Goal: Task Accomplishment & Management: Manage account settings

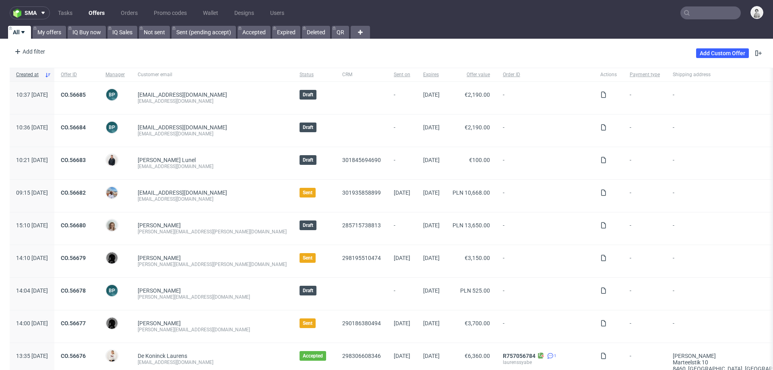
click at [708, 11] on input "text" at bounding box center [711, 12] width 60 height 13
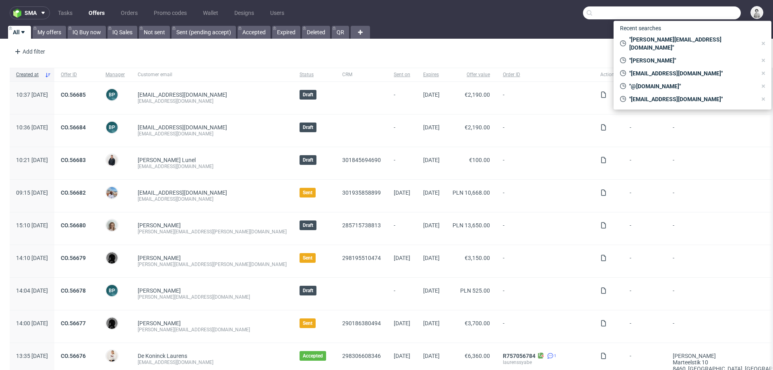
paste input "[PERSON_NAME][EMAIL_ADDRESS][PERSON_NAME][DOMAIN_NAME]"
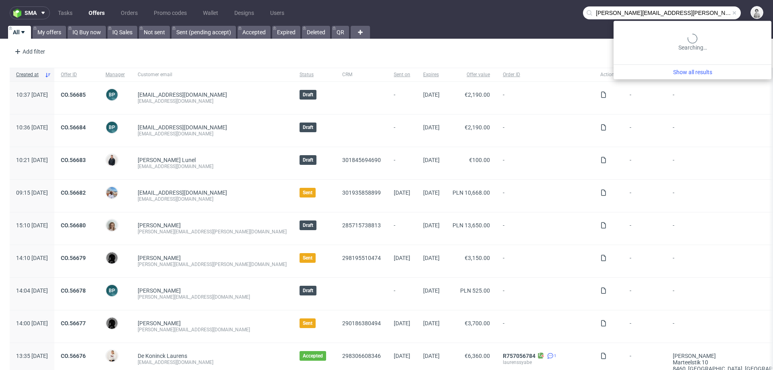
type input "[PERSON_NAME][EMAIL_ADDRESS][PERSON_NAME][DOMAIN_NAME]"
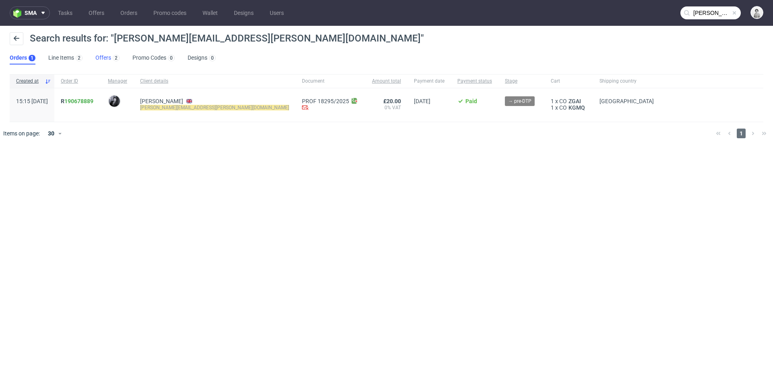
click at [102, 57] on link "Offers 2" at bounding box center [107, 58] width 24 height 13
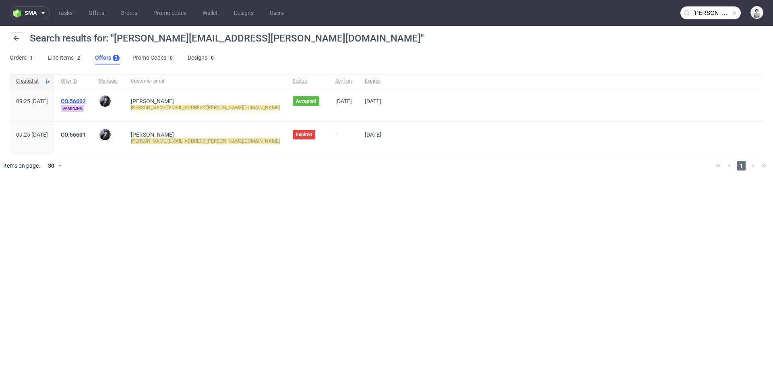
click at [86, 100] on link "CO.56602" at bounding box center [73, 101] width 25 height 6
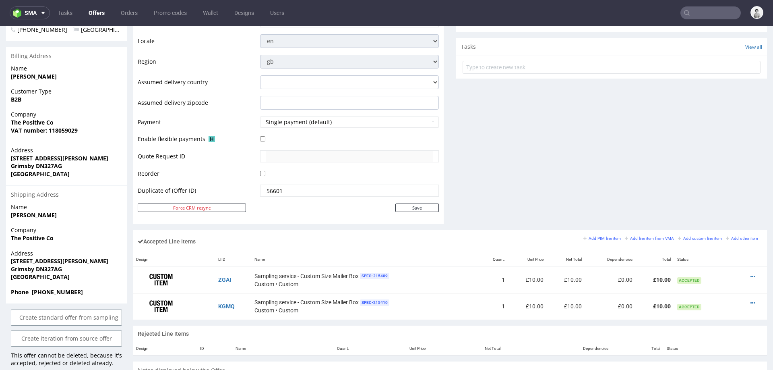
scroll to position [314, 0]
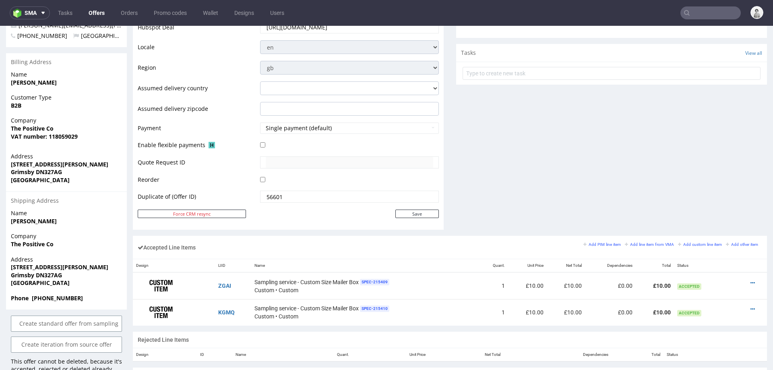
click at [37, 240] on strong "The Positive Co" at bounding box center [32, 244] width 43 height 8
copy strong "The Positive Co"
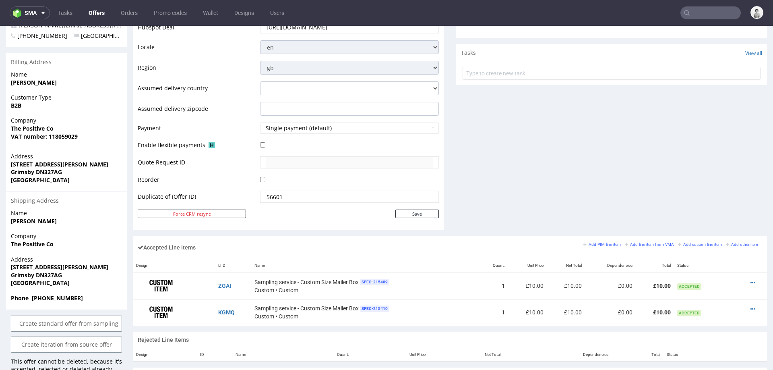
click at [25, 79] on strong "Paul Walker" at bounding box center [34, 83] width 46 height 8
click at [24, 79] on strong "Paul Walker" at bounding box center [34, 83] width 46 height 8
copy strong "Paul Walker"
click at [28, 263] on strong "84a Freeman Street" at bounding box center [59, 267] width 97 height 8
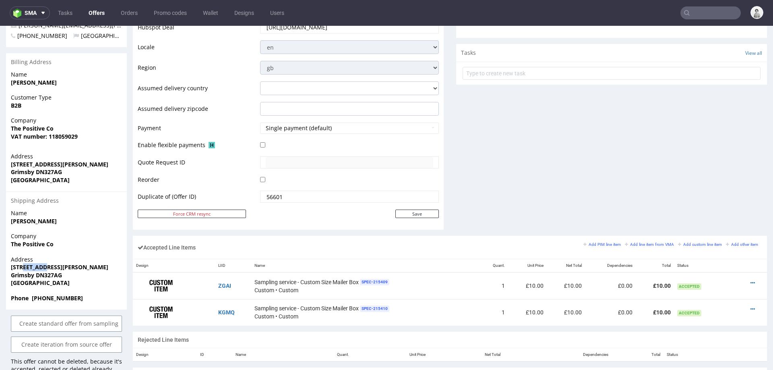
click at [28, 263] on strong "84a Freeman Street" at bounding box center [59, 267] width 97 height 8
copy strong "84a Freeman Street"
click at [35, 271] on strong "Grimsby DN327AG" at bounding box center [36, 275] width 51 height 8
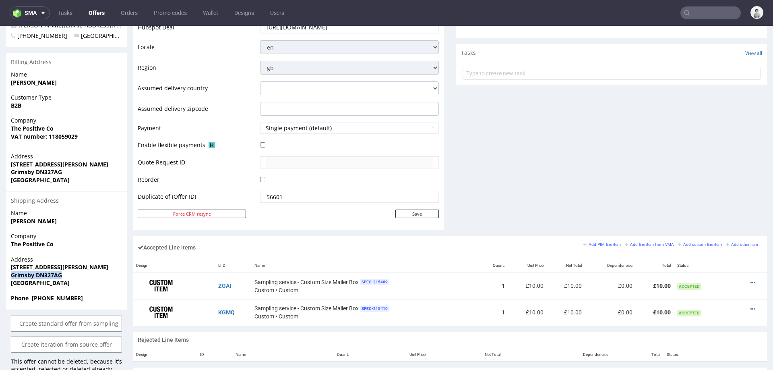
click at [35, 271] on strong "Grimsby DN327AG" at bounding box center [36, 275] width 51 height 8
copy strong "Grimsby DN327AG"
click at [53, 271] on strong "Grimsby DN327AG" at bounding box center [36, 275] width 51 height 8
click at [52, 271] on strong "Grimsby DN327AG" at bounding box center [36, 275] width 51 height 8
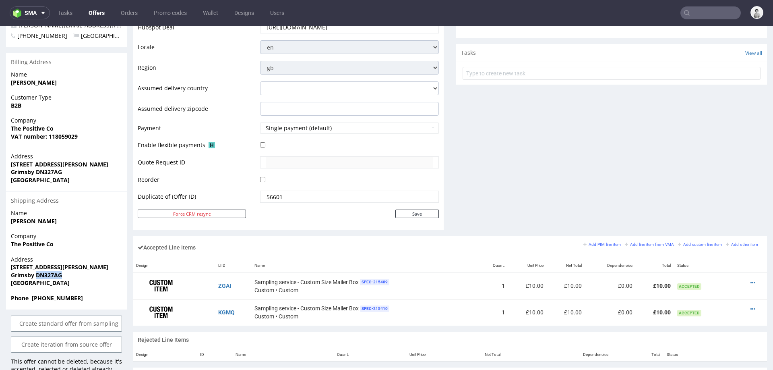
copy strong "DN327AG"
click at [46, 294] on strong "Phone +447454268962" at bounding box center [47, 298] width 72 height 8
copy strong "447454268962"
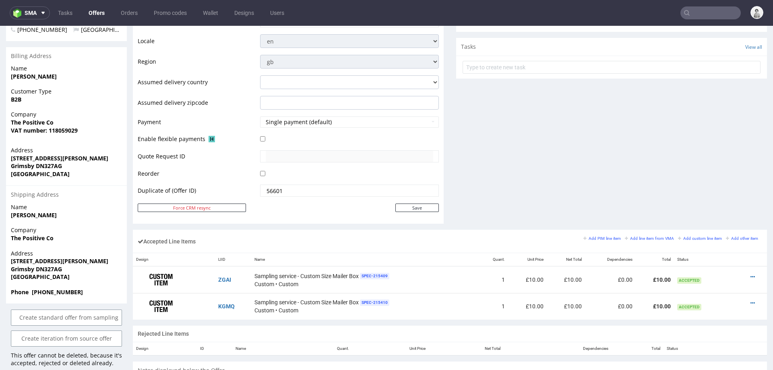
scroll to position [334, 0]
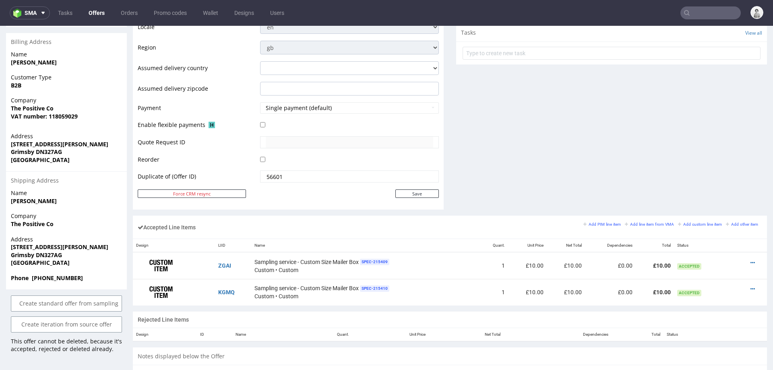
click at [31, 104] on strong "The Positive Co" at bounding box center [32, 108] width 43 height 8
copy strong "The Positive Co"
click at [28, 243] on strong "84a Freeman Street" at bounding box center [59, 247] width 97 height 8
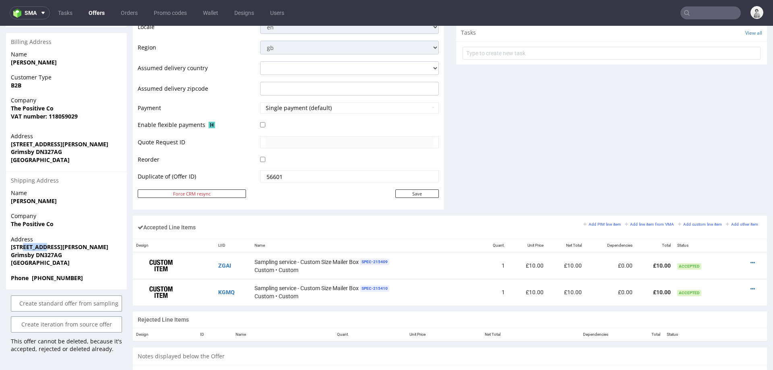
click at [27, 243] on strong "84a Freeman Street" at bounding box center [59, 247] width 97 height 8
copy strong "84a Freeman Street"
click at [46, 251] on strong "Grimsby DN327AG" at bounding box center [36, 255] width 51 height 8
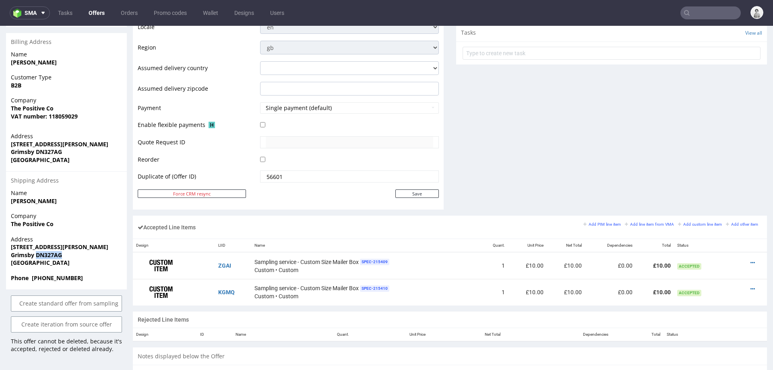
click at [46, 251] on strong "Grimsby DN327AG" at bounding box center [36, 255] width 51 height 8
copy strong "Grimsby DN327AG"
click at [68, 274] on strong "Phone +447454268962" at bounding box center [47, 278] width 72 height 8
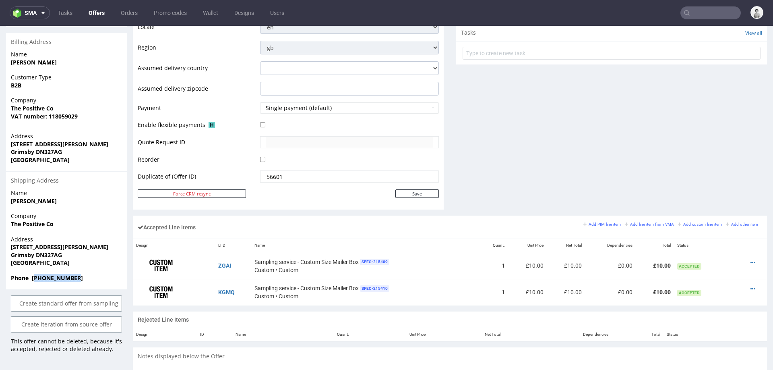
click at [68, 274] on strong "Phone +447454268962" at bounding box center [47, 278] width 72 height 8
copy div "Phone +447454268962 Create standard offer from sampling Create iteration from s…"
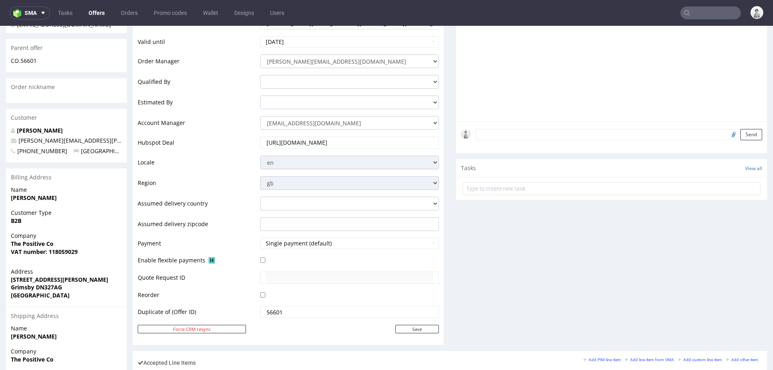
scroll to position [0, 0]
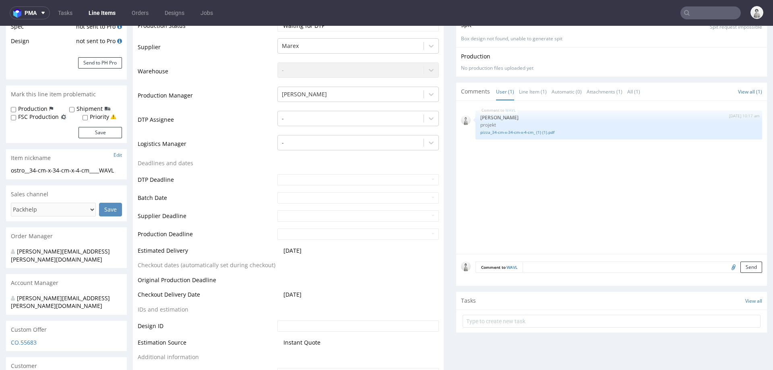
scroll to position [224, 0]
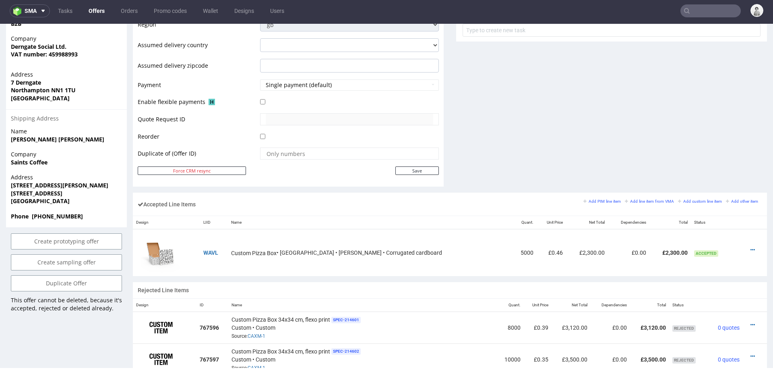
scroll to position [398, 0]
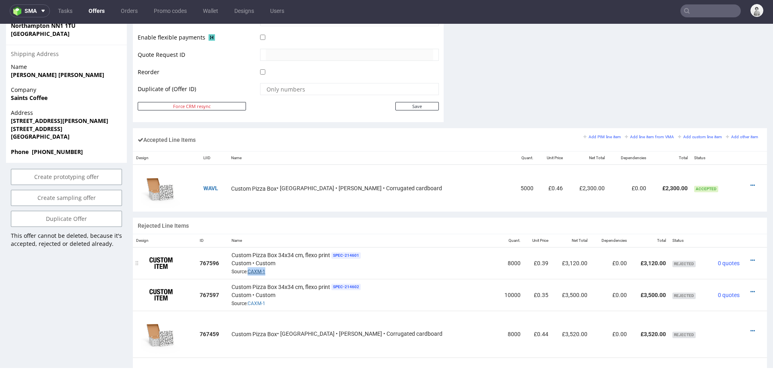
drag, startPoint x: 276, startPoint y: 269, endPoint x: 257, endPoint y: 270, distance: 18.5
click at [257, 270] on div "Custom Pizza Box 34x34 cm, flexo print SPEC- 214601 Custom • Custom Source: CAX…" at bounding box center [362, 263] width 261 height 25
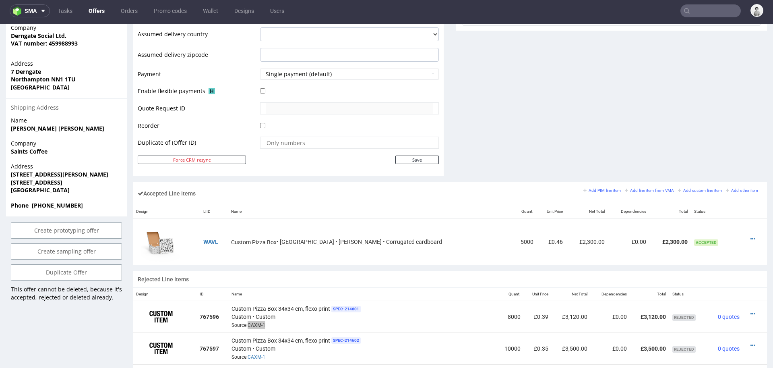
scroll to position [247, 0]
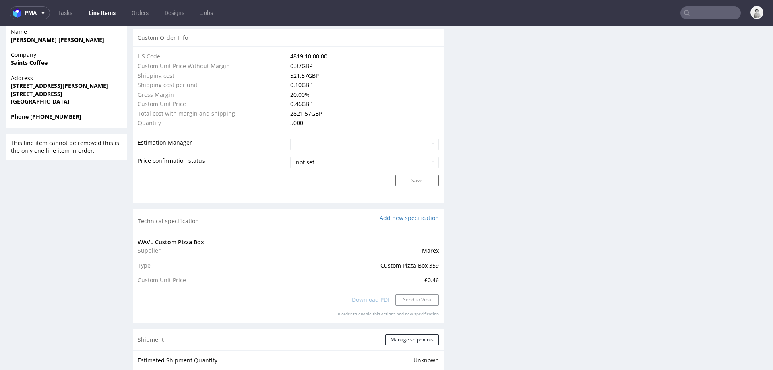
scroll to position [605, 0]
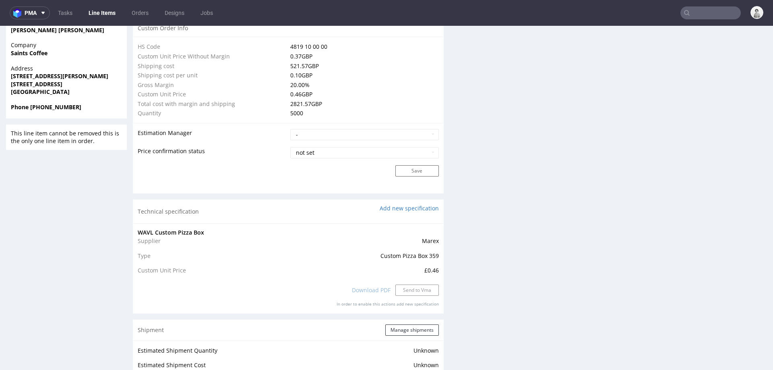
click at [396, 202] on div "Technical specification Add new specification" at bounding box center [288, 211] width 311 height 24
click at [397, 208] on link "Add new specification" at bounding box center [409, 208] width 59 height 8
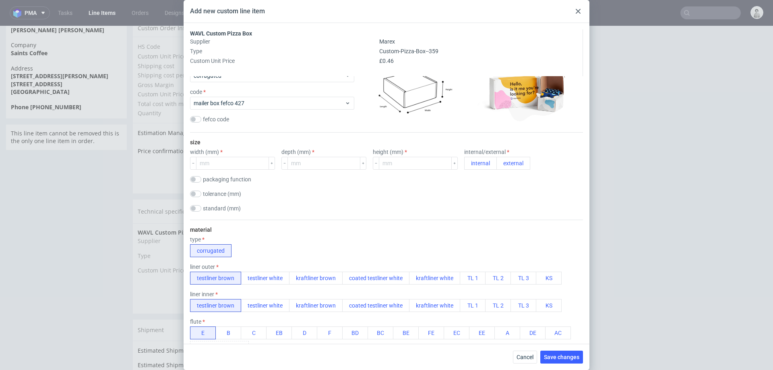
scroll to position [59, 0]
click at [237, 164] on input "number" at bounding box center [232, 162] width 73 height 13
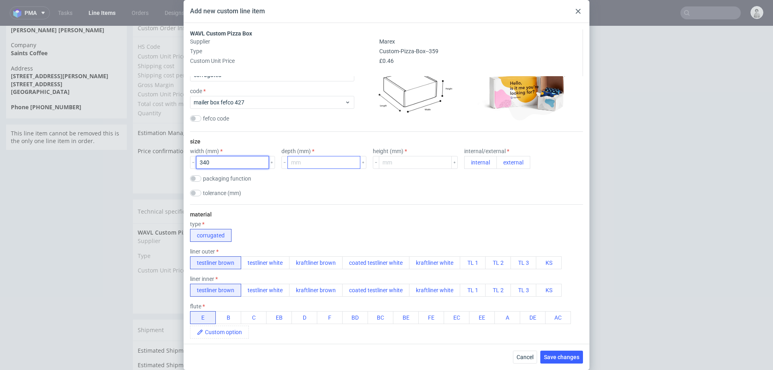
type input "340"
click at [301, 162] on input "number" at bounding box center [324, 162] width 73 height 13
type input "340"
click at [404, 161] on input "number" at bounding box center [415, 162] width 73 height 13
type input "40"
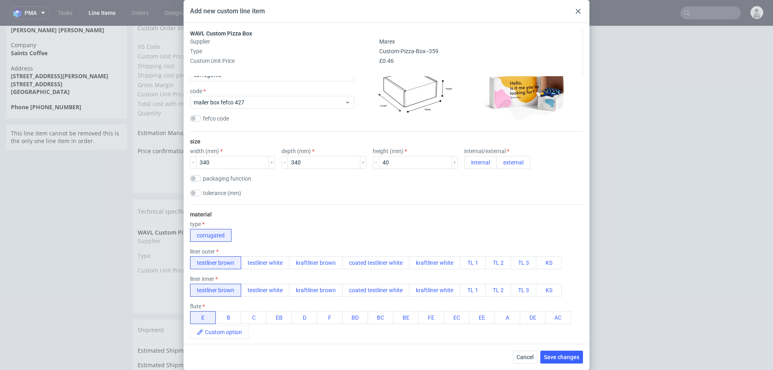
click at [414, 192] on div "tolerance (mm)" at bounding box center [386, 194] width 393 height 8
click at [497, 166] on button "external" at bounding box center [514, 162] width 34 height 13
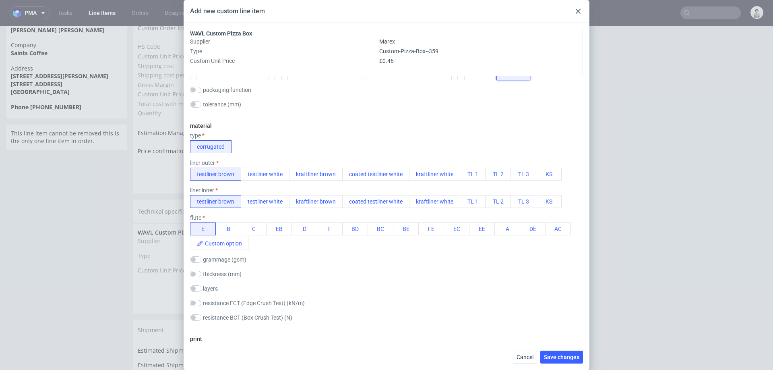
scroll to position [155, 0]
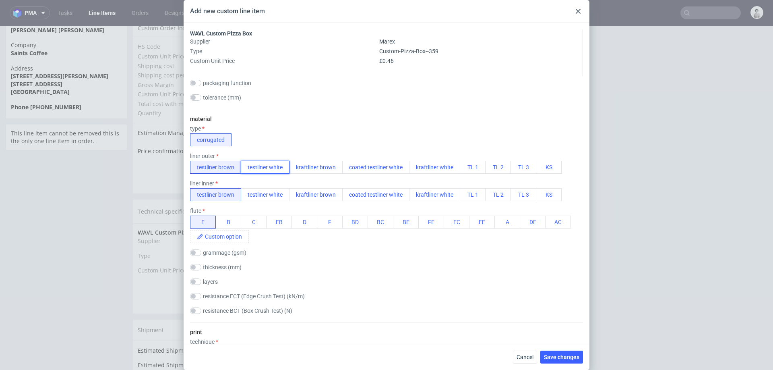
click at [275, 167] on button "testliner white" at bounding box center [265, 167] width 49 height 13
click at [271, 192] on button "testliner white" at bounding box center [265, 194] width 49 height 13
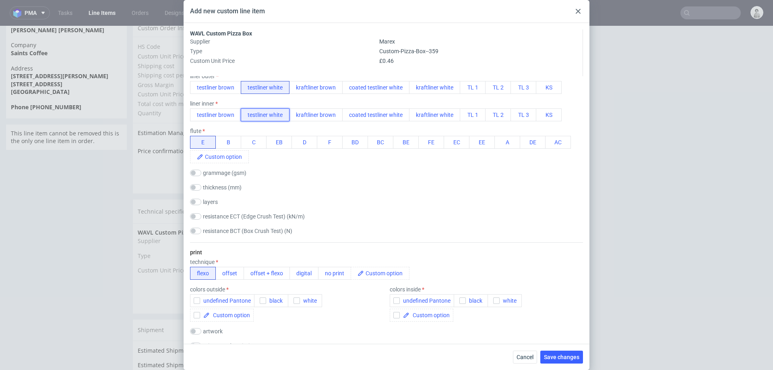
scroll to position [246, 0]
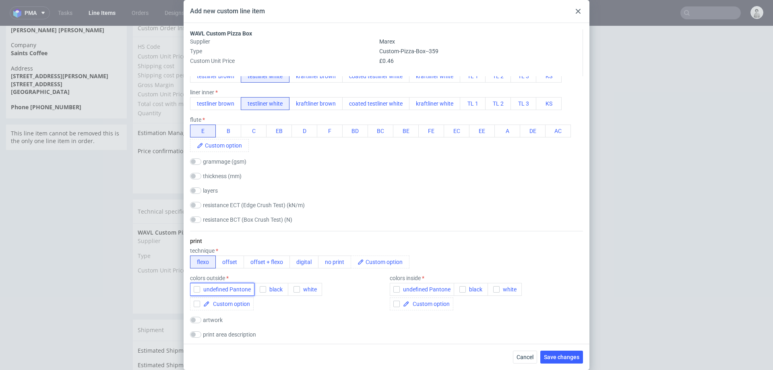
click at [199, 289] on icon "button" at bounding box center [197, 289] width 6 height 6
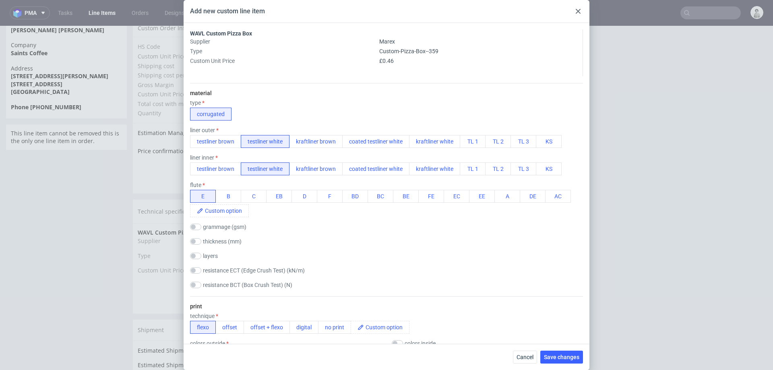
scroll to position [168, 0]
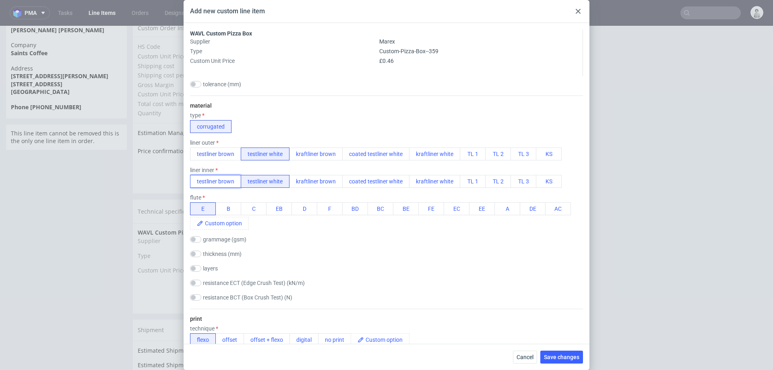
click at [226, 180] on button "testliner brown" at bounding box center [215, 181] width 51 height 13
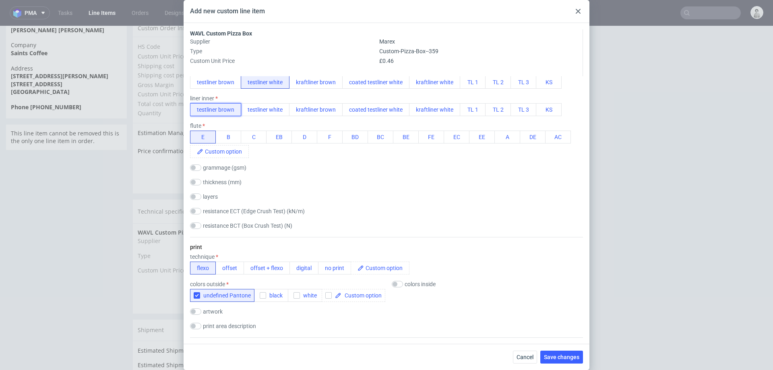
scroll to position [0, 0]
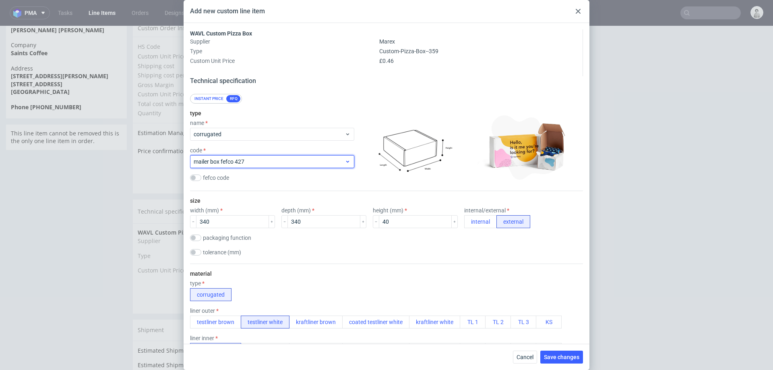
click at [325, 161] on span "mailer box fefco 427" at bounding box center [269, 161] width 151 height 8
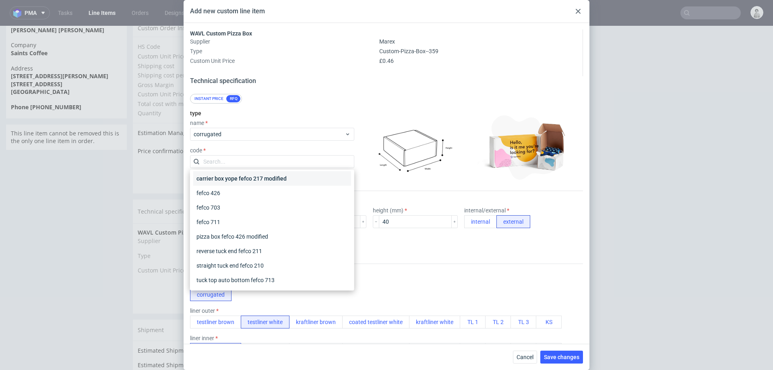
scroll to position [75, 0]
click at [265, 230] on div "pizza box fefco 426 modified" at bounding box center [272, 235] width 158 height 15
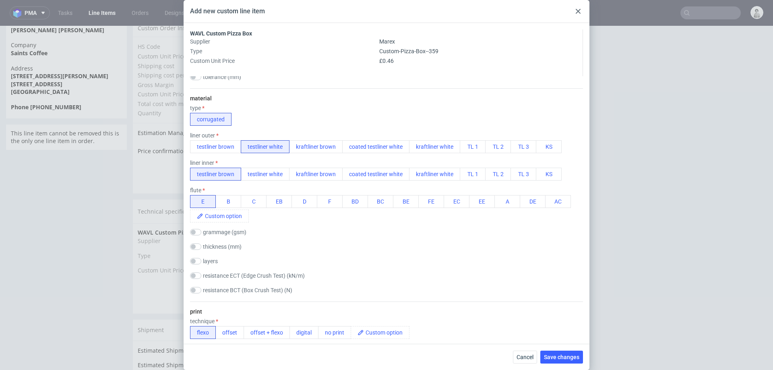
scroll to position [173, 0]
click at [566, 348] on div "Cancel Save changes" at bounding box center [387, 357] width 406 height 26
click at [566, 352] on button "Save changes" at bounding box center [562, 356] width 43 height 13
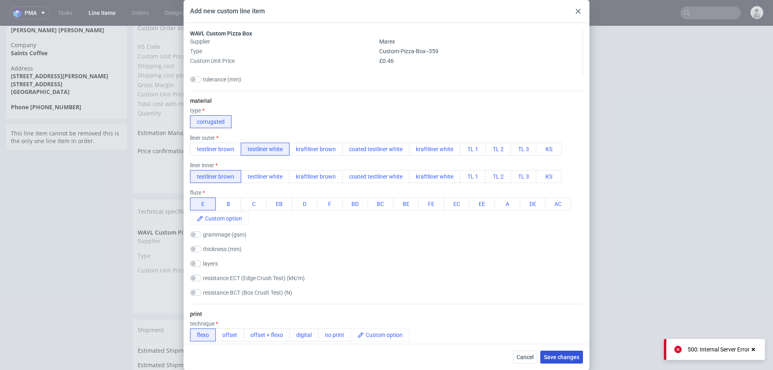
click at [546, 354] on span "Save changes" at bounding box center [561, 357] width 35 height 6
click at [526, 352] on button "Cancel" at bounding box center [525, 356] width 24 height 13
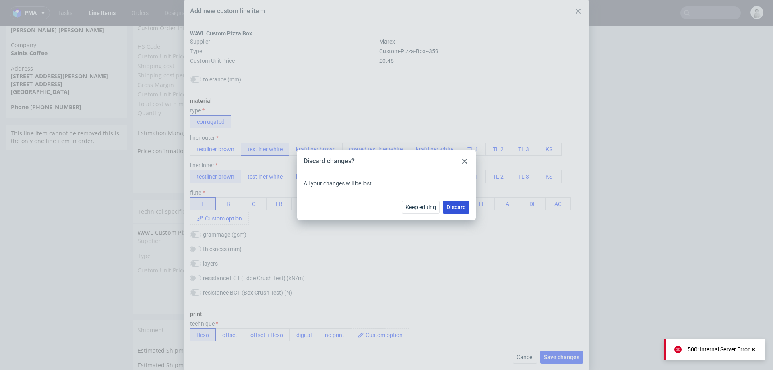
click at [452, 204] on span "Discard" at bounding box center [456, 207] width 19 height 6
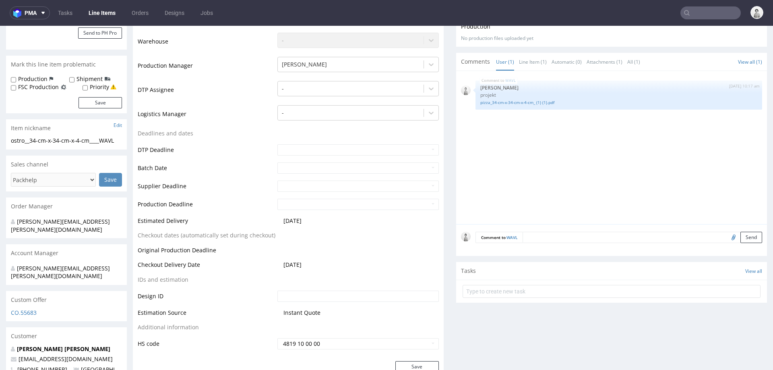
scroll to position [216, 0]
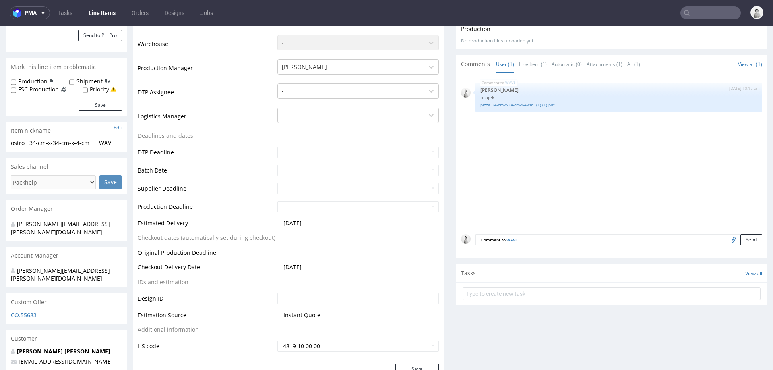
click at [606, 238] on form "Comment to WAVL Send" at bounding box center [619, 240] width 287 height 12
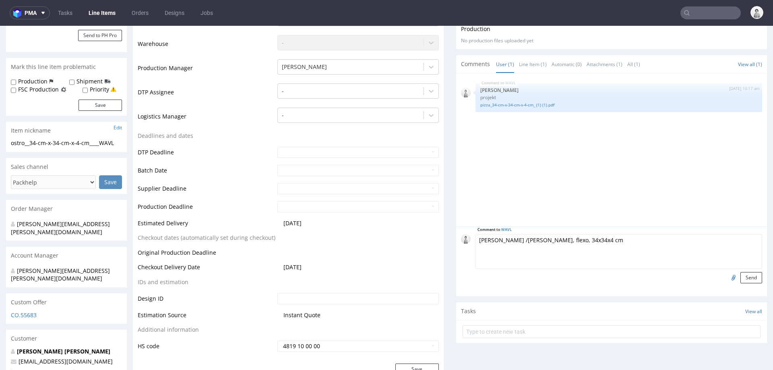
click at [532, 240] on textarea "tl white /tl brown, flexo, 34x34x4 cm" at bounding box center [619, 251] width 287 height 35
type textarea "tl white /tl brown, flexo + 1 color print undefined Pantone on the outside, 34x…"
click at [741, 273] on button "Send" at bounding box center [752, 277] width 22 height 11
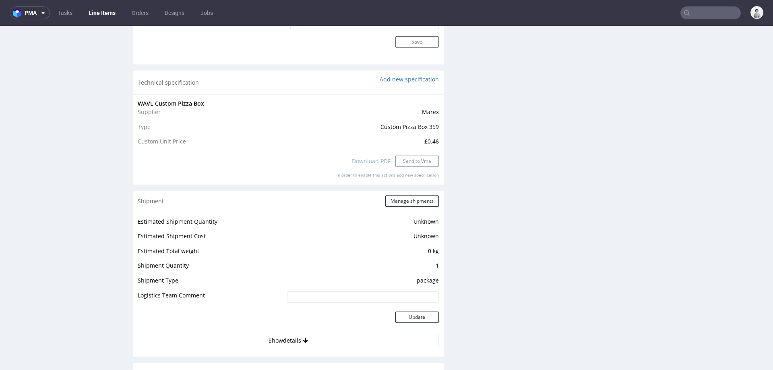
scroll to position [0, 0]
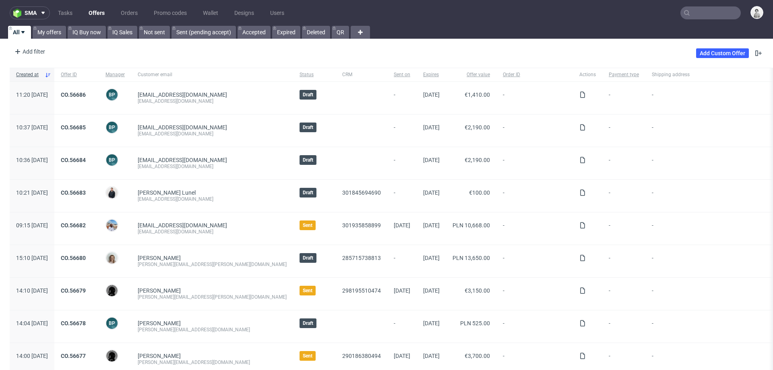
click at [688, 12] on input "text" at bounding box center [711, 12] width 60 height 13
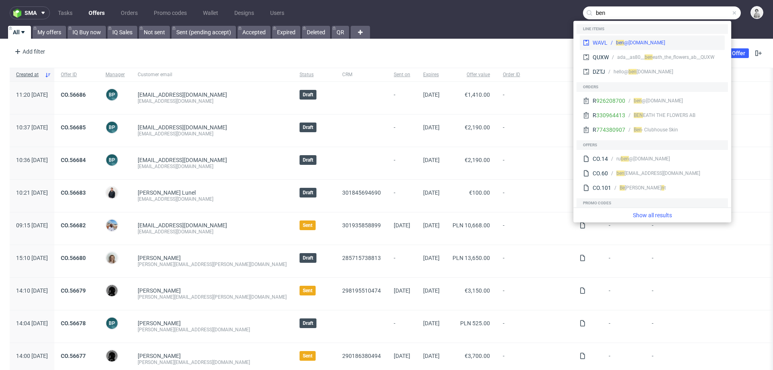
type input "ben"
click at [675, 42] on div "ben @badbutler.co.uk" at bounding box center [665, 42] width 114 height 7
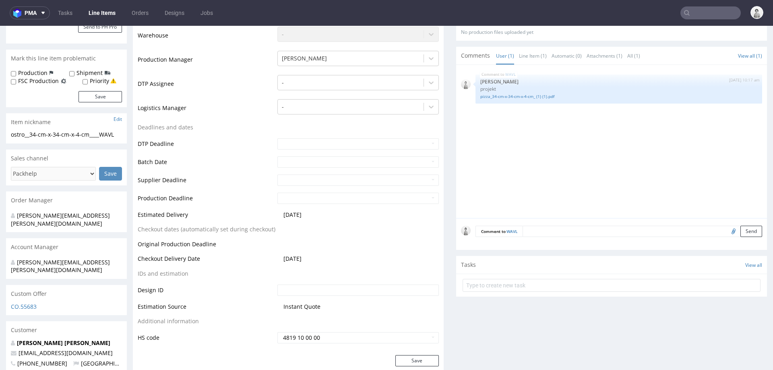
scroll to position [227, 0]
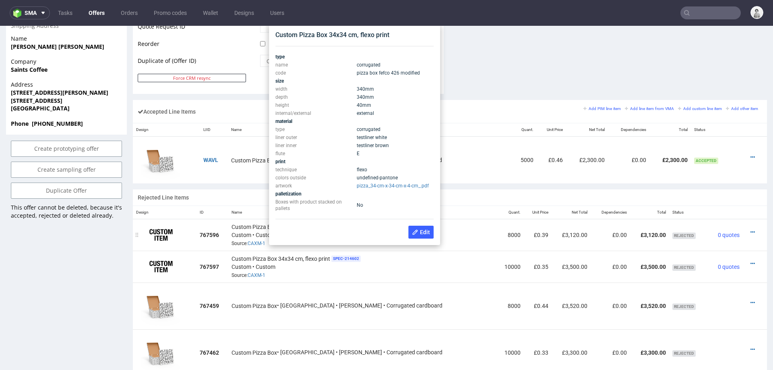
scroll to position [425, 0]
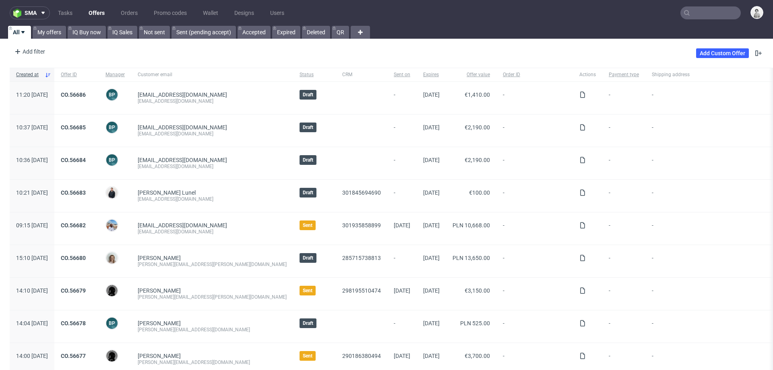
click at [705, 12] on input "text" at bounding box center [711, 12] width 60 height 13
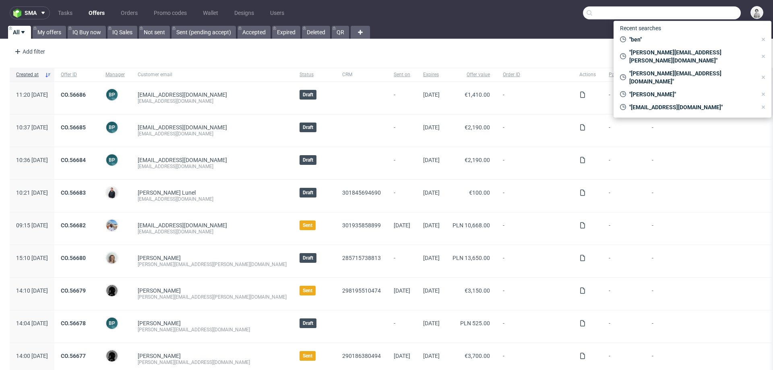
paste input "maria-anna.eberhard@autogrill.net"
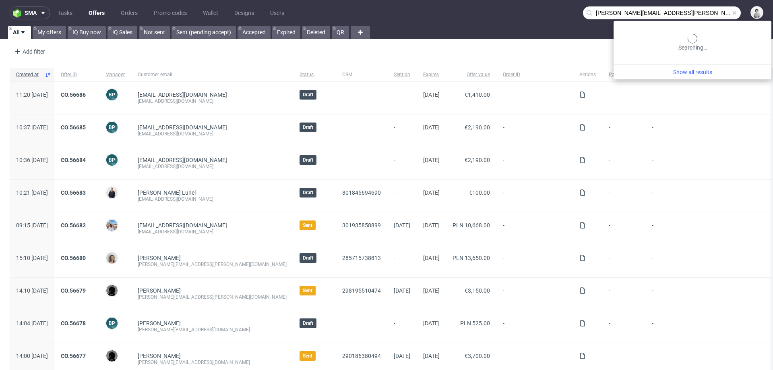
type input "maria-anna.eberhard@autogrill.net"
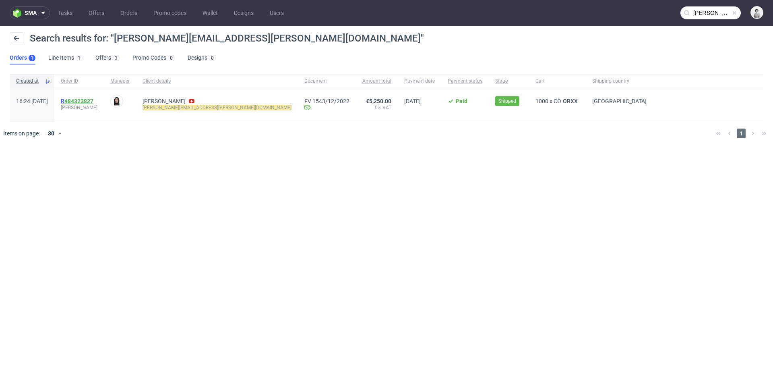
click at [93, 102] on link "484323827" at bounding box center [78, 101] width 29 height 6
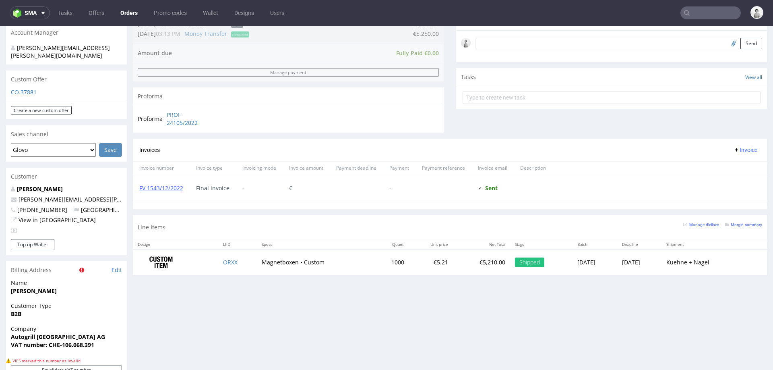
scroll to position [247, 0]
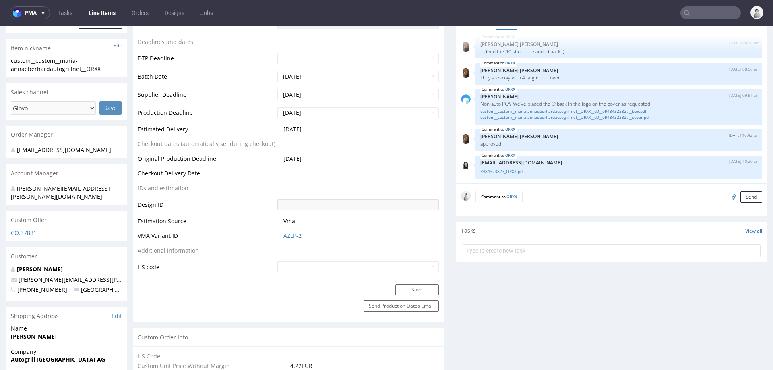
scroll to position [279, 0]
click at [291, 233] on link "AZLP-2" at bounding box center [293, 236] width 18 height 8
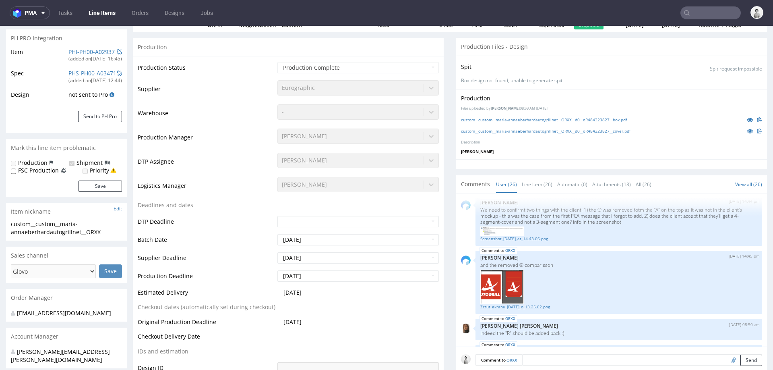
scroll to position [16, 0]
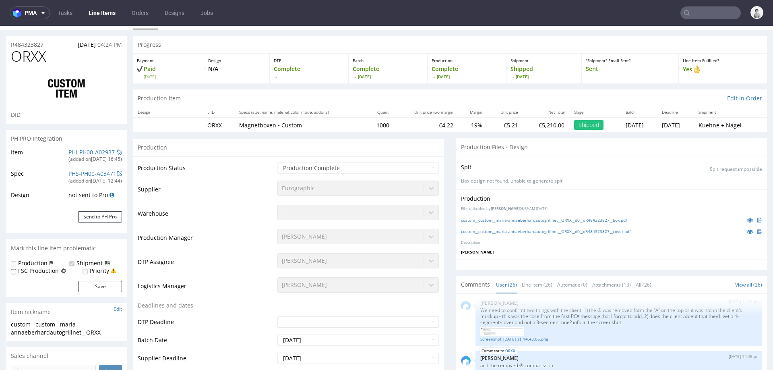
click at [209, 121] on td "ORXX" at bounding box center [219, 124] width 32 height 15
copy td "ORXX"
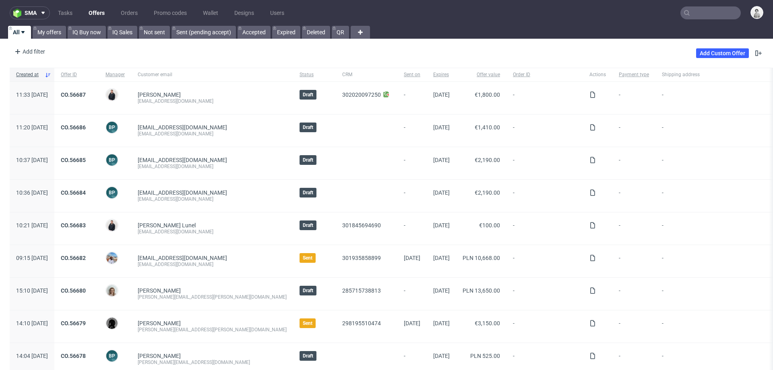
click at [707, 14] on input "text" at bounding box center [711, 12] width 60 height 13
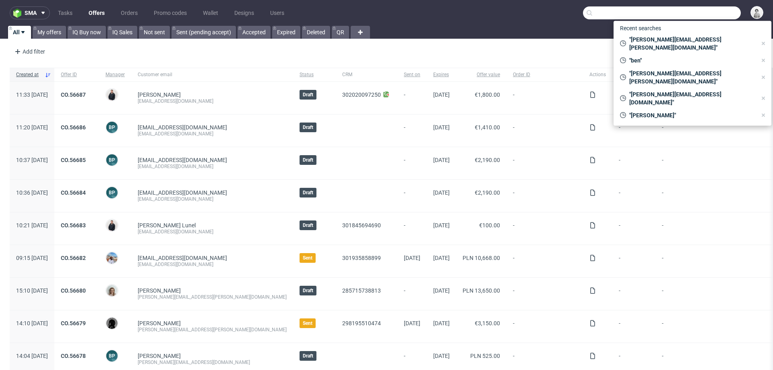
paste input "[EMAIL_ADDRESS][DOMAIN_NAME]"
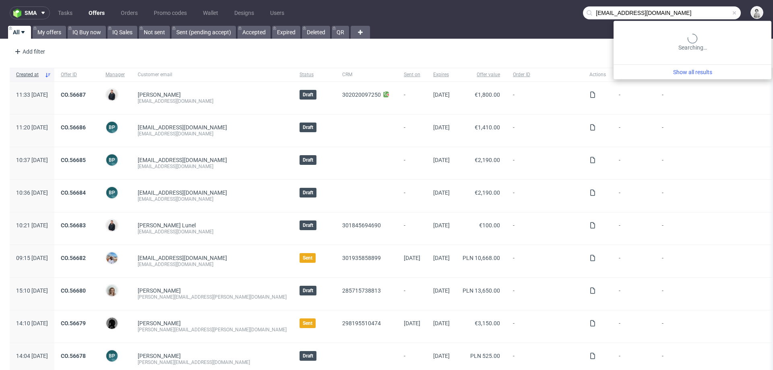
type input "[EMAIL_ADDRESS][DOMAIN_NAME]"
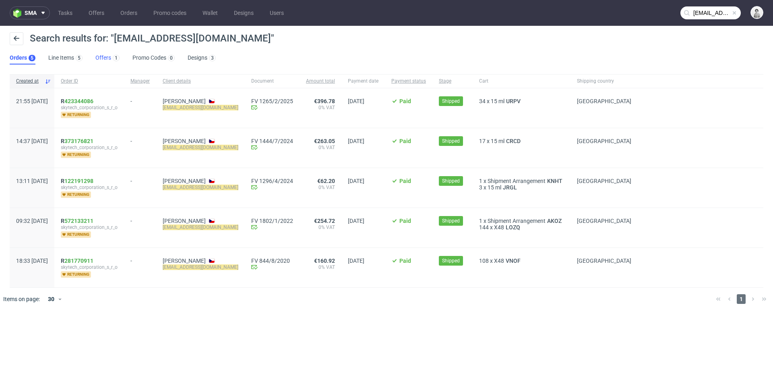
click at [96, 55] on link "Offers 1" at bounding box center [107, 58] width 24 height 13
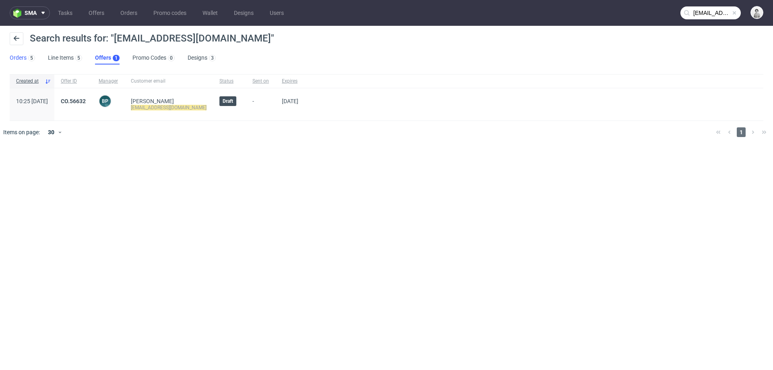
click at [23, 56] on link "Orders 5" at bounding box center [22, 58] width 25 height 13
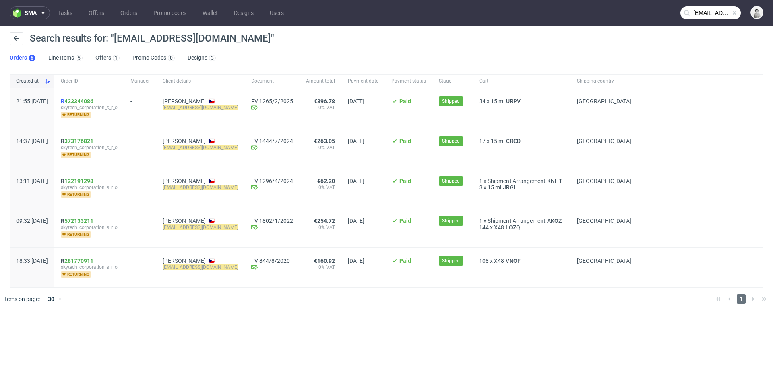
click at [93, 99] on link "423344086" at bounding box center [78, 101] width 29 height 6
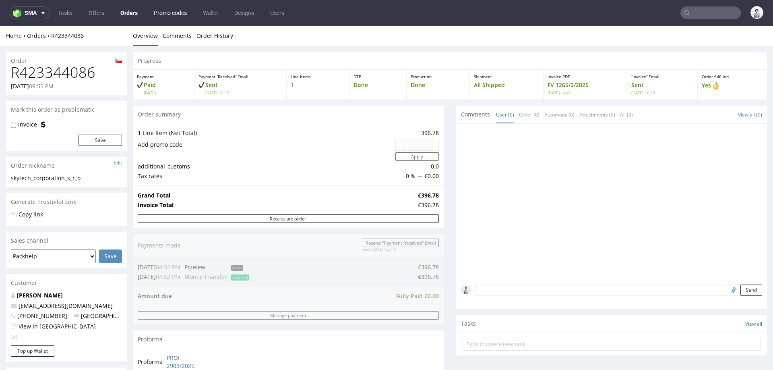
type input "[EMAIL_ADDRESS][DOMAIN_NAME]"
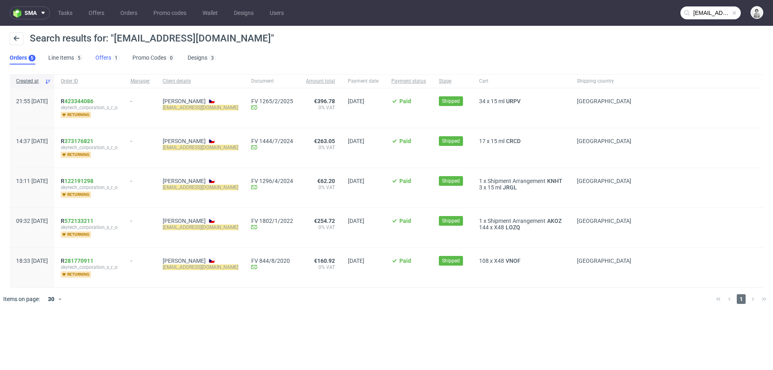
click at [100, 57] on link "Offers 1" at bounding box center [107, 58] width 24 height 13
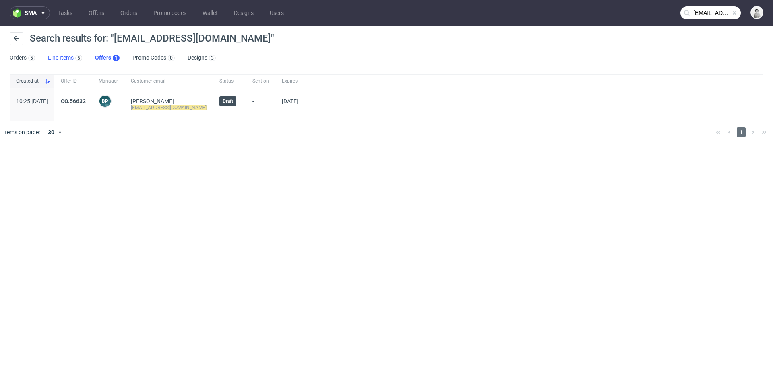
click at [60, 60] on link "Line Items 5" at bounding box center [65, 58] width 34 height 13
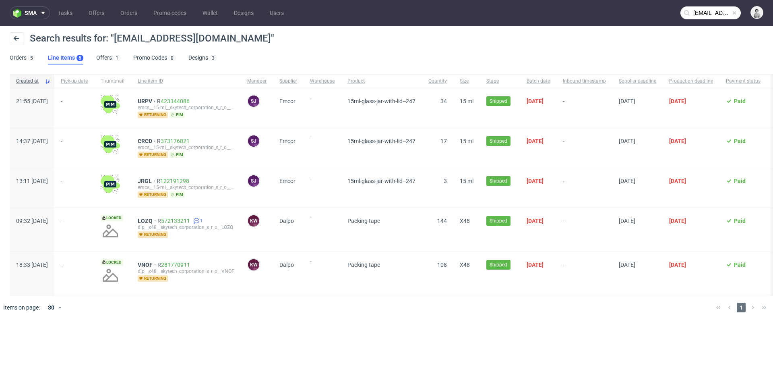
click at [18, 55] on link "Orders 5" at bounding box center [22, 58] width 25 height 13
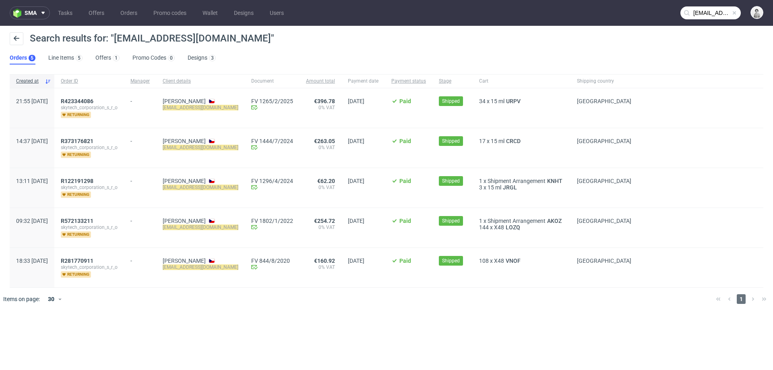
click at [18, 58] on link "Orders 5" at bounding box center [23, 58] width 26 height 13
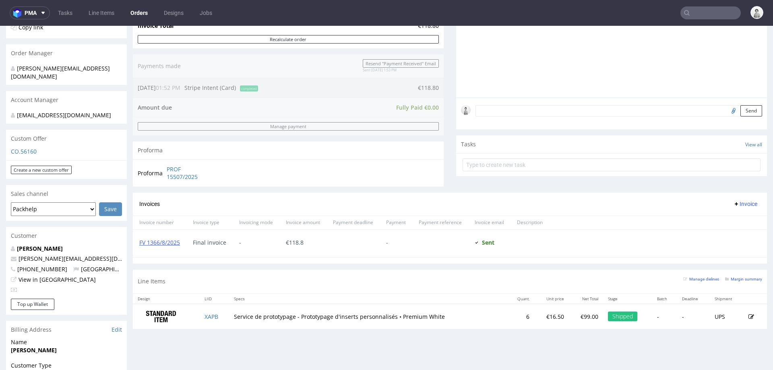
scroll to position [180, 0]
drag, startPoint x: 92, startPoint y: 257, endPoint x: 20, endPoint y: 258, distance: 72.5
click at [20, 258] on p "marie.aragon2@gmail.com" at bounding box center [66, 257] width 111 height 8
copy link "marie.aragon2@gmail.com"
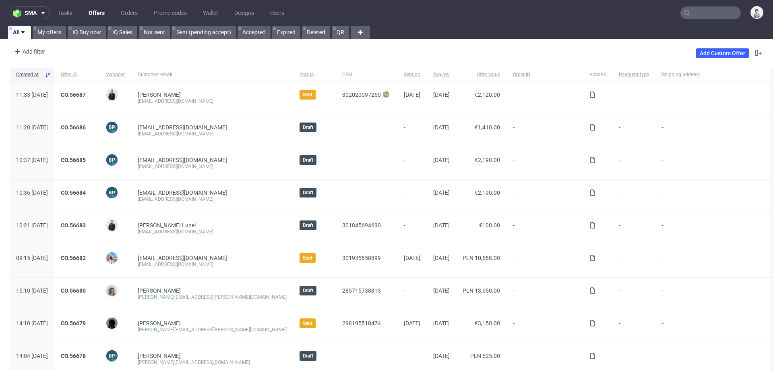
click at [694, 11] on input "text" at bounding box center [711, 12] width 60 height 13
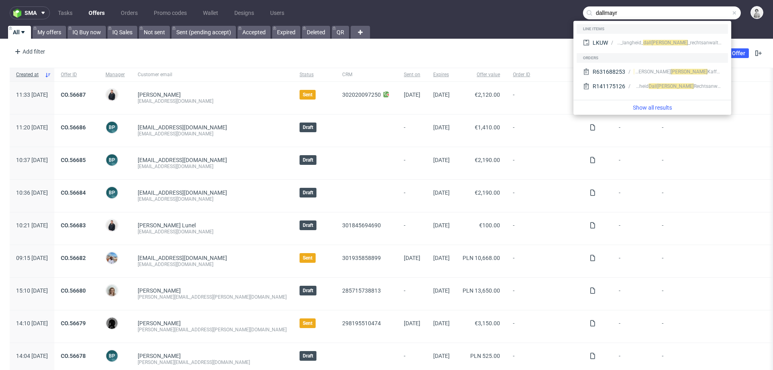
type input "dallmayr"
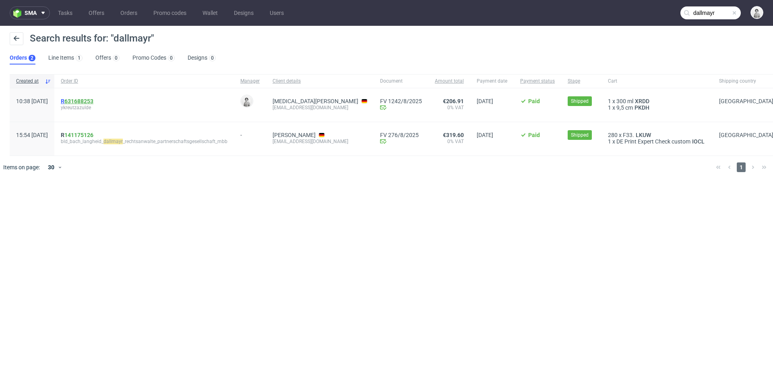
click at [93, 101] on link "631688253" at bounding box center [78, 101] width 29 height 6
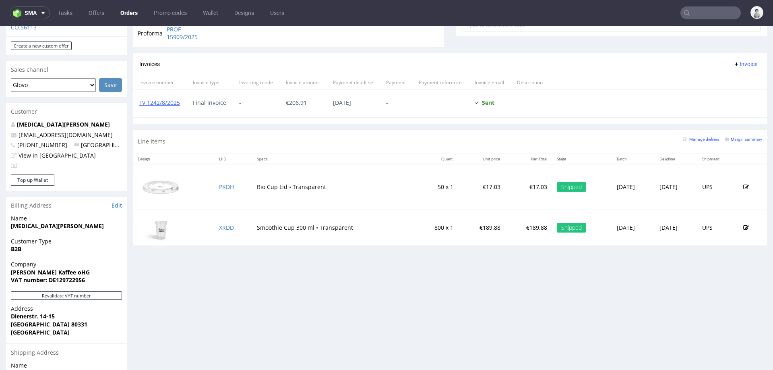
scroll to position [355, 0]
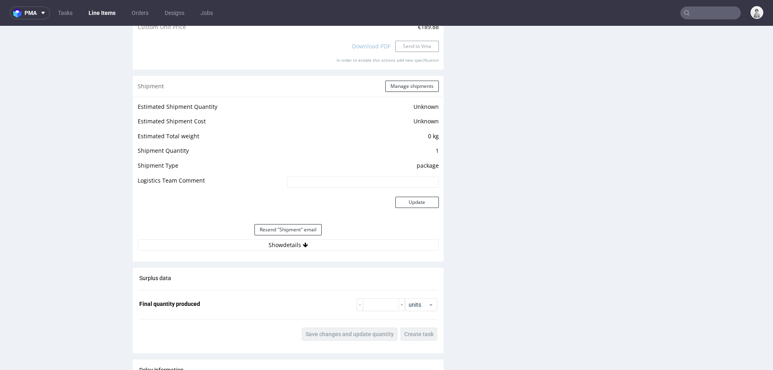
scroll to position [840, 0]
drag, startPoint x: 272, startPoint y: 245, endPoint x: 331, endPoint y: 29, distance: 223.3
click at [272, 245] on button "Show details" at bounding box center [288, 243] width 301 height 11
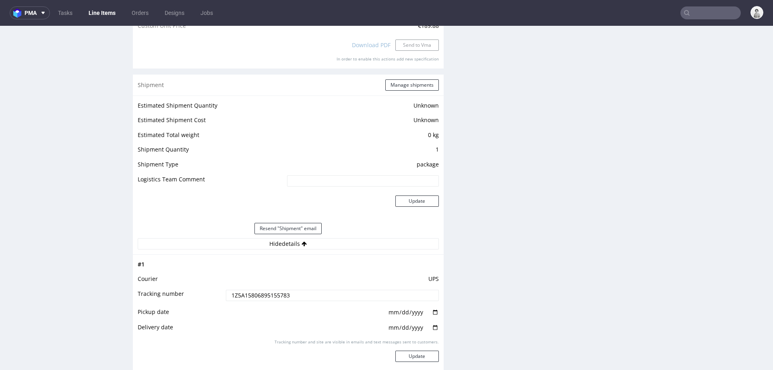
click at [276, 292] on input "1Z5A15806895155783" at bounding box center [332, 295] width 213 height 11
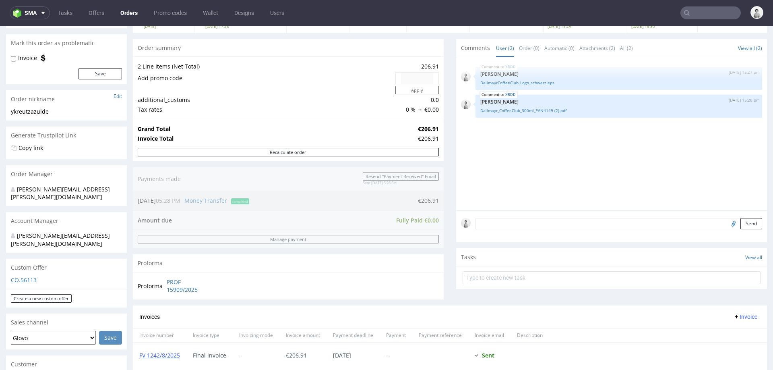
scroll to position [412, 0]
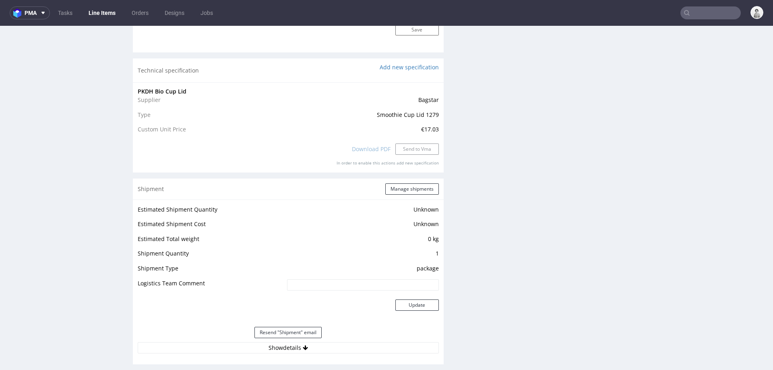
scroll to position [840, 0]
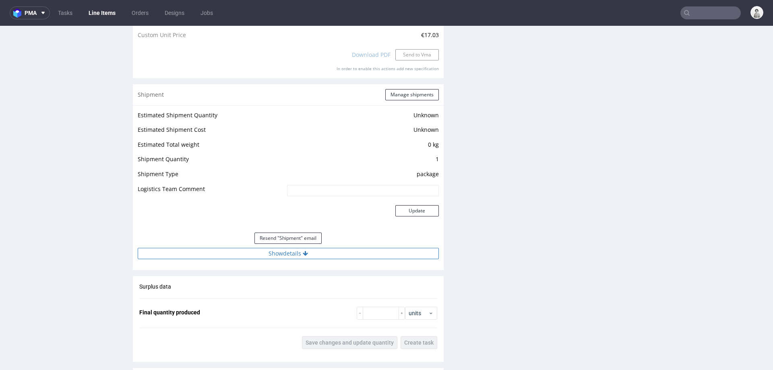
click at [277, 255] on button "Show details" at bounding box center [288, 253] width 301 height 11
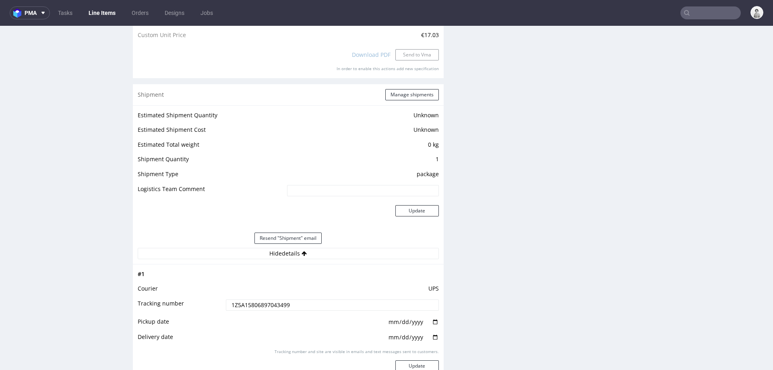
click at [265, 305] on input "1Z5A15806897043499" at bounding box center [332, 304] width 213 height 11
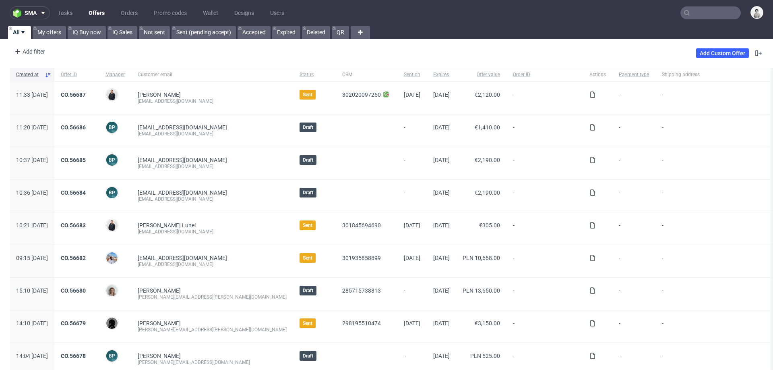
click at [515, 12] on input "text" at bounding box center [711, 12] width 60 height 13
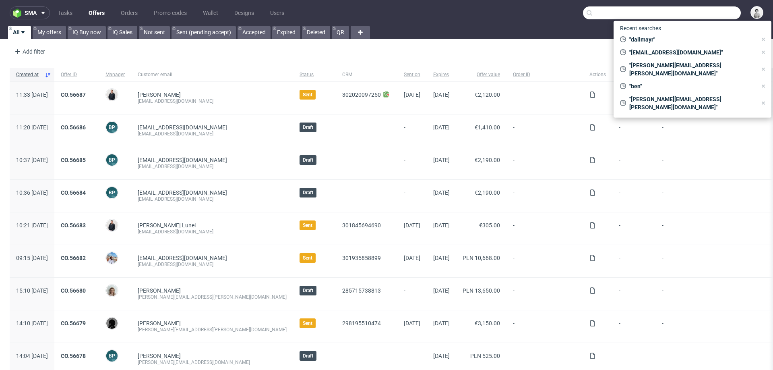
click at [515, 12] on input "text" at bounding box center [662, 12] width 158 height 13
paste input ".[DOMAIN_NAME]"
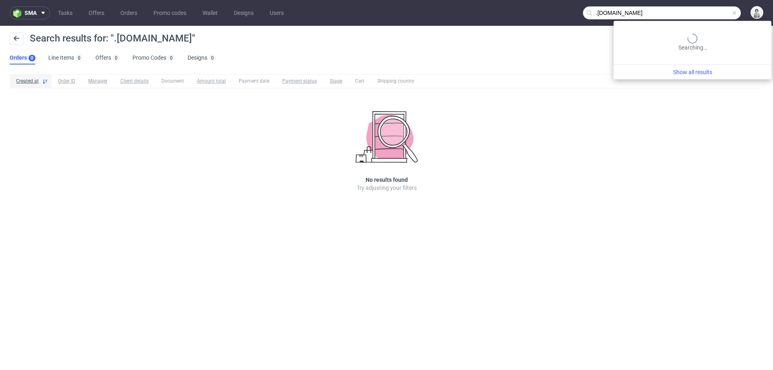
click at [515, 13] on input ".[DOMAIN_NAME]" at bounding box center [662, 12] width 158 height 13
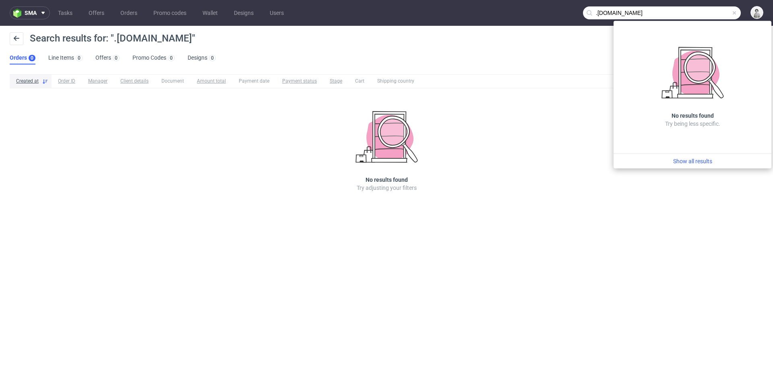
drag, startPoint x: 599, startPoint y: 12, endPoint x: 596, endPoint y: 39, distance: 26.7
click at [515, 12] on input ".[DOMAIN_NAME]" at bounding box center [662, 12] width 158 height 13
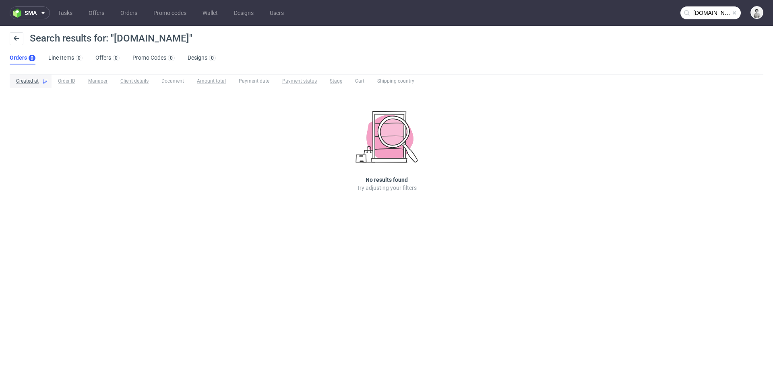
click at [515, 13] on input "[DOMAIN_NAME]" at bounding box center [711, 12] width 60 height 13
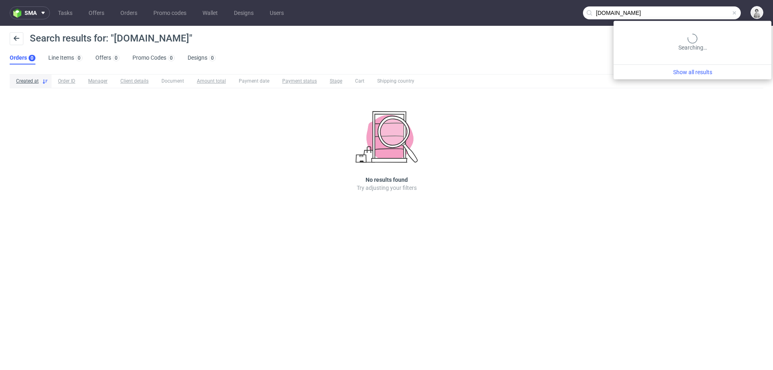
click at [515, 13] on input "[DOMAIN_NAME]" at bounding box center [662, 12] width 158 height 13
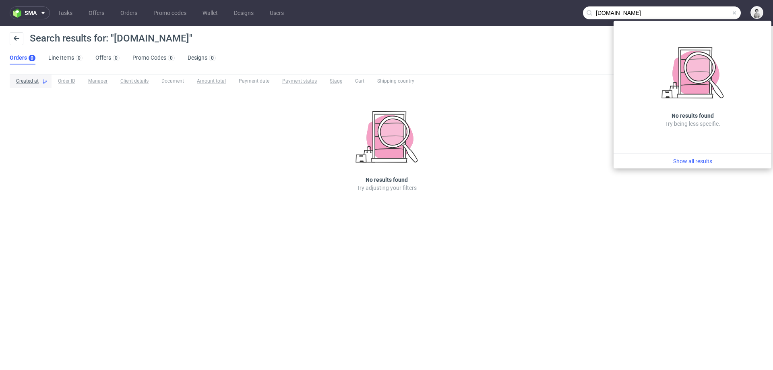
paste input "palsar7"
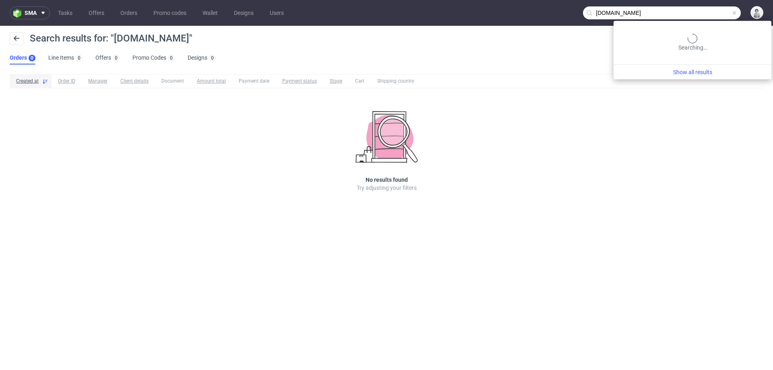
type input "[DOMAIN_NAME]"
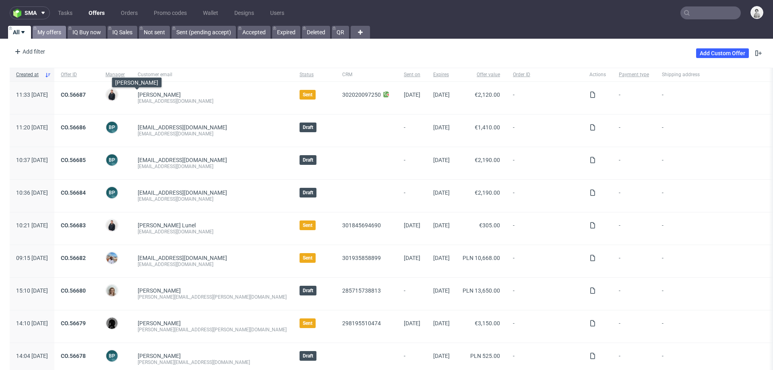
click at [46, 34] on link "My offers" at bounding box center [49, 32] width 33 height 13
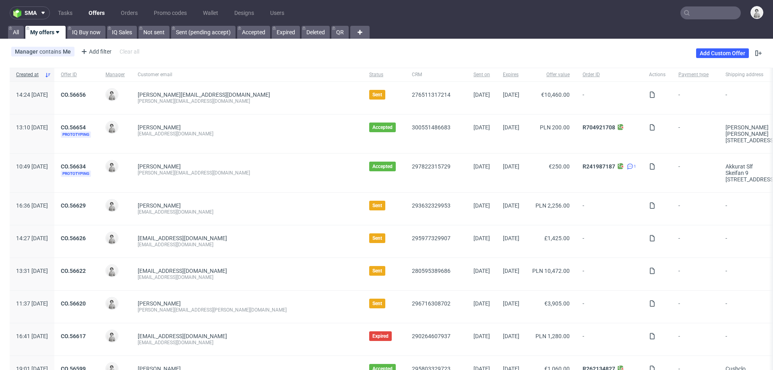
click at [701, 13] on input "text" at bounding box center [711, 12] width 60 height 13
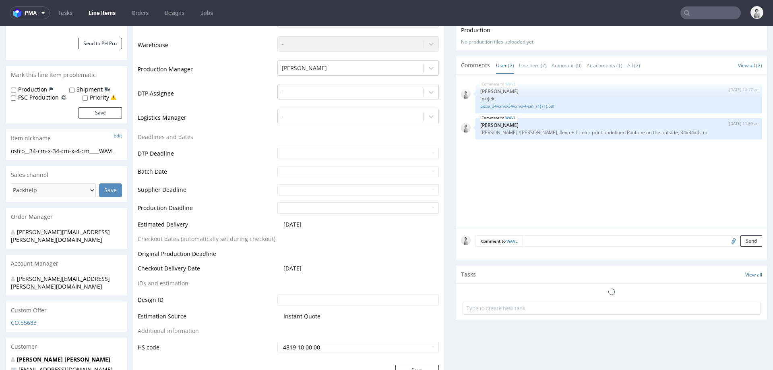
scroll to position [283, 0]
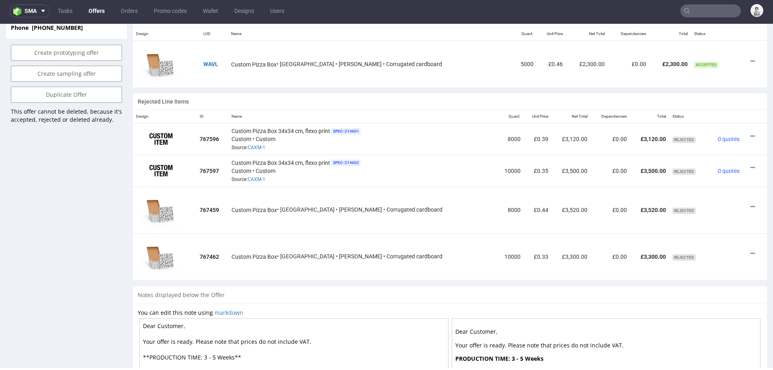
scroll to position [524, 0]
click at [751, 57] on icon at bounding box center [753, 60] width 4 height 6
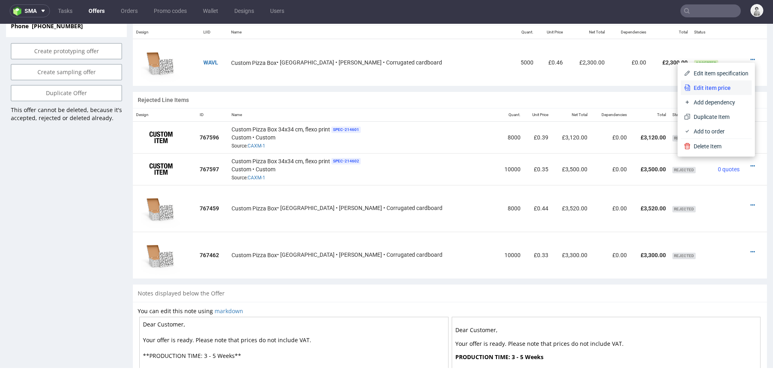
click at [692, 88] on span "Edit item price" at bounding box center [720, 88] width 58 height 8
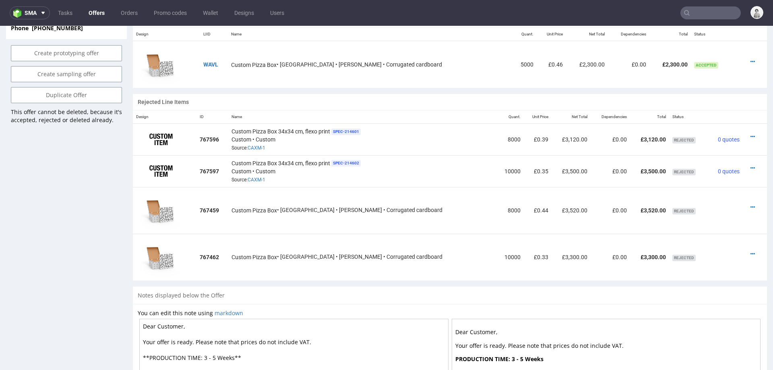
scroll to position [0, 0]
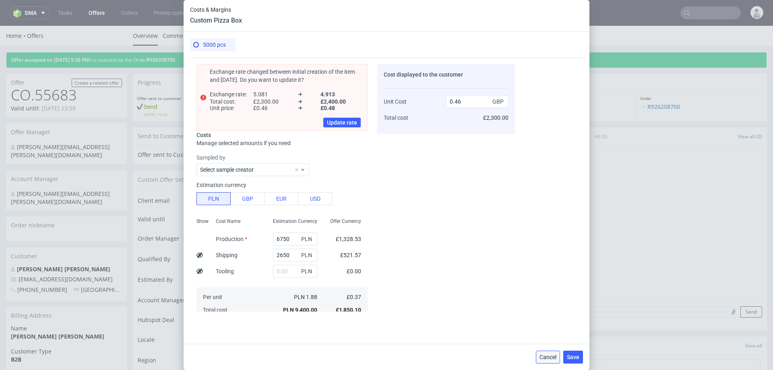
click at [552, 356] on span "Cancel" at bounding box center [548, 357] width 17 height 6
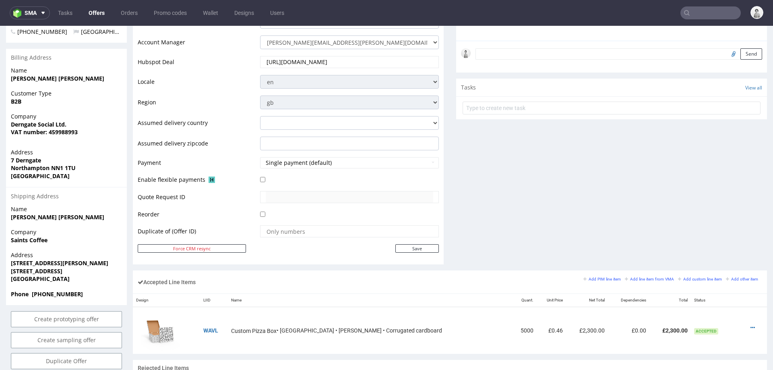
scroll to position [259, 0]
click at [751, 325] on icon at bounding box center [753, 327] width 4 height 6
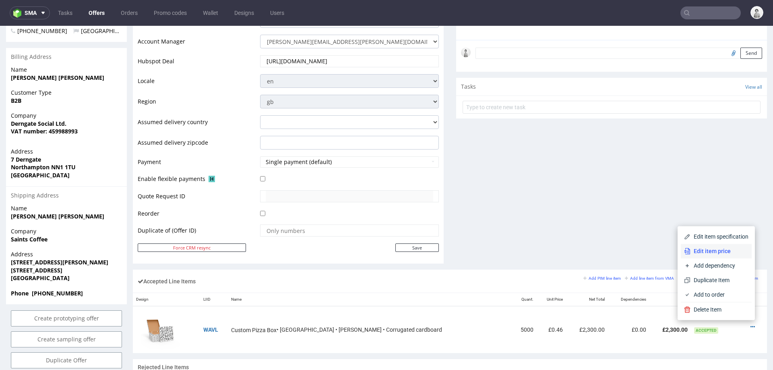
click at [713, 252] on span "Edit item price" at bounding box center [720, 251] width 58 height 8
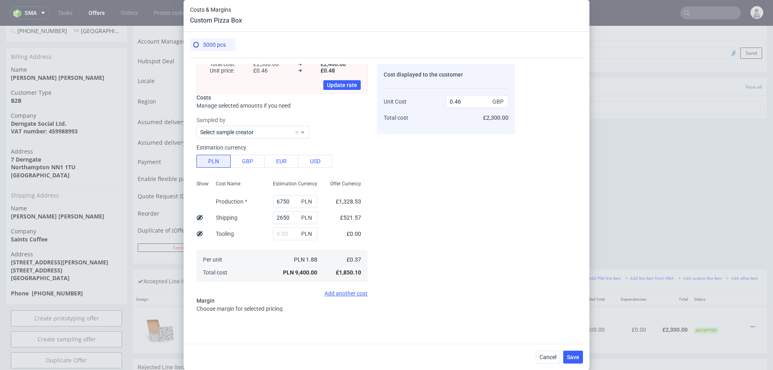
scroll to position [195, 0]
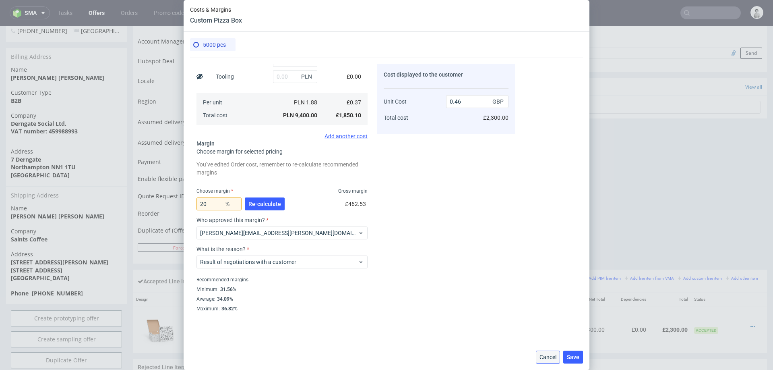
click at [549, 356] on span "Cancel" at bounding box center [548, 357] width 17 height 6
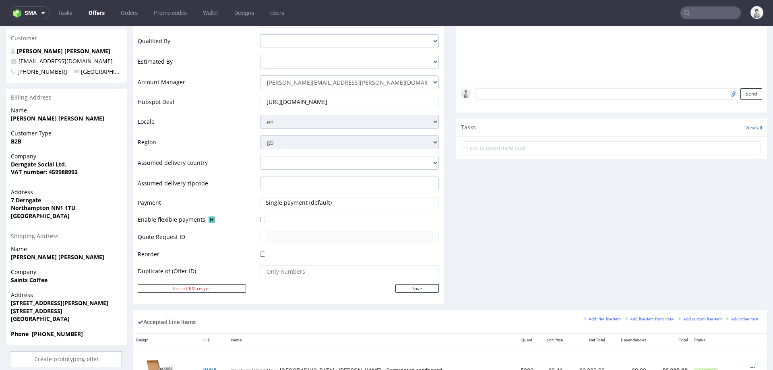
scroll to position [0, 0]
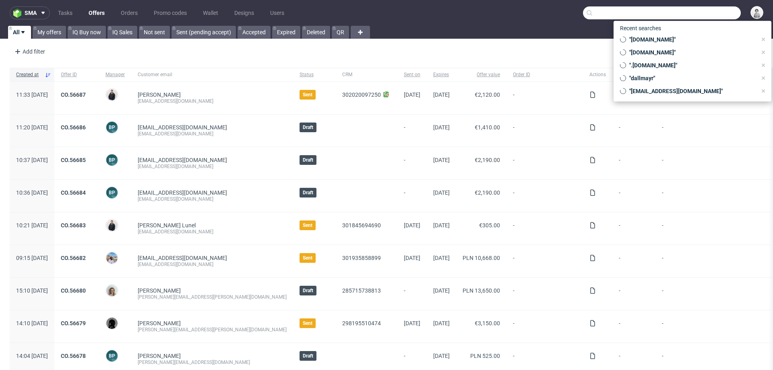
click at [706, 12] on input "text" at bounding box center [662, 12] width 158 height 13
paste input "marie.aragon2@gmail.com"
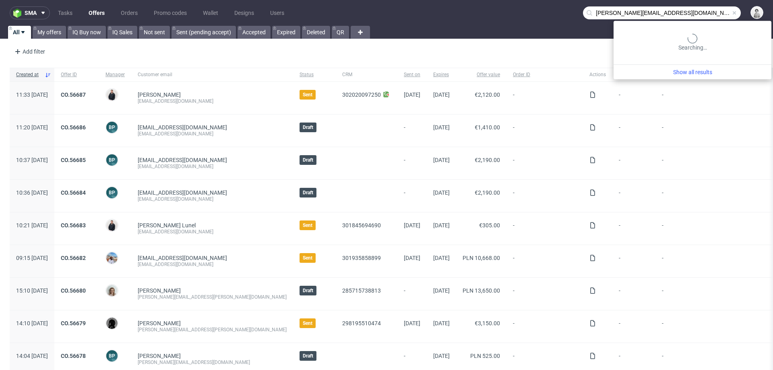
type input "marie.aragon2@gmail.com"
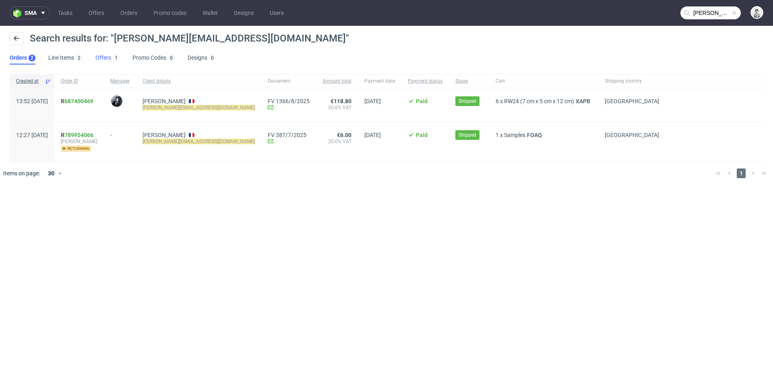
click at [104, 57] on link "Offers 1" at bounding box center [107, 58] width 24 height 13
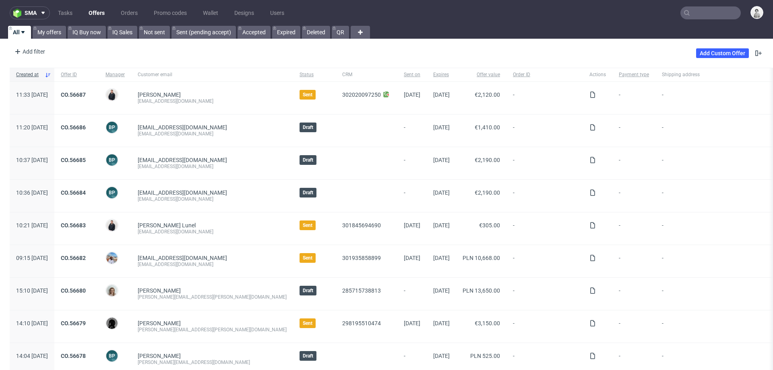
click at [698, 13] on input "text" at bounding box center [711, 12] width 60 height 13
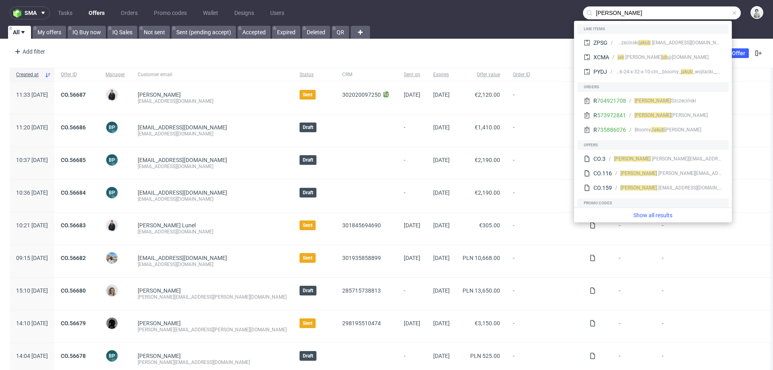
type input "[PERSON_NAME]"
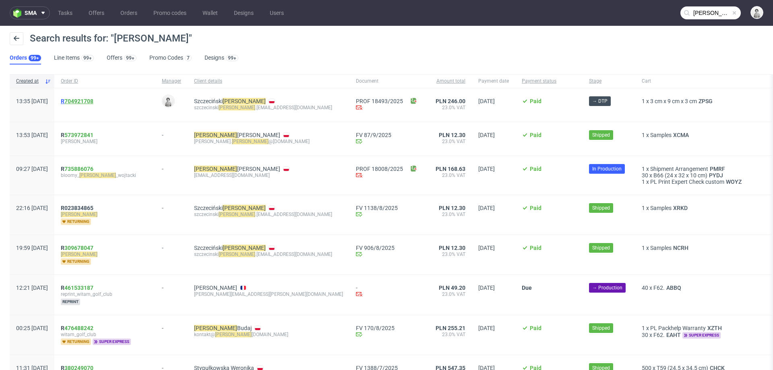
click at [93, 99] on link "704921708" at bounding box center [78, 101] width 29 height 6
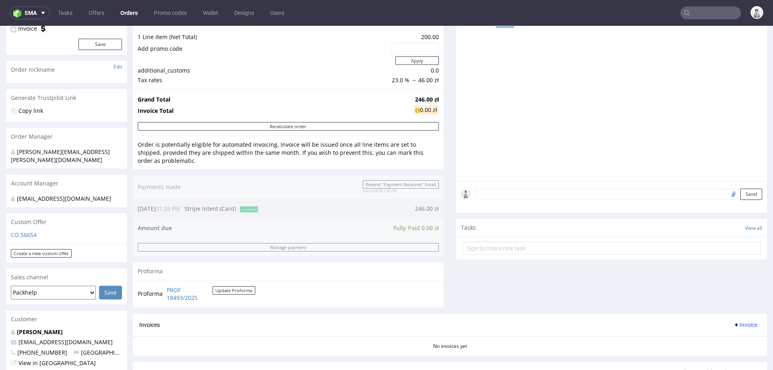
scroll to position [95, 0]
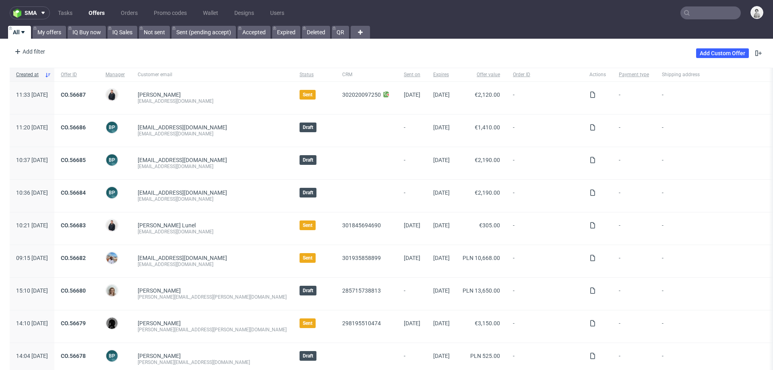
click at [699, 20] on nav "sma Tasks Offers Orders Promo codes Wallet Designs Users" at bounding box center [386, 13] width 773 height 26
click at [704, 12] on input "text" at bounding box center [662, 12] width 158 height 13
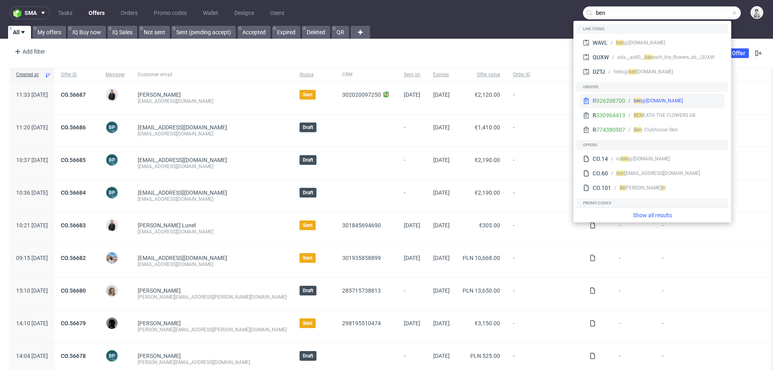
type input "ben"
click at [629, 99] on div "ben @badbutler.co.uk" at bounding box center [674, 100] width 96 height 7
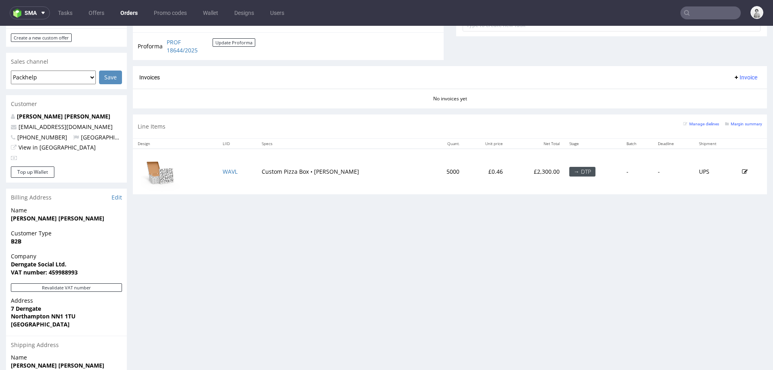
scroll to position [321, 0]
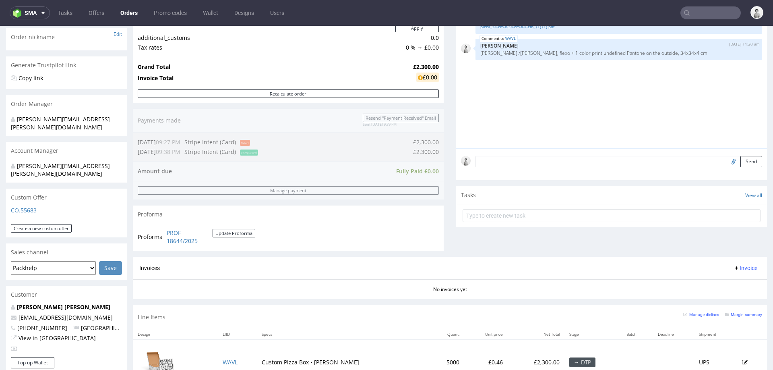
scroll to position [161, 0]
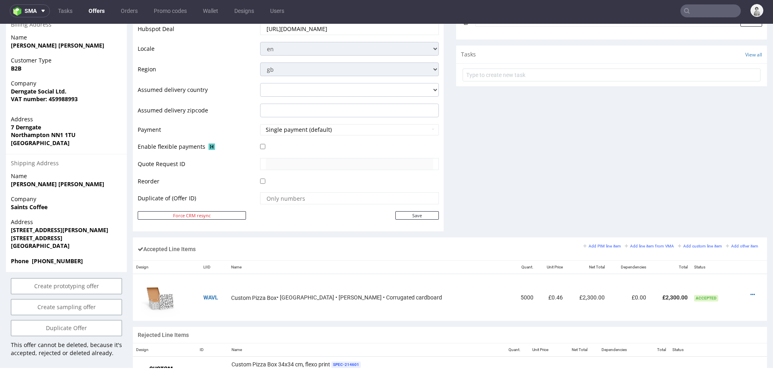
scroll to position [299, 0]
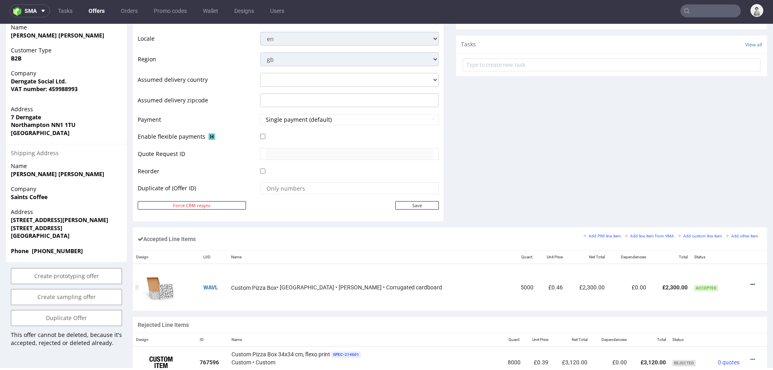
click at [751, 281] on link at bounding box center [753, 284] width 4 height 6
click at [720, 206] on span "Edit item price" at bounding box center [720, 209] width 58 height 8
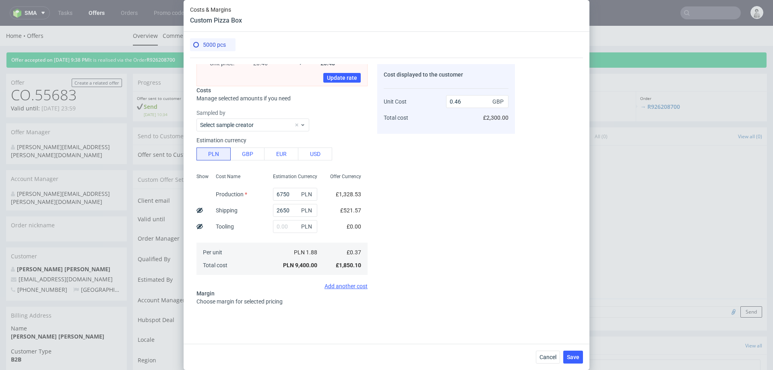
scroll to position [51, 0]
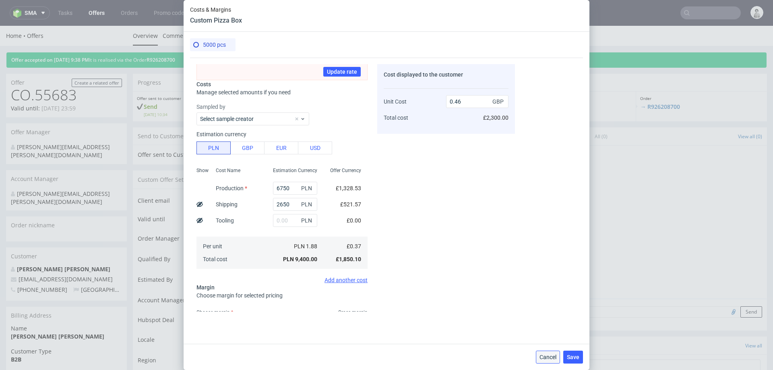
drag, startPoint x: 546, startPoint y: 355, endPoint x: 256, endPoint y: 245, distance: 310.2
click at [546, 355] on span "Cancel" at bounding box center [548, 357] width 17 height 6
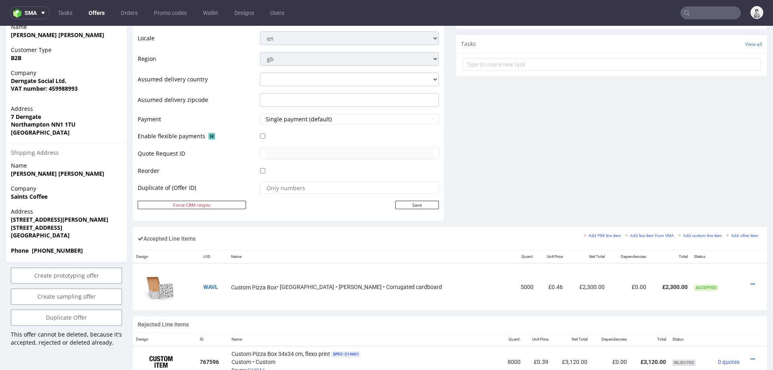
scroll to position [322, 0]
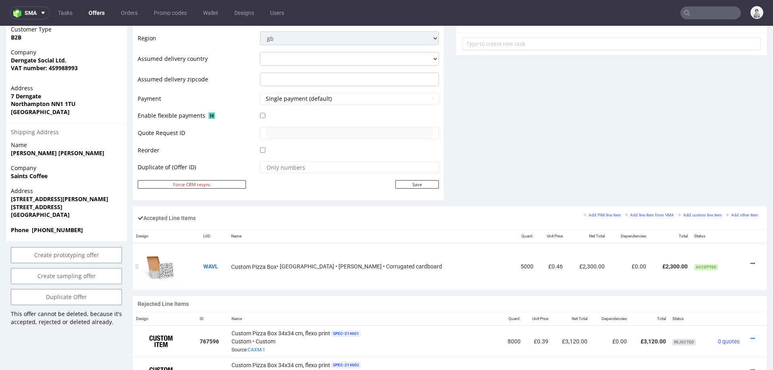
click at [751, 261] on icon at bounding box center [753, 264] width 4 height 6
click at [720, 186] on span "Edit item price" at bounding box center [720, 188] width 58 height 8
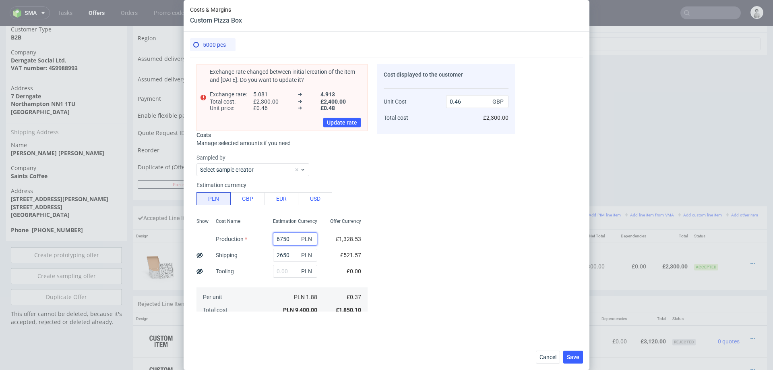
click at [286, 238] on input "6750" at bounding box center [295, 238] width 44 height 13
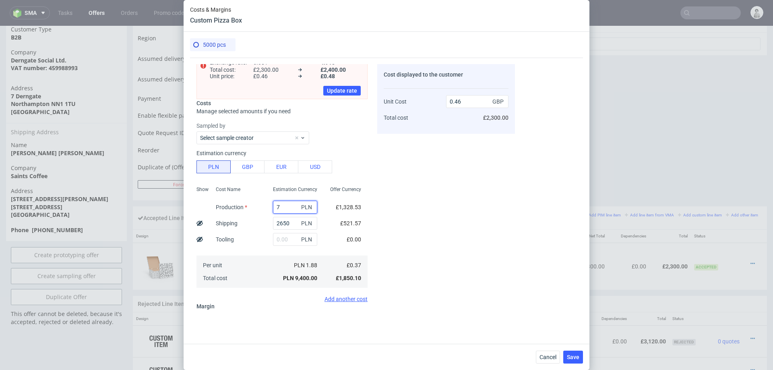
type input "75"
type input "0.13"
type input "7500"
type input "0.5"
type input "7500"
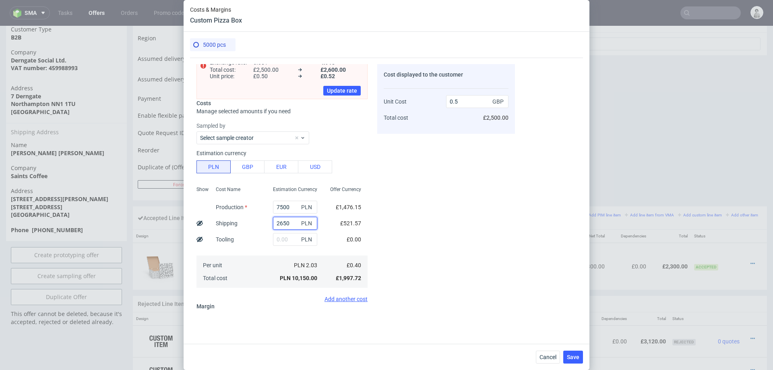
click at [277, 228] on input "2650" at bounding box center [295, 223] width 44 height 13
click at [261, 232] on div "Cost Name Production Shipping Tooling Per unit Total cost" at bounding box center [237, 236] width 57 height 106
click at [289, 225] on input "2650" at bounding box center [295, 223] width 44 height 13
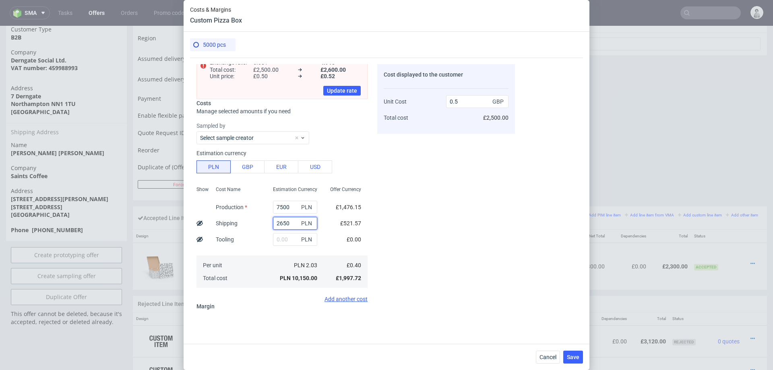
click at [289, 225] on input "2650" at bounding box center [295, 223] width 44 height 13
type input "10"
type input "0.37"
type input "1000"
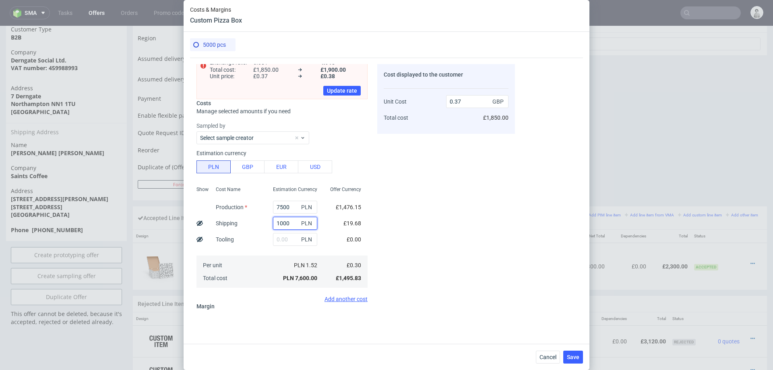
type input "0.42"
type input "1000"
click at [255, 230] on div "Cost Name Production Shipping Tooling Per unit Total cost" at bounding box center [237, 236] width 57 height 106
click at [246, 242] on div "Cost Name Production Shipping Tooling Per unit Total cost" at bounding box center [237, 236] width 57 height 106
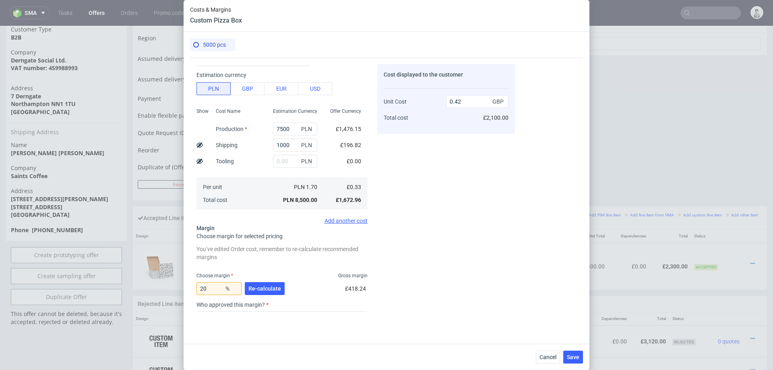
scroll to position [110, 0]
click at [255, 289] on span "Re-calculate" at bounding box center [265, 288] width 33 height 6
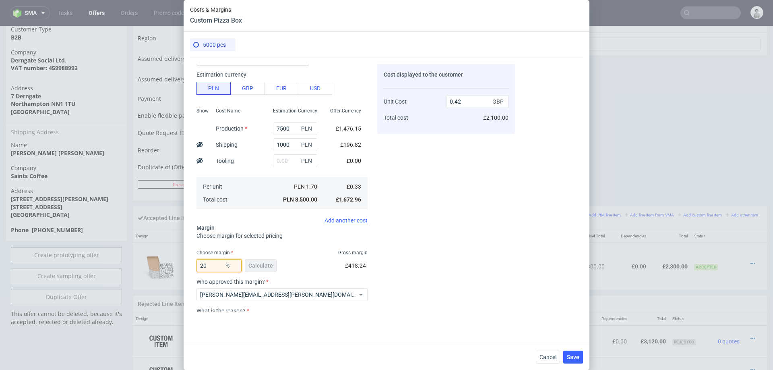
click at [213, 265] on input "20" at bounding box center [219, 265] width 45 height 13
type input "24"
type input "0.44"
type input "25"
type input "0.45"
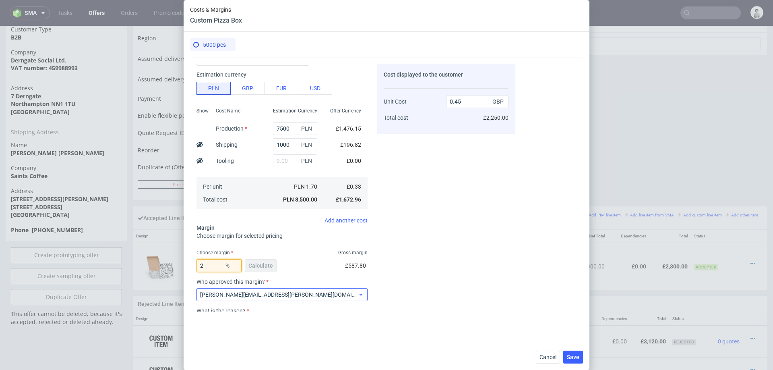
type input "27"
type input "0.46"
type input "28"
type input "0.47"
type input "27"
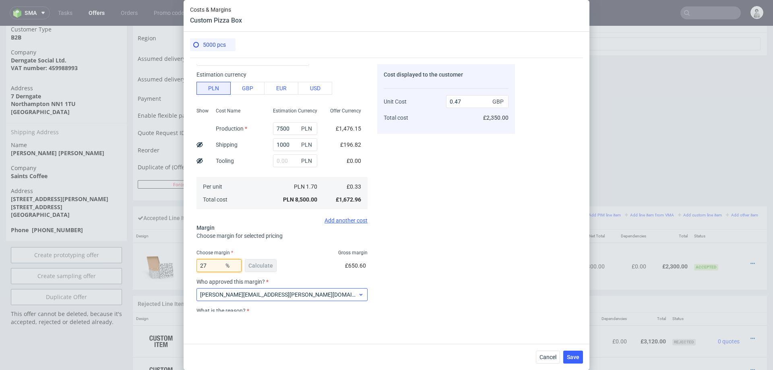
type input "0.46"
type input "27"
click at [458, 249] on div "Cost displayed to the customer Unit Cost Total cost 0.46 GBP £2,300.00" at bounding box center [446, 187] width 138 height 247
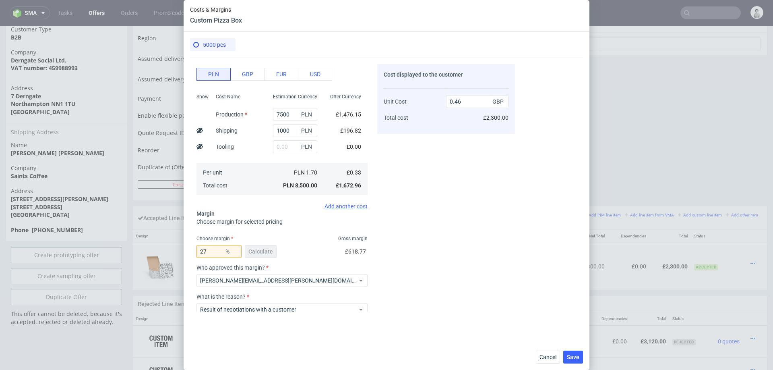
scroll to position [126, 0]
click at [572, 356] on span "Save" at bounding box center [573, 357] width 12 height 6
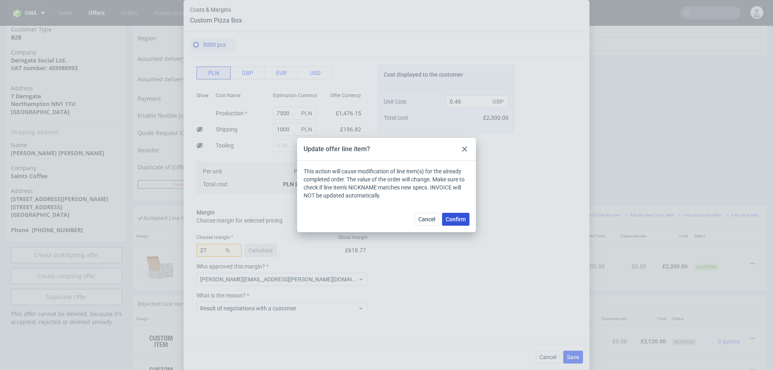
click at [455, 218] on span "Confirm" at bounding box center [456, 219] width 20 height 6
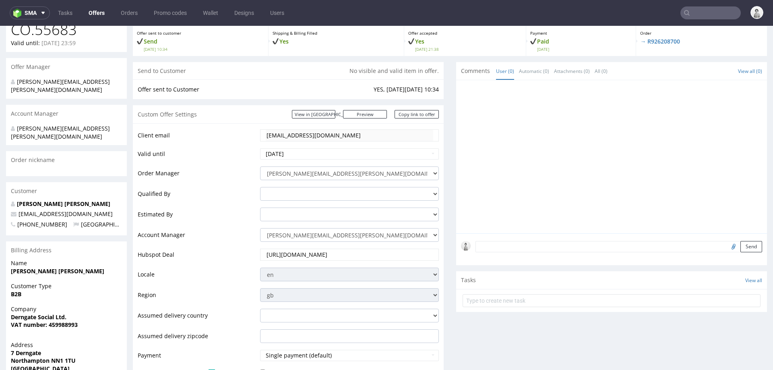
scroll to position [431, 0]
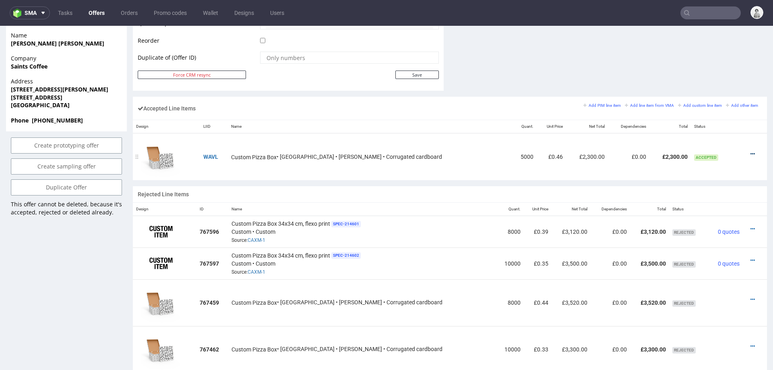
click at [751, 151] on icon at bounding box center [753, 154] width 4 height 6
click at [716, 80] on span "Edit item price" at bounding box center [720, 78] width 58 height 8
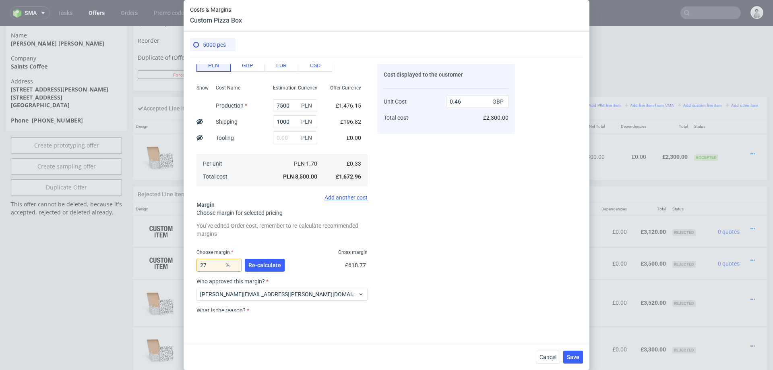
scroll to position [133, 0]
click at [283, 122] on input "1000" at bounding box center [295, 122] width 44 height 13
click at [543, 354] on span "Cancel" at bounding box center [548, 357] width 17 height 6
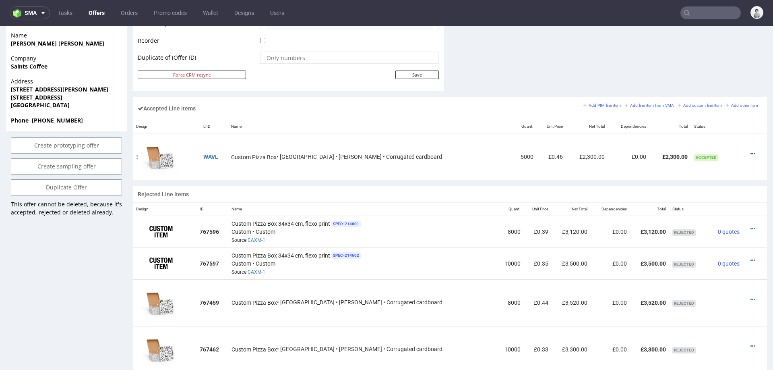
click at [751, 151] on icon at bounding box center [753, 154] width 4 height 6
click at [703, 76] on span "Edit item price" at bounding box center [720, 78] width 58 height 8
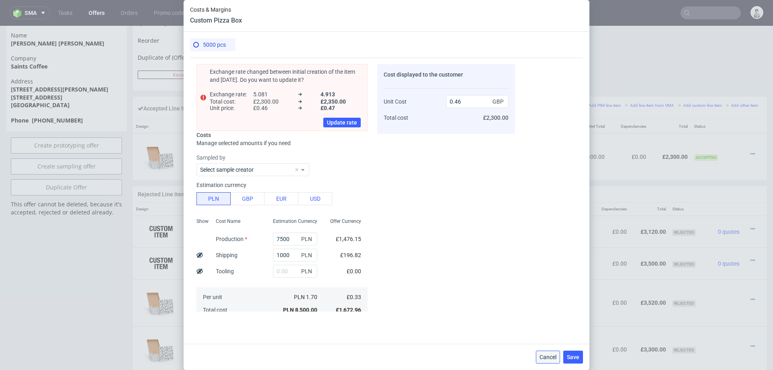
click at [545, 361] on button "Cancel" at bounding box center [548, 356] width 24 height 13
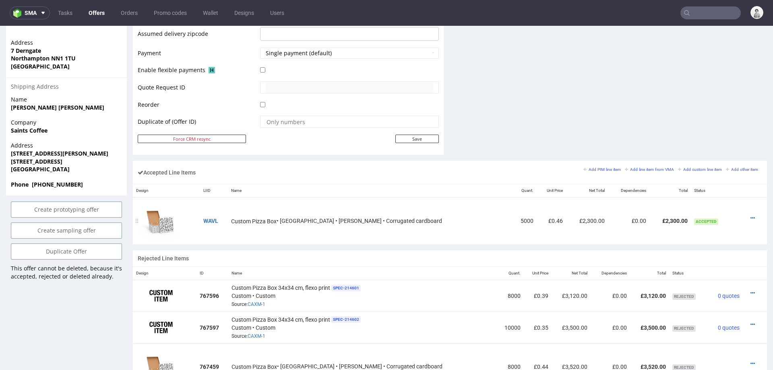
scroll to position [369, 0]
click at [751, 214] on icon at bounding box center [753, 217] width 4 height 6
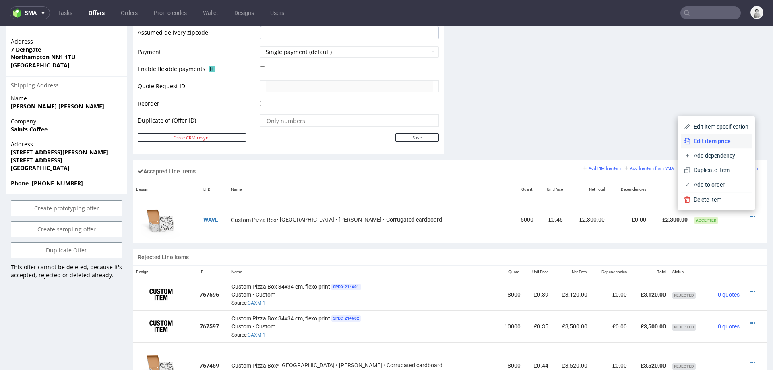
click at [704, 144] on span "Edit item price" at bounding box center [720, 141] width 58 height 8
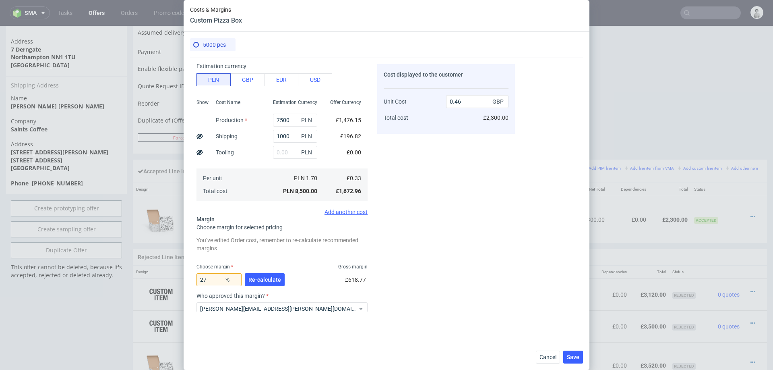
scroll to position [114, 0]
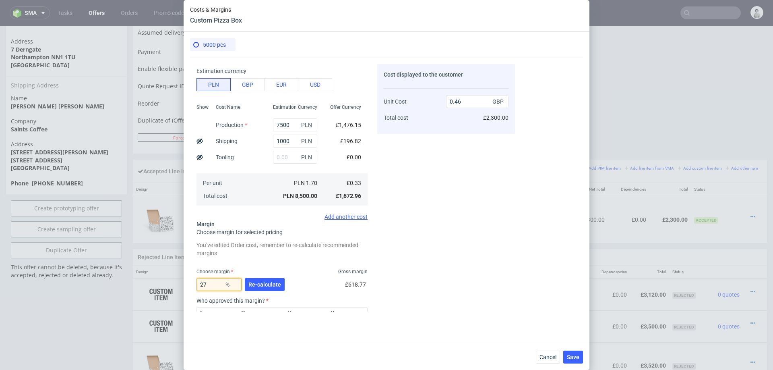
click at [212, 284] on input "27" at bounding box center [219, 284] width 45 height 13
type input "20"
type input "0.42"
type input "20"
click at [544, 355] on span "Cancel" at bounding box center [548, 357] width 17 height 6
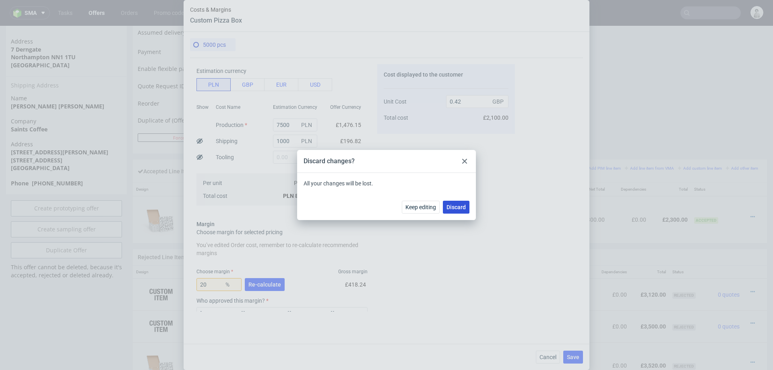
click at [459, 209] on span "Discard" at bounding box center [456, 207] width 19 height 6
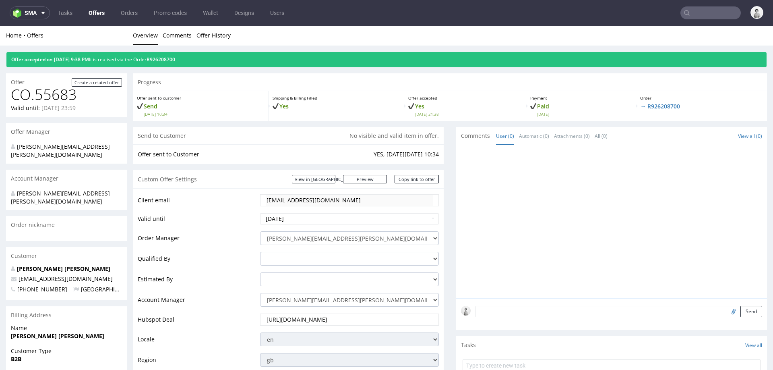
scroll to position [0, 0]
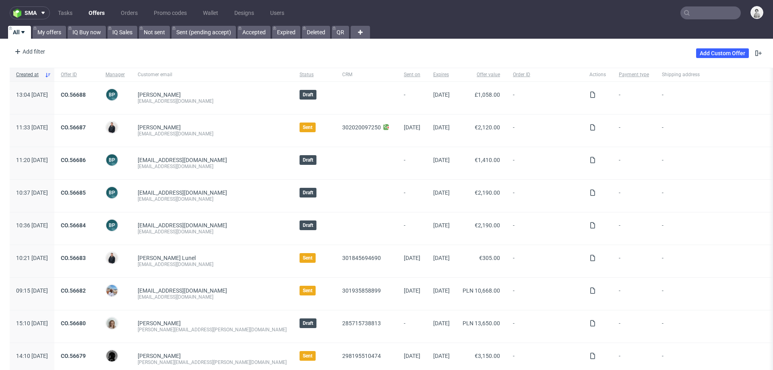
click at [694, 17] on input "text" at bounding box center [711, 12] width 60 height 13
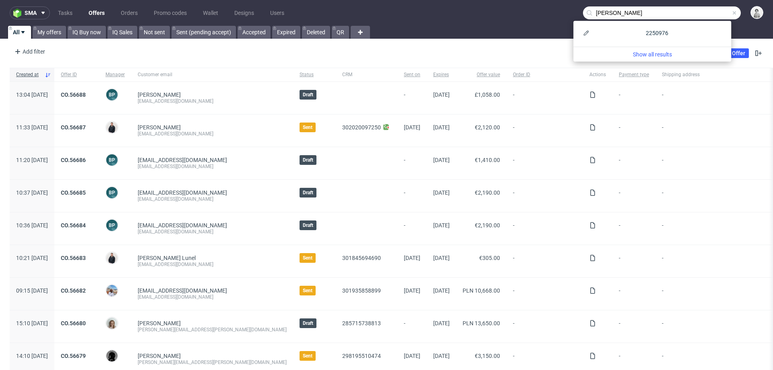
type input "[PERSON_NAME]"
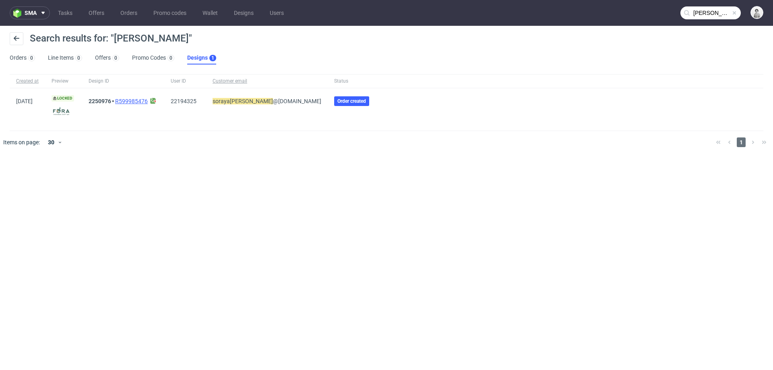
click at [139, 99] on link "R599985476" at bounding box center [131, 101] width 33 height 6
click at [243, 99] on mark "spiers" at bounding box center [251, 101] width 43 height 6
copy span "soraya spiers @gmail.com"
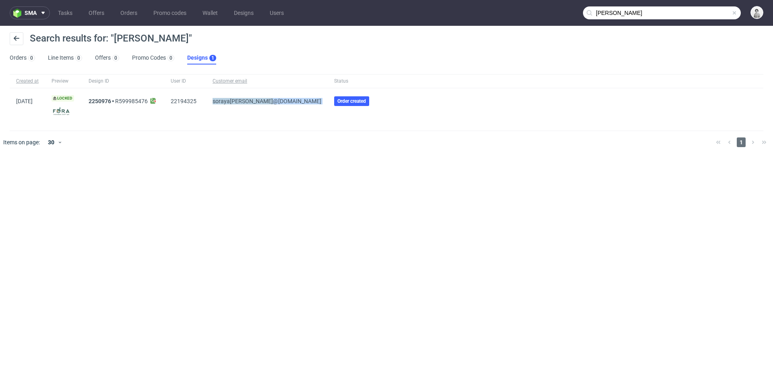
click at [718, 14] on input "soraya spiers" at bounding box center [662, 12] width 158 height 13
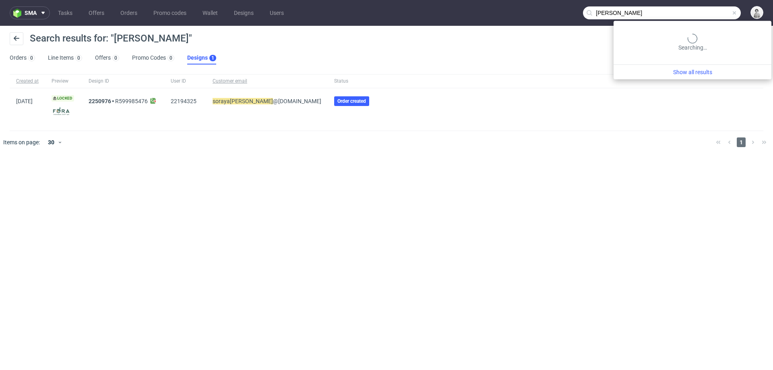
click at [718, 14] on input "soraya spiers" at bounding box center [662, 12] width 158 height 13
paste input "spiers@gmail.com"
click at [700, 14] on input "sorayaspiers@gmail.com" at bounding box center [662, 12] width 158 height 13
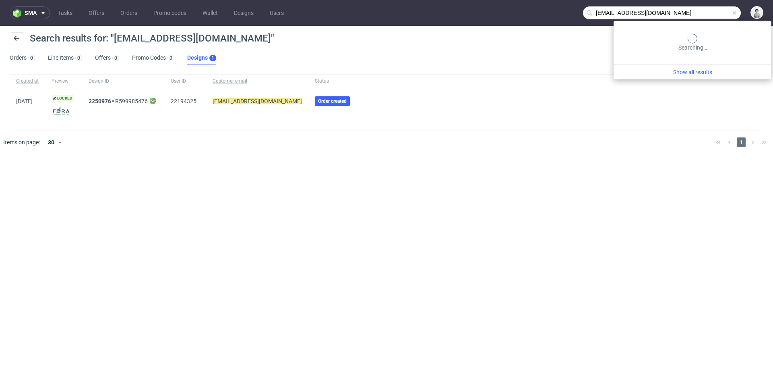
click at [700, 14] on input "sorayaspiers@gmail.com" at bounding box center [662, 12] width 158 height 13
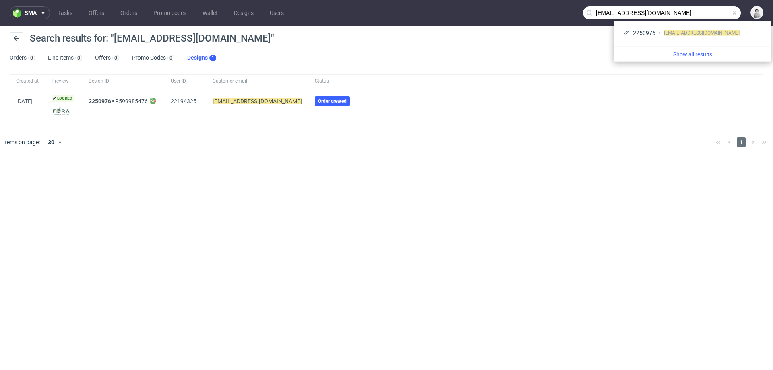
click at [700, 14] on input "sorayaspiers@gmail.com" at bounding box center [662, 12] width 158 height 13
paste input "Soraya@fora-gin"
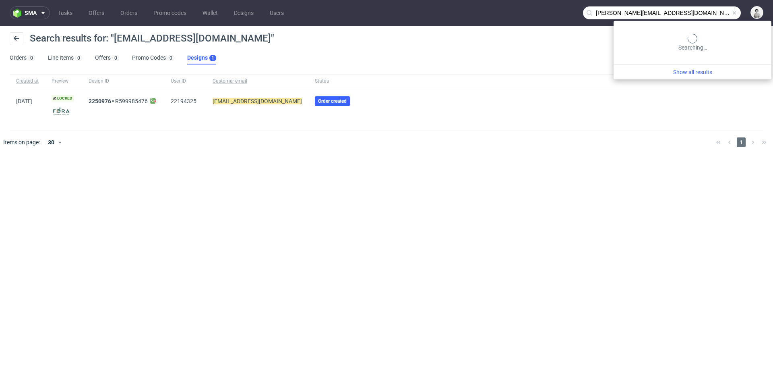
type input "Soraya@fora-gin.com"
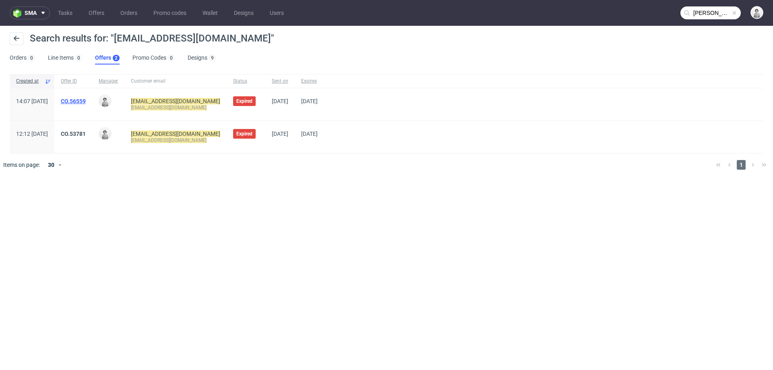
click at [86, 102] on link "CO.56559" at bounding box center [73, 101] width 25 height 6
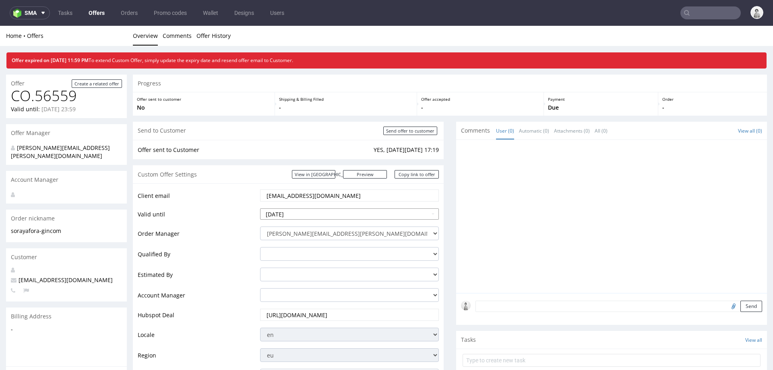
click at [332, 212] on input "[DATE]" at bounding box center [349, 213] width 179 height 11
click at [325, 199] on td "5" at bounding box center [328, 202] width 12 height 12
type input "[DATE]"
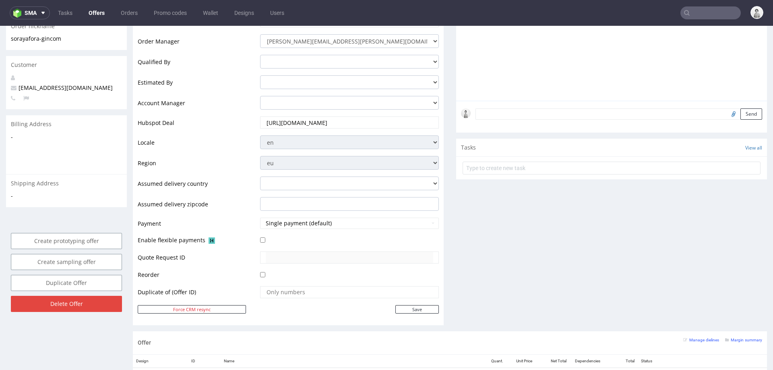
scroll to position [193, 0]
click at [401, 305] on input "Save" at bounding box center [418, 309] width 44 height 8
type input "In progress..."
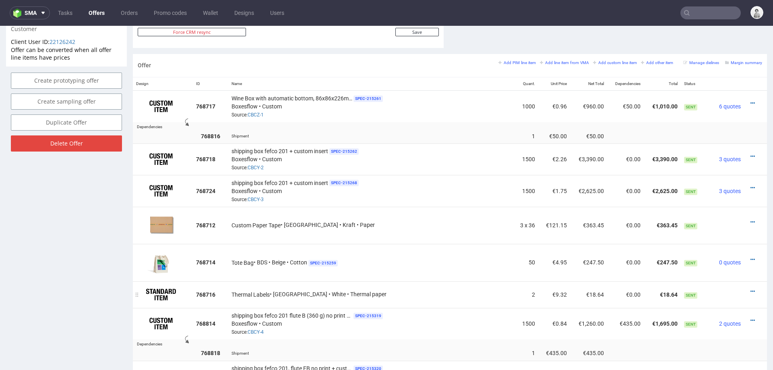
scroll to position [448, 0]
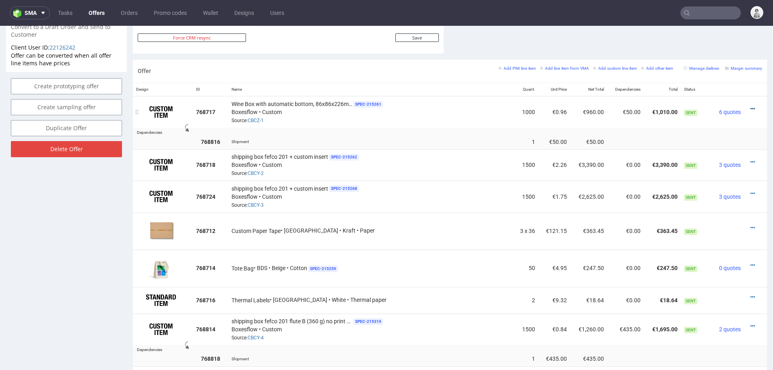
click at [751, 106] on icon at bounding box center [753, 109] width 4 height 6
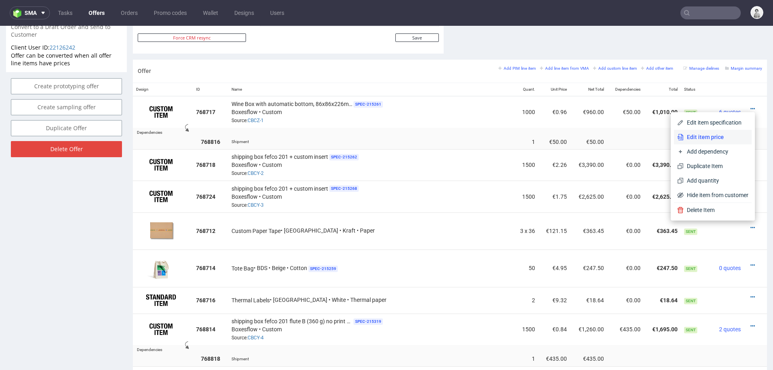
click at [711, 138] on span "Edit item price" at bounding box center [716, 137] width 65 height 8
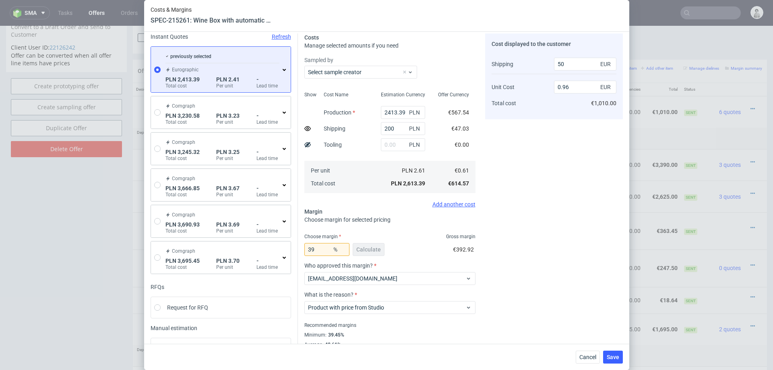
scroll to position [30, 0]
click at [306, 131] on use at bounding box center [308, 128] width 6 height 5
type input "1.01"
click at [317, 249] on input "39" at bounding box center [327, 249] width 45 height 13
type input "35"
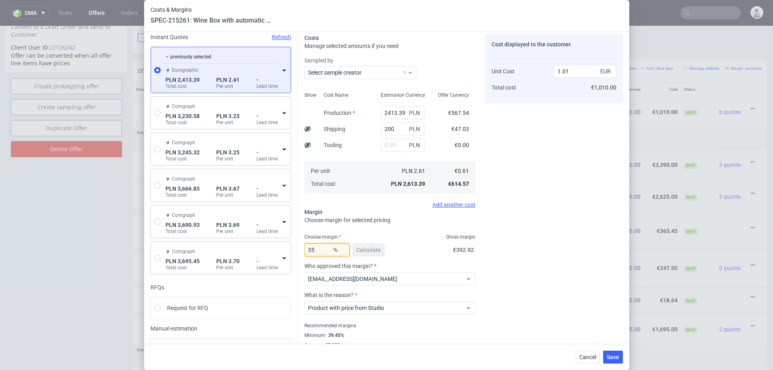
type input "0.95"
type input "35"
click at [481, 225] on div "Costs Manage selected amounts if you need Sampled by Select sample creator Show…" at bounding box center [460, 192] width 325 height 330
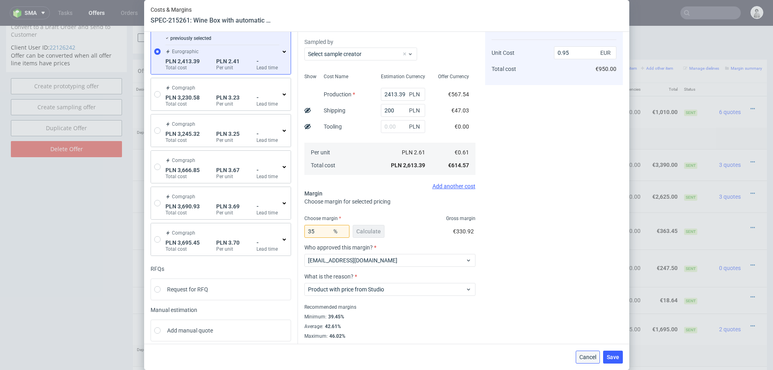
click at [588, 354] on span "Cancel" at bounding box center [588, 357] width 17 height 6
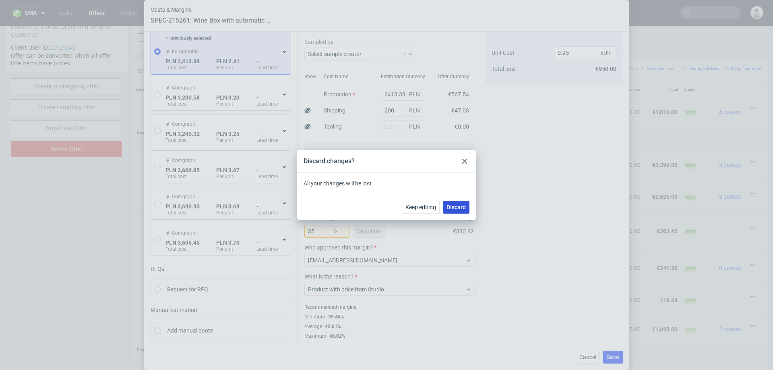
click at [452, 205] on span "Discard" at bounding box center [456, 207] width 19 height 6
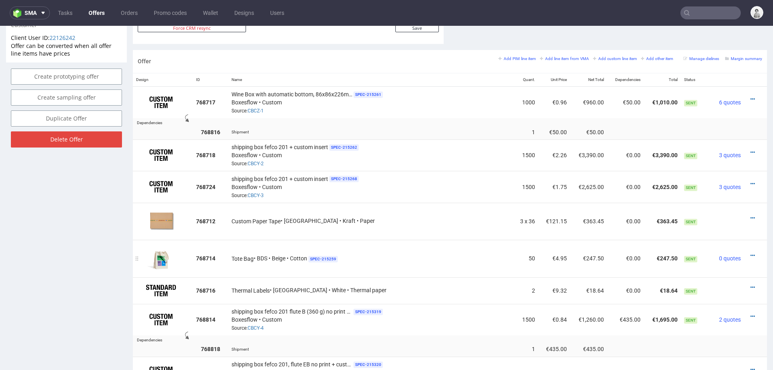
scroll to position [458, 0]
click at [751, 252] on icon at bounding box center [753, 255] width 4 height 6
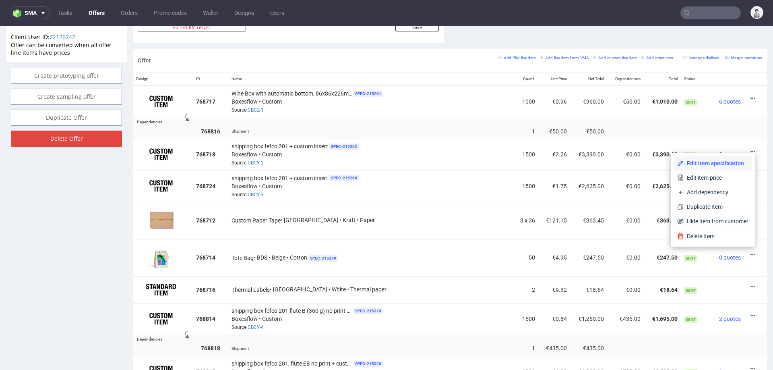
click at [708, 162] on span "Edit item specification" at bounding box center [716, 163] width 65 height 8
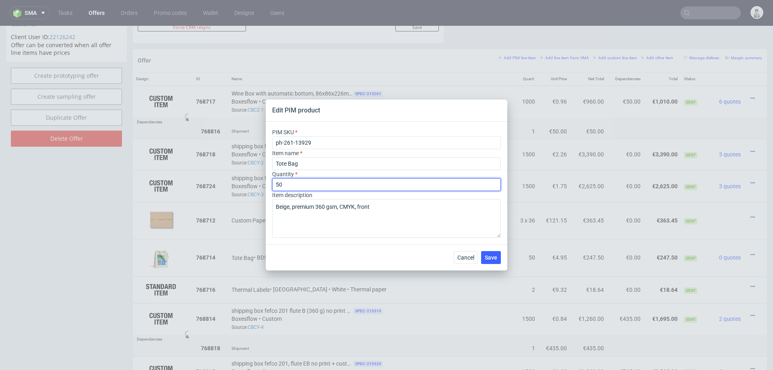
click at [381, 190] on input "50" at bounding box center [386, 184] width 229 height 13
type input "100"
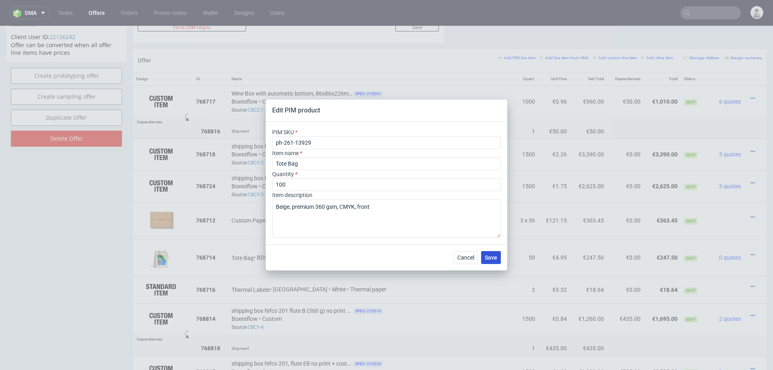
click at [488, 258] on span "Save" at bounding box center [491, 258] width 12 height 6
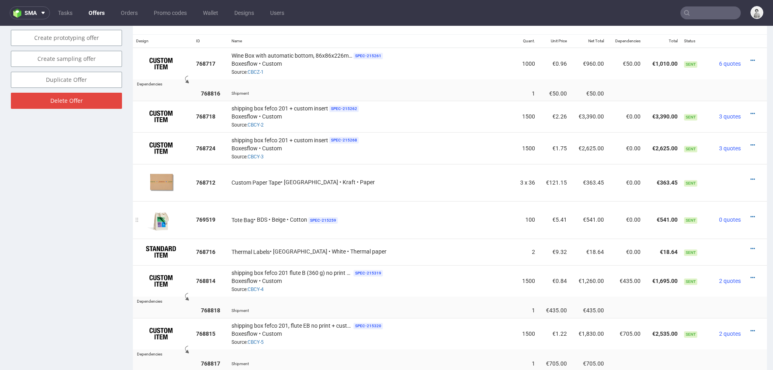
scroll to position [398, 0]
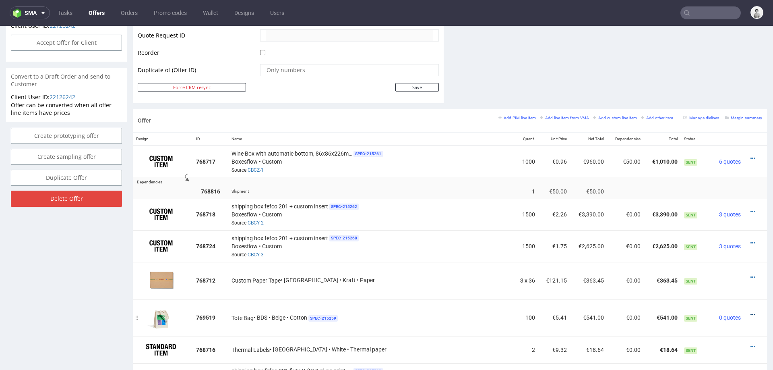
click at [751, 312] on icon at bounding box center [753, 315] width 4 height 6
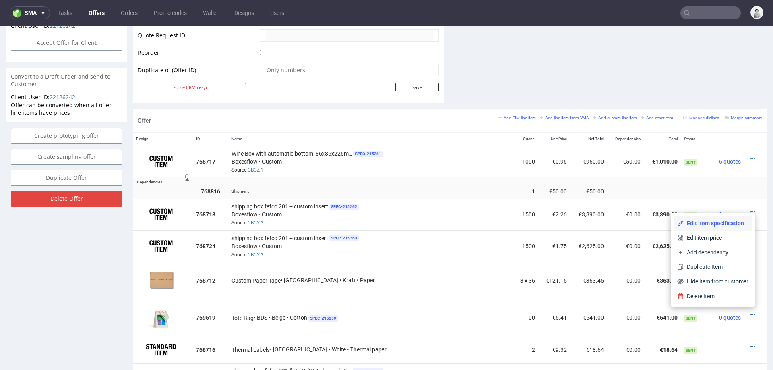
click at [717, 220] on span "Edit item specification" at bounding box center [716, 223] width 65 height 8
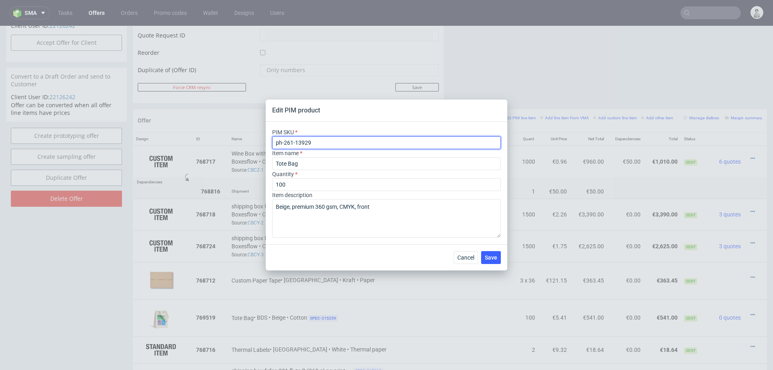
click at [361, 141] on input "ph-261-13929" at bounding box center [386, 142] width 229 height 13
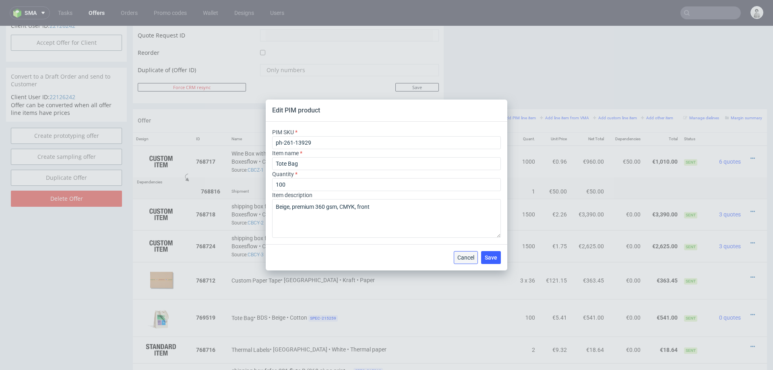
click at [468, 255] on span "Cancel" at bounding box center [466, 258] width 17 height 6
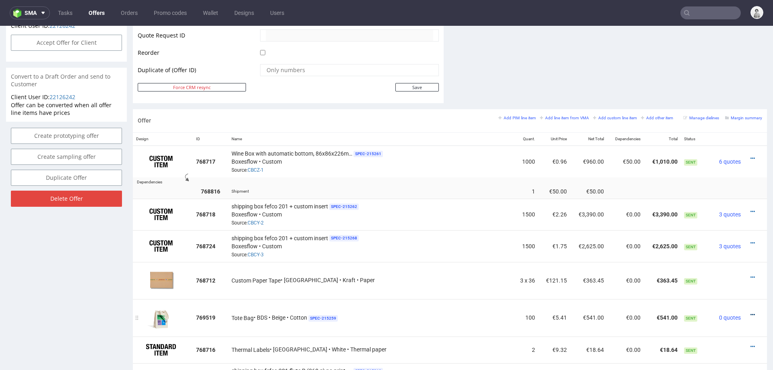
click at [751, 312] on icon at bounding box center [753, 315] width 4 height 6
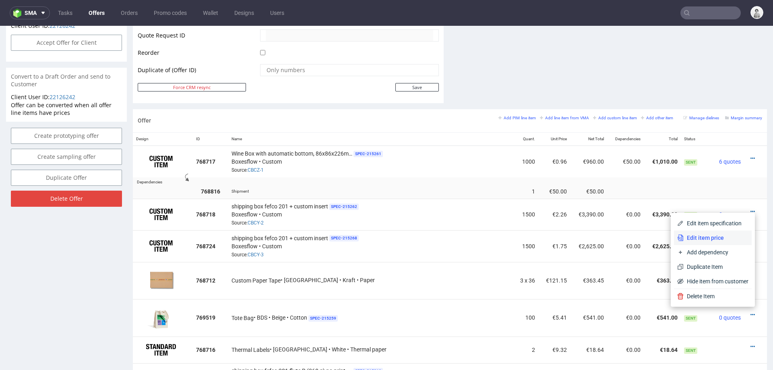
click at [715, 238] on span "Edit item price" at bounding box center [716, 238] width 65 height 8
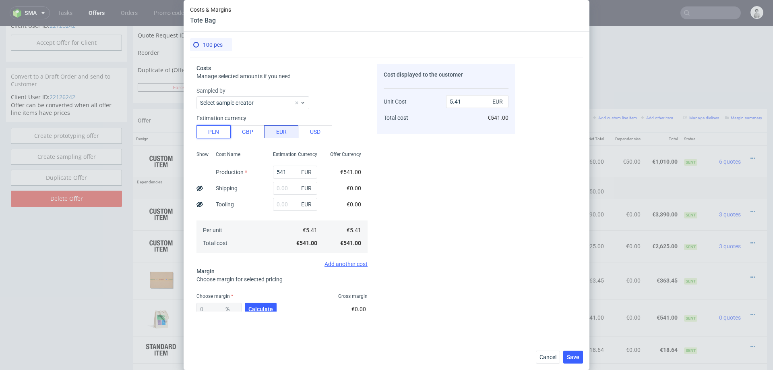
click at [211, 128] on button "PLN" at bounding box center [214, 131] width 34 height 13
type input "1.27"
click at [284, 171] on input "541" at bounding box center [295, 172] width 44 height 13
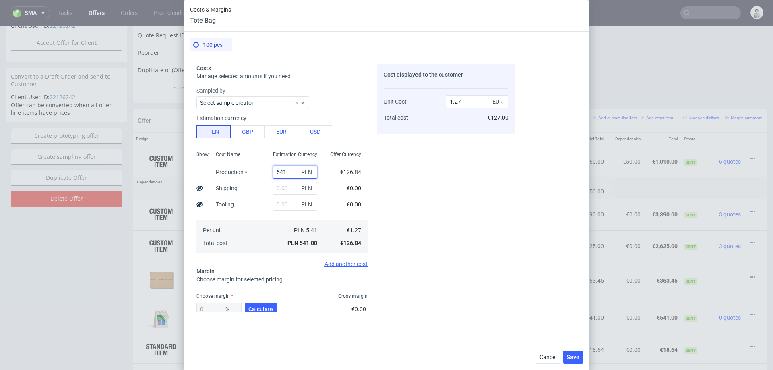
click at [284, 171] on input "541" at bounding box center [295, 172] width 44 height 13
type input "117"
type input "0.03"
type input "1170"
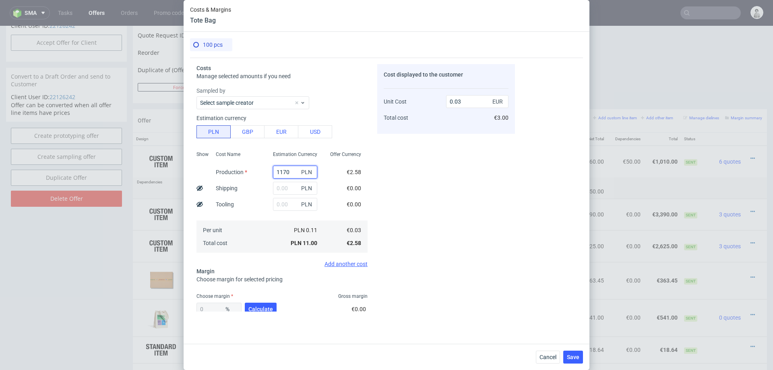
type input "2.74"
type input "1170"
click at [487, 178] on div "Cost displayed to the customer Unit Cost Total cost 2.74 EUR €274.00" at bounding box center [446, 187] width 138 height 247
click at [294, 188] on input "text" at bounding box center [295, 188] width 44 height 13
type input "138"
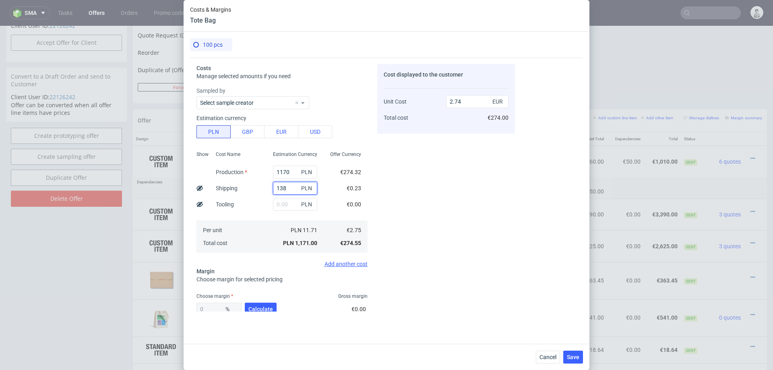
type input "3.06"
type input "138"
click at [500, 177] on div "Cost displayed to the customer Unit Cost Total cost 3.06 EUR €306.00" at bounding box center [446, 187] width 138 height 247
click at [258, 306] on span "Calculate" at bounding box center [261, 309] width 25 height 6
type input "47.22"
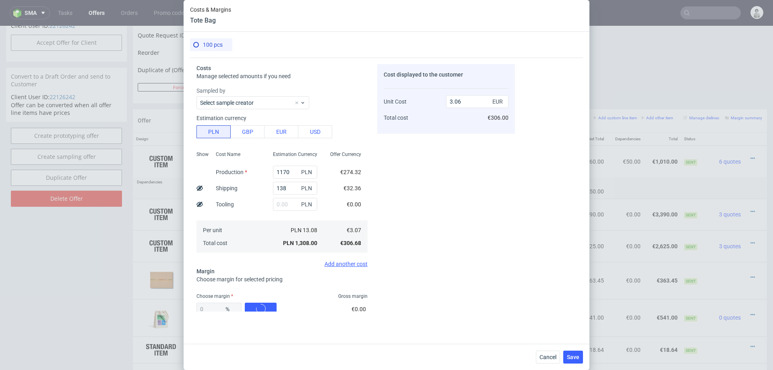
type input "5.81"
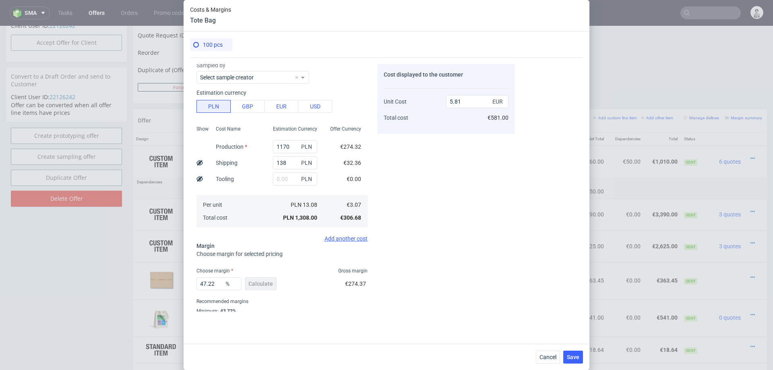
scroll to position [28, 0]
click at [210, 280] on input "47.22" at bounding box center [219, 280] width 45 height 13
type input "44"
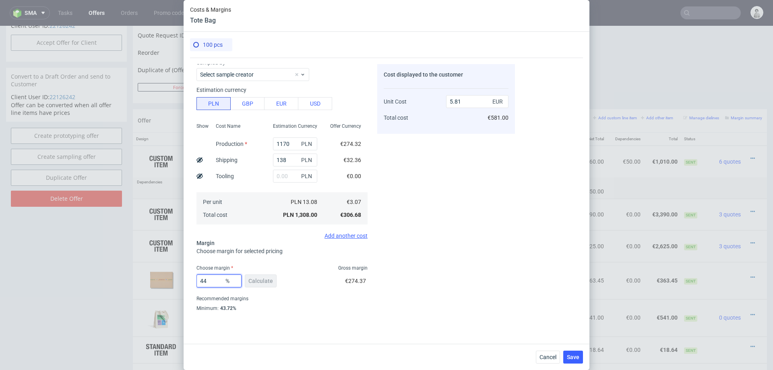
type input "5.47"
type input "43"
type input "5.38"
type input "42"
type input "5.28"
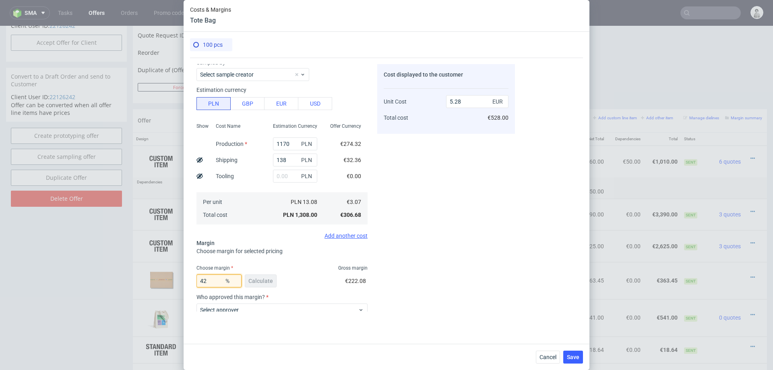
type input "42"
click at [474, 244] on div "Cost displayed to the customer Unit Cost Total cost 5.28 EUR €528.00" at bounding box center [446, 187] width 138 height 247
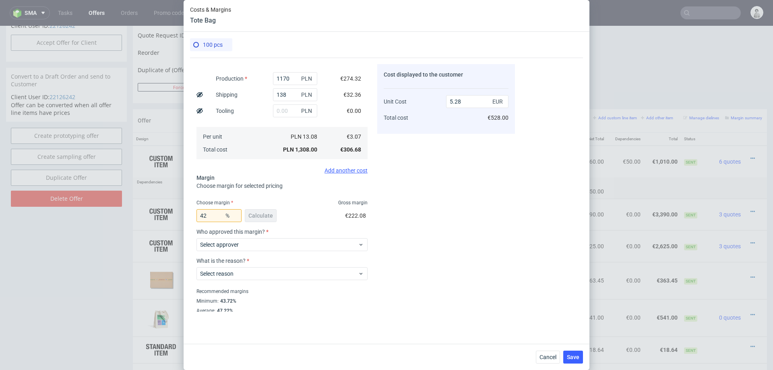
scroll to position [105, 0]
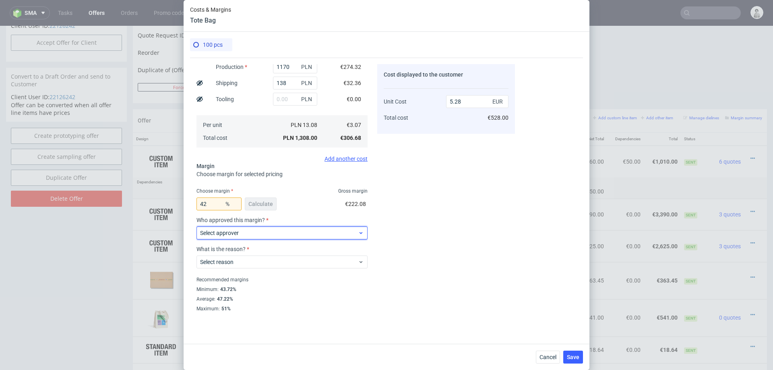
click at [296, 233] on span "Select approver" at bounding box center [279, 233] width 158 height 8
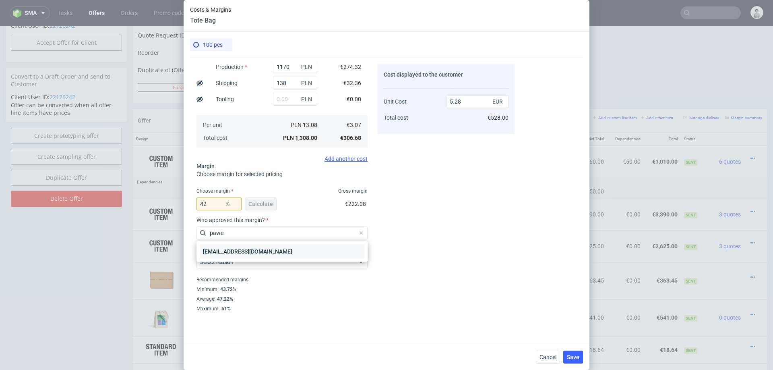
type input "pawe"
click at [291, 251] on div "[EMAIL_ADDRESS][DOMAIN_NAME]" at bounding box center [282, 251] width 165 height 15
click at [291, 251] on label "What is the reason?" at bounding box center [282, 249] width 171 height 6
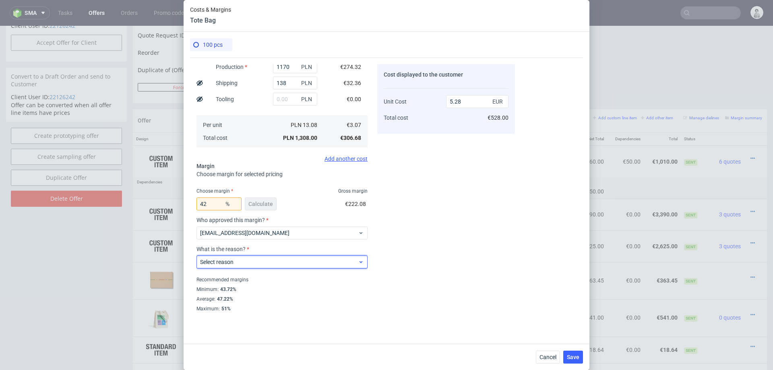
click at [286, 267] on div "Select reason" at bounding box center [282, 261] width 171 height 13
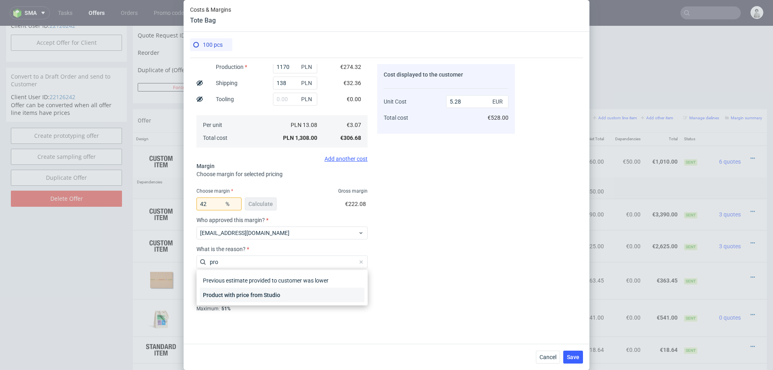
type input "pro"
click at [291, 292] on div "Product with price from Studio" at bounding box center [282, 295] width 165 height 15
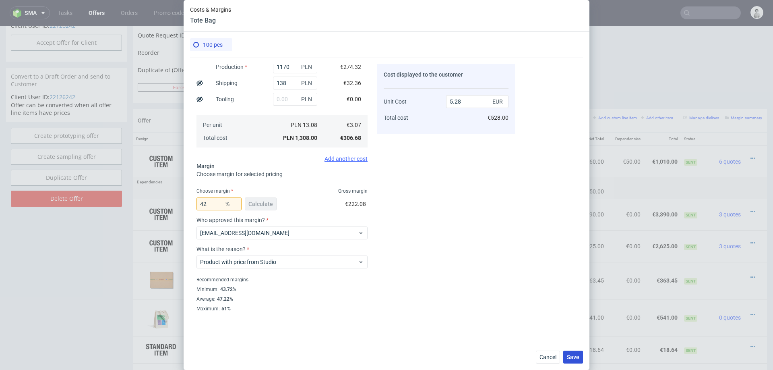
click at [571, 355] on span "Save" at bounding box center [573, 357] width 12 height 6
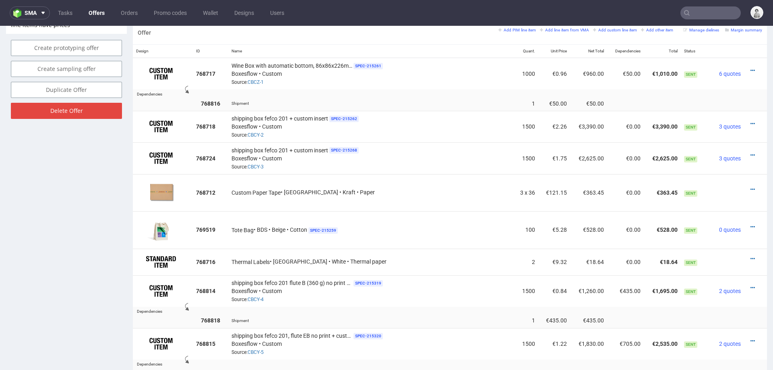
scroll to position [485, 0]
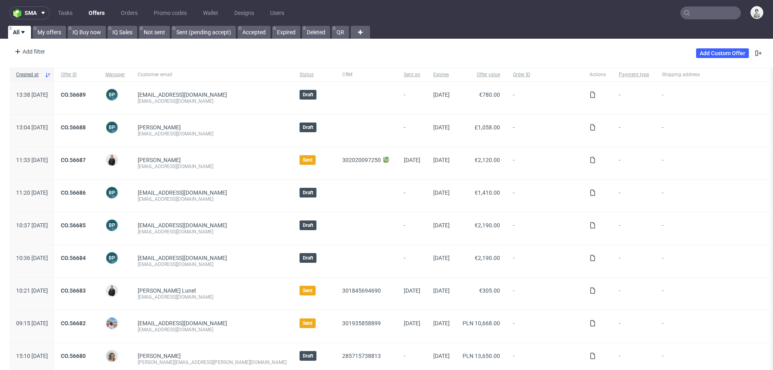
click at [701, 12] on input "text" at bounding box center [711, 12] width 60 height 13
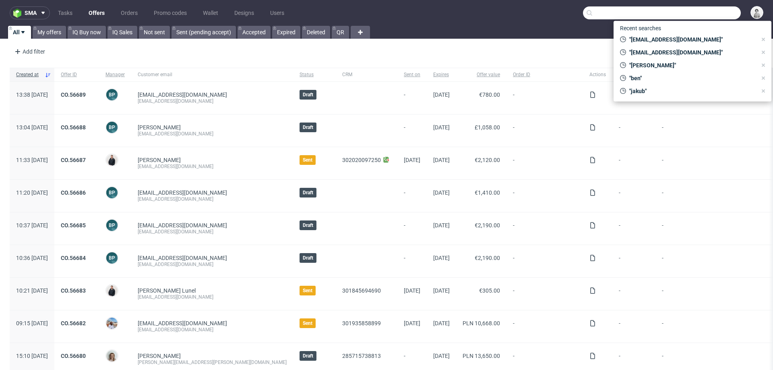
paste input "as@harmony-nutri.com"
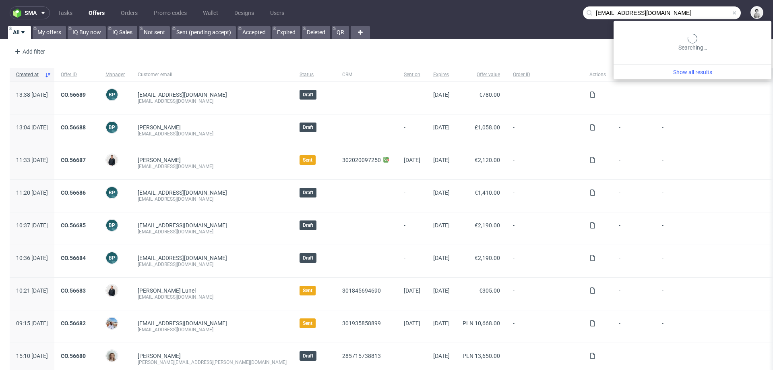
type input "as@harmony-nutri.com"
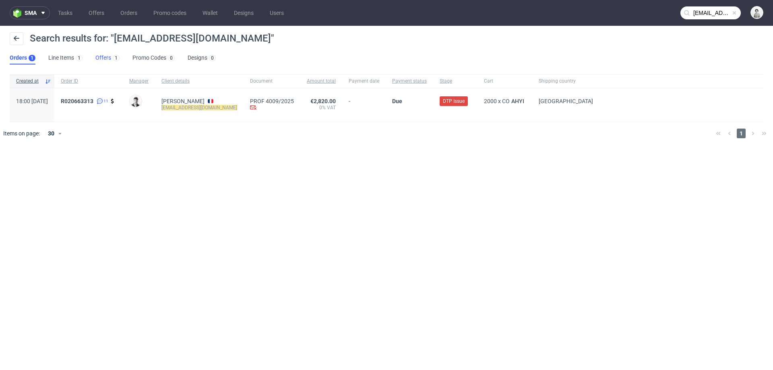
click at [101, 58] on link "Offers 1" at bounding box center [107, 58] width 24 height 13
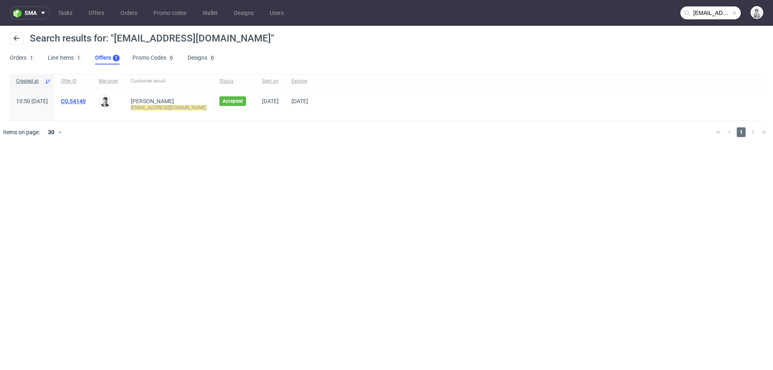
click at [86, 101] on link "CO.54140" at bounding box center [73, 101] width 25 height 6
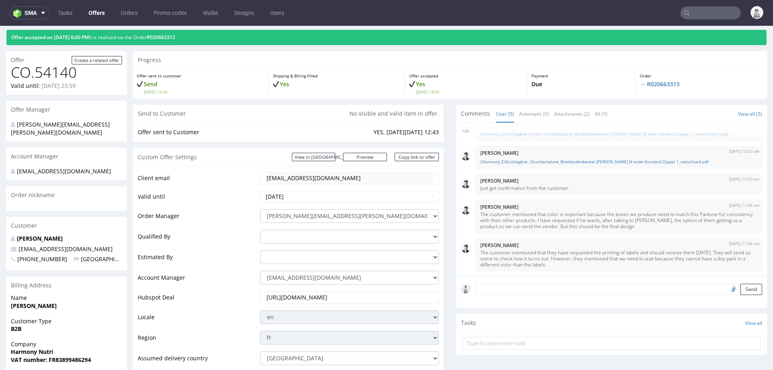
scroll to position [17, 0]
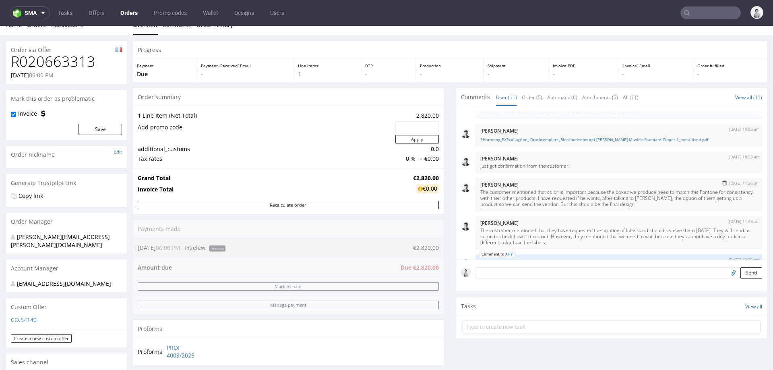
scroll to position [248, 0]
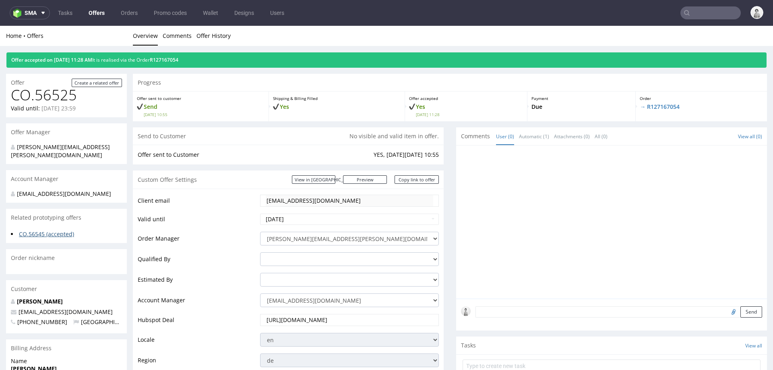
click at [62, 234] on link "CO.56545 (accepted)" at bounding box center [46, 234] width 55 height 8
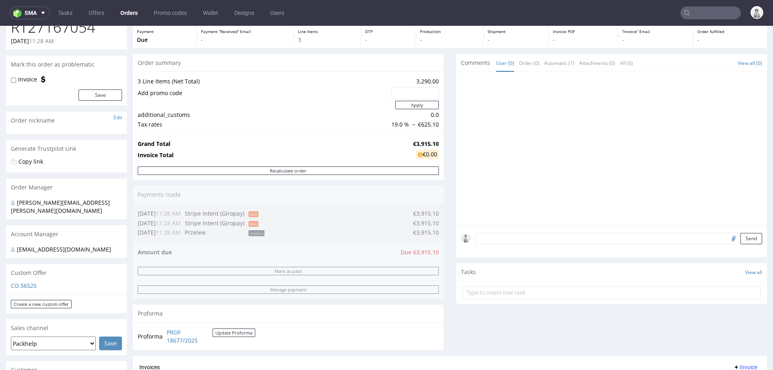
scroll to position [307, 0]
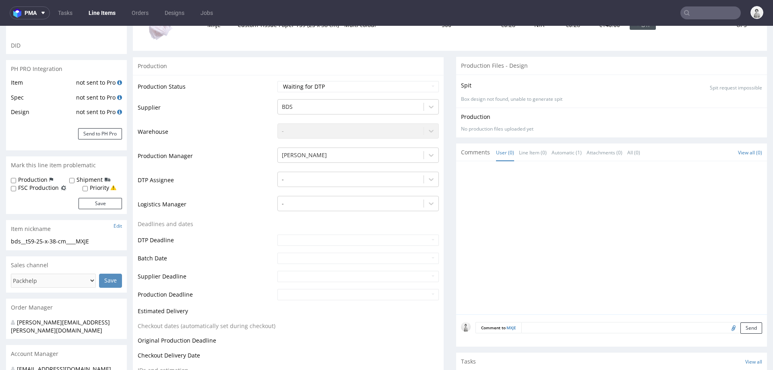
scroll to position [127, 0]
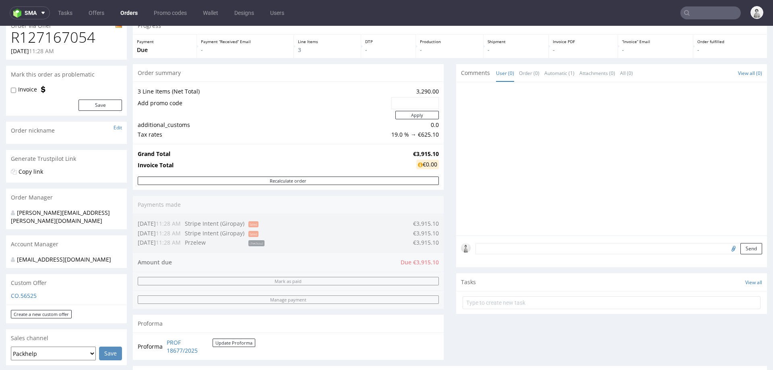
scroll to position [28, 0]
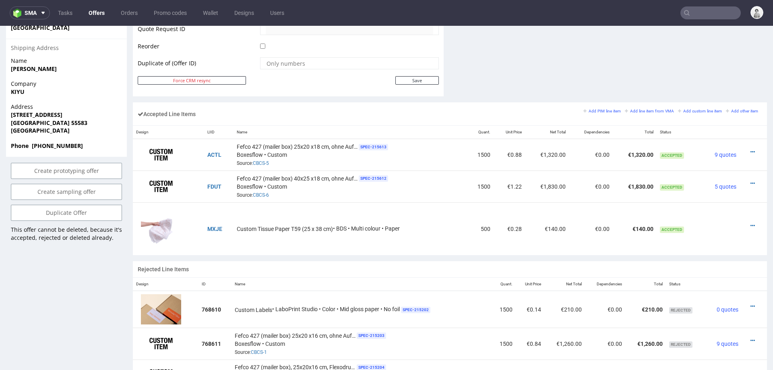
scroll to position [469, 0]
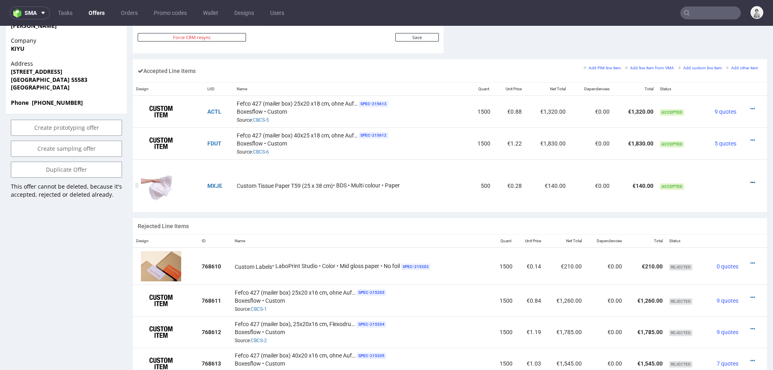
click at [751, 180] on icon at bounding box center [753, 183] width 4 height 6
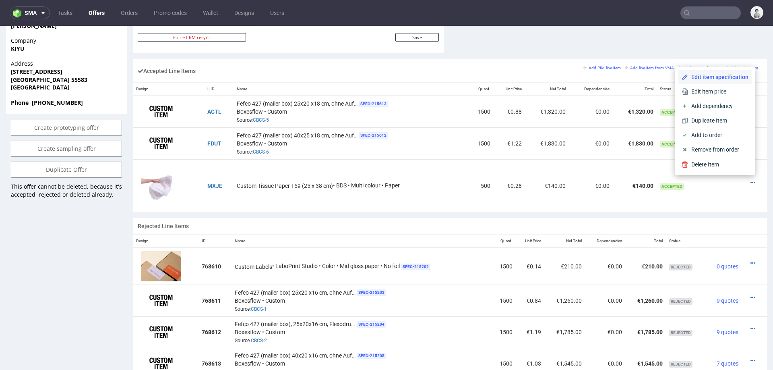
click at [704, 74] on span "Edit item specification" at bounding box center [718, 77] width 60 height 8
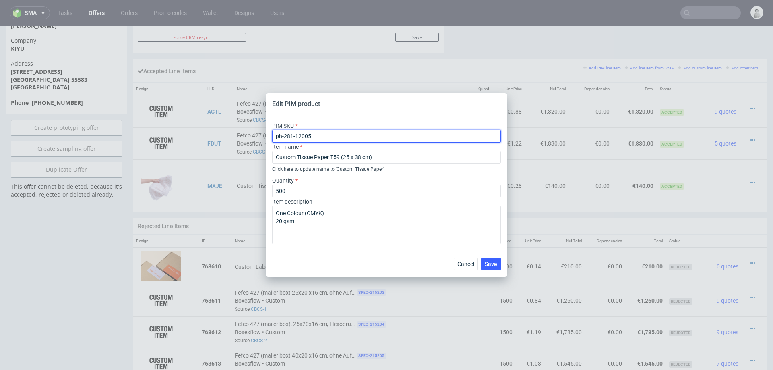
click at [304, 137] on input "ph-281-12005" at bounding box center [386, 136] width 229 height 13
click at [467, 263] on span "Cancel" at bounding box center [466, 264] width 17 height 6
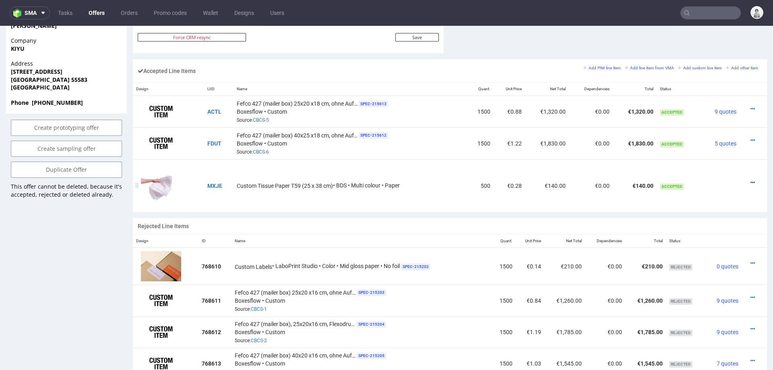
click at [751, 180] on icon at bounding box center [753, 183] width 4 height 6
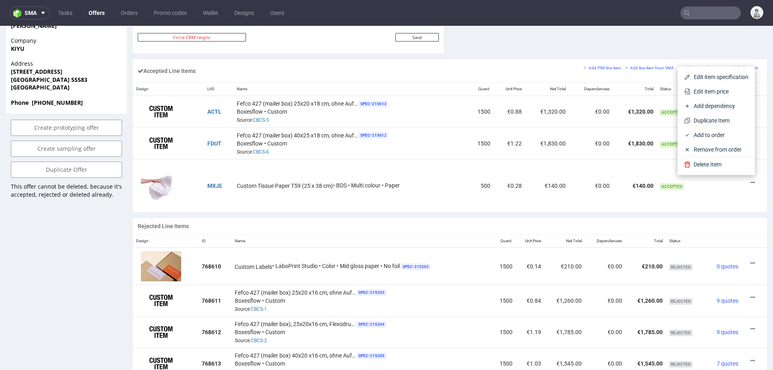
click at [714, 78] on span "Edit item specification" at bounding box center [720, 77] width 58 height 8
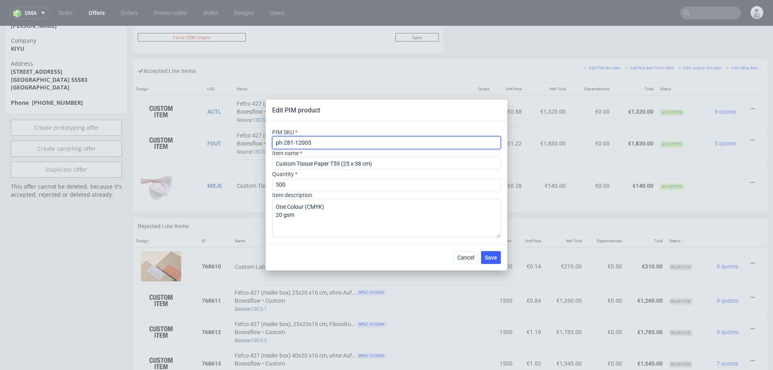
click at [416, 142] on input "ph-281-12005" at bounding box center [386, 142] width 229 height 13
paste input "4602"
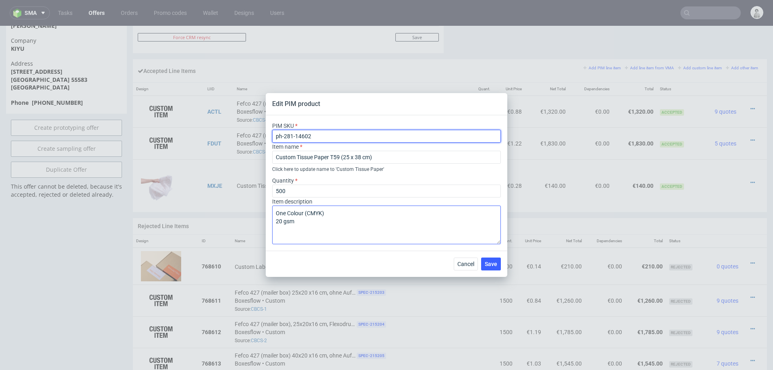
type input "ph-281-14602"
drag, startPoint x: 282, startPoint y: 220, endPoint x: 267, endPoint y: 221, distance: 15.0
click at [267, 221] on div "PIM SKU ph-281-14602 Item name Custom Tissue Paper T59 (25 x 38 cm) Click here …" at bounding box center [387, 182] width 242 height 135
type textarea "One Colour (CMYK) 35 gsm"
click at [491, 261] on span "Save" at bounding box center [491, 264] width 12 height 6
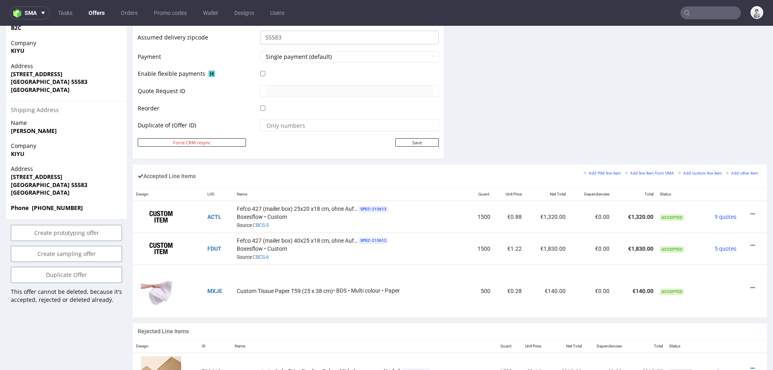
scroll to position [364, 0]
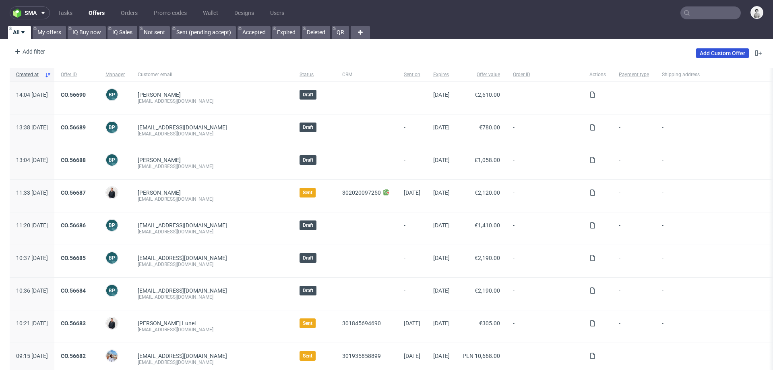
click at [702, 54] on link "Add Custom Offer" at bounding box center [722, 53] width 53 height 10
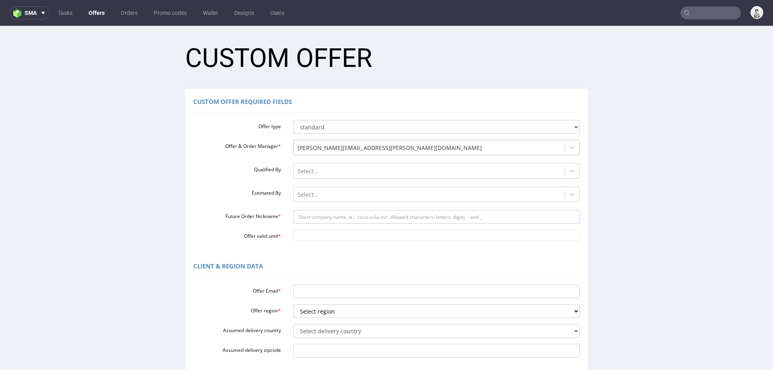
click at [319, 151] on div at bounding box center [429, 148] width 263 height 10
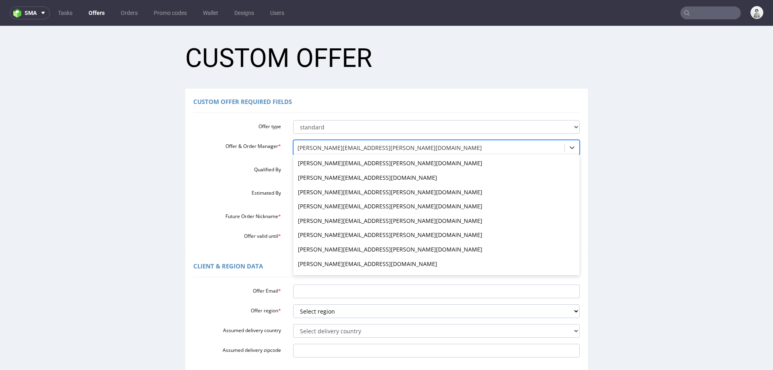
scroll to position [330, 0]
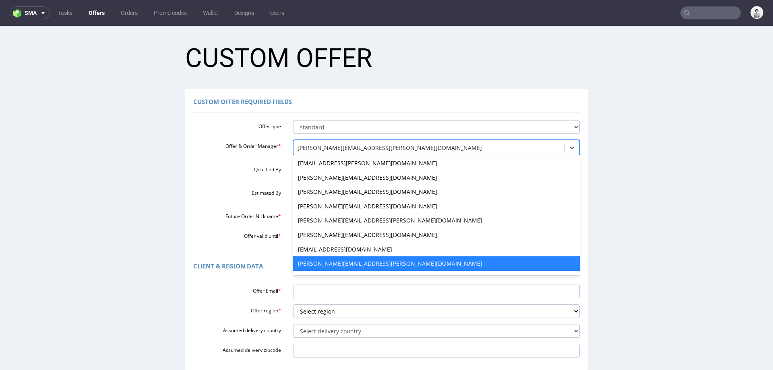
click at [325, 144] on div at bounding box center [429, 148] width 263 height 10
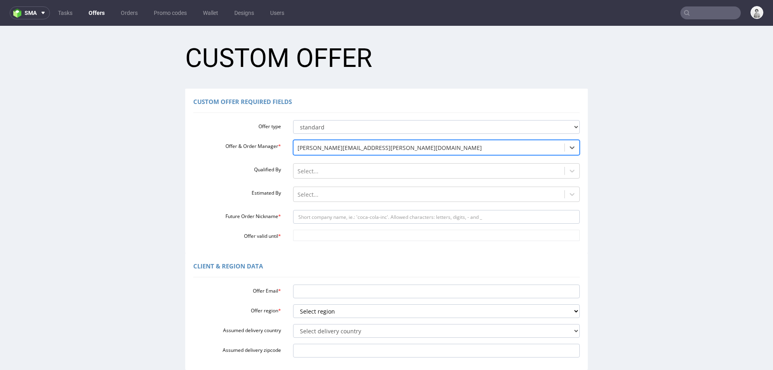
click at [192, 172] on label "Qualified By" at bounding box center [237, 169] width 100 height 10
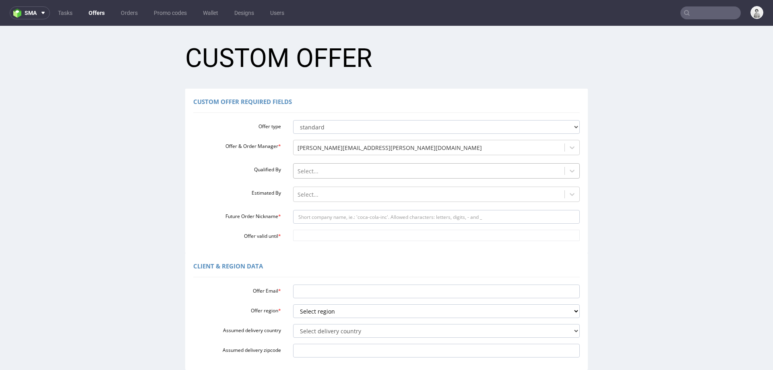
click at [339, 168] on div at bounding box center [429, 171] width 263 height 10
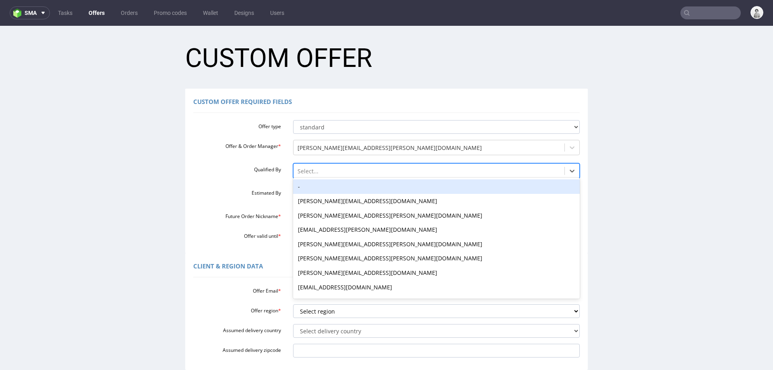
click at [318, 189] on div "-" at bounding box center [436, 186] width 287 height 15
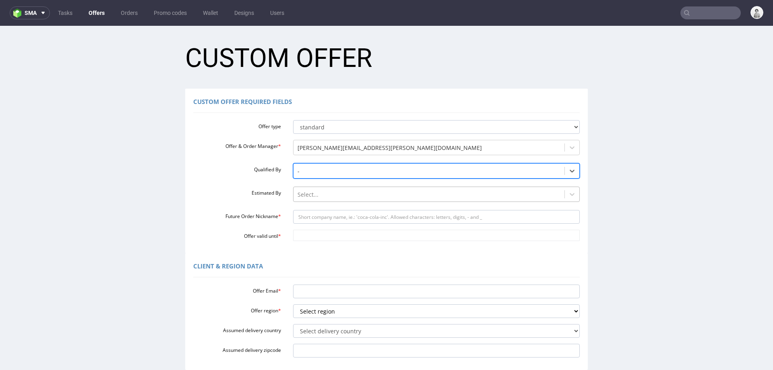
click at [313, 200] on div "Select..." at bounding box center [429, 194] width 271 height 13
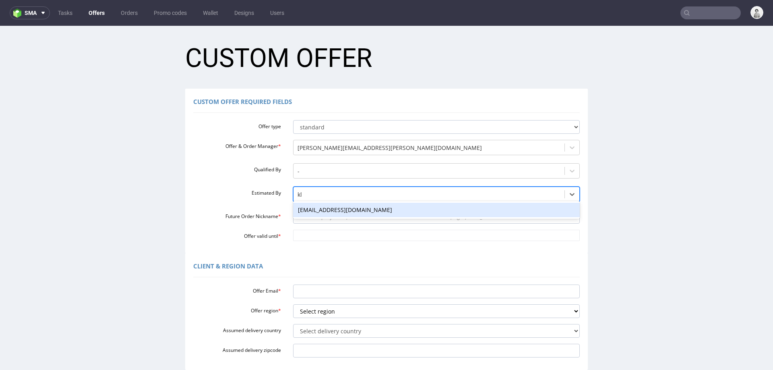
type input "kla"
click at [298, 211] on div "[EMAIL_ADDRESS][DOMAIN_NAME]" at bounding box center [436, 210] width 287 height 15
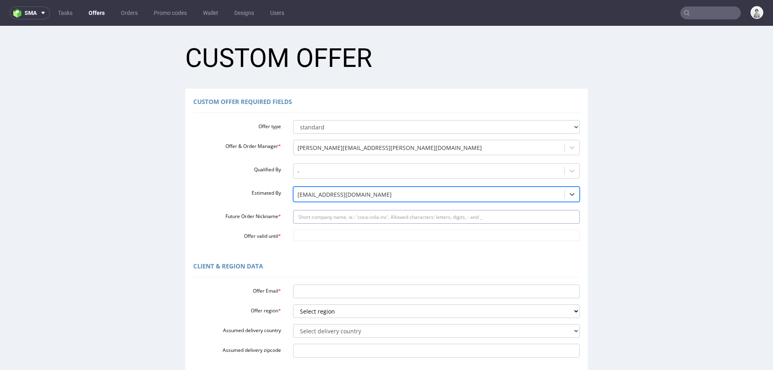
click at [298, 211] on input "Future Order Nickname *" at bounding box center [436, 217] width 287 height 14
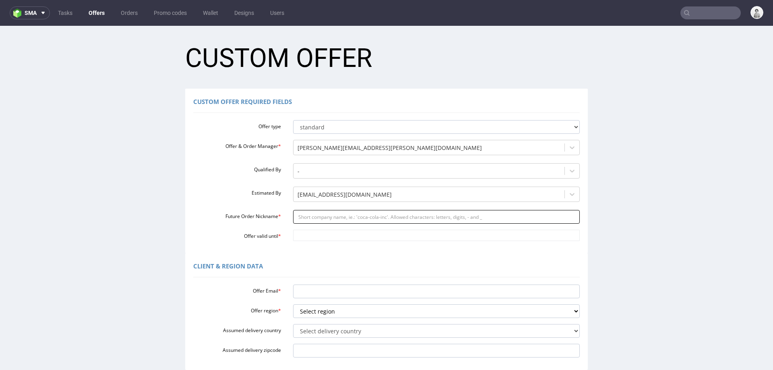
click at [299, 219] on input "Future Order Nickname *" at bounding box center [436, 217] width 287 height 14
paste input "mariearagon2gmailcom"
type input "mariearagon2gmailcom"
click at [314, 236] on input "Offer valid until *" at bounding box center [436, 235] width 287 height 11
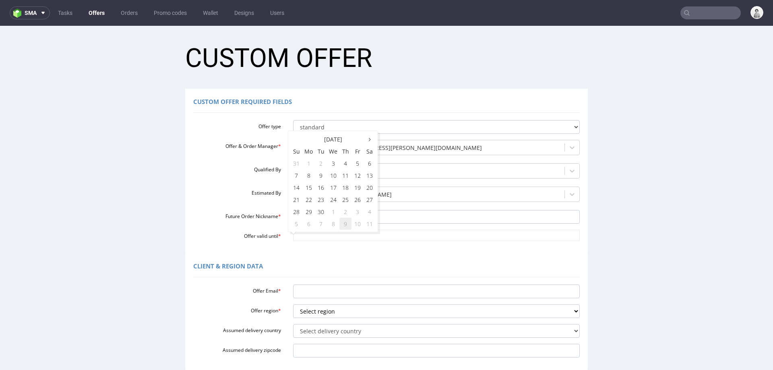
click at [344, 225] on td "9" at bounding box center [346, 224] width 12 height 12
type input "2025-10-09"
click at [335, 247] on div "Custom Offer Required Fields Offer type standard prototyping sampling Offer & O…" at bounding box center [386, 171] width 403 height 164
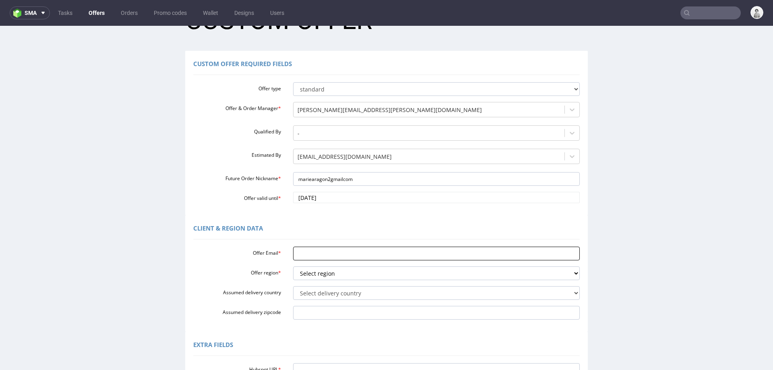
click at [332, 256] on input "Offer Email *" at bounding box center [436, 254] width 287 height 14
paste input "[PERSON_NAME][EMAIL_ADDRESS][DOMAIN_NAME]"
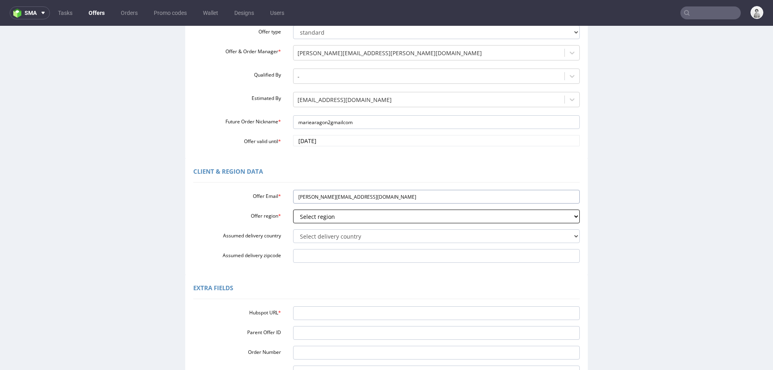
type input "[PERSON_NAME][EMAIL_ADDRESS][DOMAIN_NAME]"
click at [335, 219] on select "Select region eu gb de pl fr it es" at bounding box center [436, 216] width 287 height 14
select select "fr"
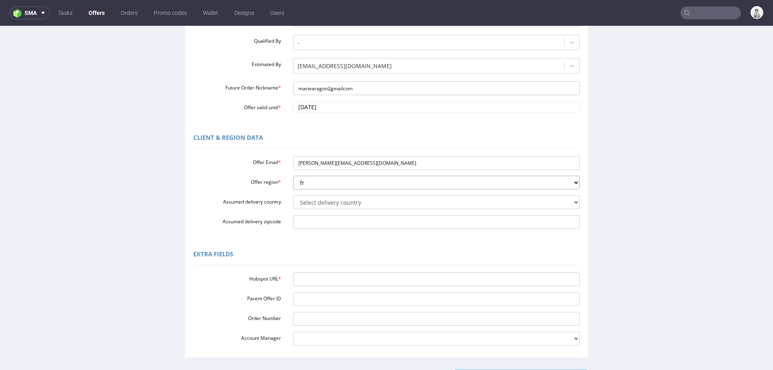
scroll to position [131, 0]
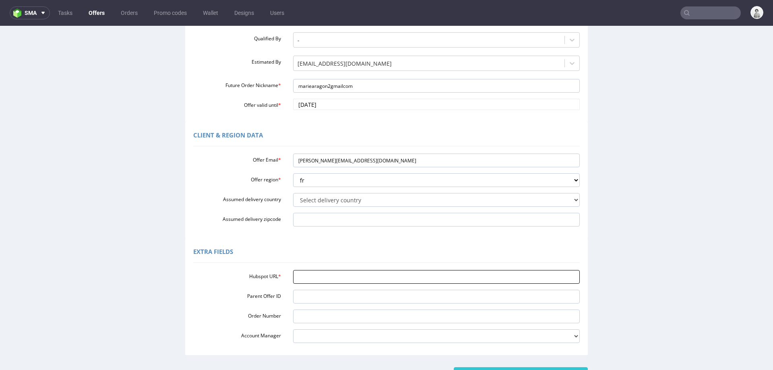
click at [338, 276] on input "Hubspot URL *" at bounding box center [436, 277] width 287 height 14
paste input "https://app-eu1.hubspot.com/contacts/25600958/record/0-3/301846463678"
type input "https://app-eu1.hubspot.com/contacts/25600958/record/0-3/301846463678"
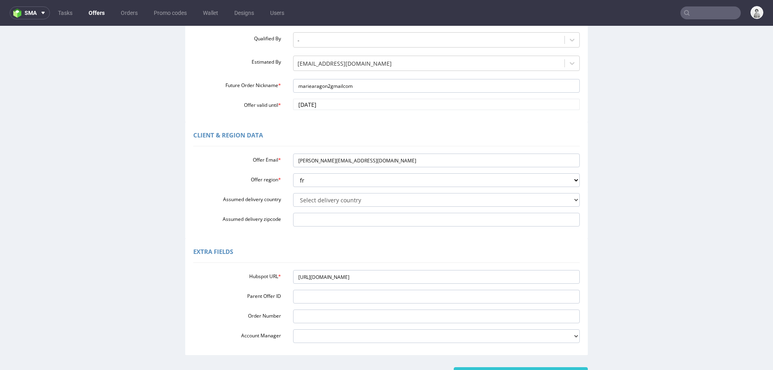
click at [269, 257] on div "Extra Fields" at bounding box center [386, 252] width 387 height 19
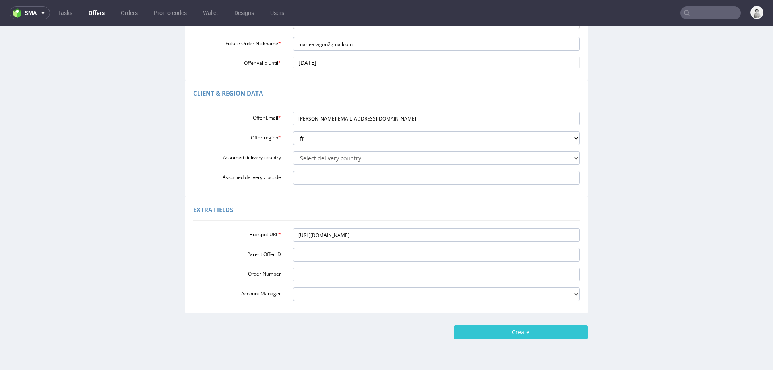
scroll to position [194, 0]
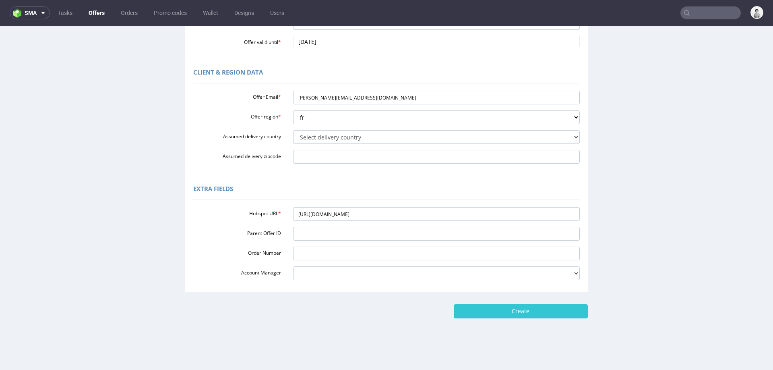
click at [507, 324] on div "Home New Custom Offer Custom Offer Custom Offer Required Fields Offer type stan…" at bounding box center [386, 101] width 773 height 539
click at [518, 311] on input "Create" at bounding box center [521, 311] width 134 height 14
type input "Please wait..."
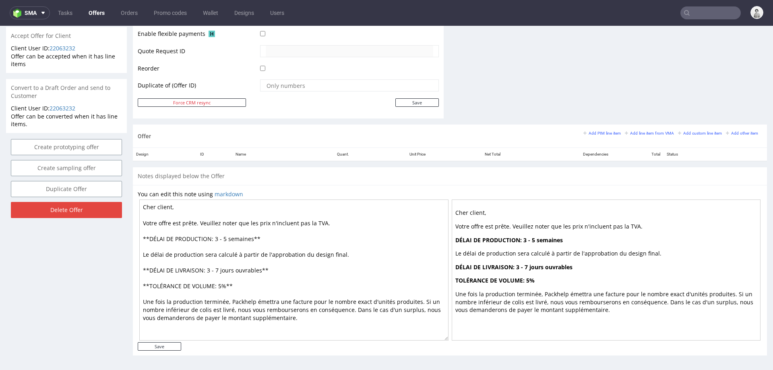
scroll to position [2, 0]
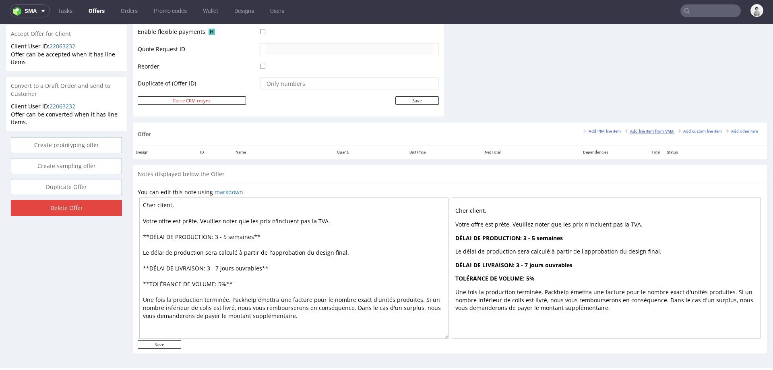
click at [634, 130] on small "Add line item from VMA" at bounding box center [649, 131] width 49 height 4
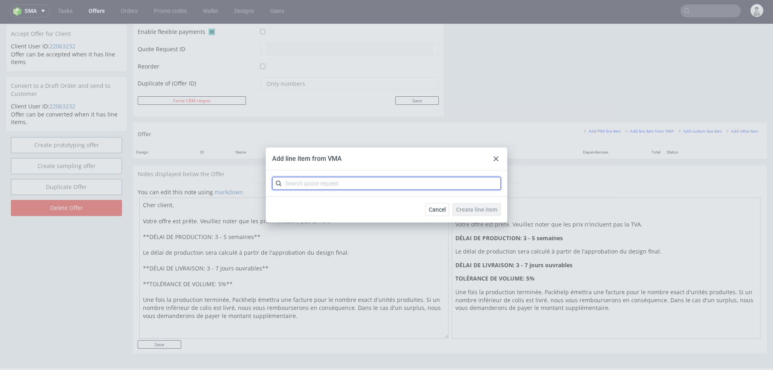
click at [446, 183] on input "text" at bounding box center [386, 183] width 229 height 13
type input "cbfm"
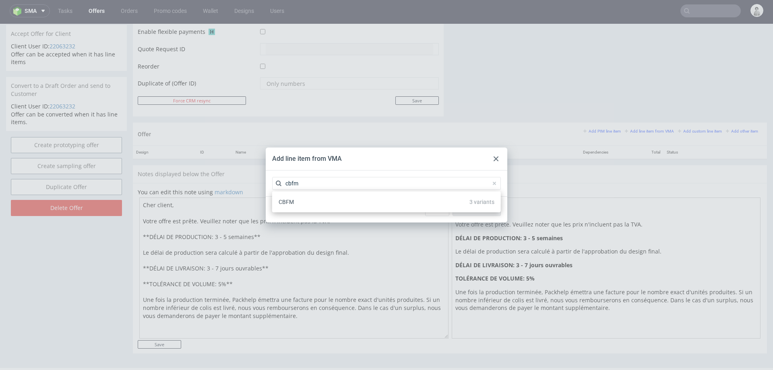
click at [388, 201] on div "CBFM 3 variants" at bounding box center [387, 202] width 222 height 15
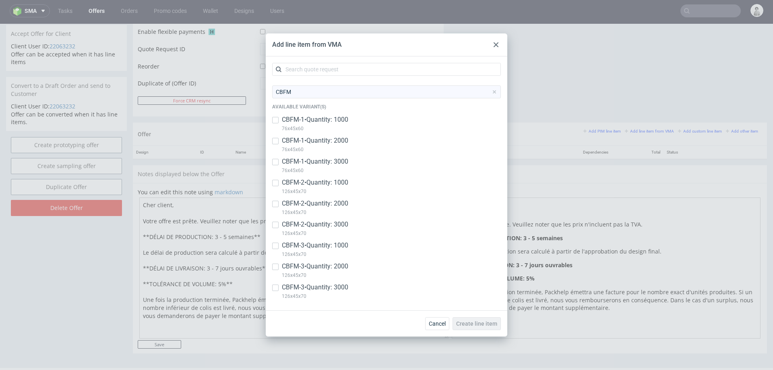
drag, startPoint x: 281, startPoint y: 183, endPoint x: 276, endPoint y: 197, distance: 14.3
click at [279, 186] on div "CBFM-2 • Quantity: 1000 126x45x70" at bounding box center [386, 188] width 229 height 21
checkbox input "true"
click at [274, 208] on div at bounding box center [275, 204] width 6 height 10
checkbox input "true"
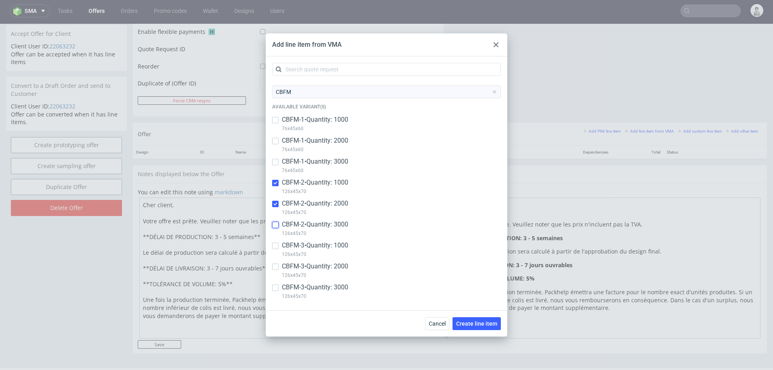
click at [275, 226] on input "checkbox" at bounding box center [275, 225] width 6 height 6
checkbox input "true"
click at [275, 243] on input "checkbox" at bounding box center [275, 245] width 6 height 6
checkbox input "true"
click at [274, 265] on input "checkbox" at bounding box center [275, 266] width 6 height 6
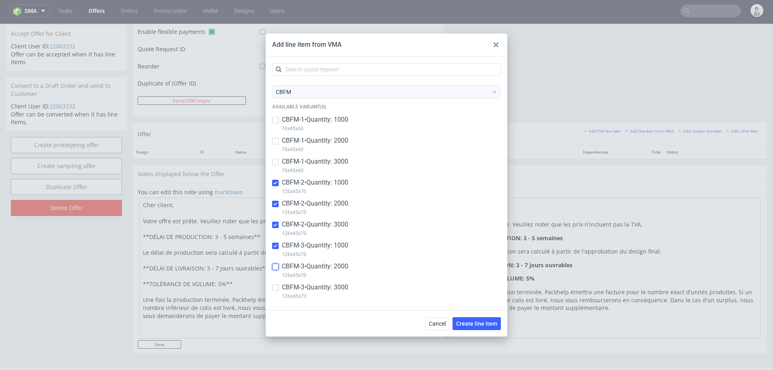
checkbox input "true"
click at [272, 290] on input "checkbox" at bounding box center [275, 287] width 6 height 6
checkbox input "true"
click at [465, 319] on button "Create line item" at bounding box center [477, 323] width 48 height 13
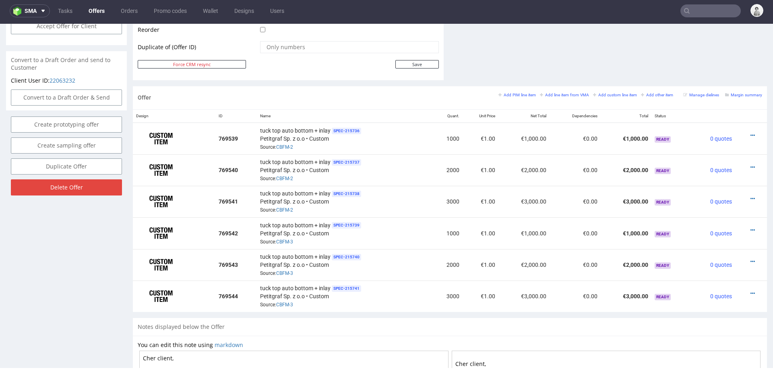
scroll to position [416, 0]
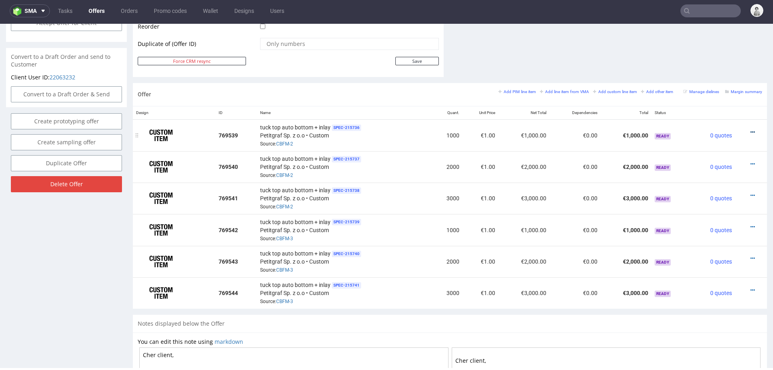
click at [751, 129] on icon at bounding box center [753, 132] width 4 height 6
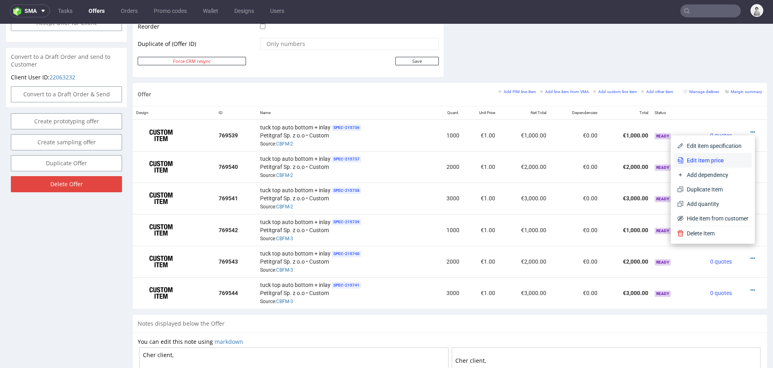
click at [724, 157] on span "Edit item price" at bounding box center [716, 160] width 65 height 8
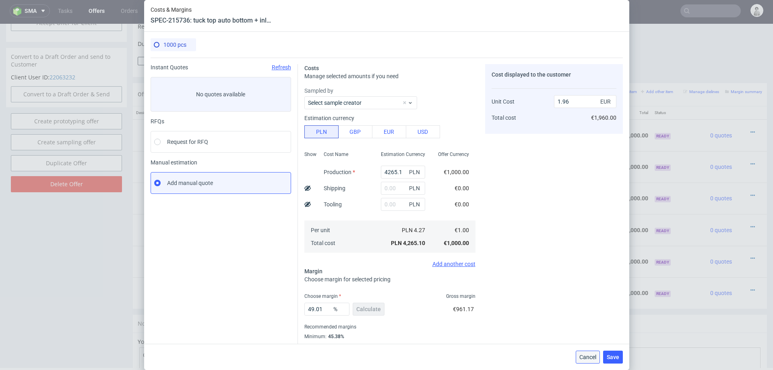
click at [590, 355] on span "Cancel" at bounding box center [588, 357] width 17 height 6
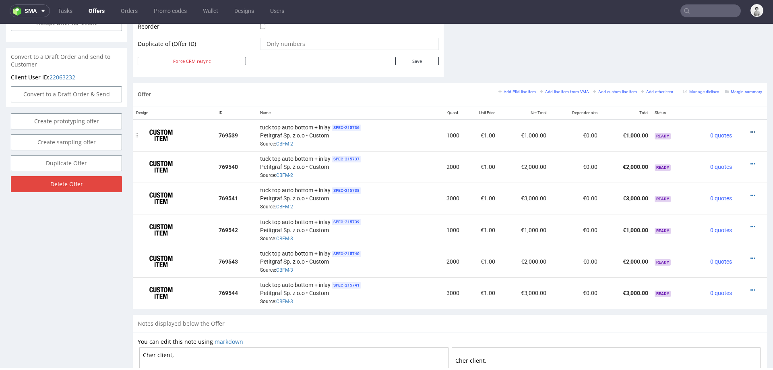
click at [751, 129] on icon at bounding box center [753, 132] width 4 height 6
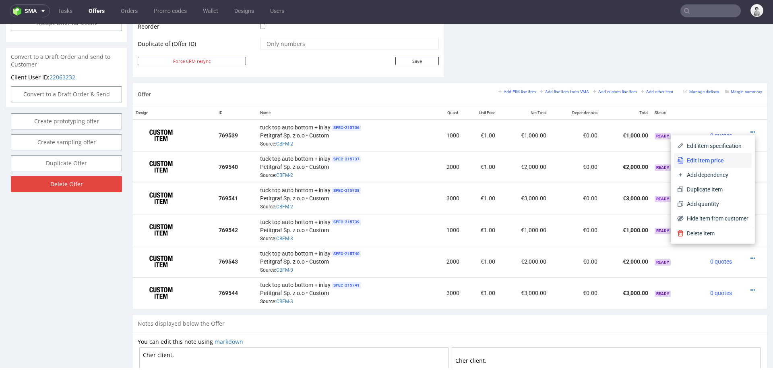
click at [711, 157] on span "Edit item price" at bounding box center [716, 160] width 65 height 8
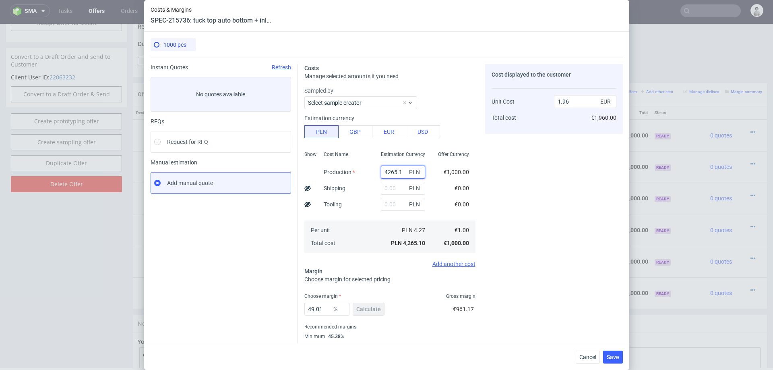
click at [405, 169] on input "4265.1" at bounding box center [403, 172] width 44 height 13
paste input "3530.00 PLN"
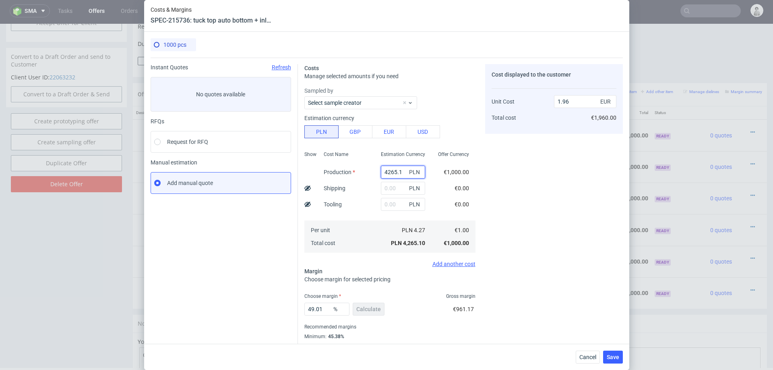
type input "3530.00 PLN"
type input "0"
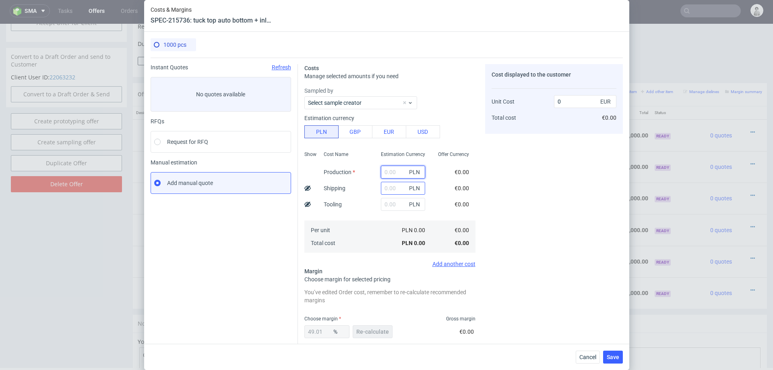
scroll to position [0, 0]
paste input "3530.00 PLN"
click at [398, 172] on input "3530.00 PLN" at bounding box center [403, 172] width 44 height 13
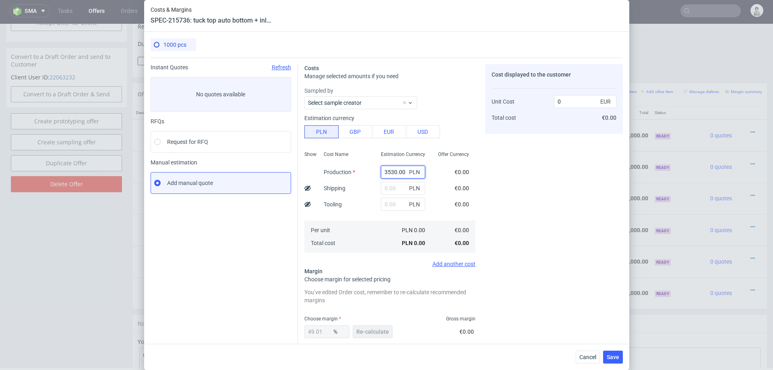
click at [398, 172] on input "3530.00 PLN" at bounding box center [403, 172] width 44 height 13
paste input "text"
type input "3530"
type input "1.62"
type input "3530"
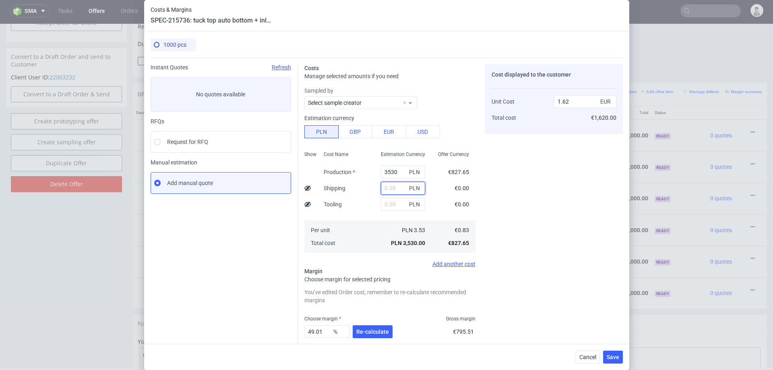
click at [393, 189] on input "text" at bounding box center [403, 188] width 44 height 13
type input "800"
type input "1.99"
type input "800"
click at [377, 332] on span "Re-calculate" at bounding box center [372, 332] width 33 height 6
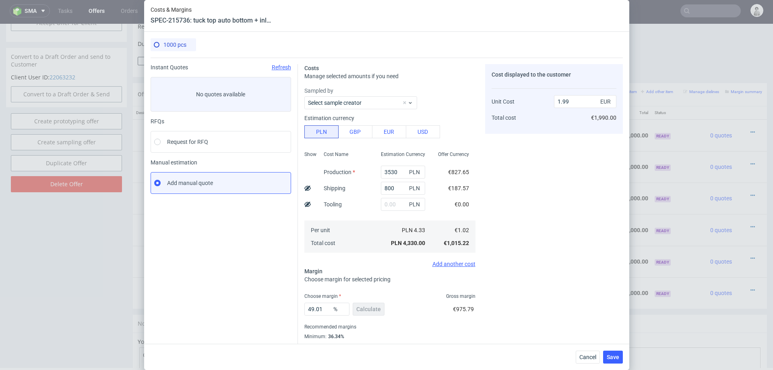
scroll to position [21, 0]
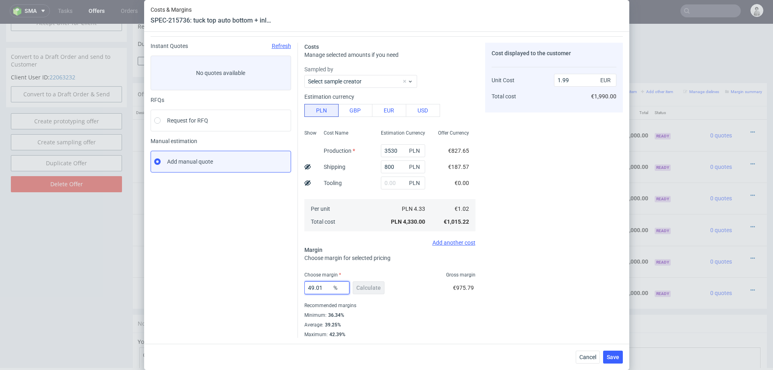
click at [312, 282] on input "49.01" at bounding box center [327, 287] width 45 height 13
type input "39"
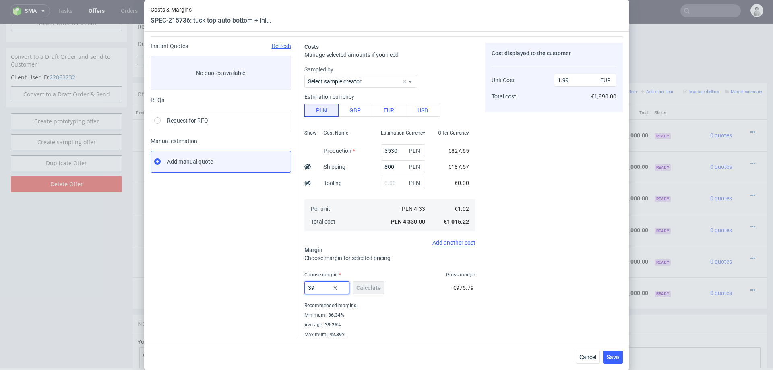
type input "1.67"
type input "39"
click at [484, 312] on div "Costs Manage selected amounts if you need Sampled by Select sample creator Esti…" at bounding box center [460, 186] width 325 height 301
click at [610, 356] on span "Save" at bounding box center [613, 357] width 12 height 6
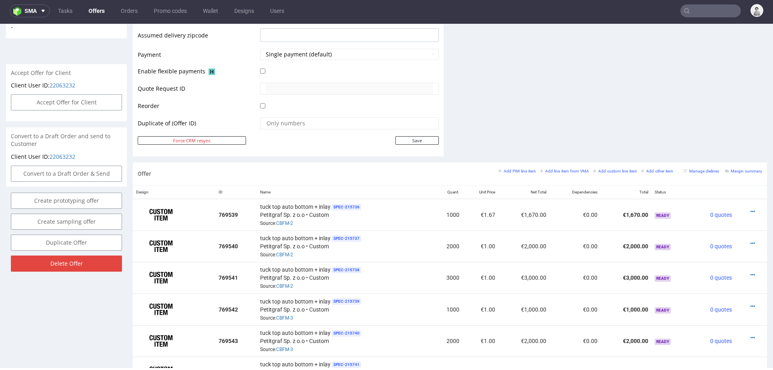
scroll to position [340, 0]
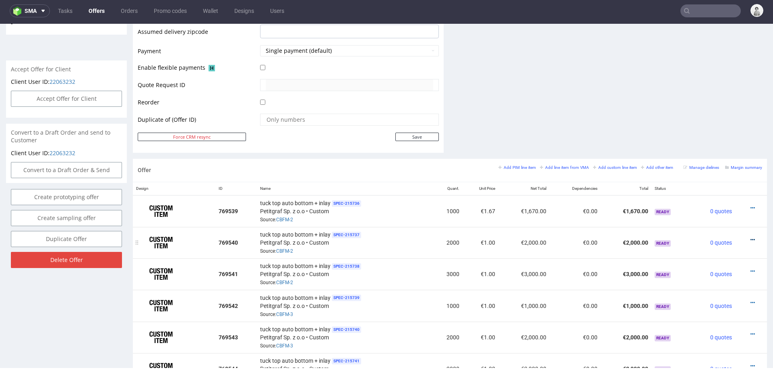
click at [751, 237] on icon at bounding box center [753, 240] width 4 height 6
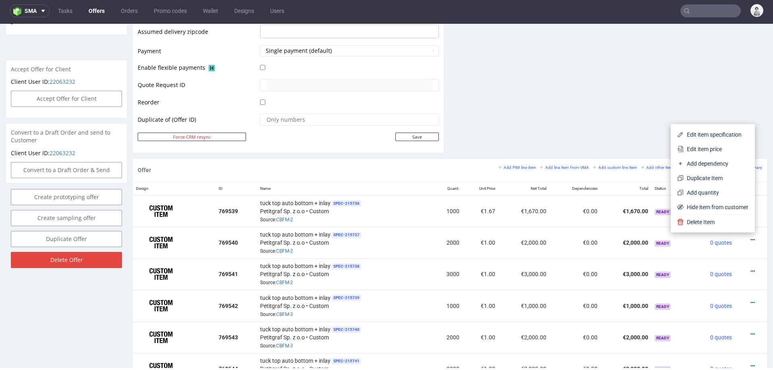
click at [700, 144] on li "Edit item price" at bounding box center [713, 149] width 78 height 15
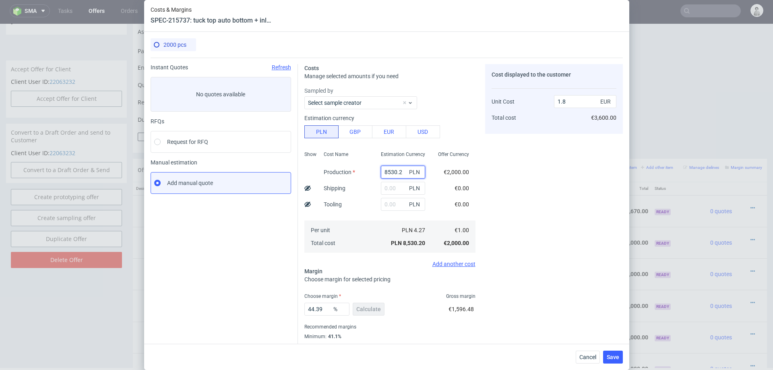
click at [397, 171] on input "8530.2" at bounding box center [403, 172] width 44 height 13
paste input "3930"
type input "3930"
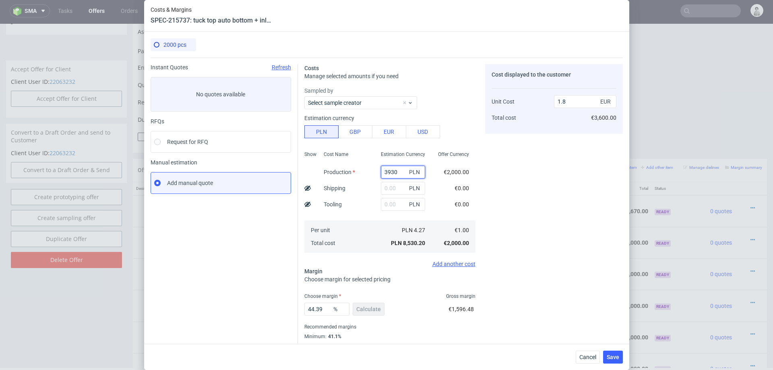
type input "0.83"
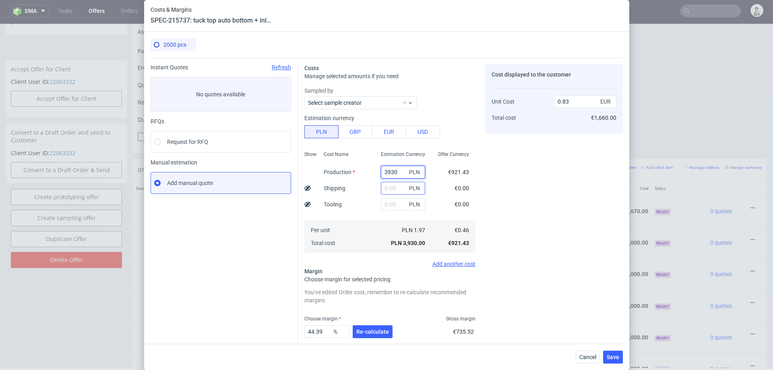
type input "3930"
click at [393, 188] on input "text" at bounding box center [403, 188] width 44 height 13
type input "800"
type input "0.99"
type input "800"
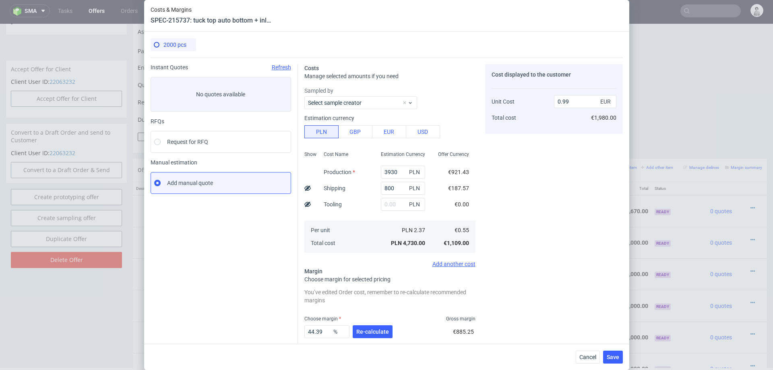
click at [363, 198] on div "Cost Name Production Shipping Tooling Per unit Total cost" at bounding box center [345, 201] width 57 height 106
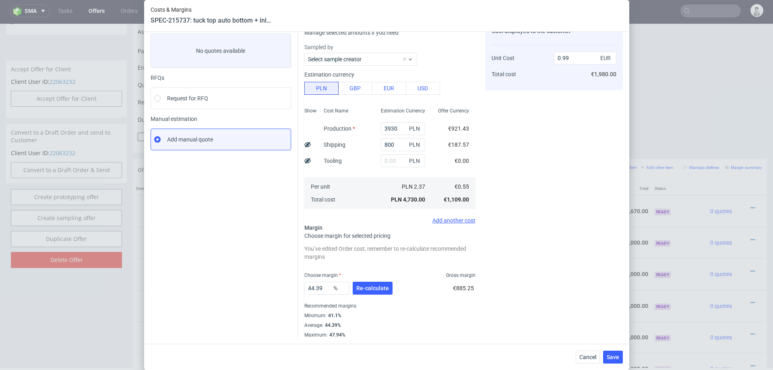
click at [323, 297] on div "44.39 % Re-calculate" at bounding box center [350, 289] width 90 height 23
click at [323, 286] on input "44.39" at bounding box center [327, 288] width 45 height 13
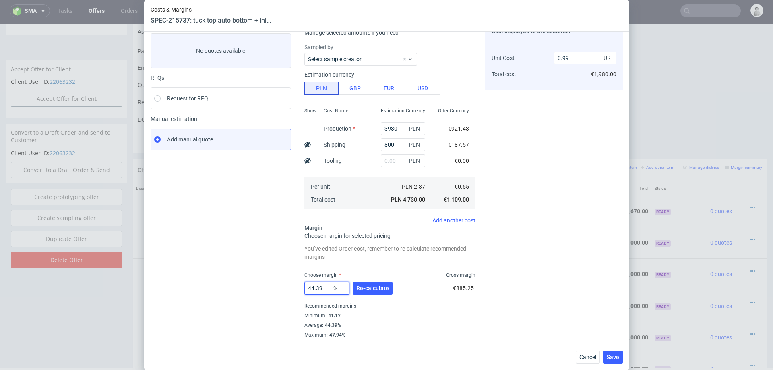
click at [323, 286] on input "44.39" at bounding box center [327, 288] width 45 height 13
type input "39"
type input "0.91"
click at [580, 337] on div "Cost displayed to the customer Unit Cost Total cost 0.91 EUR €1,820.00" at bounding box center [554, 208] width 138 height 375
click at [317, 287] on input "39" at bounding box center [327, 288] width 45 height 13
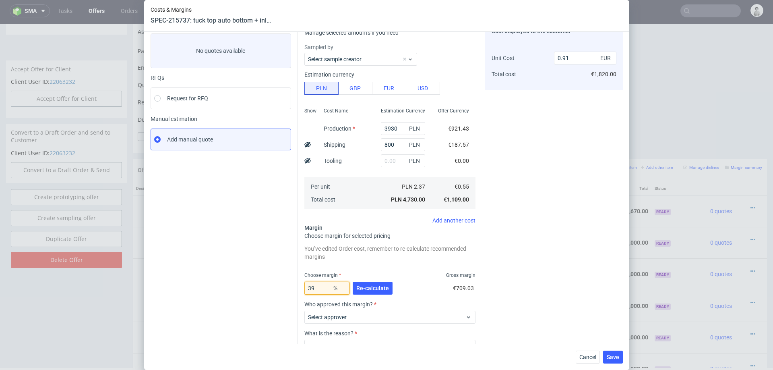
click at [317, 287] on input "39" at bounding box center [327, 288] width 45 height 13
type input "40"
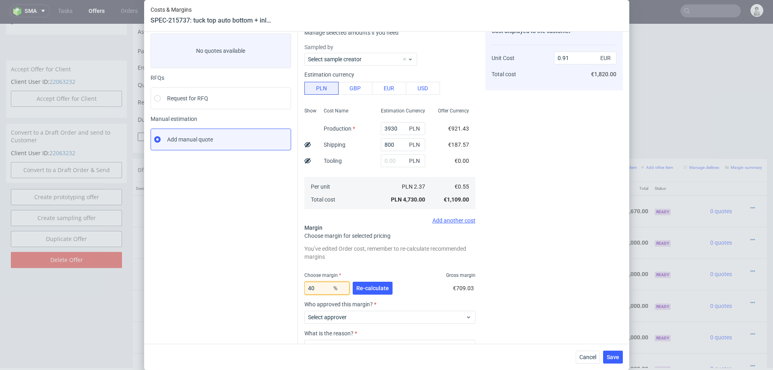
type input "0.92"
click at [379, 282] on button "Re-calculate" at bounding box center [373, 288] width 40 height 13
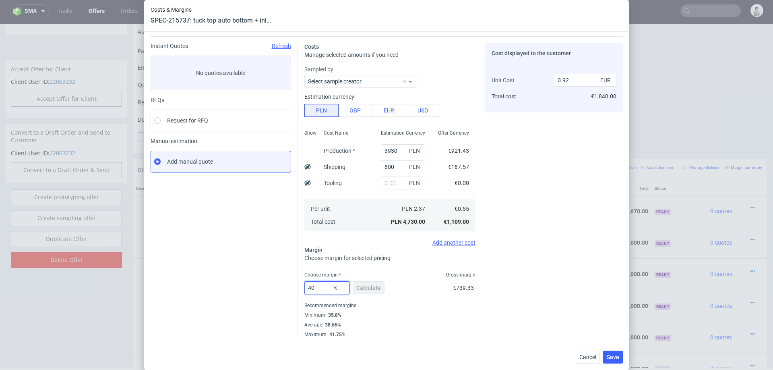
click at [326, 290] on input "40" at bounding box center [327, 287] width 45 height 13
type input "3"
type input "0.57"
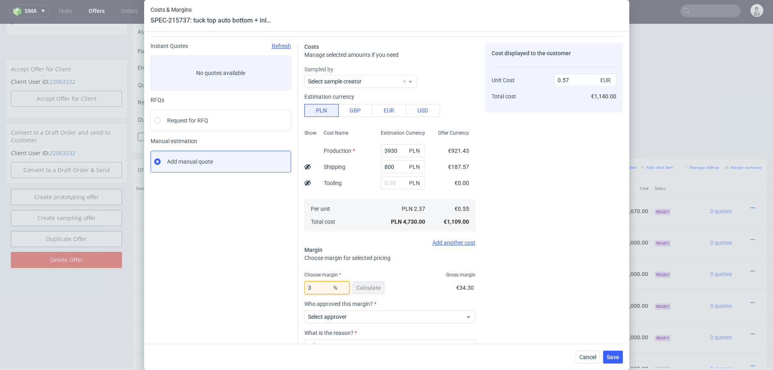
type input "39"
type input "0.91"
type input "39"
click at [510, 263] on div "Cost displayed to the customer Unit Cost Total cost 0.91 EUR €1,820.00" at bounding box center [554, 190] width 138 height 295
click at [611, 356] on span "Save" at bounding box center [613, 357] width 12 height 6
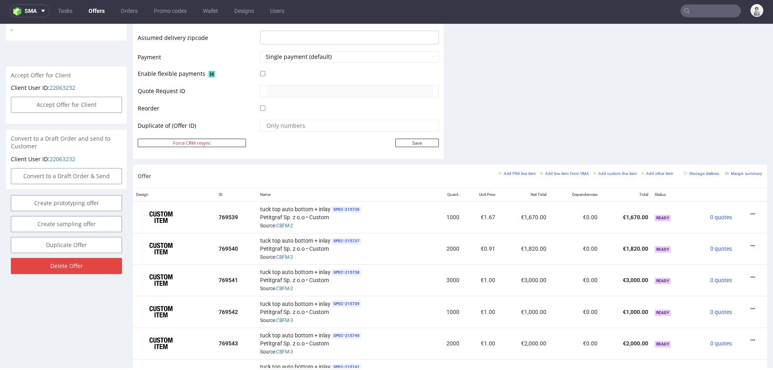
scroll to position [335, 0]
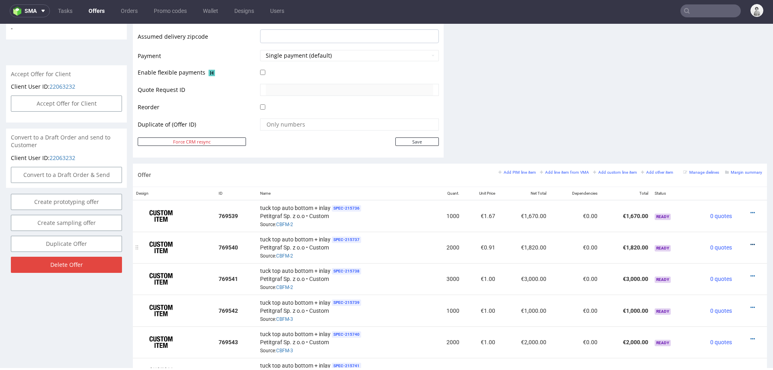
click at [751, 242] on icon at bounding box center [753, 245] width 4 height 6
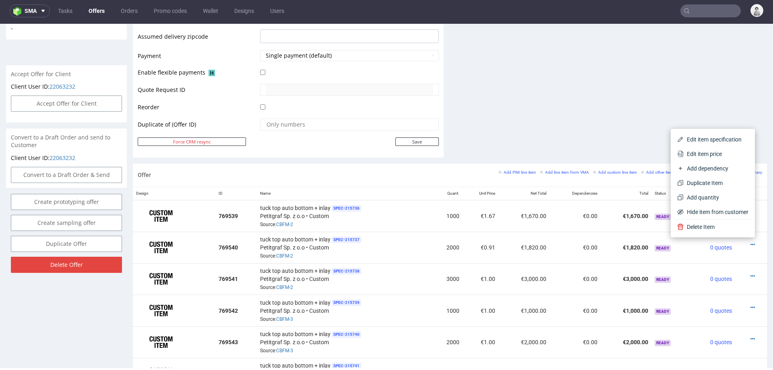
click at [720, 155] on span "Edit item price" at bounding box center [716, 154] width 65 height 8
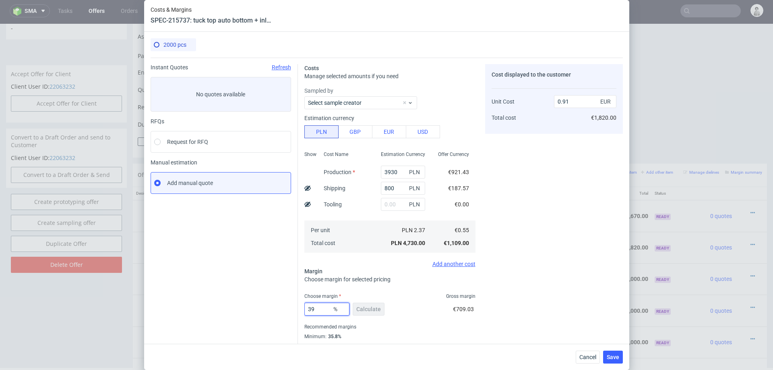
click at [325, 307] on input "39" at bounding box center [327, 309] width 45 height 13
type input "40"
type input "0.92"
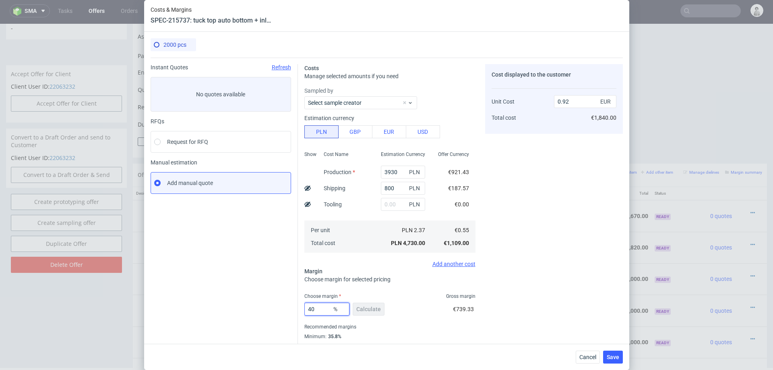
type input "40"
click at [489, 309] on div "Cost displayed to the customer Unit Cost Total cost 0.92 EUR €1,840.00" at bounding box center [554, 211] width 138 height 295
click at [608, 358] on span "Save" at bounding box center [613, 357] width 12 height 6
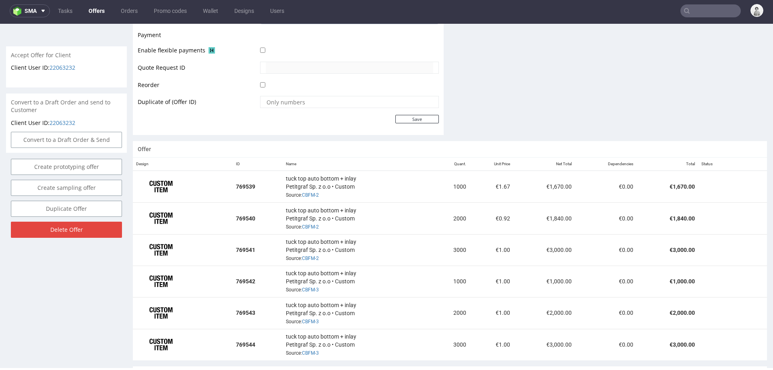
scroll to position [454, 0]
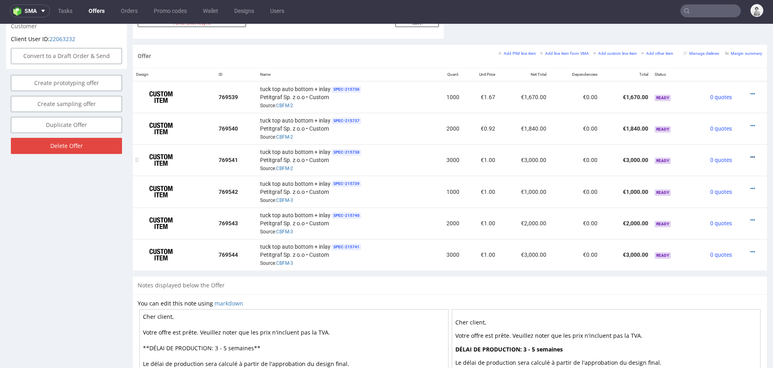
click at [751, 154] on icon at bounding box center [753, 157] width 4 height 6
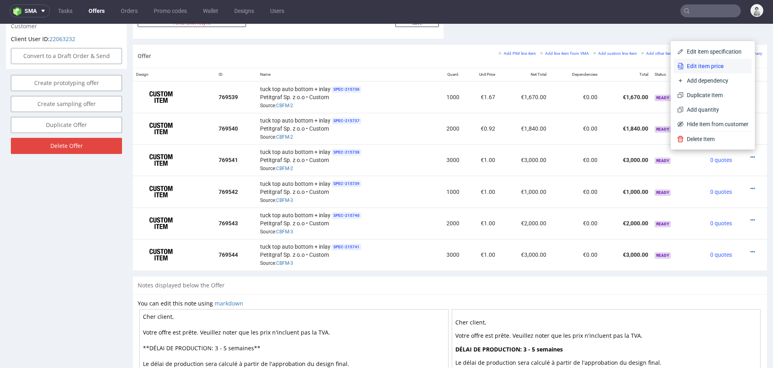
click at [704, 65] on span "Edit item price" at bounding box center [716, 66] width 65 height 8
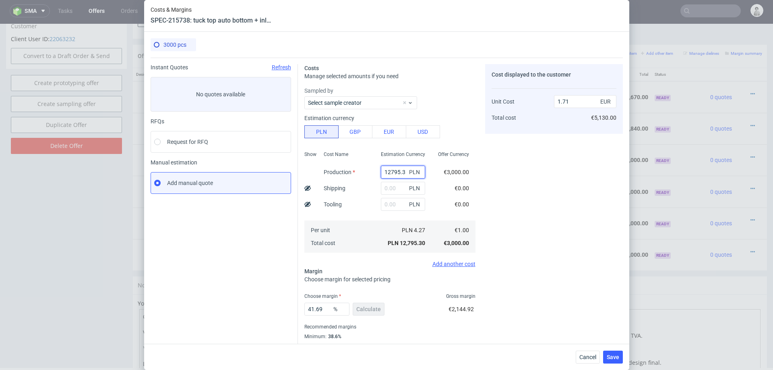
click at [394, 172] on input "12795.3" at bounding box center [403, 172] width 44 height 13
paste input "4480"
type input "4480"
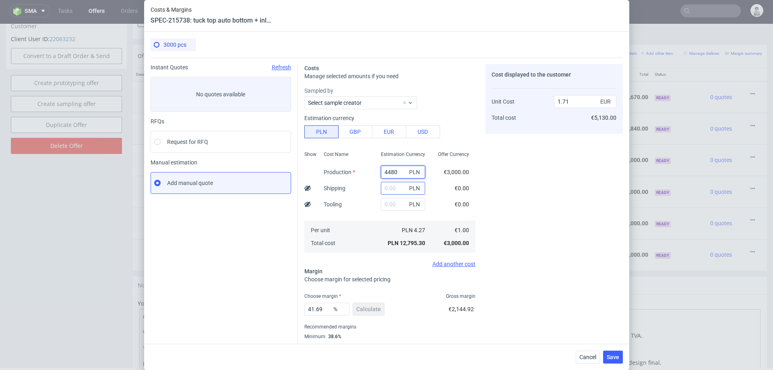
type input "0.6"
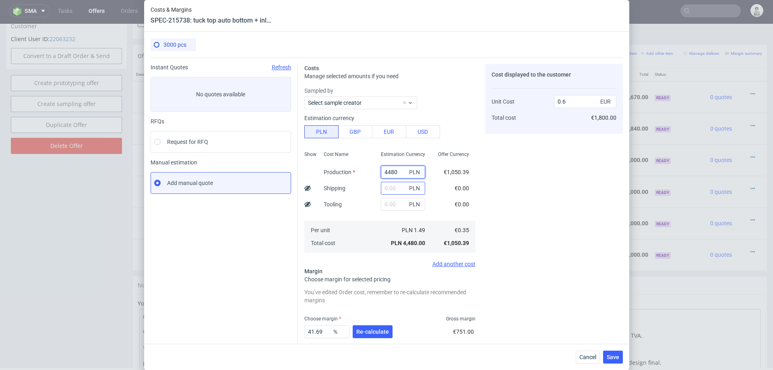
type input "4480"
click at [385, 189] on input "text" at bounding box center [403, 188] width 44 height 13
type input "5"
type input "800"
type input "0.71"
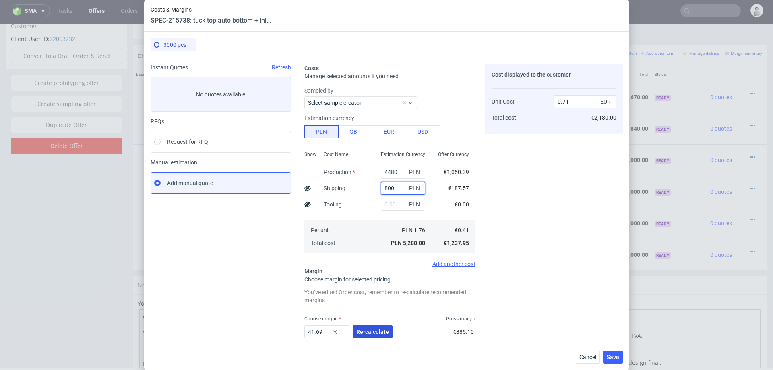
type input "800"
click at [377, 330] on span "Re-calculate" at bounding box center [372, 332] width 33 height 6
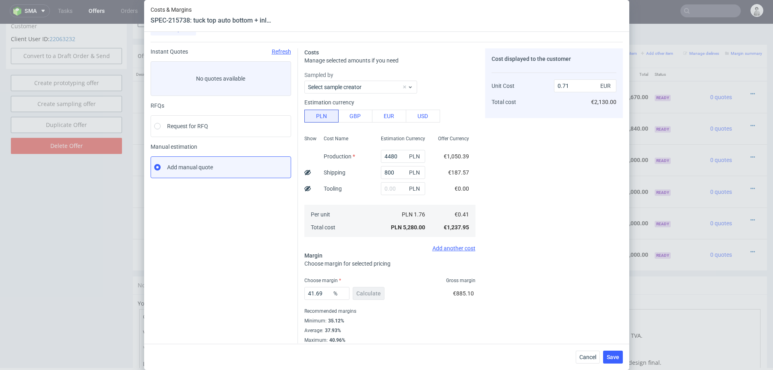
scroll to position [21, 0]
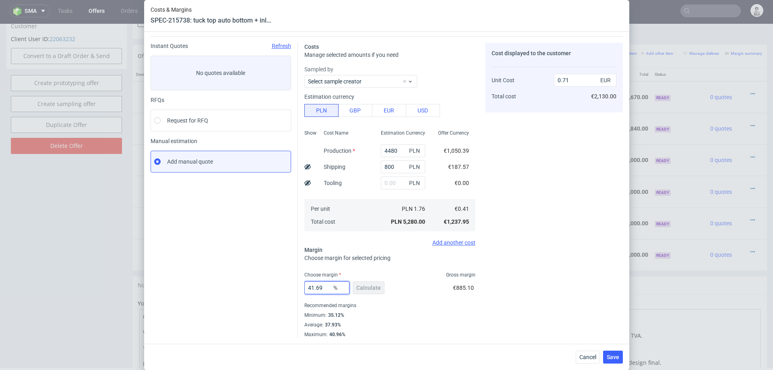
click at [319, 292] on input "41.69" at bounding box center [327, 287] width 45 height 13
type input "40"
type input "0.69"
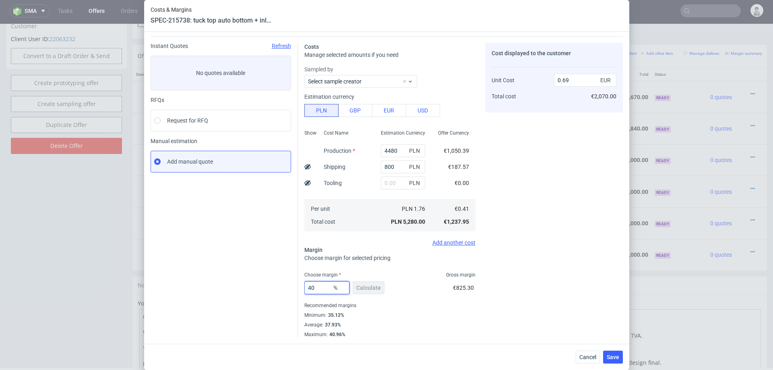
type input "40"
click at [429, 261] on div "Choose margin for selected pricing" at bounding box center [390, 258] width 171 height 8
click at [609, 358] on span "Save" at bounding box center [613, 357] width 12 height 6
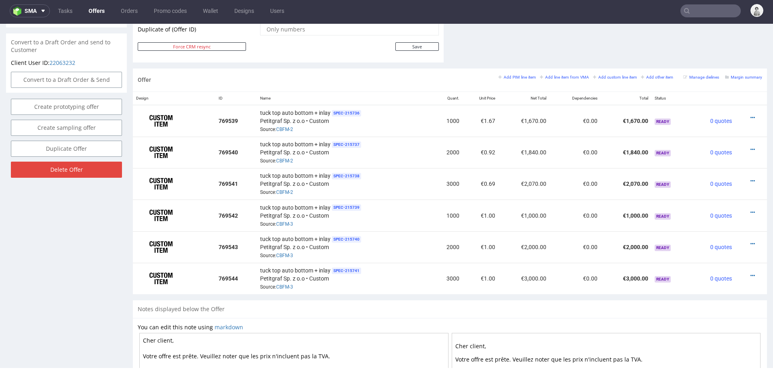
scroll to position [433, 0]
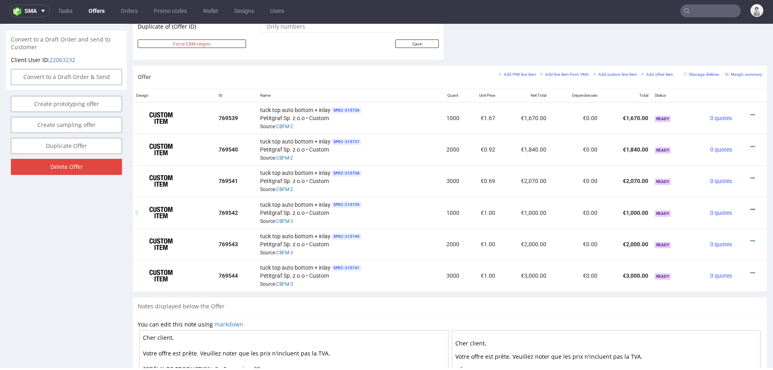
click at [751, 207] on icon at bounding box center [753, 210] width 4 height 6
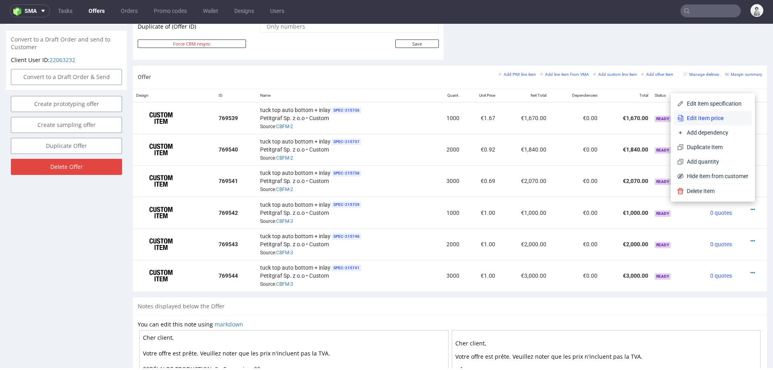
click at [717, 120] on span "Edit item price" at bounding box center [716, 118] width 65 height 8
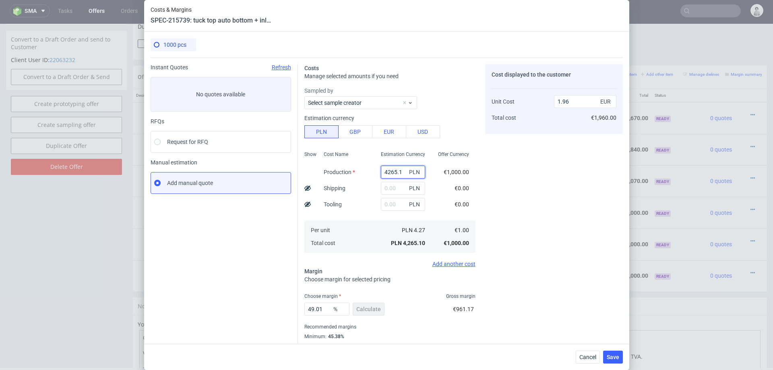
click at [402, 169] on input "4265.1" at bounding box center [403, 172] width 44 height 13
click at [401, 169] on input "4265.1" at bounding box center [403, 172] width 44 height 13
paste input "3630"
type input "3630"
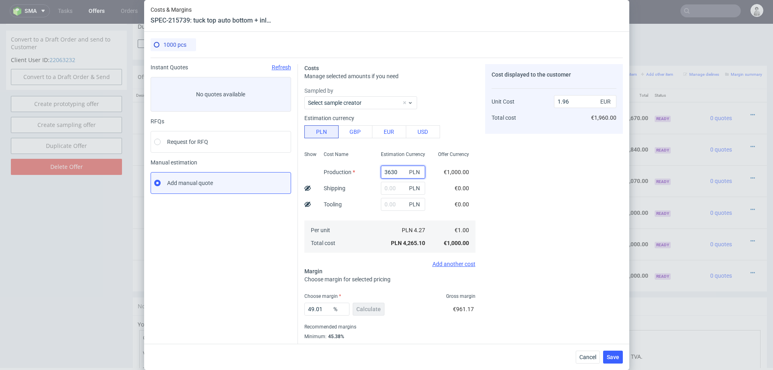
type input "1.67"
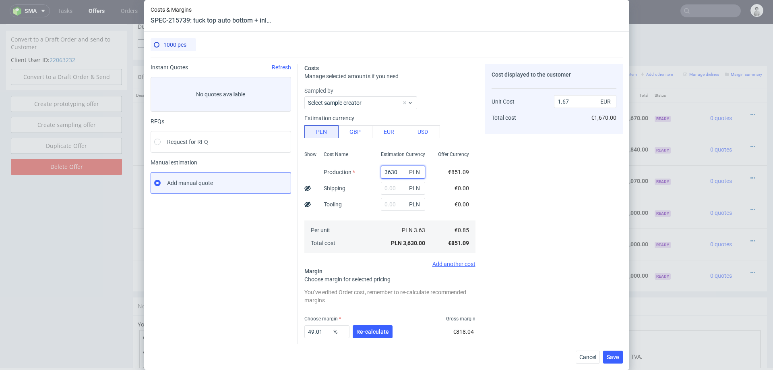
type input "3630"
click at [397, 185] on input "text" at bounding box center [403, 188] width 44 height 13
type input "800"
type input "2.04"
type input "800"
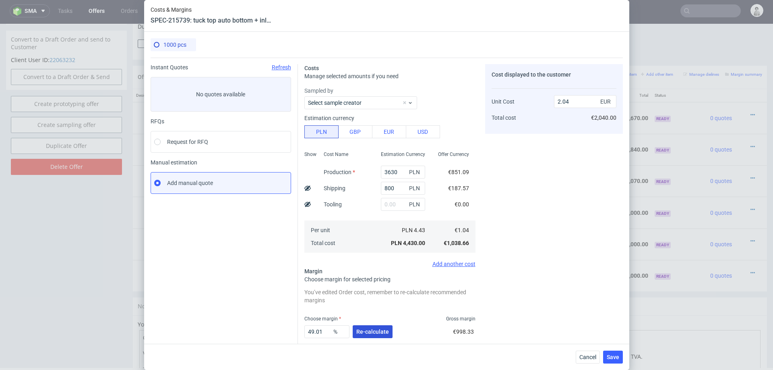
click at [369, 329] on span "Re-calculate" at bounding box center [372, 332] width 33 height 6
click at [369, 344] on div "Recommended margins" at bounding box center [390, 349] width 171 height 10
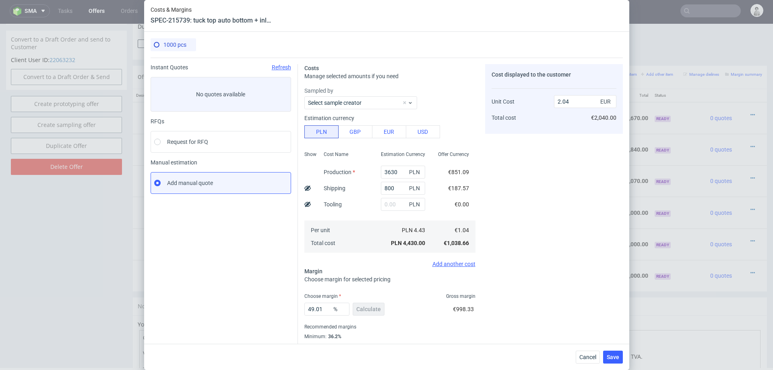
scroll to position [21, 0]
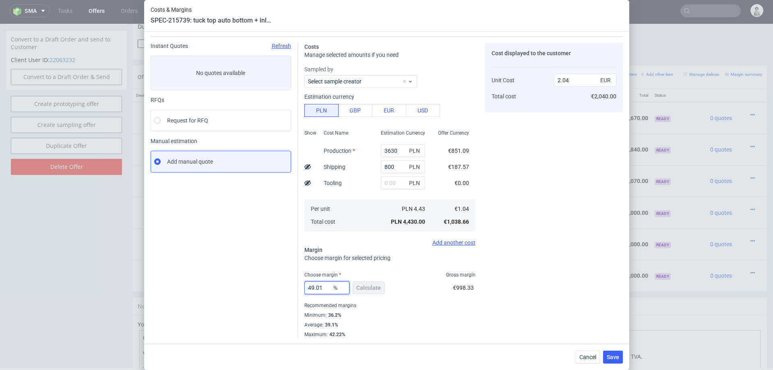
click at [325, 287] on input "49.01" at bounding box center [327, 287] width 45 height 13
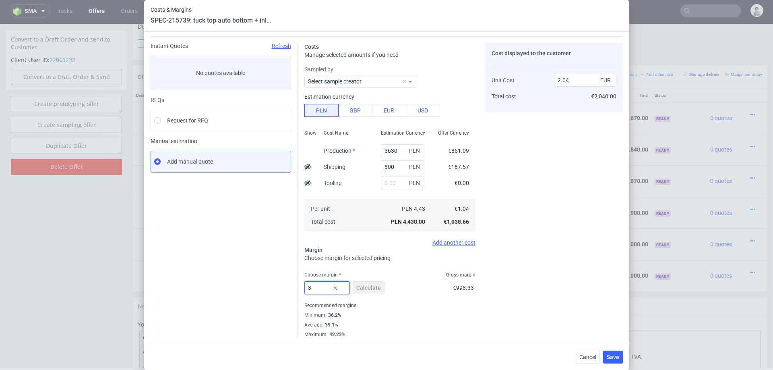
type input "39"
type input "1.71"
type input "39"
click at [484, 317] on div "Costs Manage selected amounts if you need Sampled by Select sample creator Esti…" at bounding box center [460, 186] width 325 height 301
click at [611, 355] on span "Save" at bounding box center [613, 357] width 12 height 6
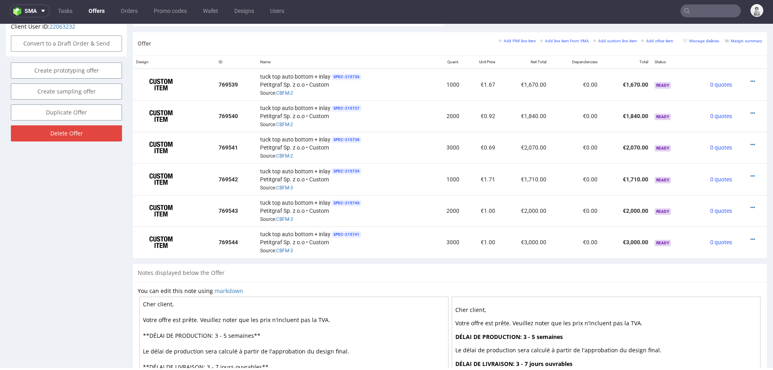
scroll to position [467, 0]
click at [751, 204] on icon at bounding box center [753, 207] width 4 height 6
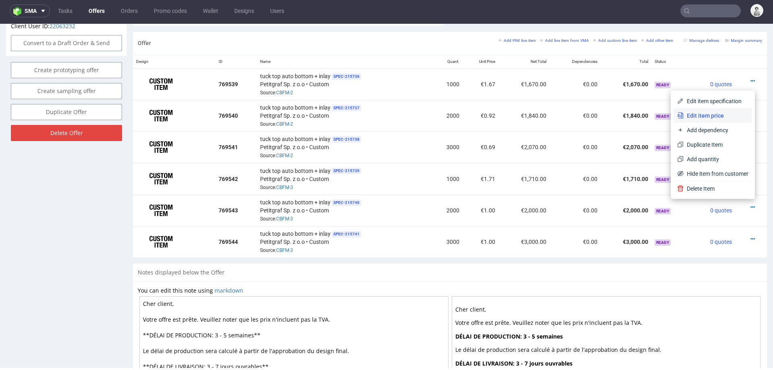
click at [710, 118] on span "Edit item price" at bounding box center [716, 116] width 65 height 8
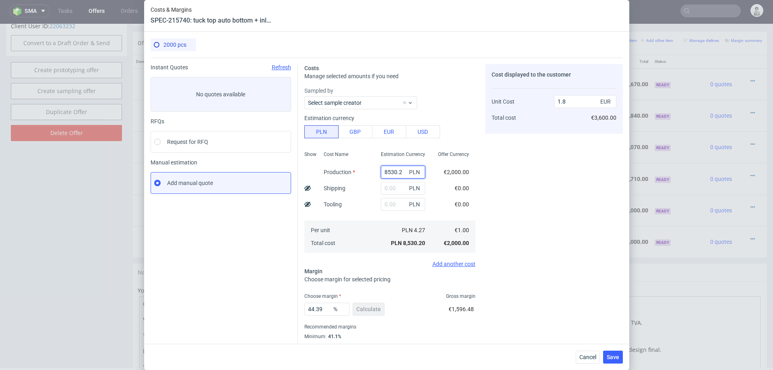
click at [391, 173] on input "8530.2" at bounding box center [403, 172] width 44 height 13
paste input "4030"
type input "4030"
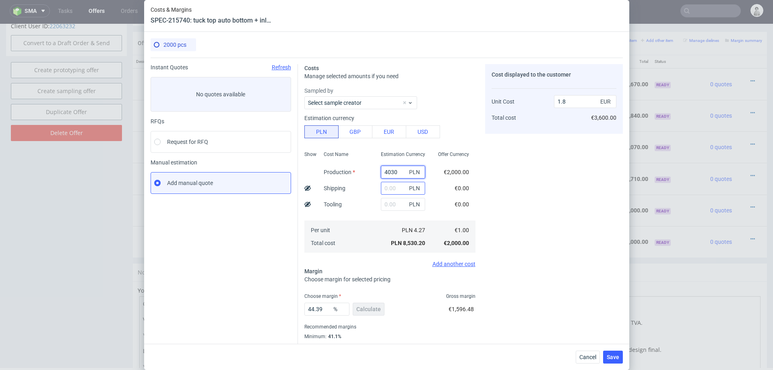
type input "0.85"
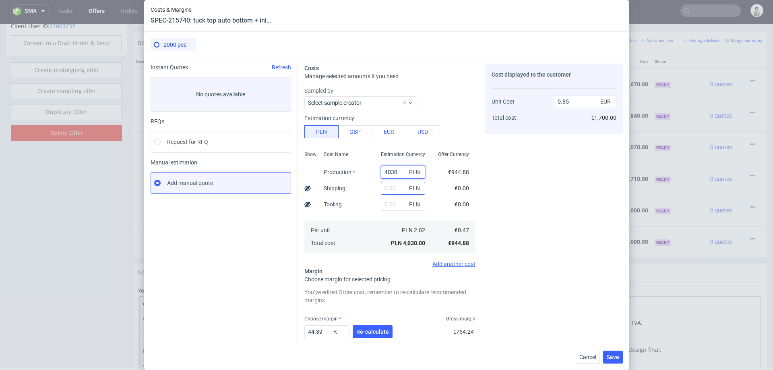
type input "4030"
click at [400, 188] on input "text" at bounding box center [403, 188] width 44 height 13
type input "800"
type input "1.01"
type input "800"
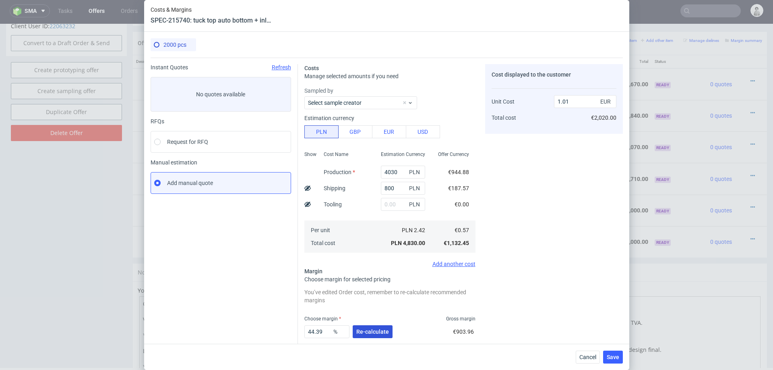
click at [365, 331] on span "Re-calculate" at bounding box center [372, 332] width 33 height 6
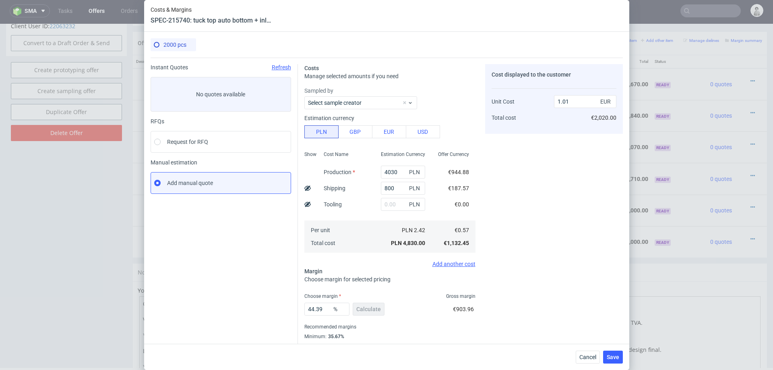
scroll to position [21, 0]
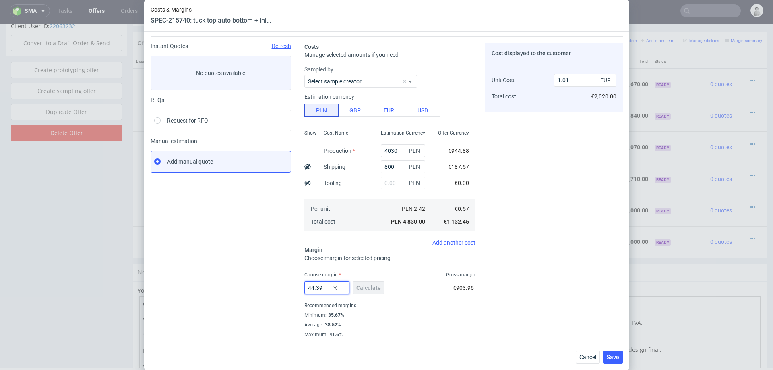
click at [323, 283] on input "44.39" at bounding box center [327, 287] width 45 height 13
type input "40"
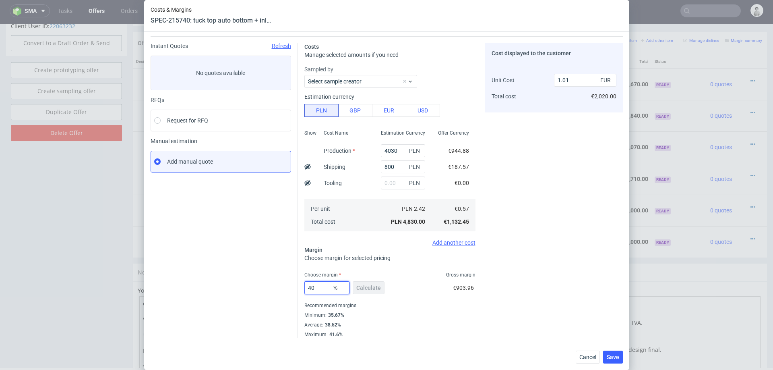
type input "0.94"
type input "40"
click at [433, 282] on div "40 % Calculate €754.96" at bounding box center [390, 289] width 171 height 23
click at [611, 357] on span "Save" at bounding box center [613, 357] width 12 height 6
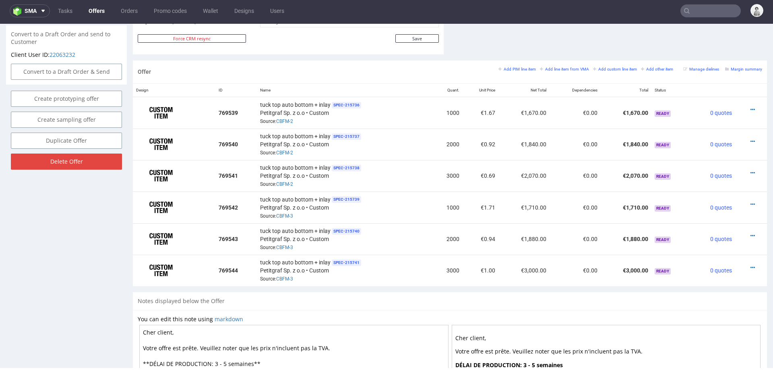
scroll to position [441, 0]
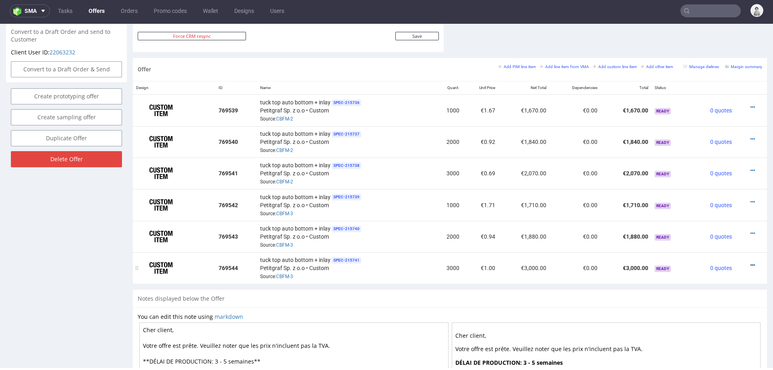
click at [751, 262] on icon at bounding box center [753, 265] width 4 height 6
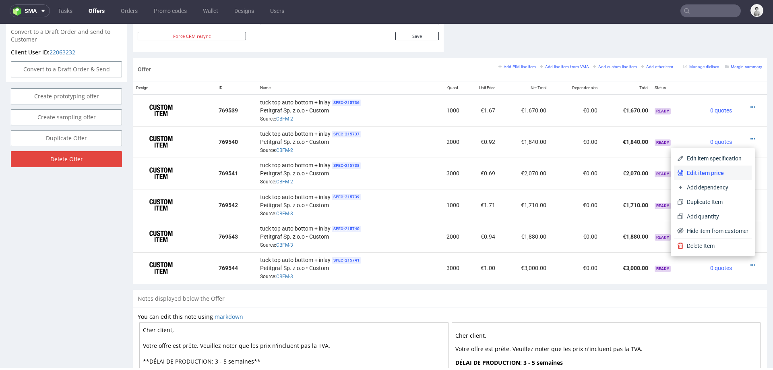
click at [724, 176] on span "Edit item price" at bounding box center [716, 173] width 65 height 8
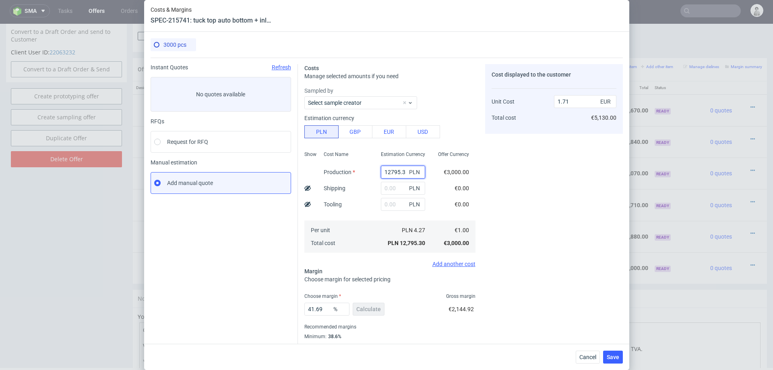
click at [397, 172] on input "12795.3" at bounding box center [403, 172] width 44 height 13
paste input "4580.00"
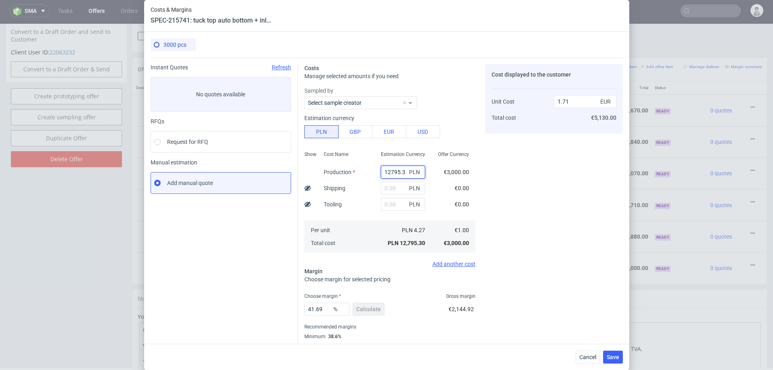
type input "1279 4580.00 5.3"
type input "0"
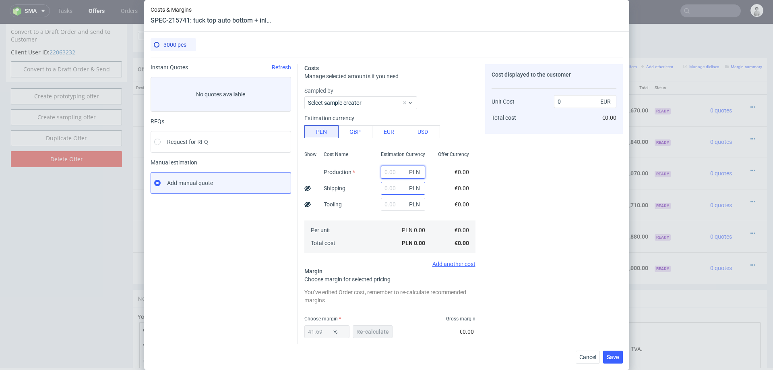
scroll to position [0, 0]
paste input "4580.00"
type input "4580"
type input "0.61"
type input "45"
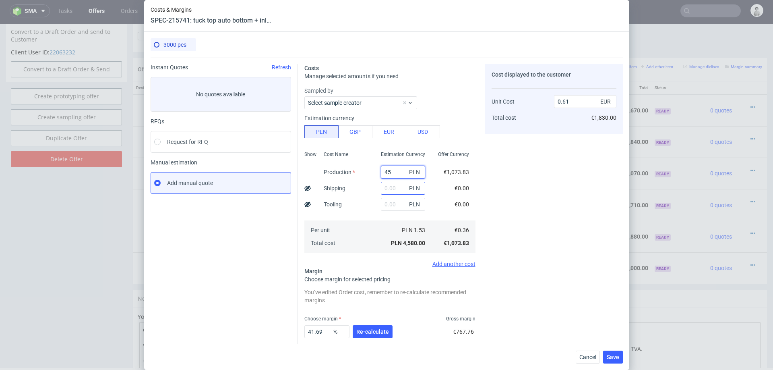
type input "0.01"
paste input "80.00"
type input "4580"
type input "0.61"
type input "4580"
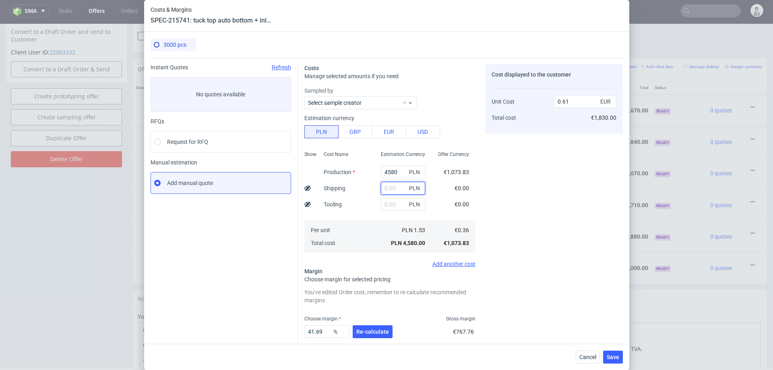
click at [399, 189] on input "text" at bounding box center [403, 188] width 44 height 13
type input "800"
type input "0.72"
type input "800"
click at [364, 332] on span "Re-calculate" at bounding box center [372, 332] width 33 height 6
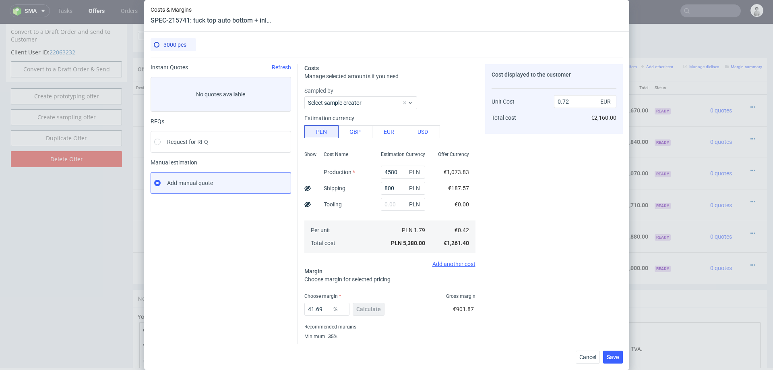
scroll to position [21, 0]
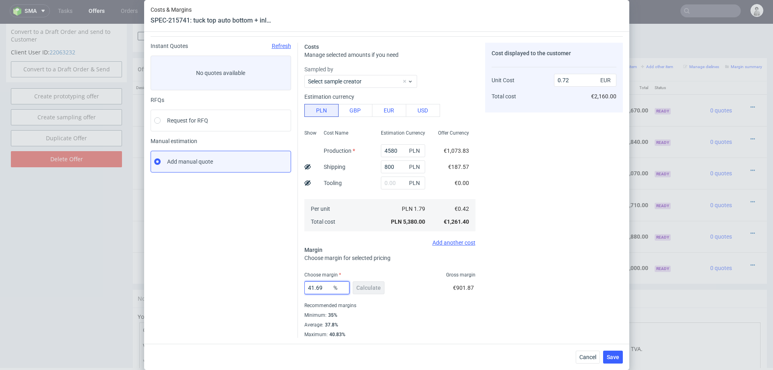
click at [320, 286] on input "41.69" at bounding box center [327, 287] width 45 height 13
type input "39"
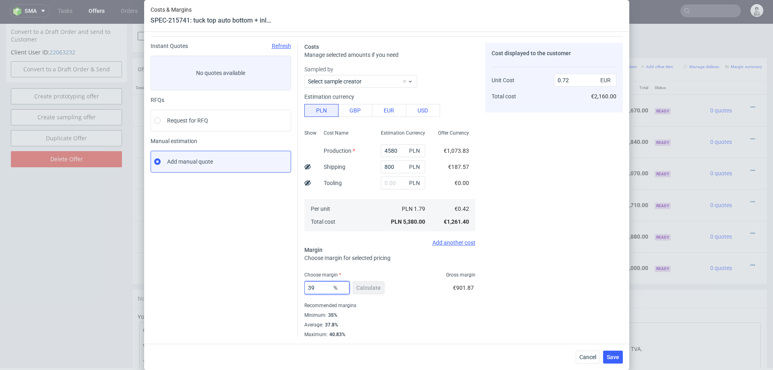
type input "0.69"
type input "39"
click at [622, 357] on button "Save" at bounding box center [613, 356] width 20 height 13
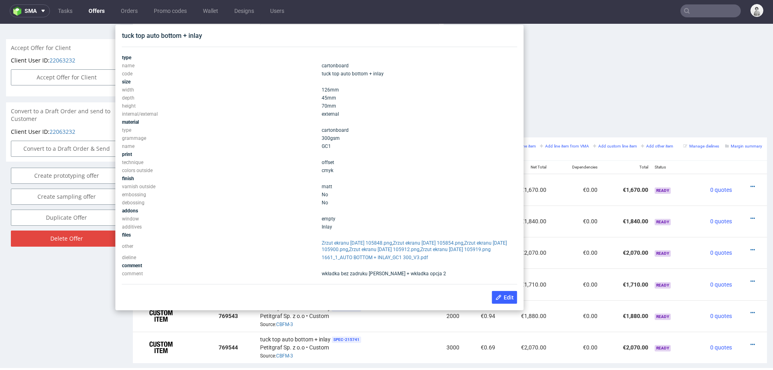
scroll to position [360, 0]
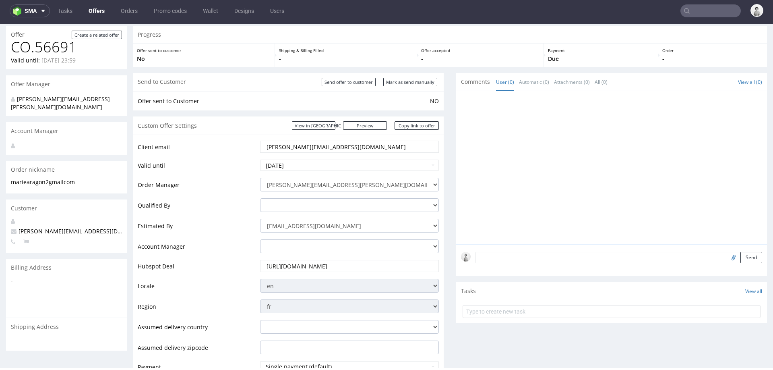
scroll to position [21, 0]
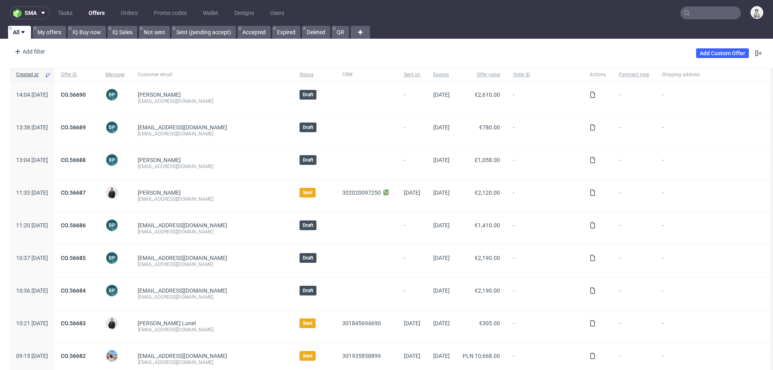
click at [706, 15] on input "text" at bounding box center [711, 12] width 60 height 13
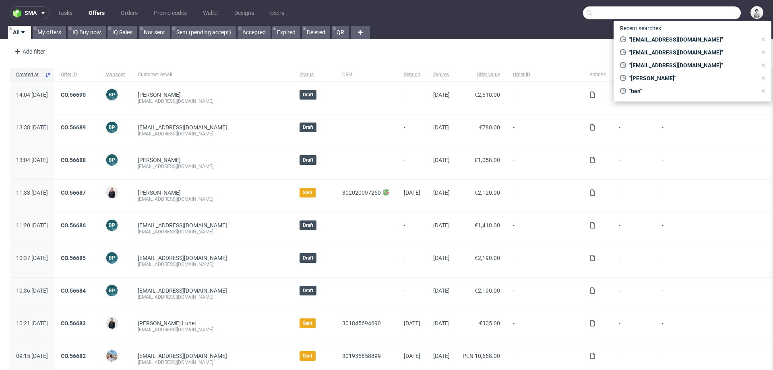
paste input "R687400469"
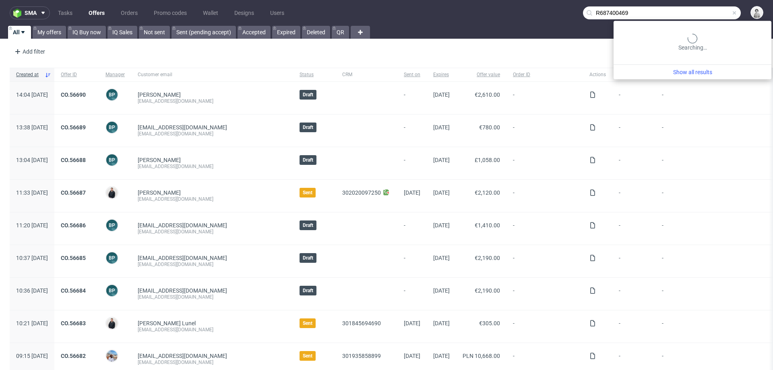
type input "R687400469"
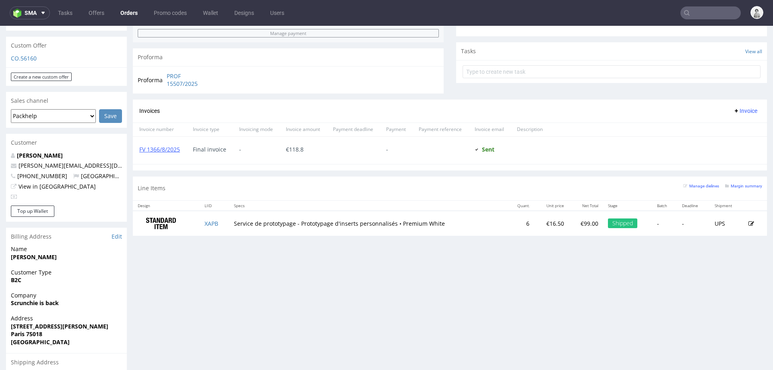
scroll to position [290, 0]
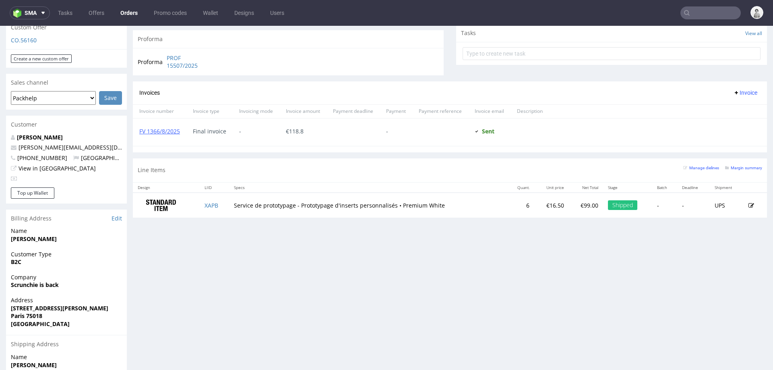
click at [42, 284] on strong "Scrunchie is back" at bounding box center [35, 285] width 48 height 8
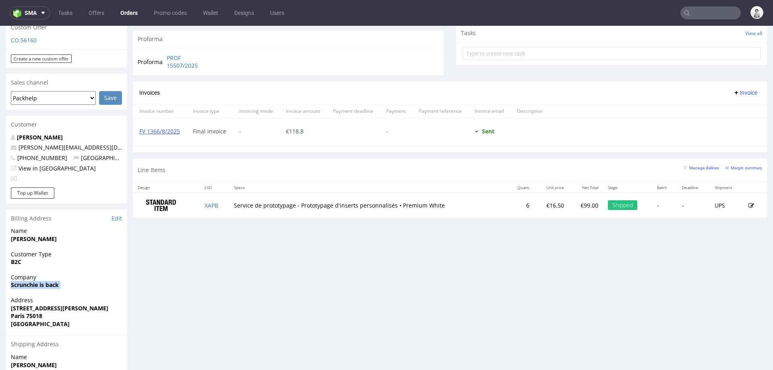
copy strong "Scrunchie is back"
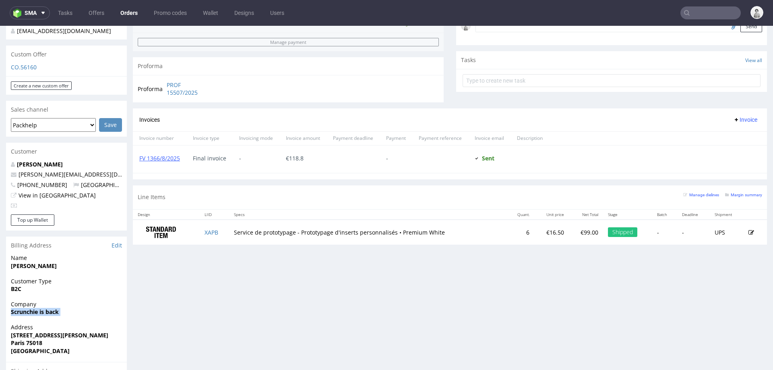
scroll to position [0, 0]
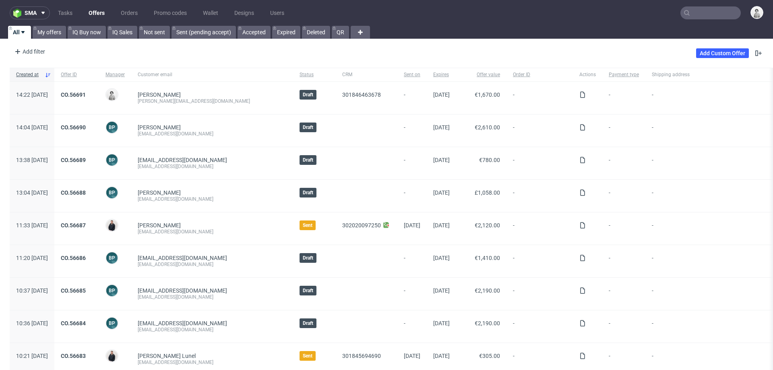
click at [700, 11] on input "text" at bounding box center [711, 12] width 60 height 13
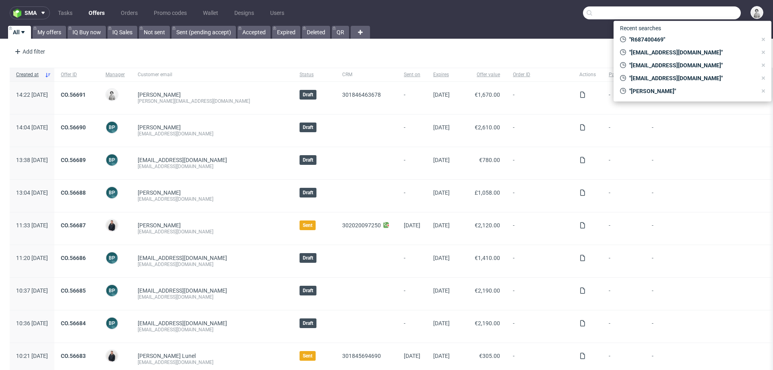
paste input "[PERSON_NAME][EMAIL_ADDRESS][DOMAIN_NAME]"
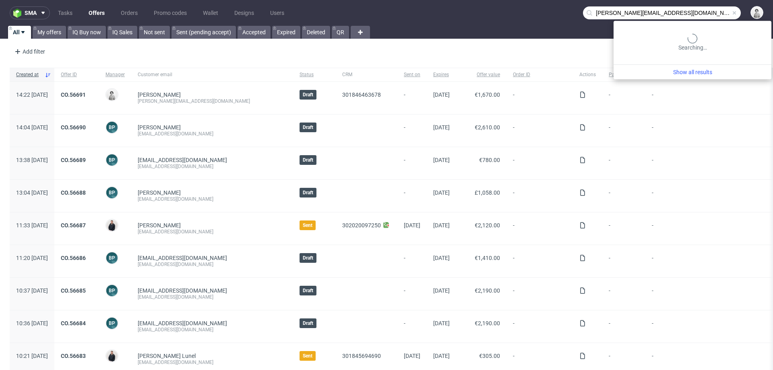
type input "[PERSON_NAME][EMAIL_ADDRESS][DOMAIN_NAME]"
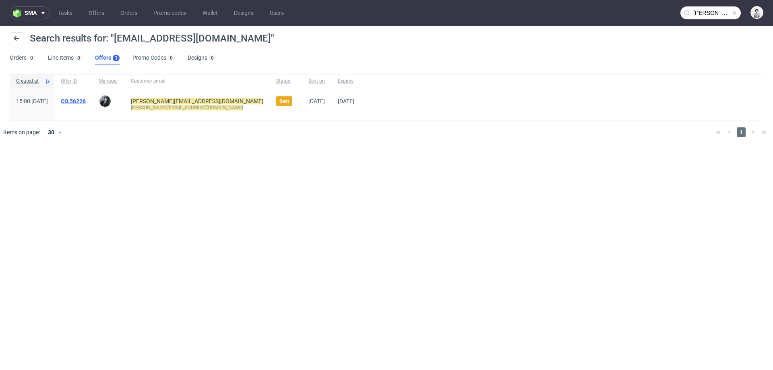
click at [86, 100] on link "CO.56226" at bounding box center [73, 101] width 25 height 6
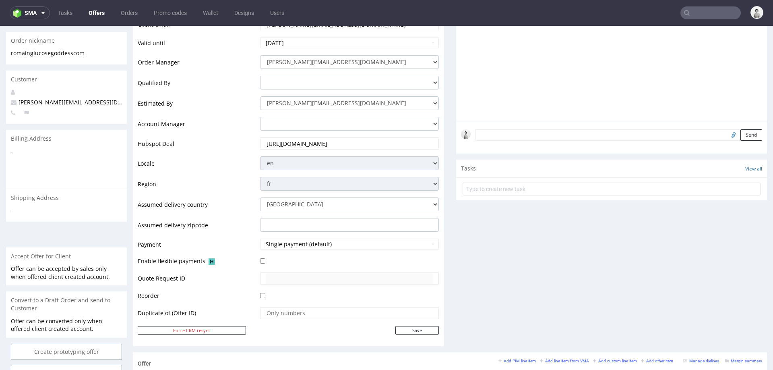
scroll to position [439, 0]
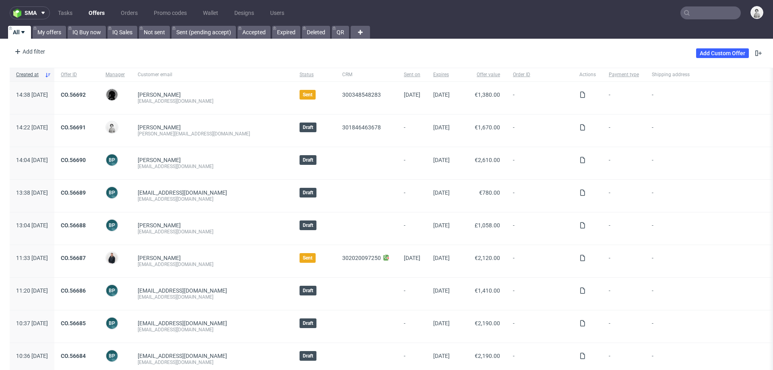
click at [700, 18] on input "text" at bounding box center [711, 12] width 60 height 13
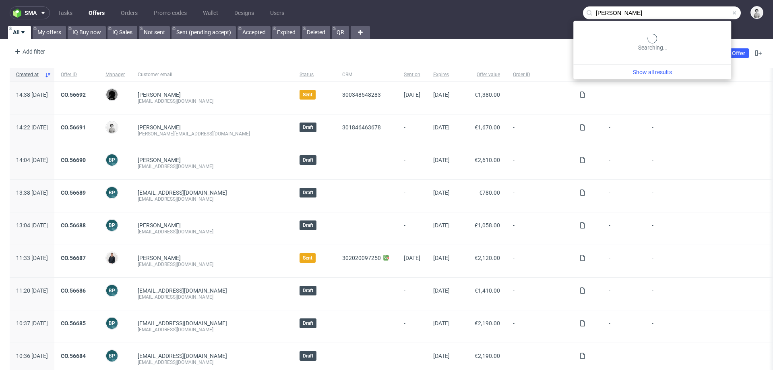
type input "[PERSON_NAME]"
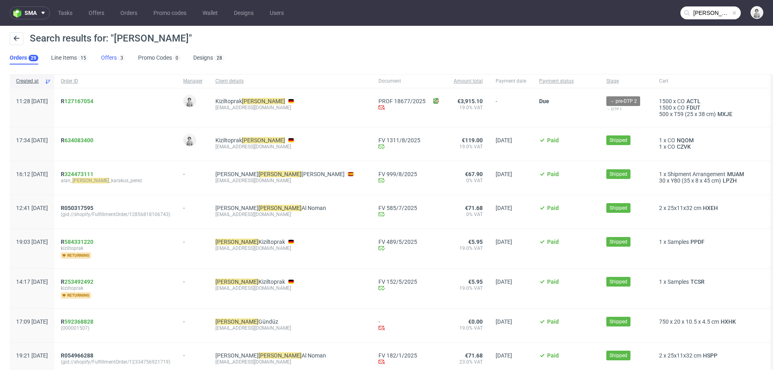
click at [110, 58] on link "Offers 3" at bounding box center [113, 58] width 24 height 13
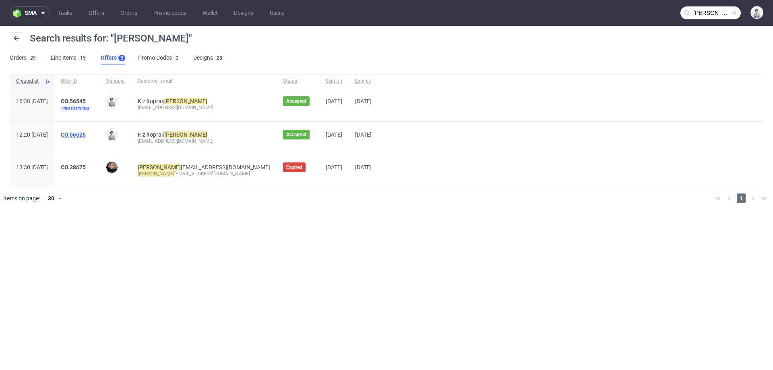
click at [86, 135] on link "CO.56525" at bounding box center [73, 134] width 25 height 6
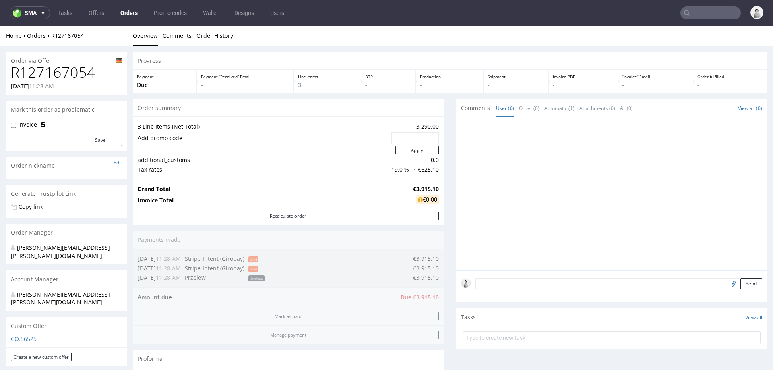
click at [405, 138] on input "text" at bounding box center [415, 138] width 36 height 11
paste input "3c2fd43a"
type input "3c2fd43a"
click at [398, 152] on button "Apply" at bounding box center [418, 150] width 44 height 8
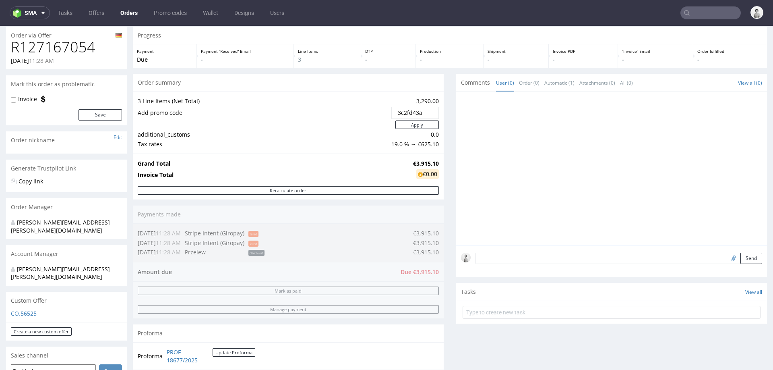
scroll to position [26, 0]
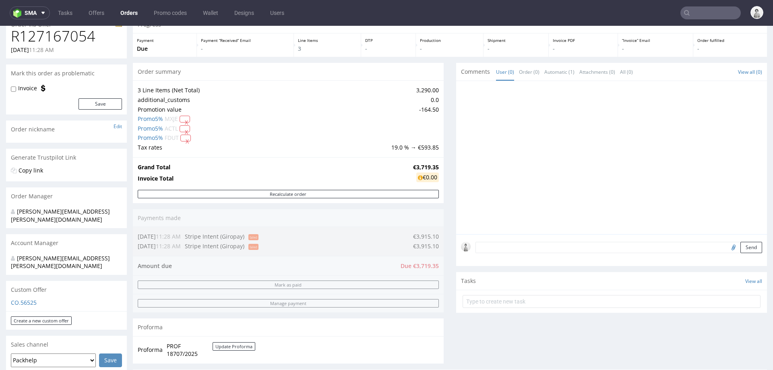
scroll to position [43, 0]
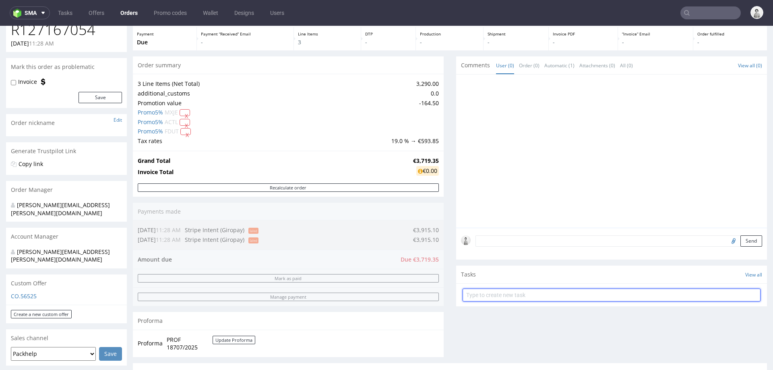
click at [481, 299] on input "text" at bounding box center [612, 294] width 298 height 13
type input "d"
type input "prototype deduction"
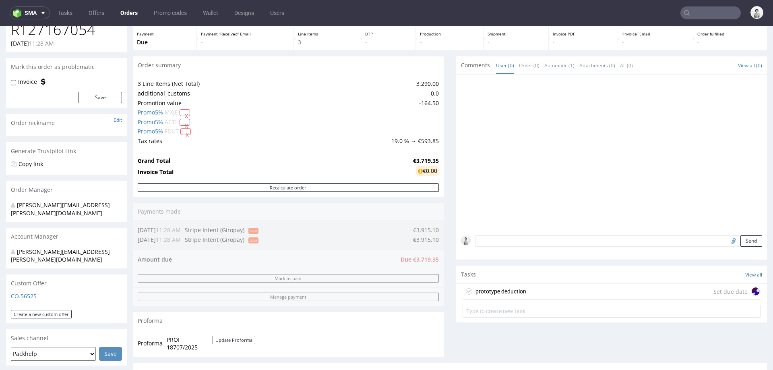
click at [499, 286] on div "prototype deduction" at bounding box center [501, 291] width 51 height 10
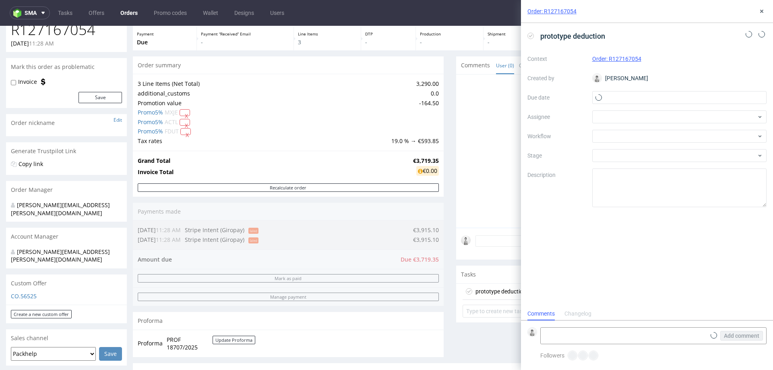
scroll to position [6, 0]
click at [636, 97] on input "text" at bounding box center [680, 97] width 175 height 13
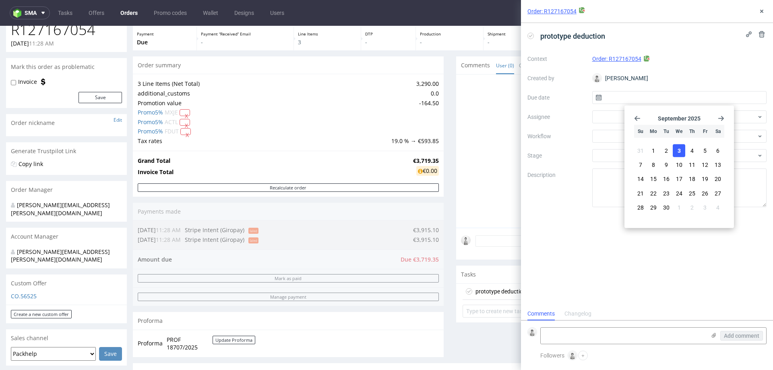
click at [679, 151] on span "3" at bounding box center [679, 151] width 3 height 8
type input "03/09/2025"
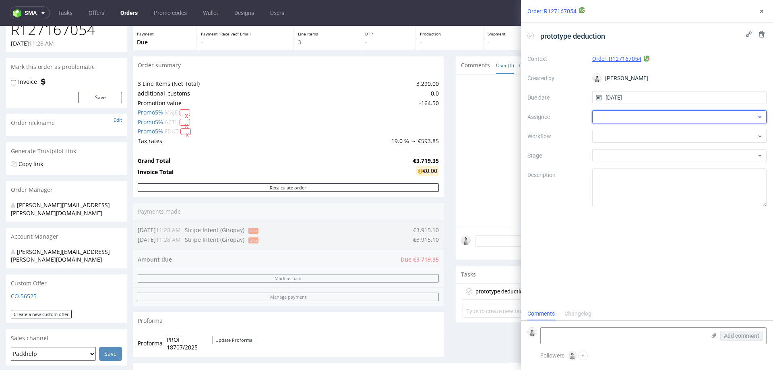
click at [609, 116] on div at bounding box center [680, 116] width 175 height 13
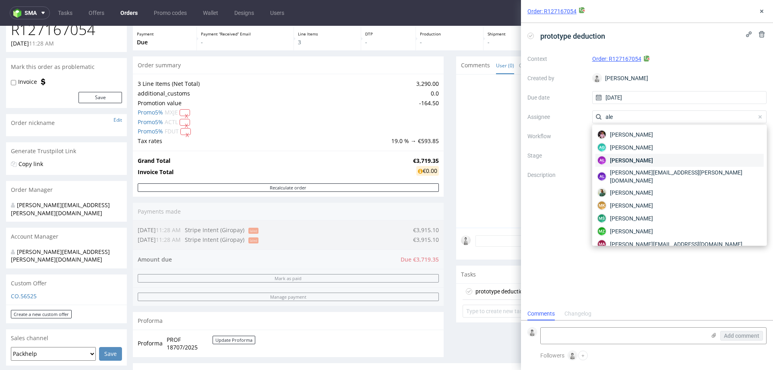
type input "ale"
click at [622, 155] on div "AŁ Aleksandra Łętowska" at bounding box center [680, 160] width 168 height 13
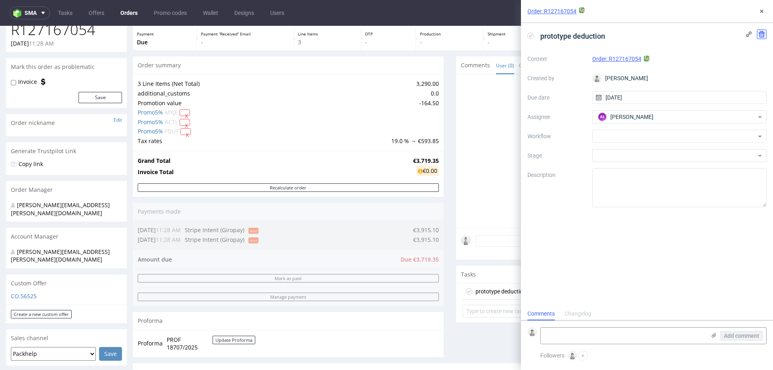
click at [760, 33] on use at bounding box center [762, 34] width 6 height 6
click at [762, 67] on button "Delete" at bounding box center [756, 73] width 24 height 13
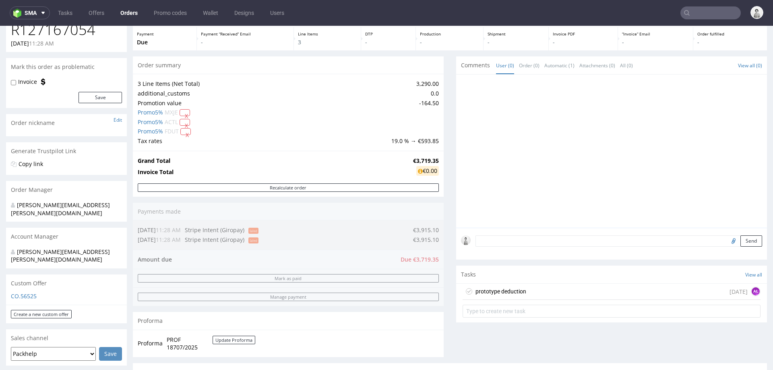
click at [730, 289] on div "today AŁ" at bounding box center [745, 291] width 31 height 10
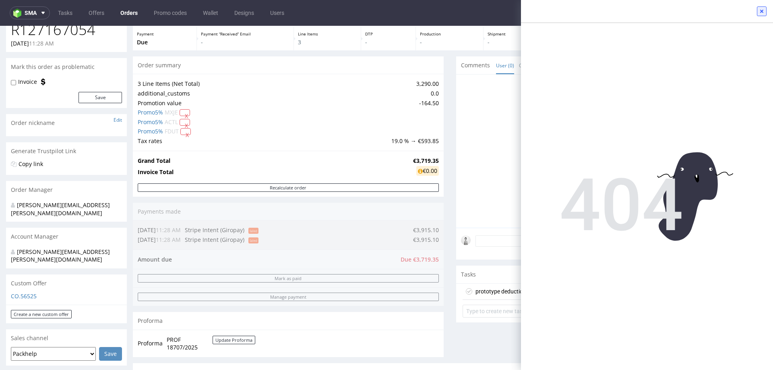
click at [763, 10] on use at bounding box center [761, 11] width 3 height 3
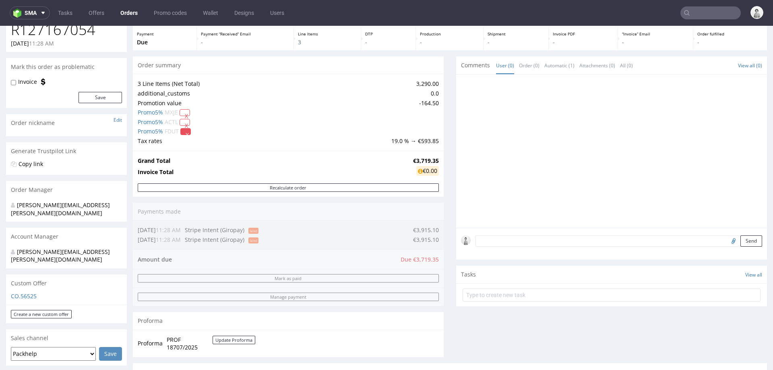
click at [185, 133] on button "X" at bounding box center [185, 131] width 10 height 7
click at [185, 122] on div "Yes No" at bounding box center [186, 113] width 67 height 19
click at [176, 114] on link "Yes" at bounding box center [173, 114] width 23 height 12
click at [188, 115] on button "X" at bounding box center [185, 112] width 10 height 7
click at [174, 98] on link "Yes" at bounding box center [173, 95] width 23 height 12
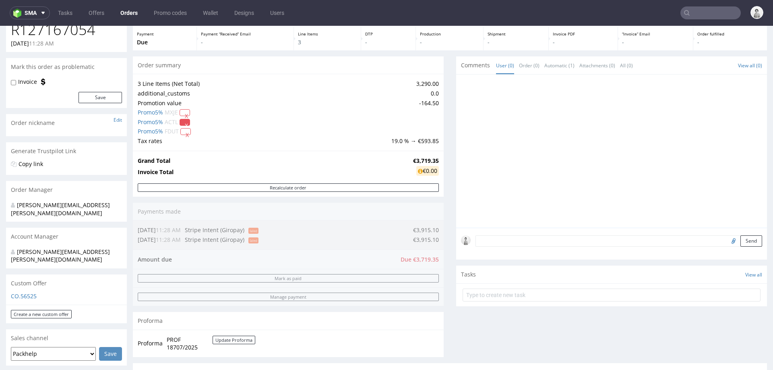
click at [188, 125] on button "X" at bounding box center [185, 122] width 10 height 7
click at [176, 104] on link "Yes" at bounding box center [173, 104] width 23 height 12
click at [187, 133] on button "X" at bounding box center [185, 131] width 10 height 7
click at [173, 114] on link "Yes" at bounding box center [173, 114] width 23 height 12
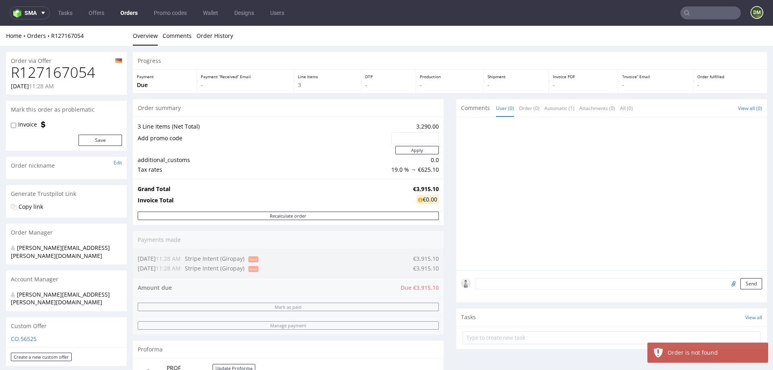
click at [406, 135] on input "text" at bounding box center [415, 138] width 36 height 11
paste input "d2197f9b"
type input "d2197f9b"
click at [404, 152] on button "Apply" at bounding box center [418, 150] width 44 height 8
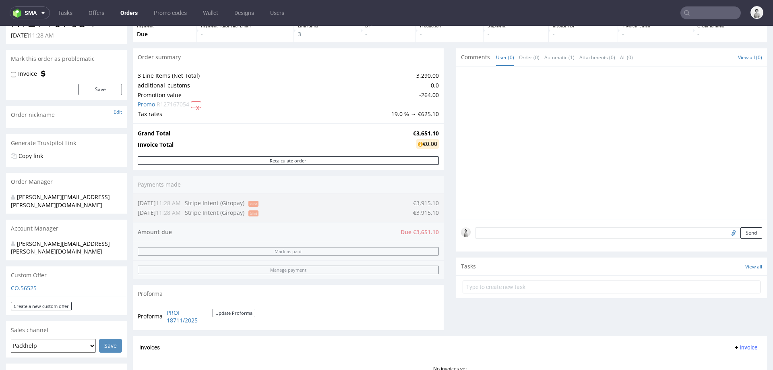
scroll to position [66, 0]
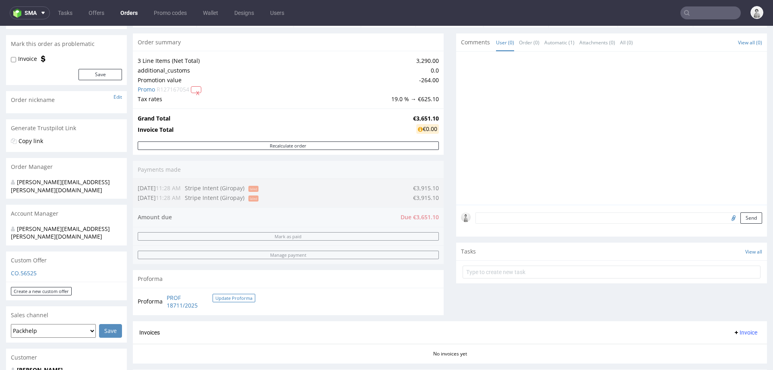
click at [223, 298] on button "Update Proforma" at bounding box center [234, 298] width 43 height 8
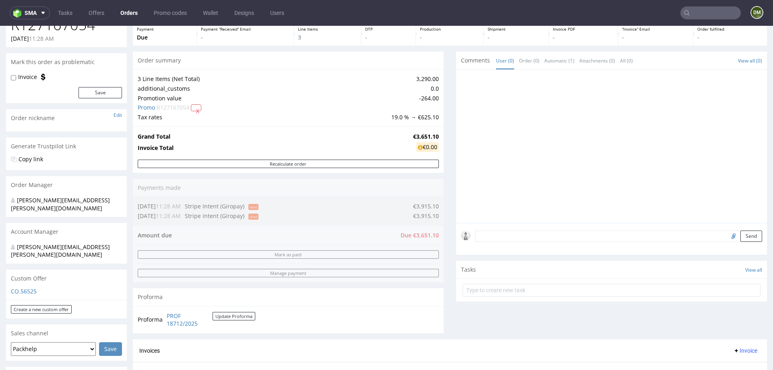
scroll to position [48, 0]
click at [177, 320] on link "PROF 18712/2025" at bounding box center [190, 319] width 46 height 16
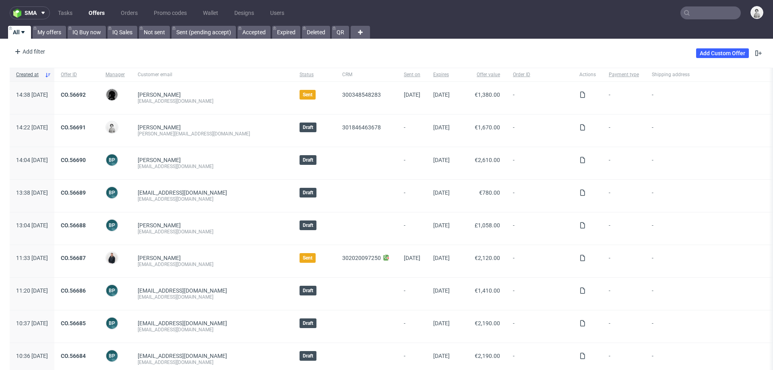
click at [704, 13] on input "text" at bounding box center [711, 12] width 60 height 13
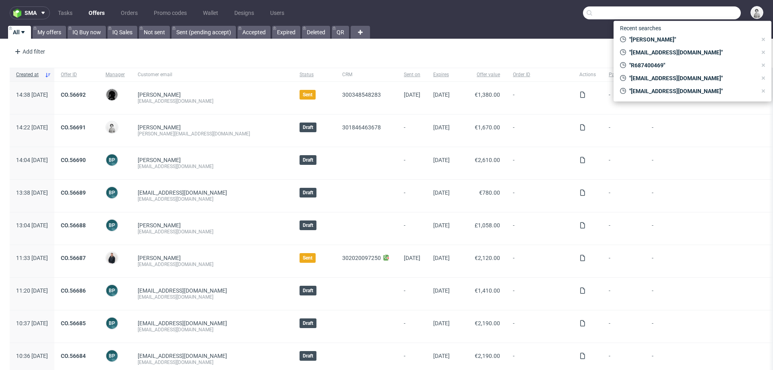
paste input "[EMAIL_ADDRESS][DOMAIN_NAME]"
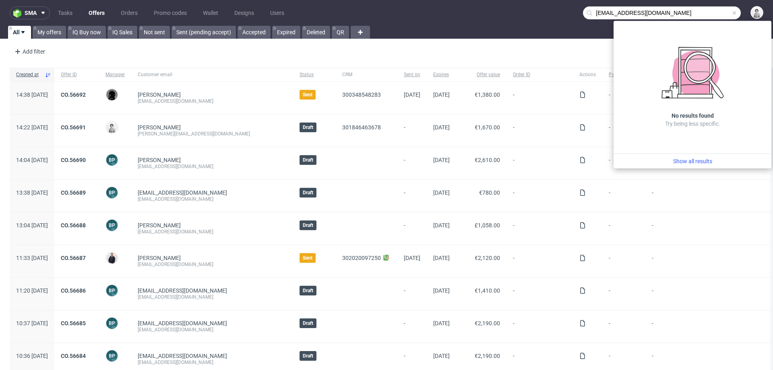
click at [591, 12] on input "[EMAIL_ADDRESS][DOMAIN_NAME]" at bounding box center [662, 12] width 158 height 13
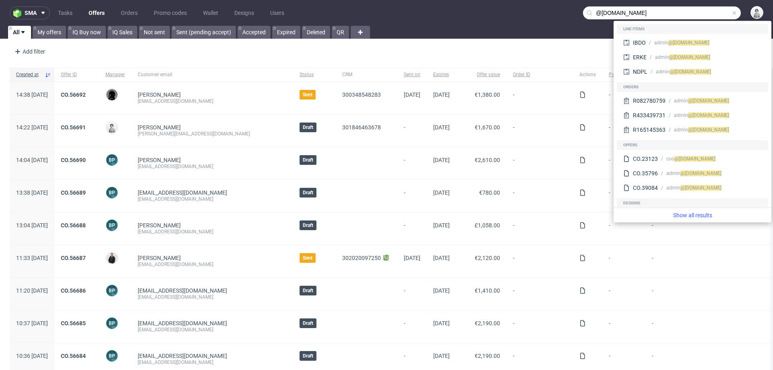
type input "@[DOMAIN_NAME]"
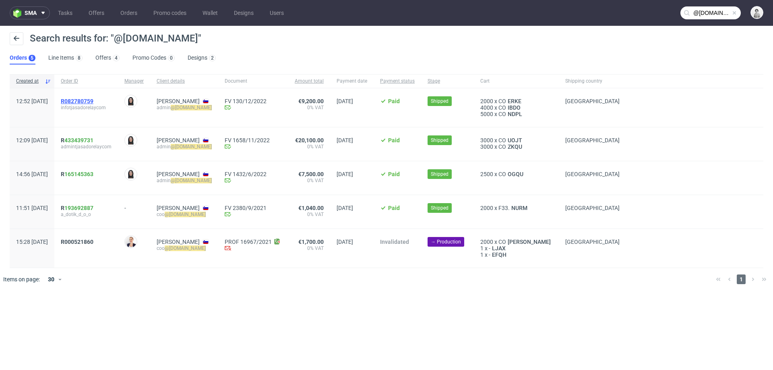
click at [93, 100] on span "R082780759" at bounding box center [77, 101] width 33 height 6
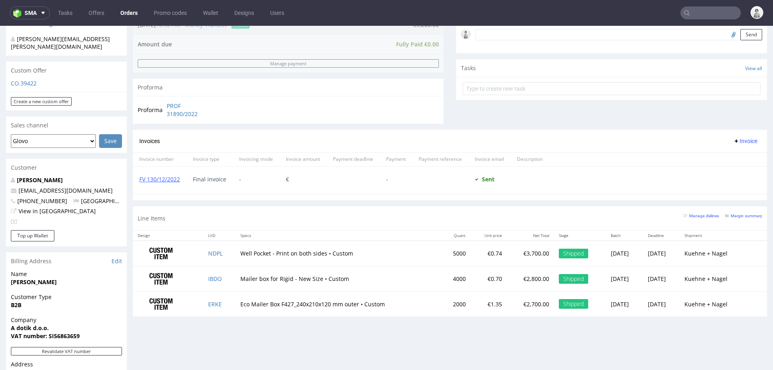
scroll to position [258, 0]
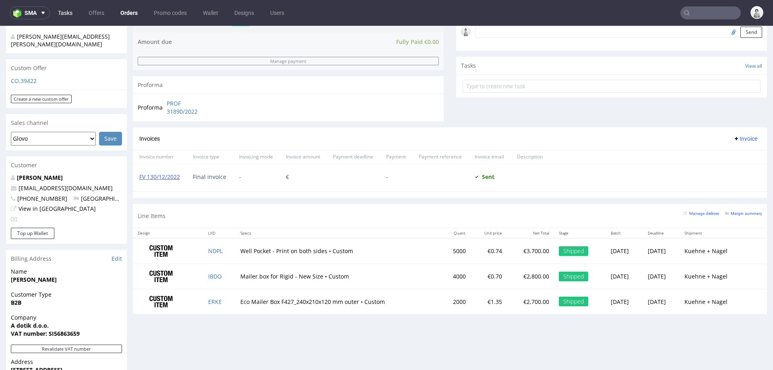
type input "@tjasadorelay.com"
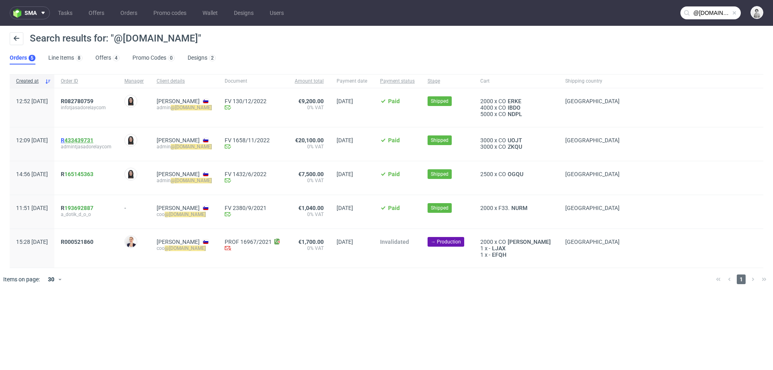
click at [93, 138] on link "433439731" at bounding box center [78, 140] width 29 height 6
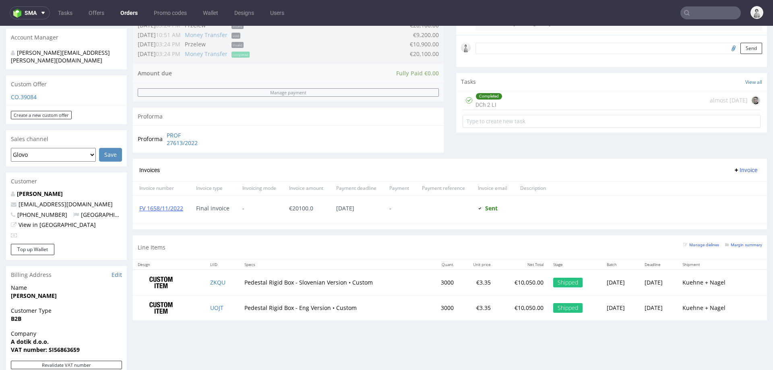
scroll to position [243, 0]
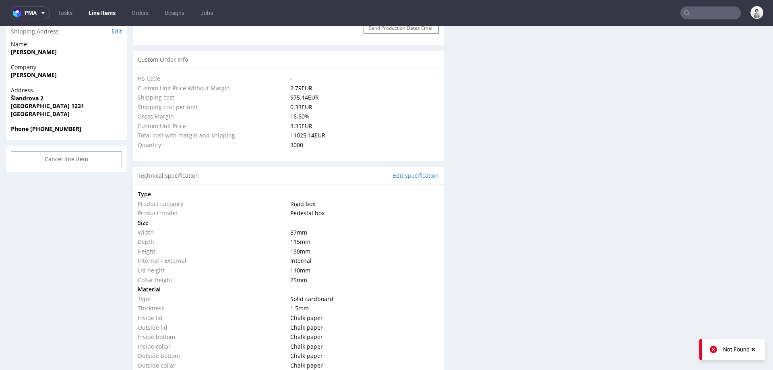
scroll to position [565, 0]
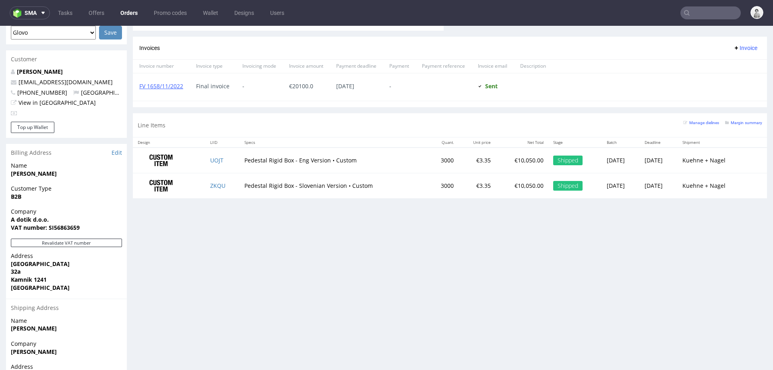
scroll to position [412, 0]
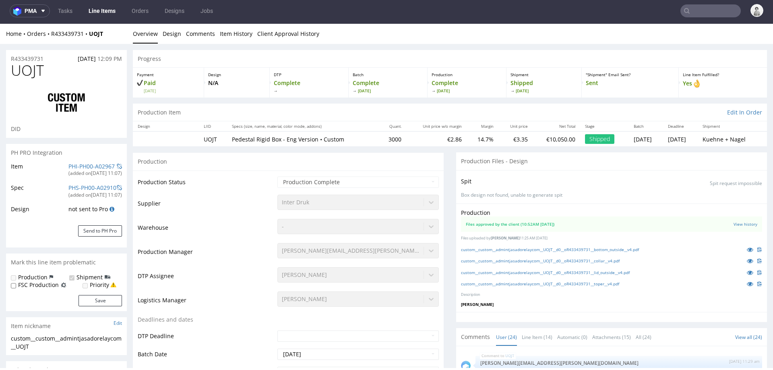
scroll to position [977, 0]
select select "in_progress"
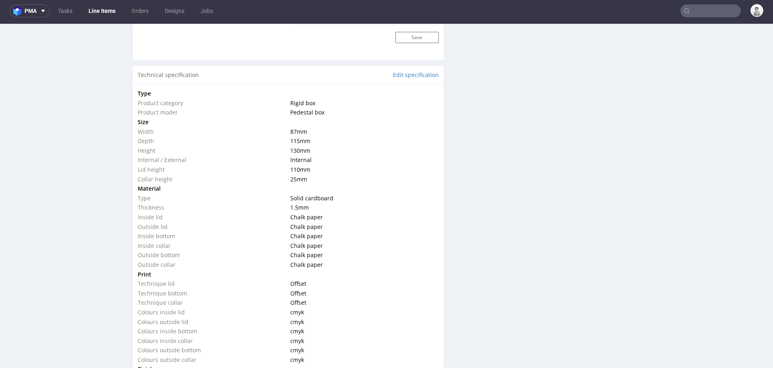
scroll to position [727, 0]
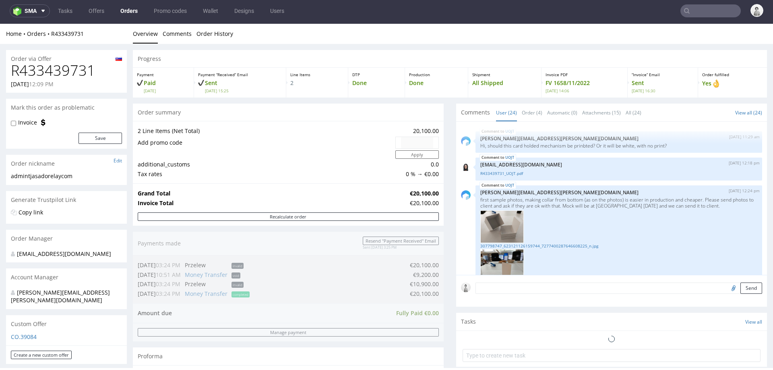
scroll to position [977, 0]
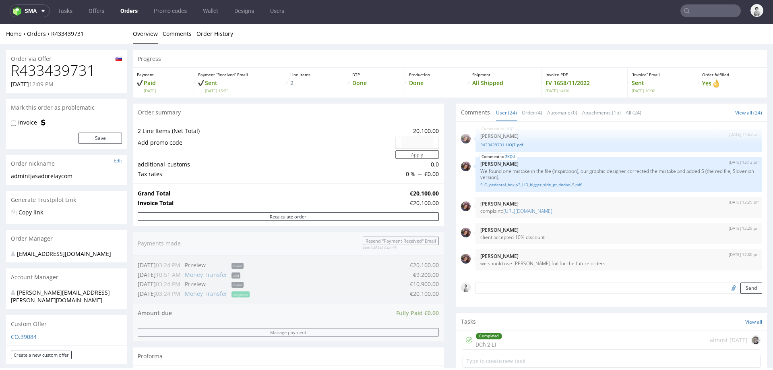
type input "@tjasadorelay.com"
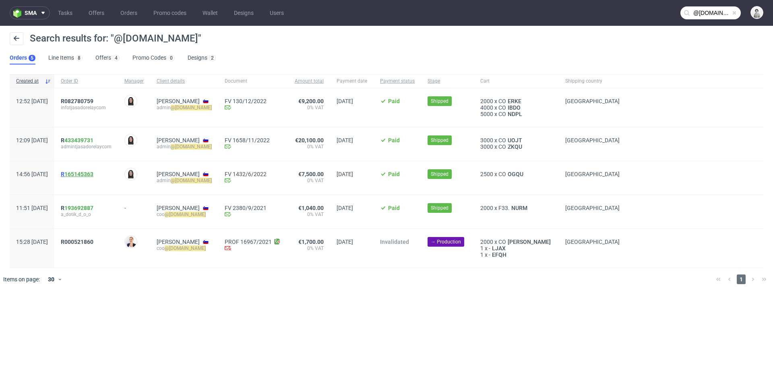
click at [93, 176] on link "165145363" at bounding box center [78, 174] width 29 height 6
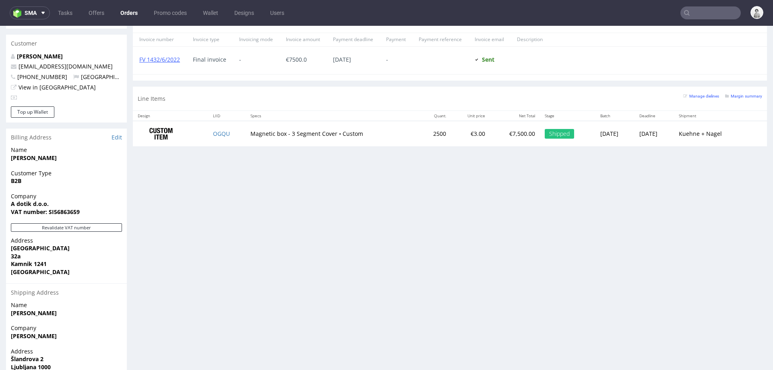
scroll to position [370, 0]
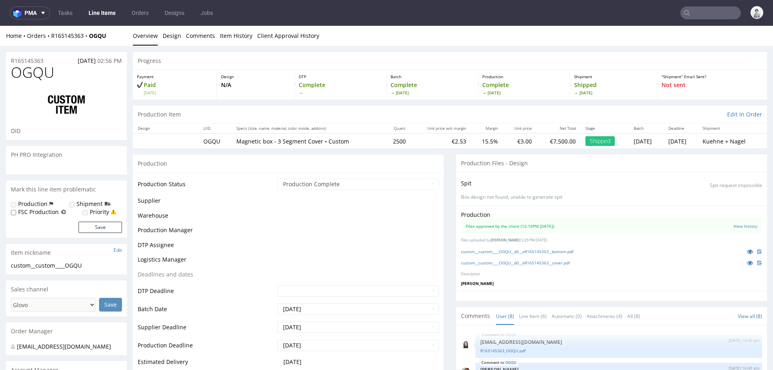
scroll to position [97, 0]
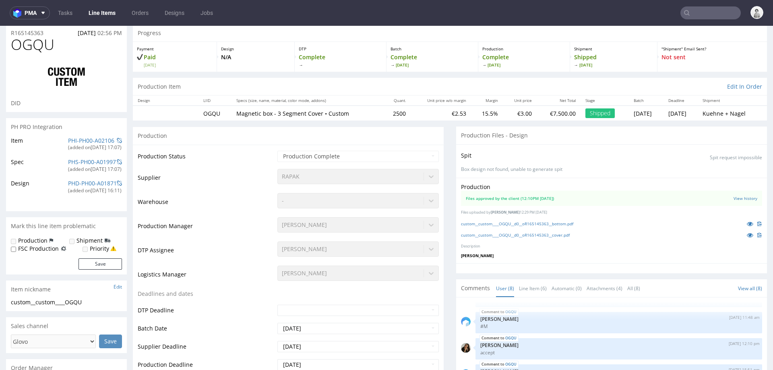
select select "in_progress"
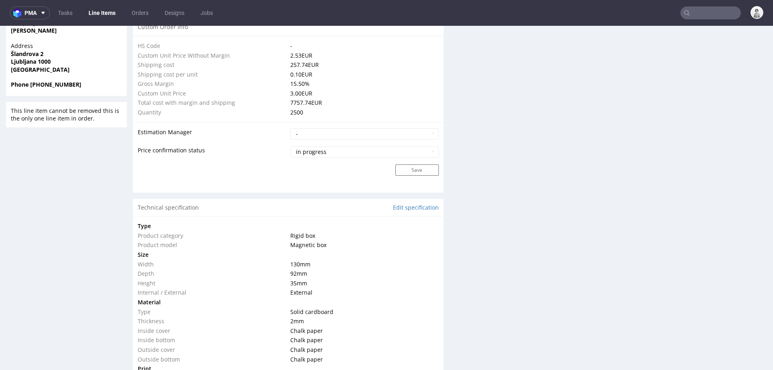
scroll to position [597, 0]
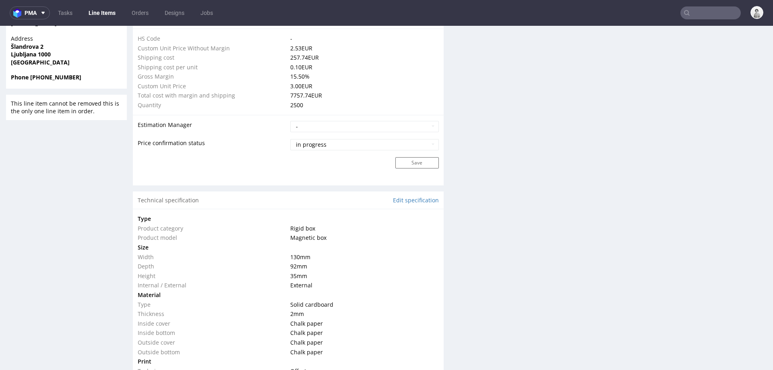
click at [290, 263] on span "92 mm" at bounding box center [298, 266] width 17 height 8
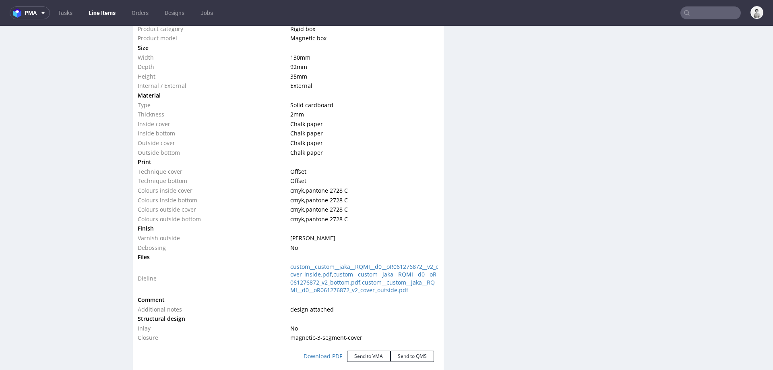
scroll to position [802, 0]
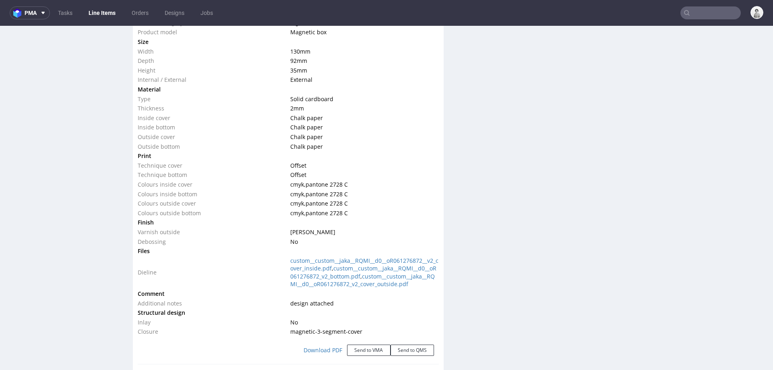
click at [336, 205] on span "pantone 2728 C" at bounding box center [327, 203] width 42 height 8
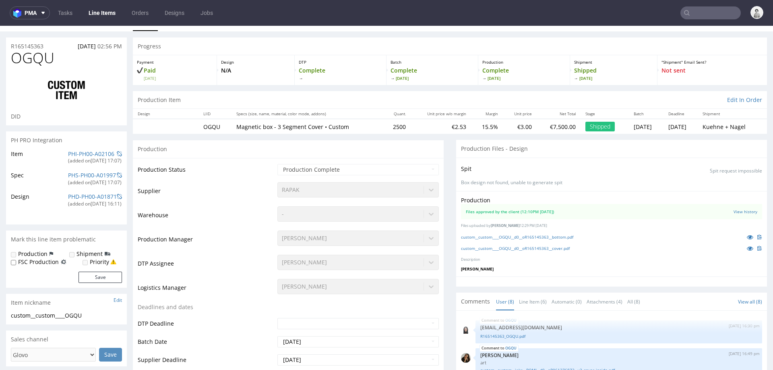
scroll to position [0, 0]
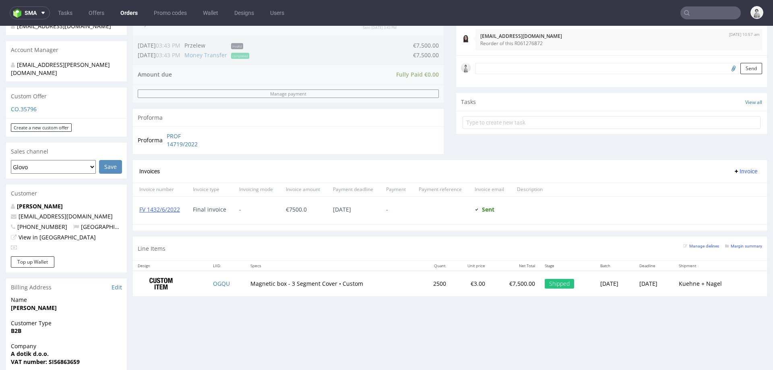
scroll to position [221, 0]
type input "@tjasadorelay.com"
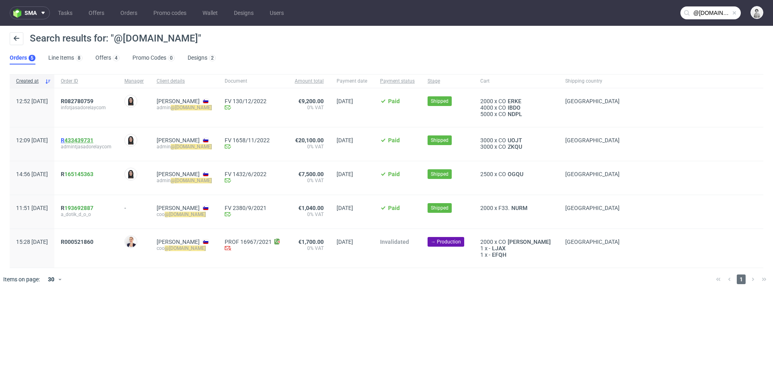
click at [93, 141] on link "433439731" at bounding box center [78, 140] width 29 height 6
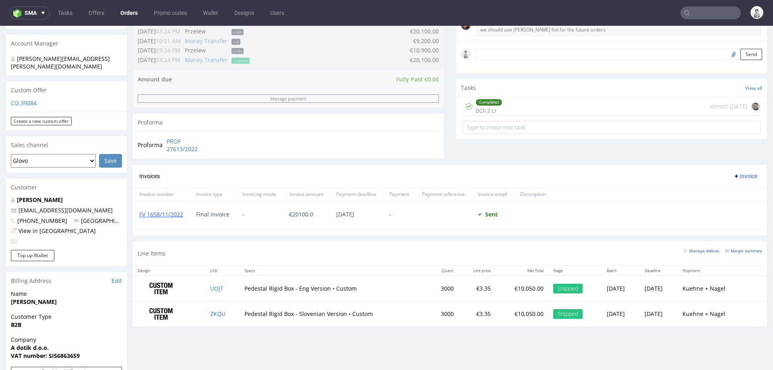
scroll to position [238, 0]
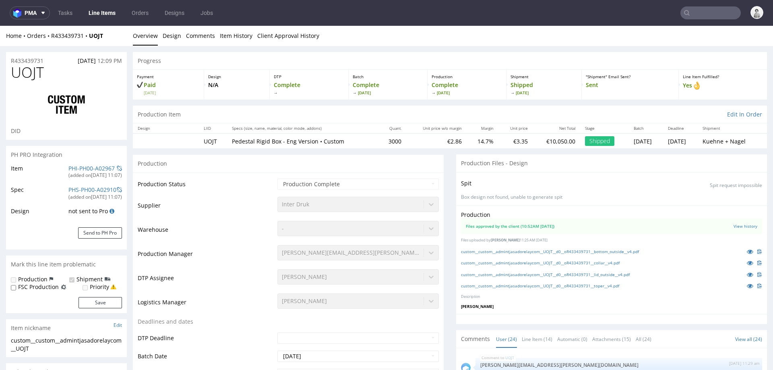
scroll to position [977, 0]
select select "in_progress"
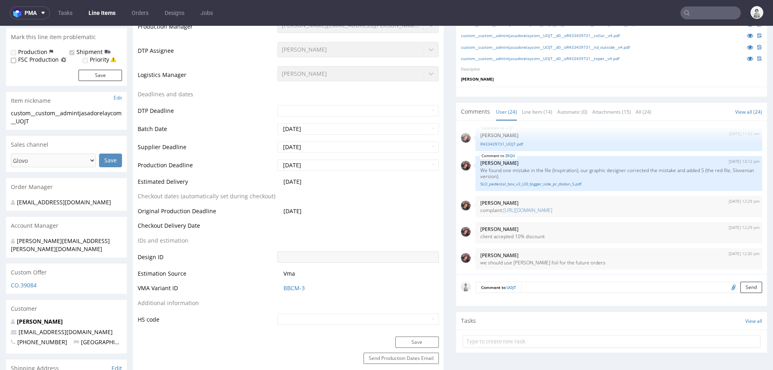
scroll to position [234, 0]
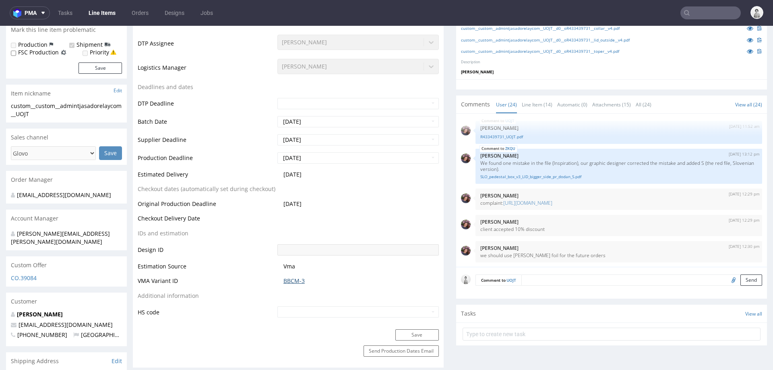
click at [292, 280] on link "BBCM-3" at bounding box center [294, 281] width 21 height 8
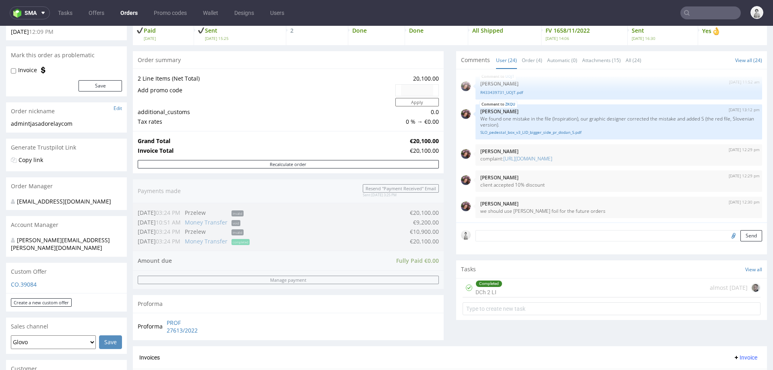
scroll to position [56, 0]
type input "@tjasadorelay.com"
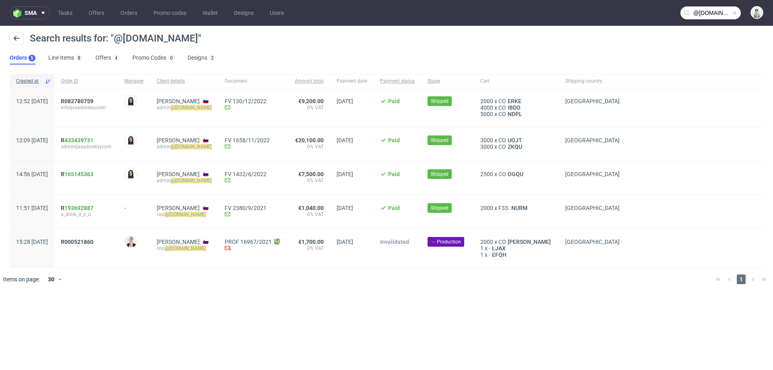
drag, startPoint x: 125, startPoint y: 38, endPoint x: 197, endPoint y: 39, distance: 72.5
click at [197, 39] on span "Search results for: "@tjasadorelay.com"" at bounding box center [116, 38] width 172 height 11
copy span "tjasadorelay.com"
click at [93, 176] on link "165145363" at bounding box center [78, 174] width 29 height 6
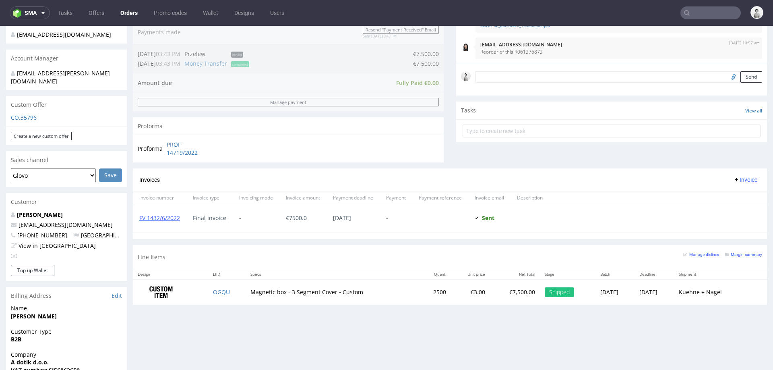
scroll to position [214, 0]
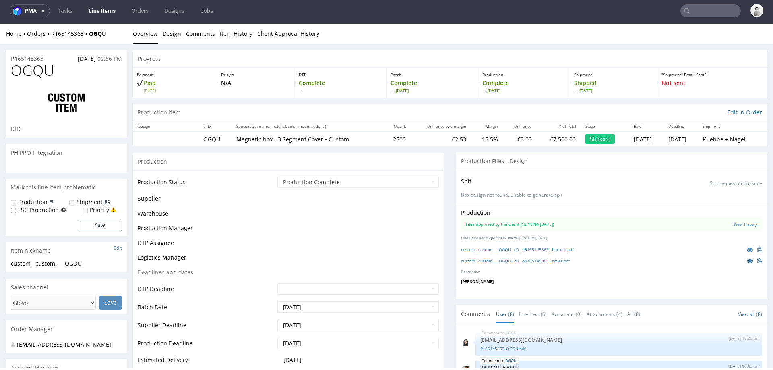
scroll to position [97, 0]
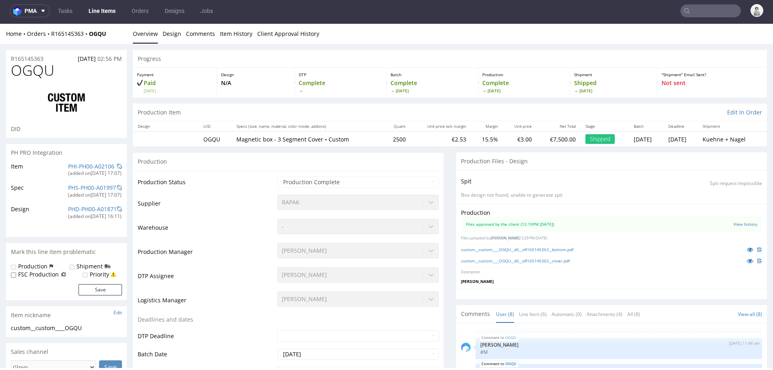
select select "in_progress"
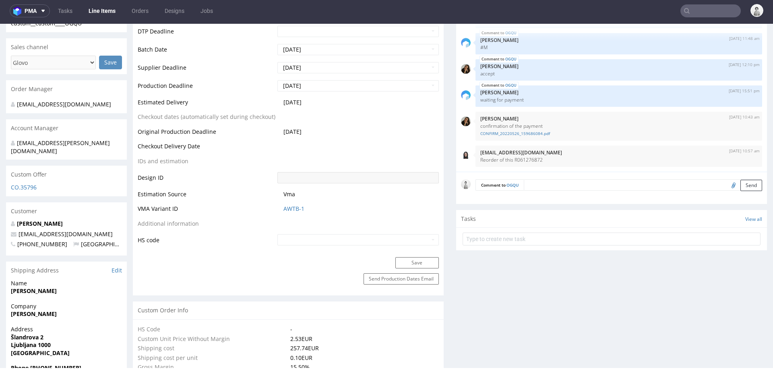
scroll to position [322, 0]
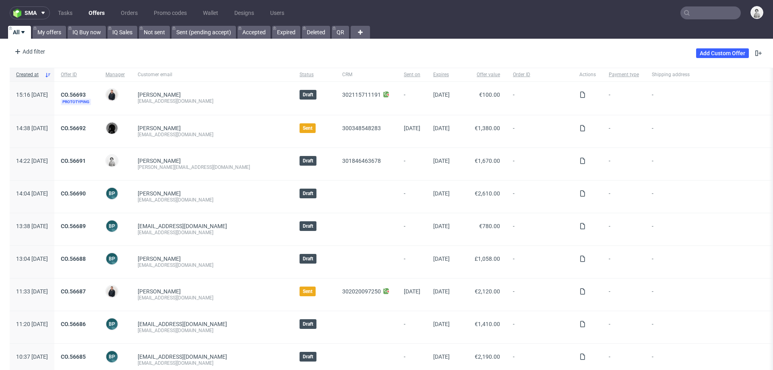
click at [694, 12] on input "text" at bounding box center [711, 12] width 60 height 13
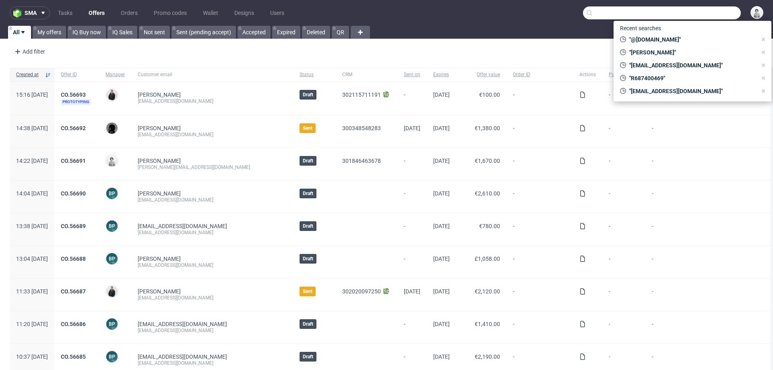
paste input "agata.soroczynska@navera.pl"
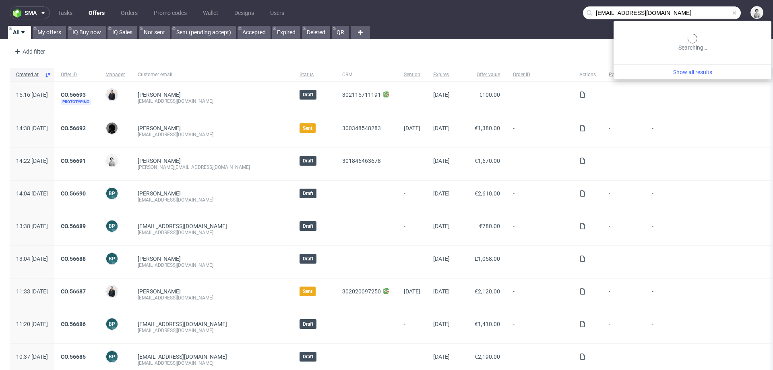
type input "agata.soroczynska@navera.pl"
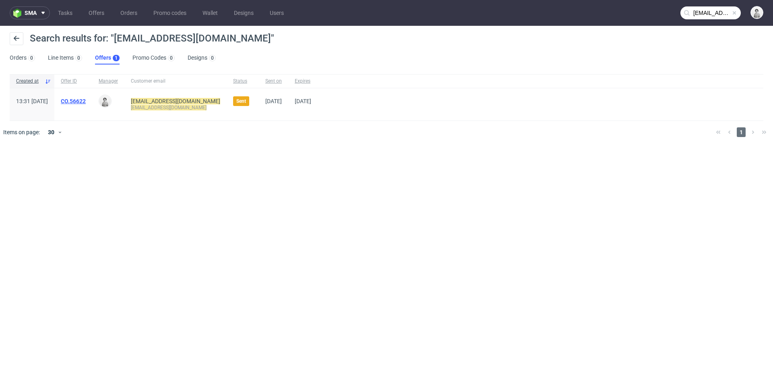
click at [86, 101] on link "CO.56622" at bounding box center [73, 101] width 25 height 6
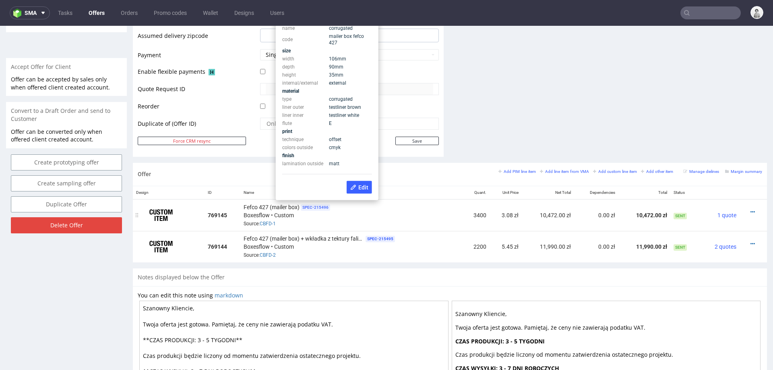
scroll to position [341, 0]
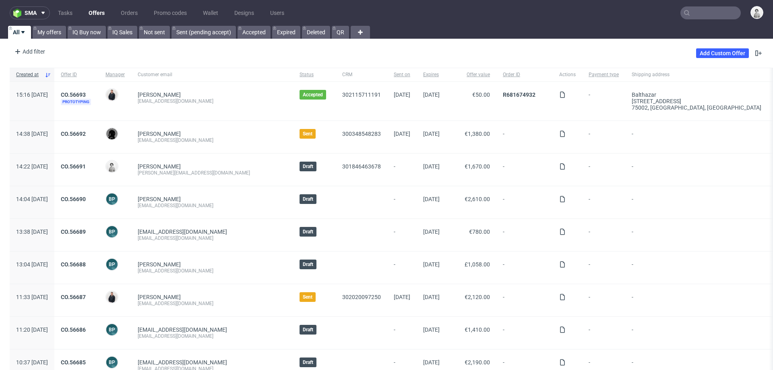
click at [695, 11] on input "text" at bounding box center [711, 12] width 60 height 13
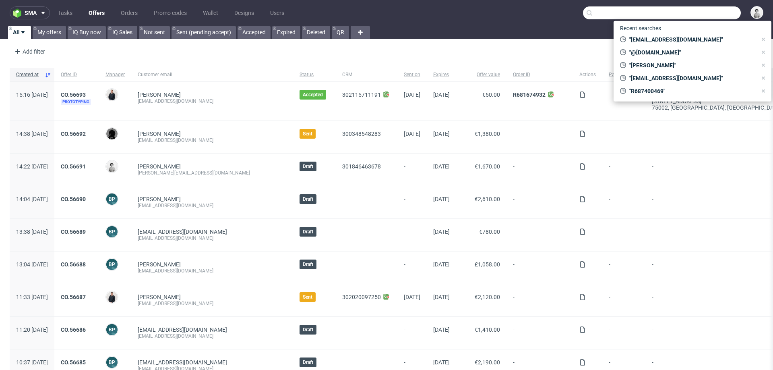
paste input "maria-anna.eberhard@autogrill.net"
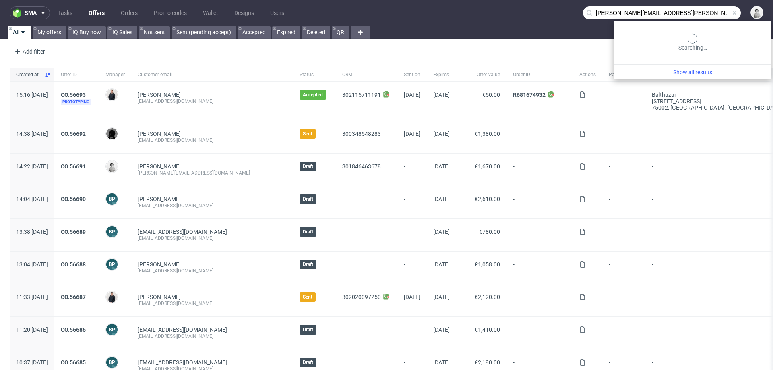
type input "maria-anna.eberhard@autogrill.net"
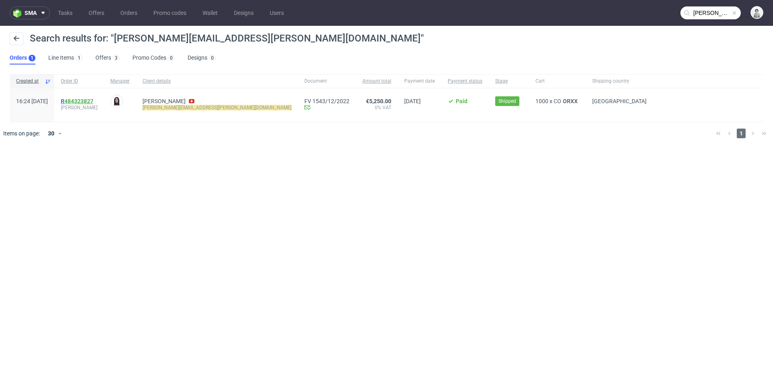
click at [93, 98] on link "484323827" at bounding box center [78, 101] width 29 height 6
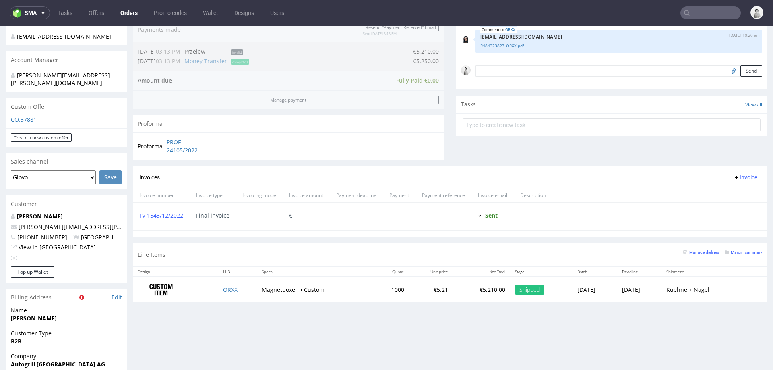
scroll to position [225, 0]
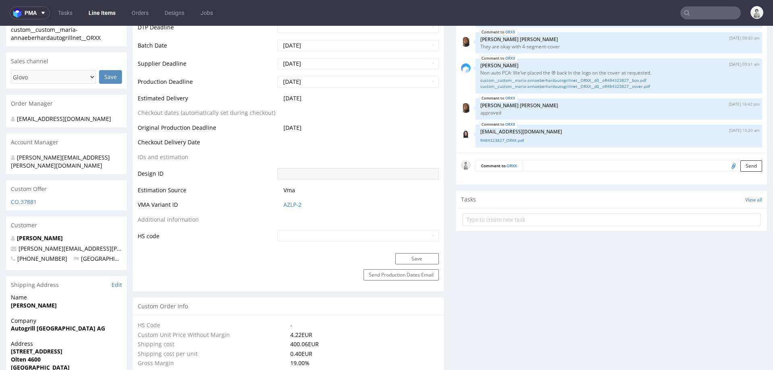
scroll to position [366, 0]
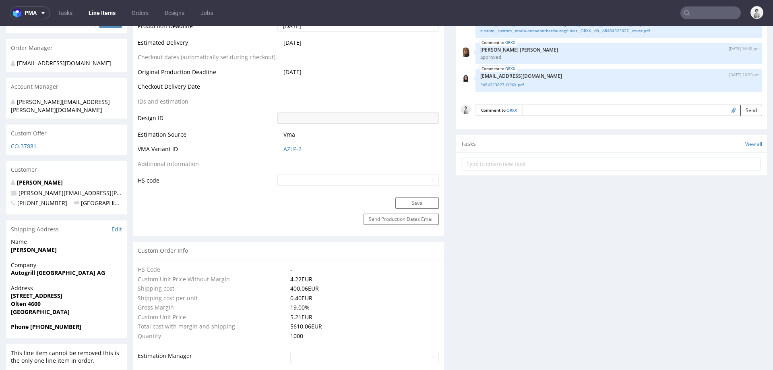
click at [38, 300] on strong "Olten 4600" at bounding box center [26, 304] width 30 height 8
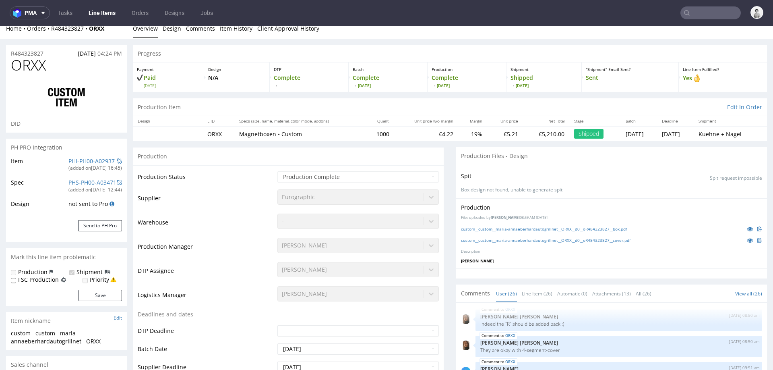
scroll to position [4, 0]
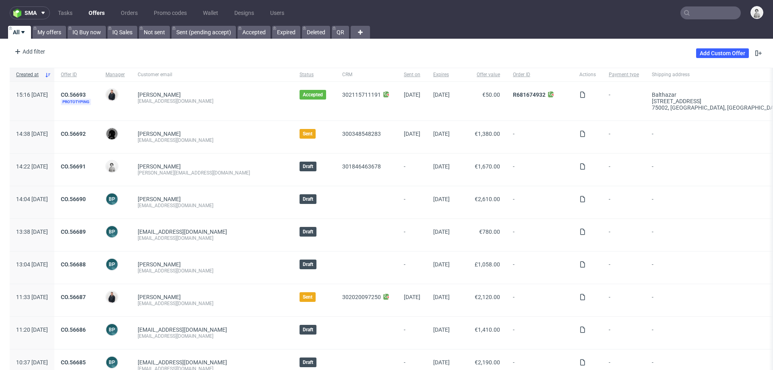
click at [721, 15] on input "text" at bounding box center [711, 12] width 60 height 13
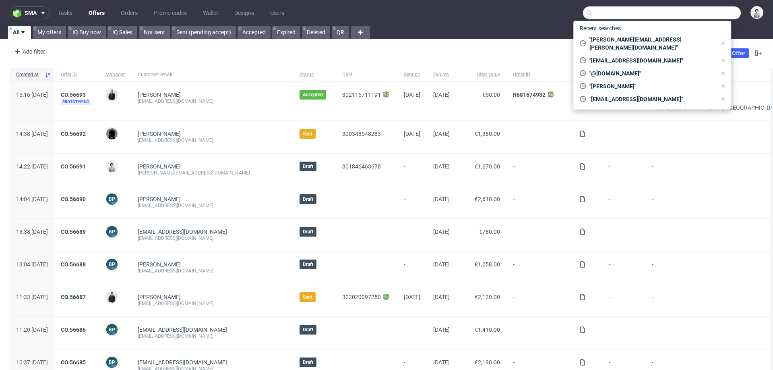
click at [659, 189] on div "-" at bounding box center [717, 202] width 143 height 32
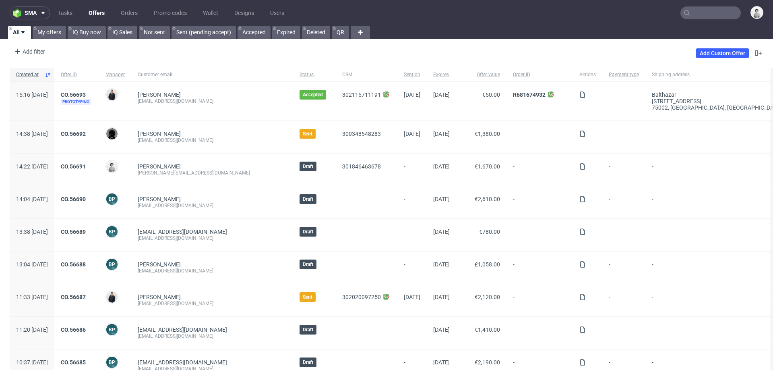
click at [697, 19] on input "text" at bounding box center [711, 12] width 60 height 13
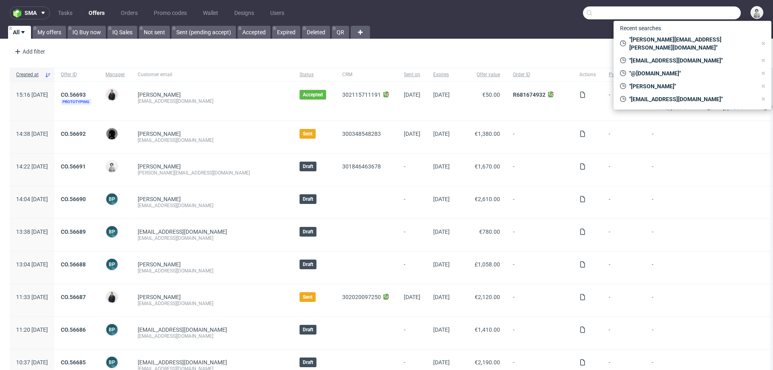
paste input "[PERSON_NAME][EMAIL_ADDRESS][PERSON_NAME][DOMAIN_NAME]"
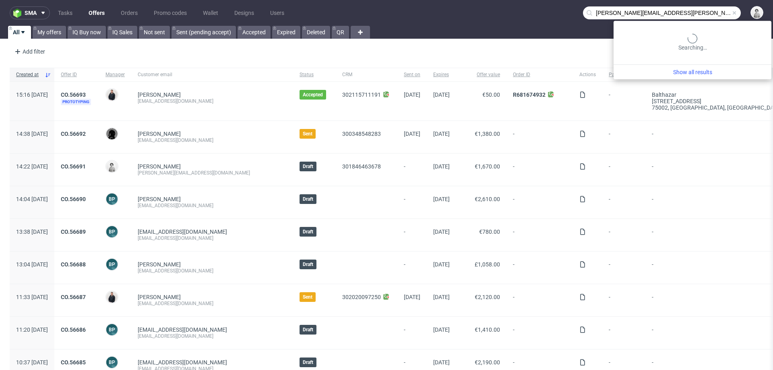
type input "[PERSON_NAME][EMAIL_ADDRESS][PERSON_NAME][DOMAIN_NAME]"
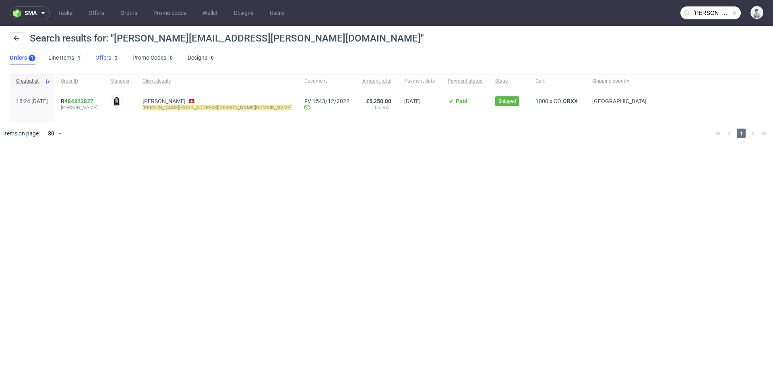
click at [98, 57] on link "Offers 3" at bounding box center [107, 58] width 24 height 13
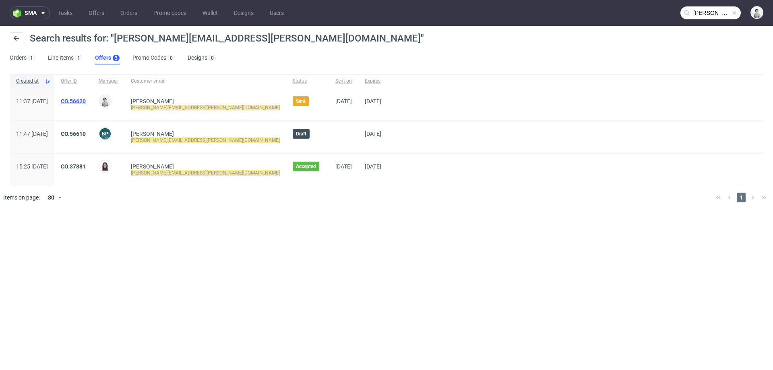
click at [86, 99] on link "CO.56620" at bounding box center [73, 101] width 25 height 6
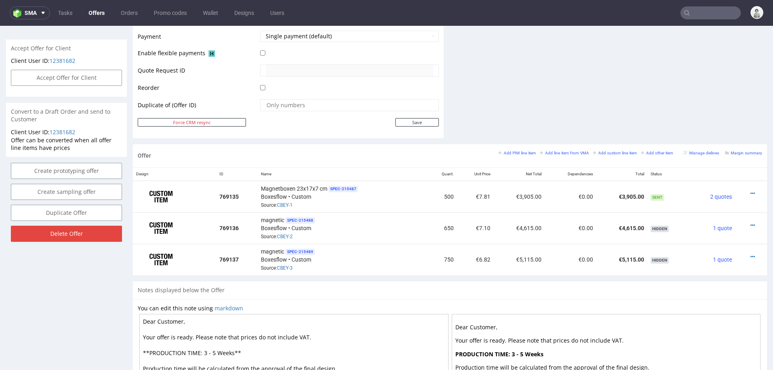
scroll to position [381, 0]
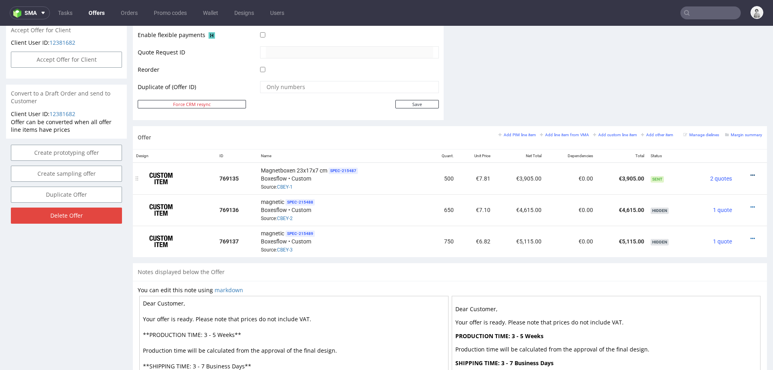
click at [751, 172] on icon at bounding box center [753, 175] width 4 height 6
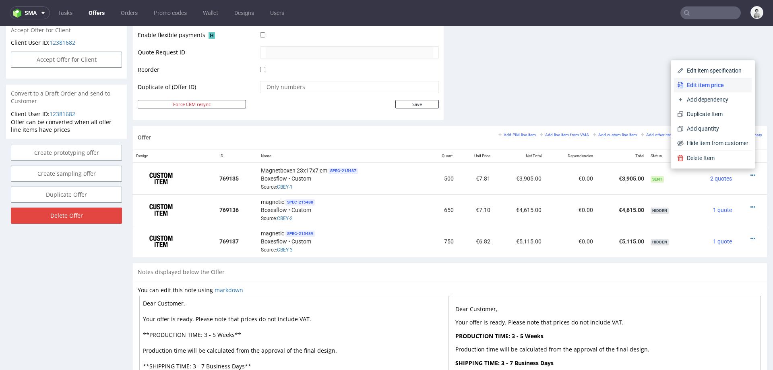
click at [705, 84] on span "Edit item price" at bounding box center [716, 85] width 65 height 8
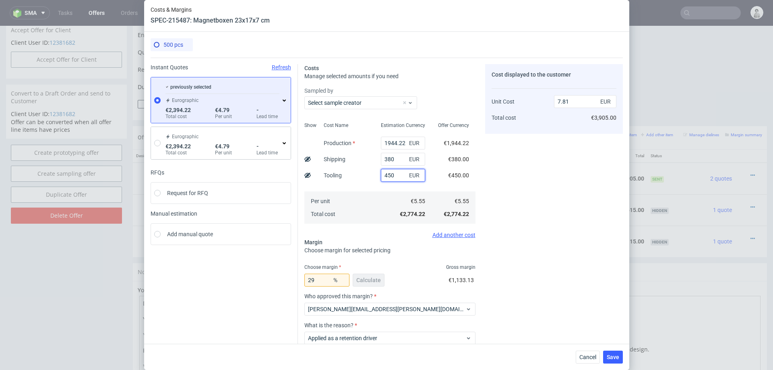
click at [392, 174] on input "450" at bounding box center [403, 175] width 44 height 13
click at [286, 101] on icon at bounding box center [284, 100] width 6 height 6
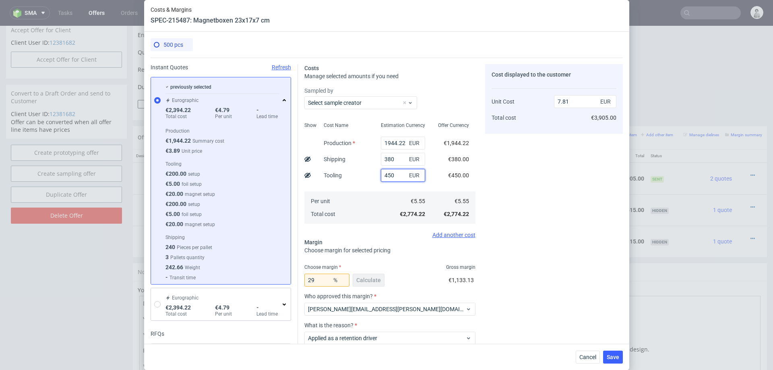
click at [392, 174] on input "450" at bounding box center [403, 175] width 44 height 13
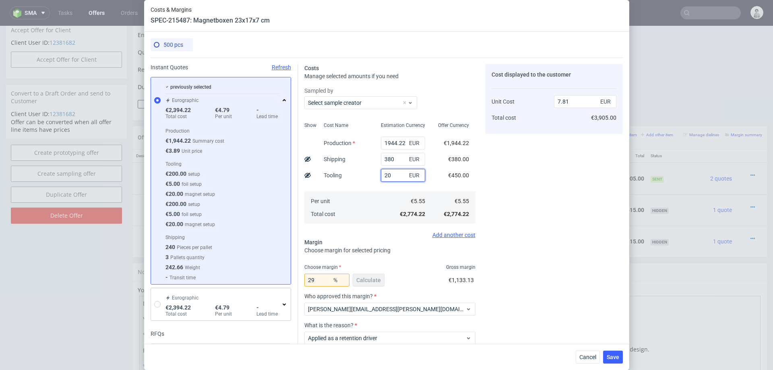
type input "200"
type input "7.11"
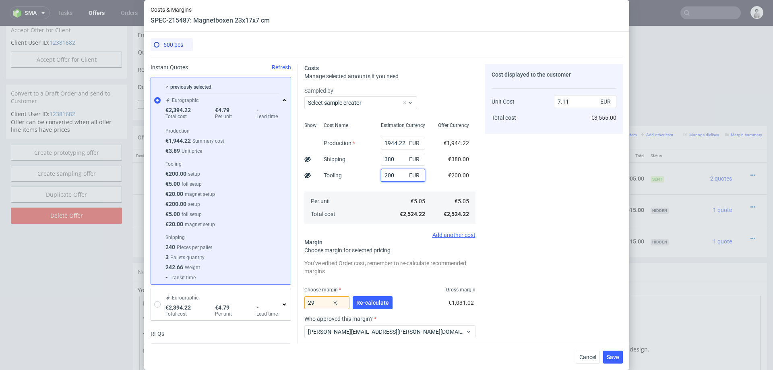
click at [397, 174] on input "200" at bounding box center [403, 175] width 44 height 13
type input "450"
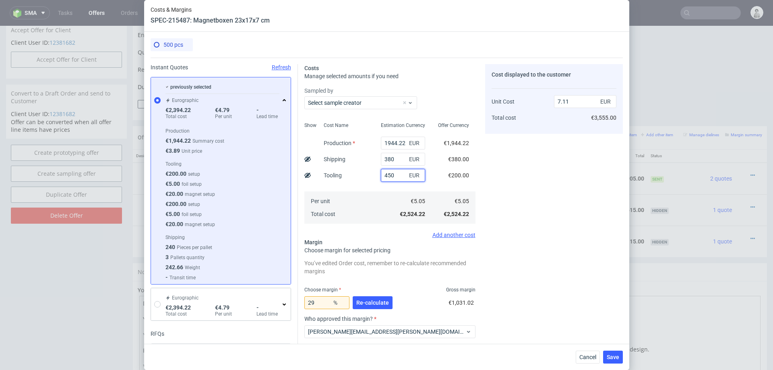
type input "7.81"
click at [360, 200] on div "Per unit Total cost" at bounding box center [345, 207] width 57 height 32
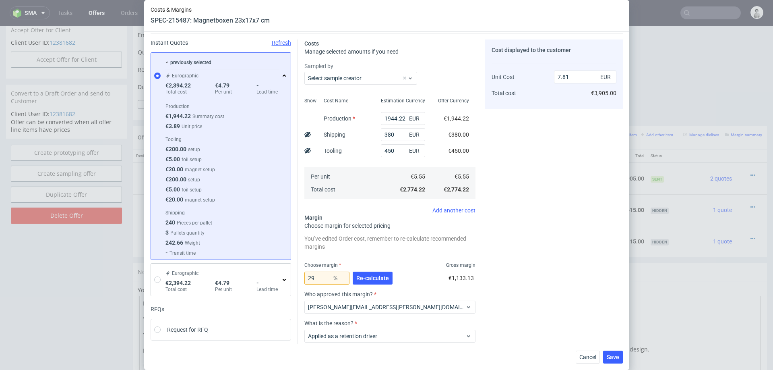
scroll to position [29, 0]
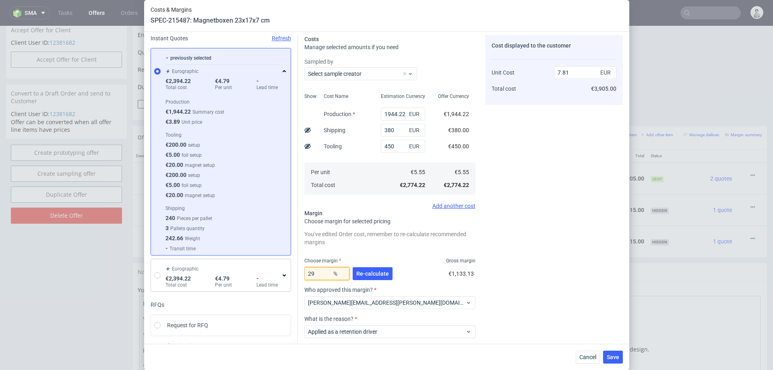
click at [318, 272] on input "29" at bounding box center [327, 273] width 45 height 13
type input "20"
type input "6.94"
type input "29"
type input "7.81"
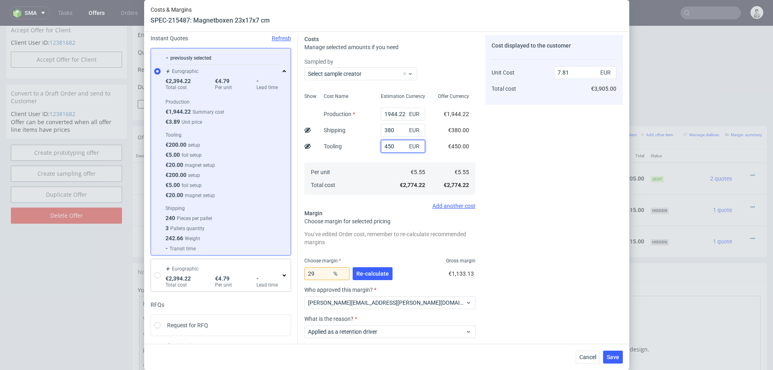
click at [392, 145] on input "450" at bounding box center [403, 146] width 44 height 13
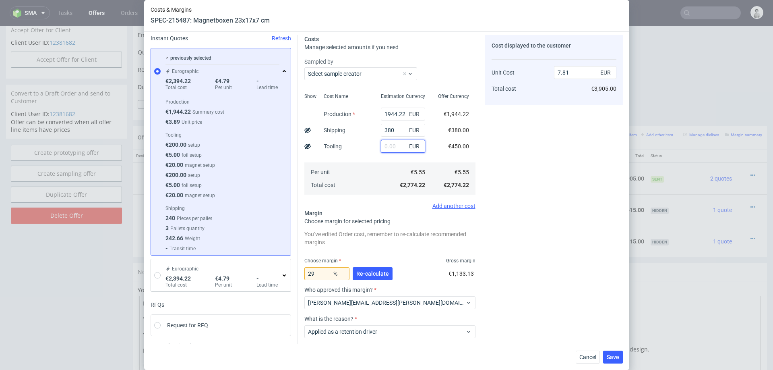
type input "6.55"
click at [371, 274] on span "Re-calculate" at bounding box center [372, 274] width 33 height 6
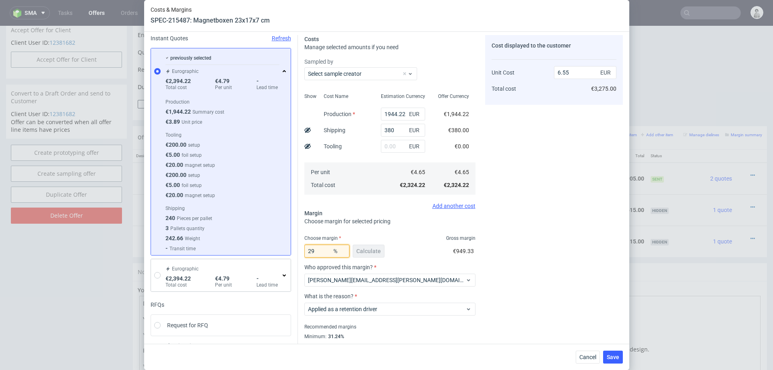
click at [320, 249] on input "29" at bounding box center [327, 250] width 45 height 13
type input "33"
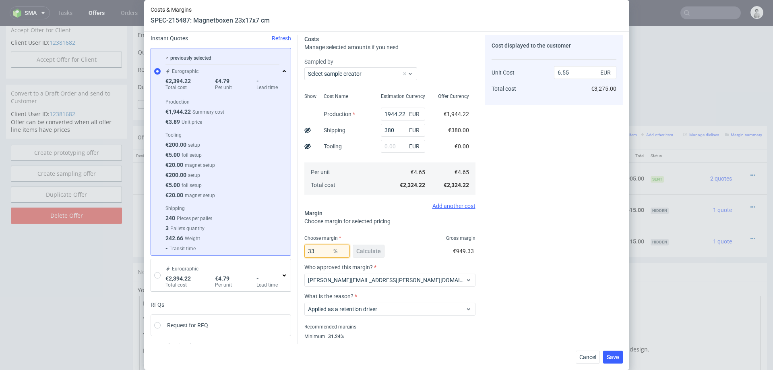
type input "6.94"
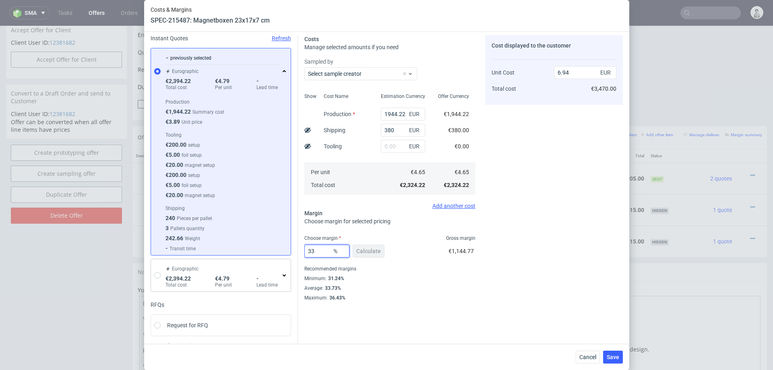
type input "3"
type input "29"
type input "6.55"
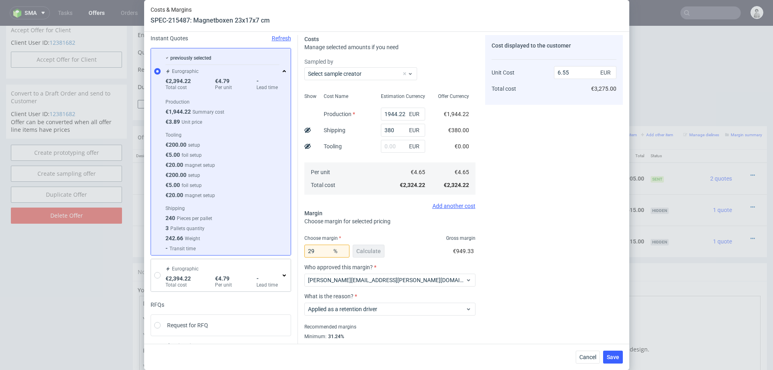
click at [503, 262] on div "Cost displayed to the customer Unit Cost Total cost 6.55 EUR €3,275.00" at bounding box center [554, 197] width 138 height 324
click at [396, 149] on input "text" at bounding box center [403, 146] width 44 height 13
type input "100"
type input "6.83"
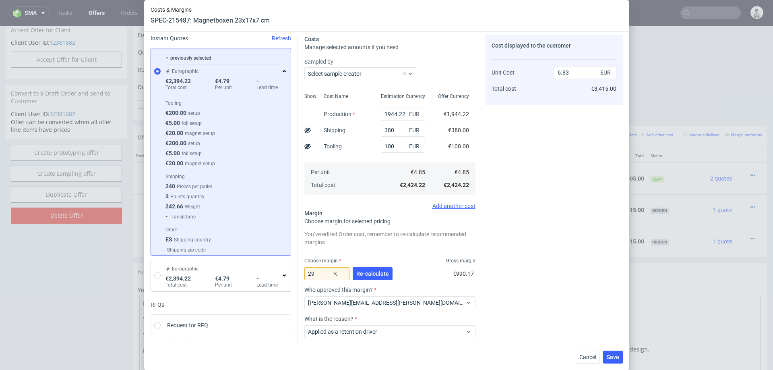
click at [345, 210] on fieldset "Costs Manage selected amounts if you need Sampled by Select sample creator Show…" at bounding box center [390, 208] width 171 height 346
click at [377, 266] on div "29 % Re-calculate" at bounding box center [350, 275] width 90 height 23
click at [378, 271] on span "Re-calculate" at bounding box center [372, 274] width 33 height 6
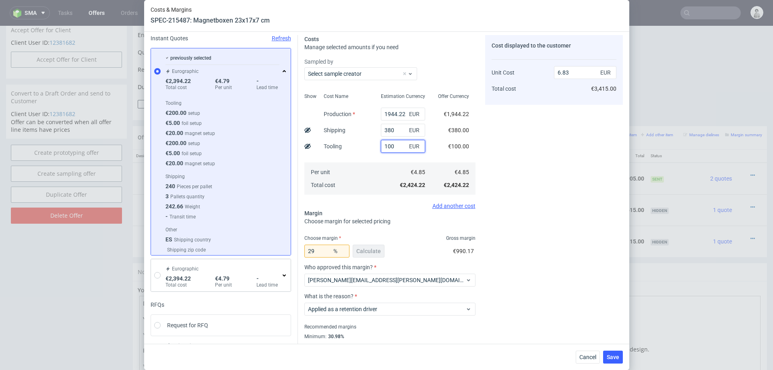
click at [390, 149] on input "100" at bounding box center [403, 146] width 44 height 13
type input "200"
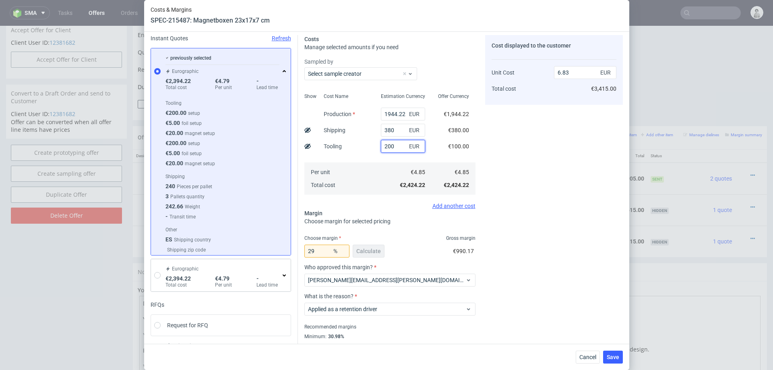
type input "7.11"
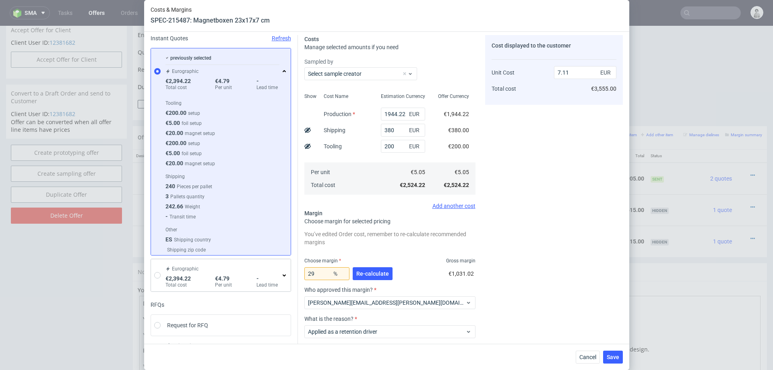
click at [421, 255] on div "You’ve edited Order cost, remember to re-calculate recommended margins Choose m…" at bounding box center [390, 304] width 171 height 153
click at [373, 271] on span "Re-calculate" at bounding box center [372, 274] width 33 height 6
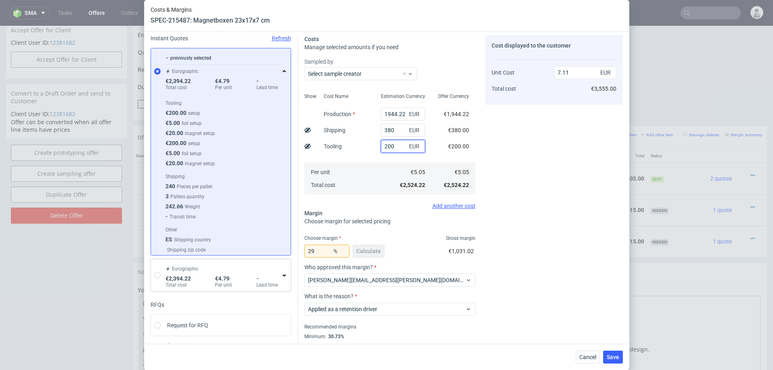
click at [392, 147] on input "200" at bounding box center [403, 146] width 44 height 13
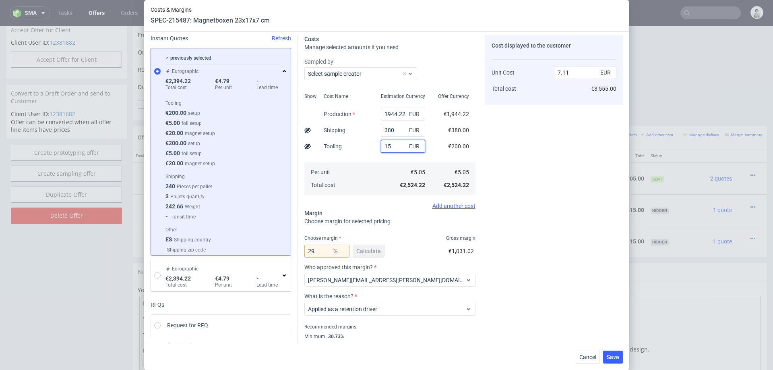
type input "150"
type input "6.97"
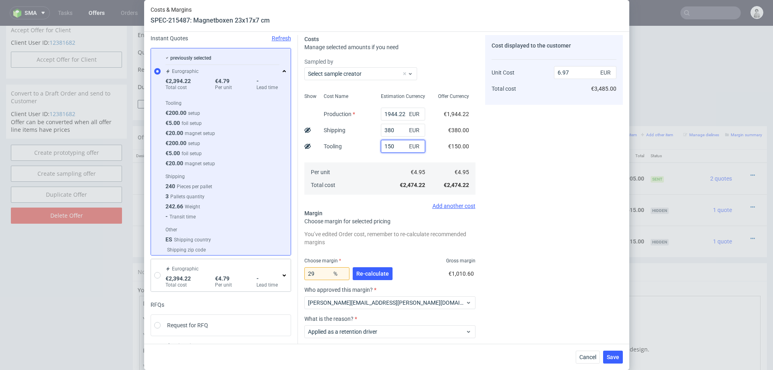
type input "150"
click at [410, 220] on div "Choose margin for selected pricing" at bounding box center [390, 221] width 171 height 8
click at [361, 278] on button "Re-calculate" at bounding box center [373, 273] width 40 height 13
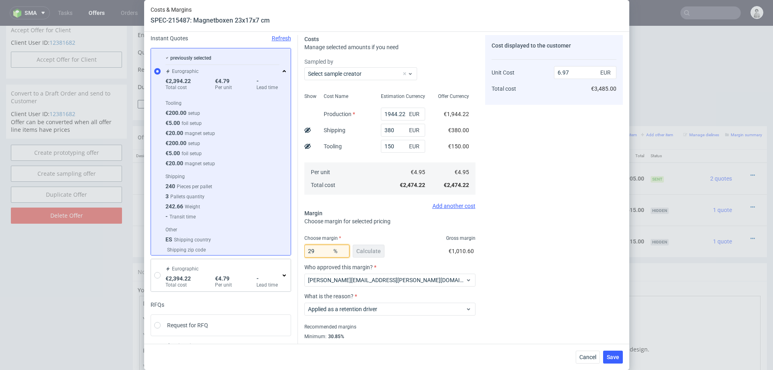
click at [322, 249] on input "29" at bounding box center [327, 250] width 45 height 13
click at [528, 214] on div "Cost displayed to the customer Unit Cost Total cost 6.97 EUR €3,485.00" at bounding box center [554, 197] width 138 height 324
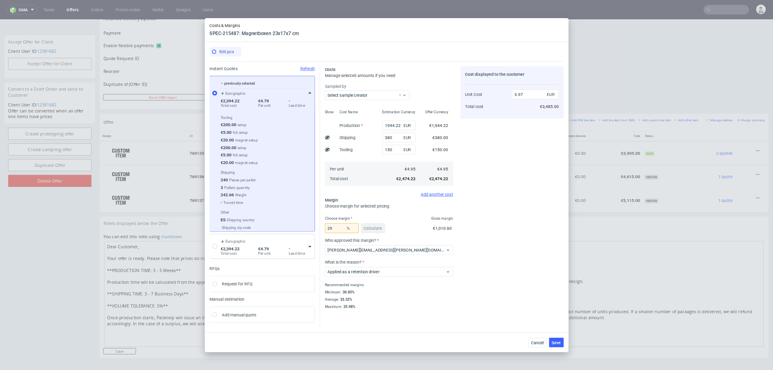
scroll to position [356, 0]
click at [520, 199] on input "150" at bounding box center [532, 199] width 44 height 13
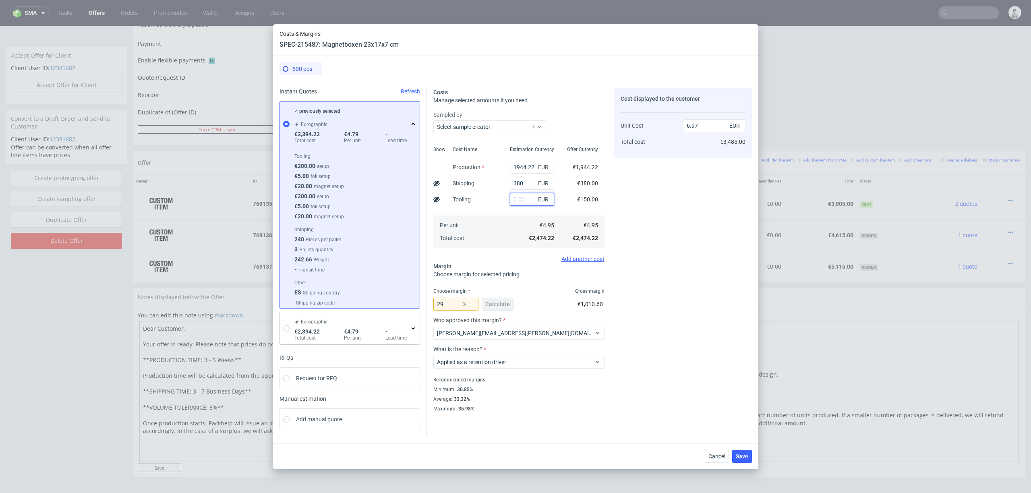
type input "6.55"
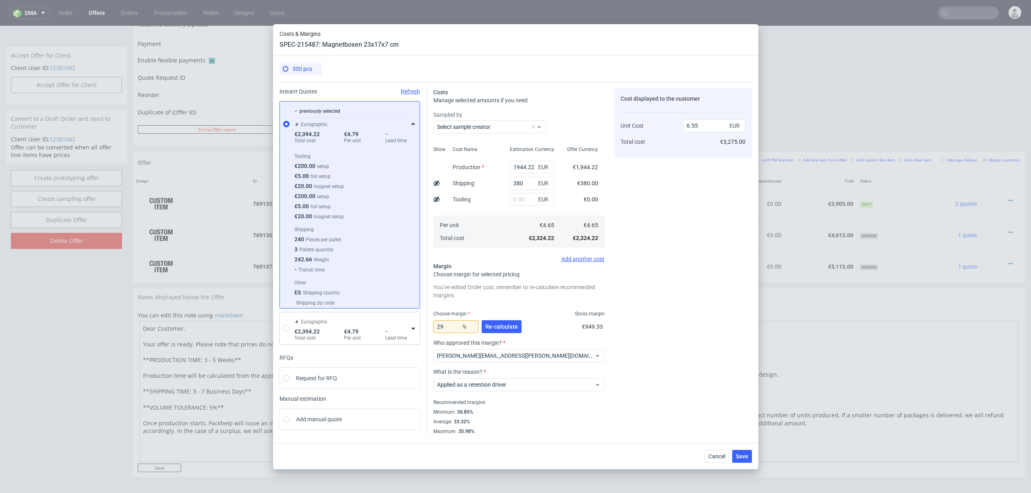
click at [723, 270] on div "Cost displayed to the customer Unit Cost Total cost 6.55 EUR €3,275.00" at bounding box center [683, 261] width 138 height 346
click at [505, 324] on span "Re-calculate" at bounding box center [501, 327] width 33 height 6
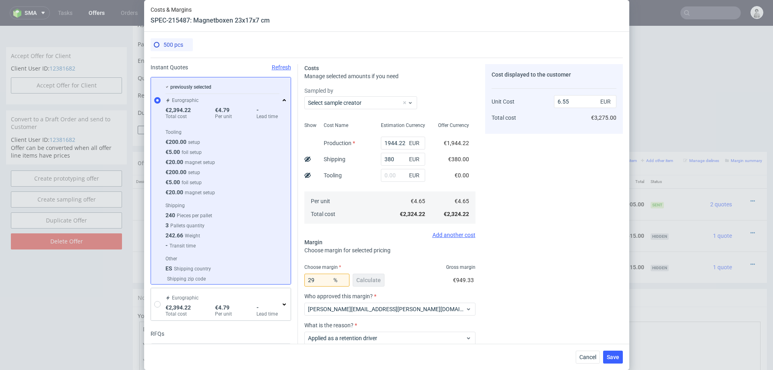
scroll to position [31, 0]
click at [583, 349] on span "Cancel" at bounding box center [588, 357] width 17 height 6
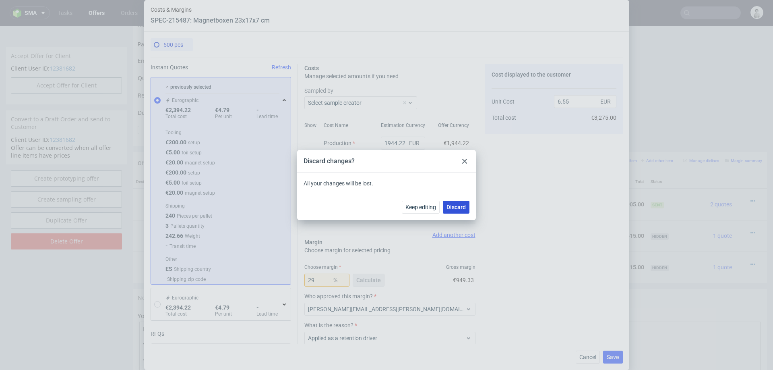
click at [449, 205] on span "Discard" at bounding box center [456, 207] width 19 height 6
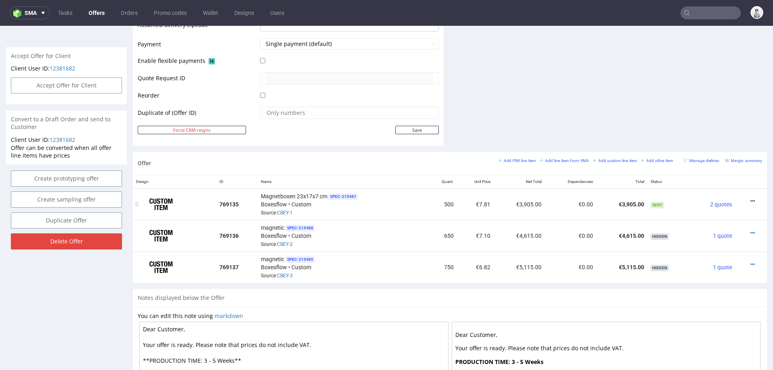
click at [751, 198] on icon at bounding box center [753, 201] width 4 height 6
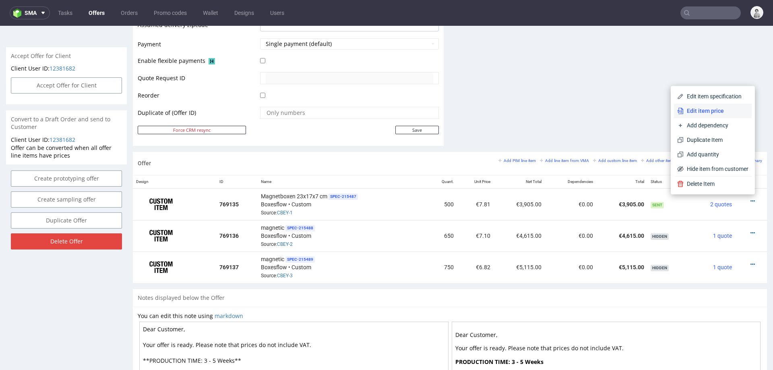
click at [698, 112] on span "Edit item price" at bounding box center [716, 111] width 65 height 8
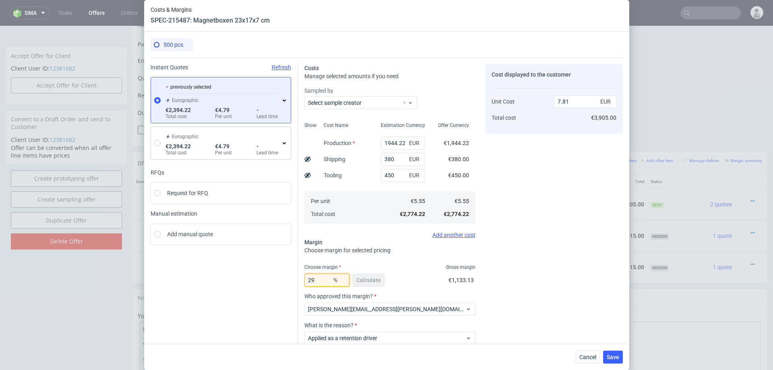
click at [324, 278] on input "29" at bounding box center [327, 280] width 45 height 13
type input "2"
type input "19"
type input "6.85"
click at [540, 251] on div "Cost displayed to the customer Unit Cost Total cost 6.85 EUR €3,425.00" at bounding box center [554, 226] width 138 height 324
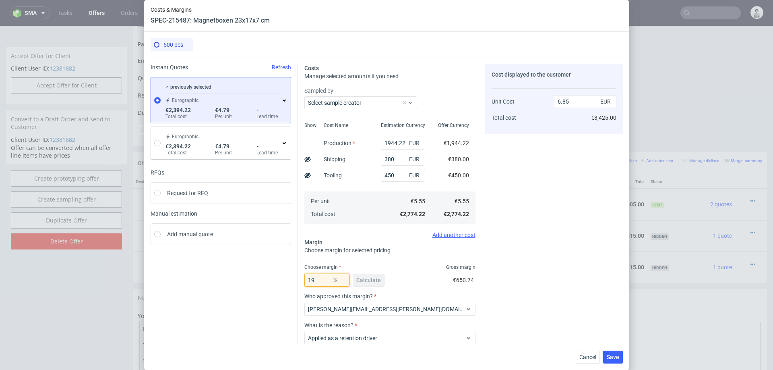
click at [321, 278] on input "19" at bounding box center [327, 280] width 45 height 13
type input "18"
type input "6.77"
type input "18"
click at [477, 260] on div "Costs Manage selected amounts if you need Sampled by Select sample creator Show…" at bounding box center [460, 223] width 325 height 330
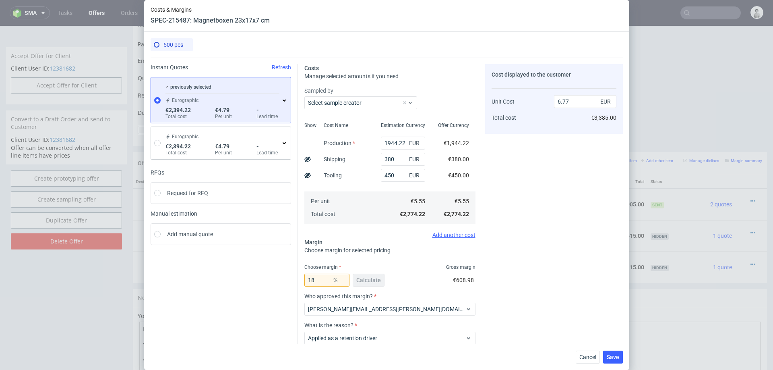
click at [477, 260] on div "Costs Manage selected amounts if you need Sampled by Select sample creator Show…" at bounding box center [460, 223] width 325 height 330
click at [398, 177] on input "450" at bounding box center [403, 175] width 44 height 13
type input "5.67"
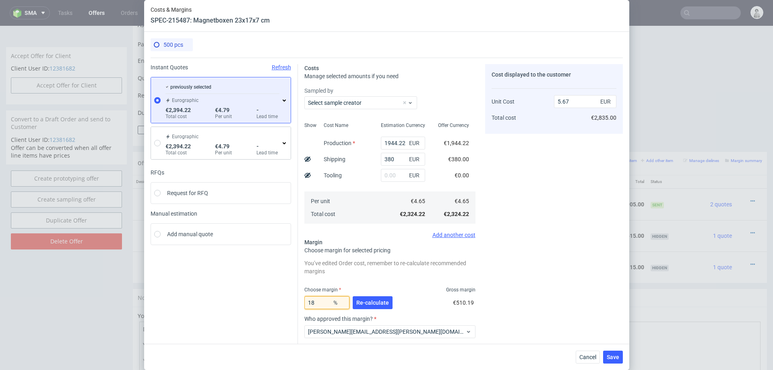
click at [323, 302] on input "18" at bounding box center [327, 302] width 45 height 13
click at [323, 301] on input "18" at bounding box center [327, 302] width 45 height 13
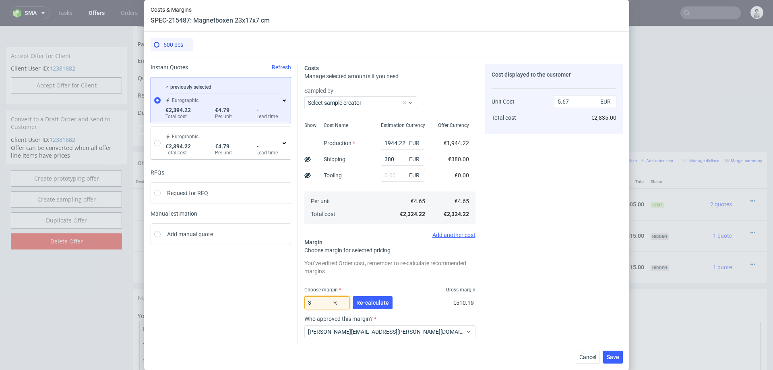
type input "30"
type input "6.64"
click at [516, 269] on div "Cost displayed to the customer Unit Cost Total cost 6.64 EUR €3,320.00" at bounding box center [554, 237] width 138 height 346
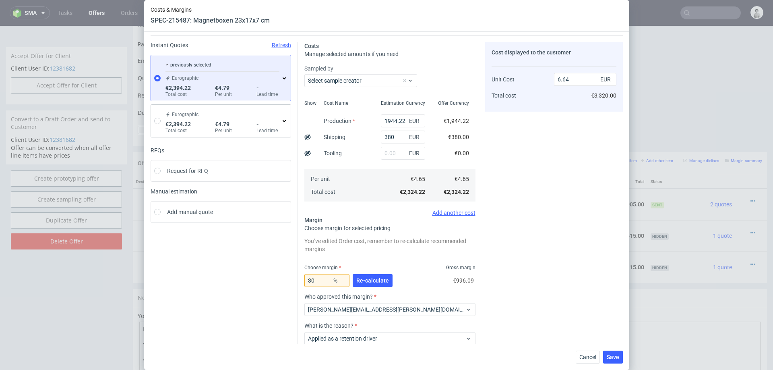
scroll to position [23, 0]
click at [323, 278] on input "30" at bounding box center [327, 279] width 45 height 13
type input "328"
type input "-2.04"
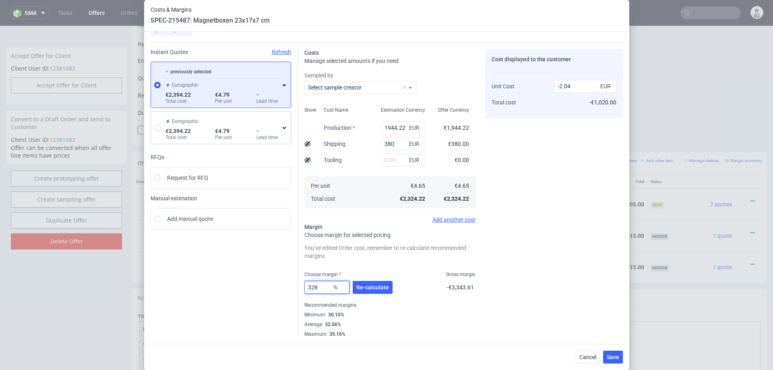
scroll to position [15, 0]
type input "3"
type input "0"
type input "4.65"
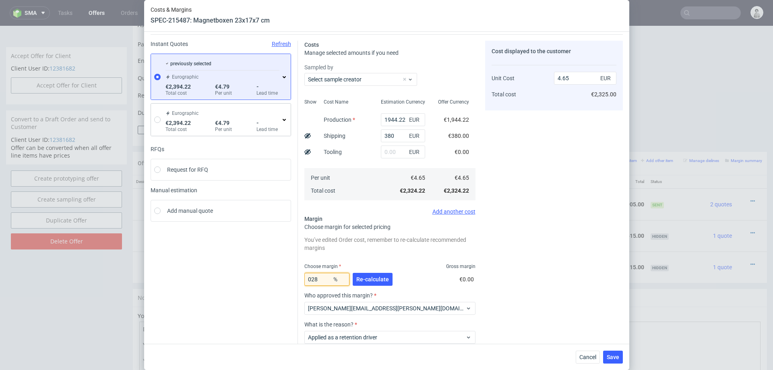
type input "28"
type input "6.46"
type input "28"
click at [526, 217] on div "Cost displayed to the customer Unit Cost Total cost 6.46 EUR €3,230.00" at bounding box center [554, 214] width 138 height 346
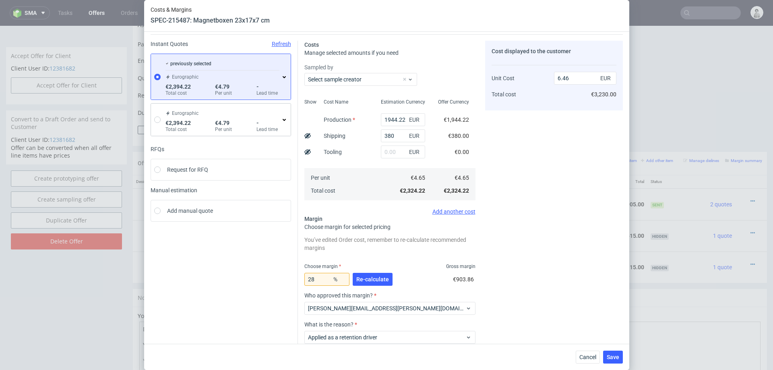
click at [507, 267] on div "Cost displayed to the customer Unit Cost Total cost 6.46 EUR €3,230.00" at bounding box center [554, 214] width 138 height 346
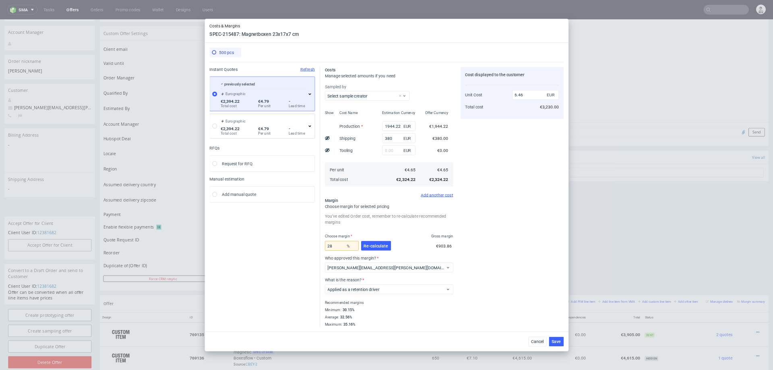
scroll to position [114, 0]
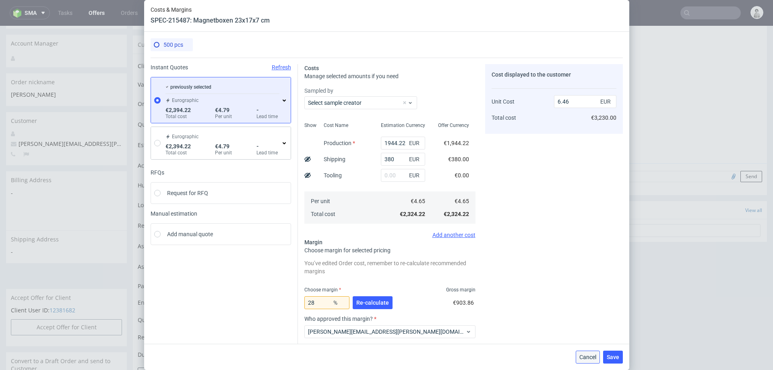
click at [587, 349] on span "Cancel" at bounding box center [588, 357] width 17 height 6
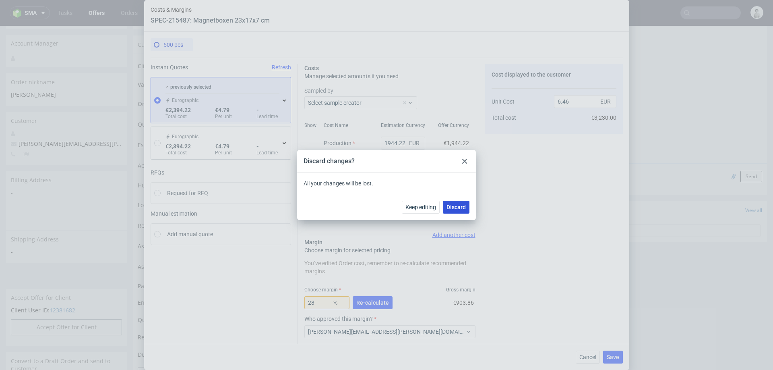
click at [457, 207] on span "Discard" at bounding box center [456, 207] width 19 height 6
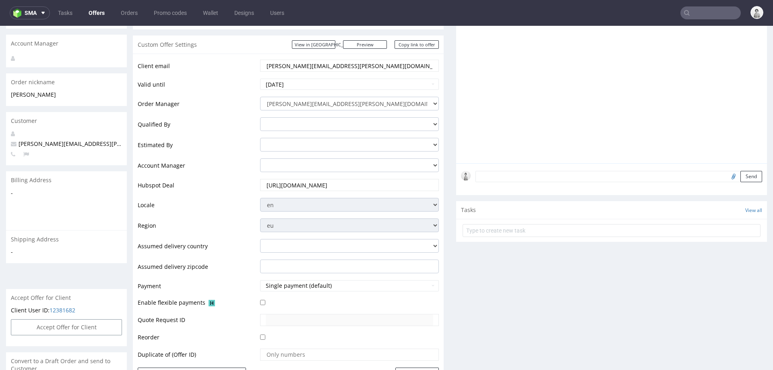
click at [337, 66] on input "maria-anna.eberhard@autogrill.net" at bounding box center [350, 65] width 168 height 11
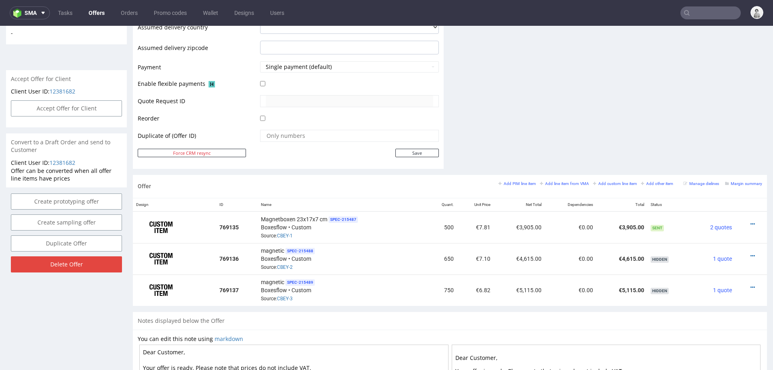
scroll to position [354, 0]
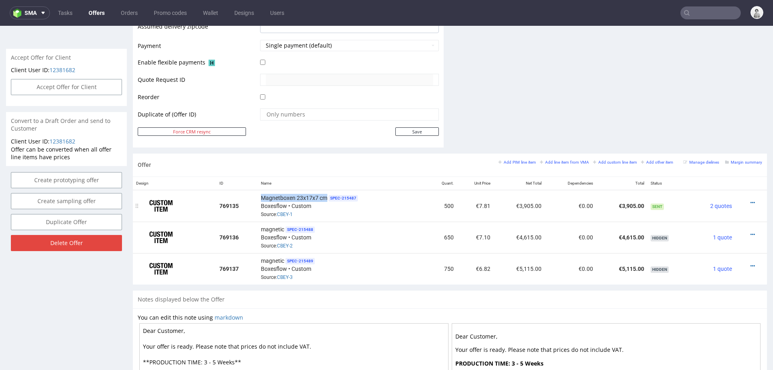
drag, startPoint x: 260, startPoint y: 196, endPoint x: 325, endPoint y: 196, distance: 65.3
click at [325, 196] on span "Magnetboxen 23x17x7 cm" at bounding box center [294, 198] width 66 height 8
copy span "Magnetboxen 23x17x7 cm"
click at [751, 200] on icon at bounding box center [753, 203] width 4 height 6
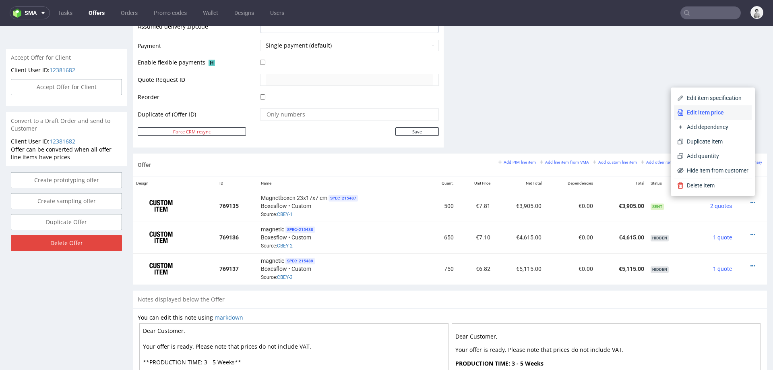
click at [704, 112] on span "Edit item price" at bounding box center [716, 112] width 65 height 8
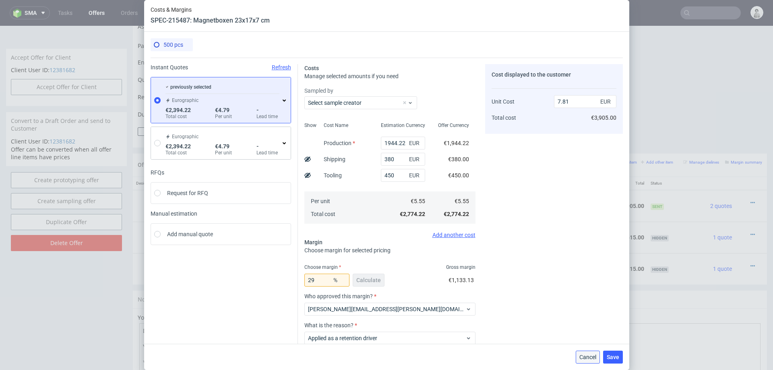
click at [588, 349] on span "Cancel" at bounding box center [588, 357] width 17 height 6
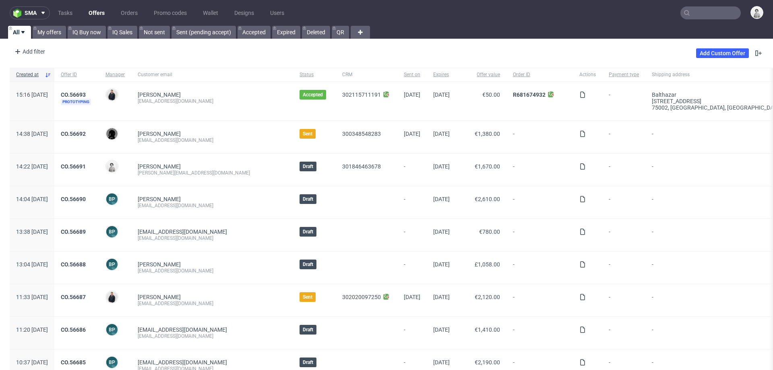
click at [708, 14] on input "text" at bounding box center [711, 12] width 60 height 13
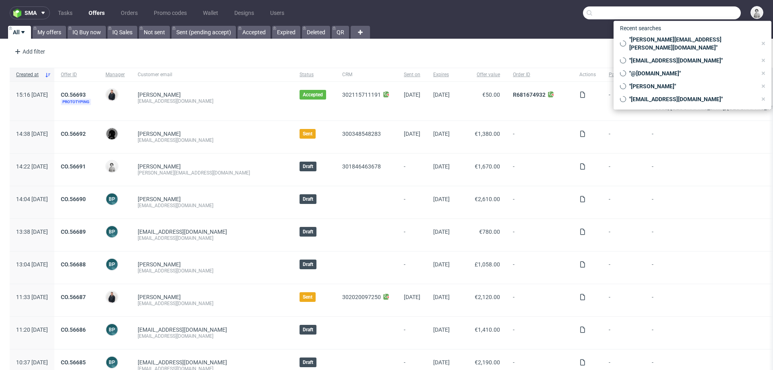
paste input "CBEY"
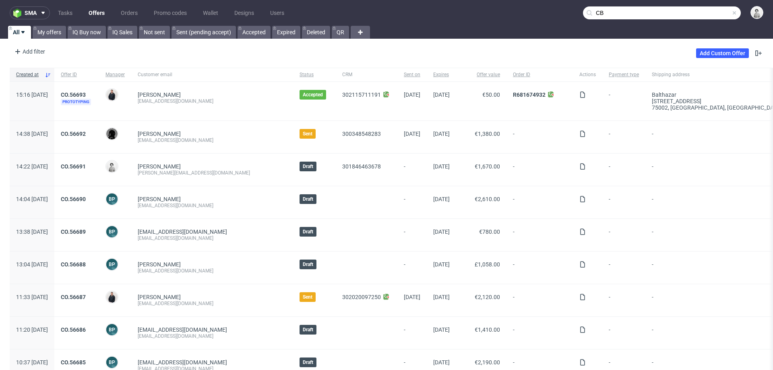
type input "C"
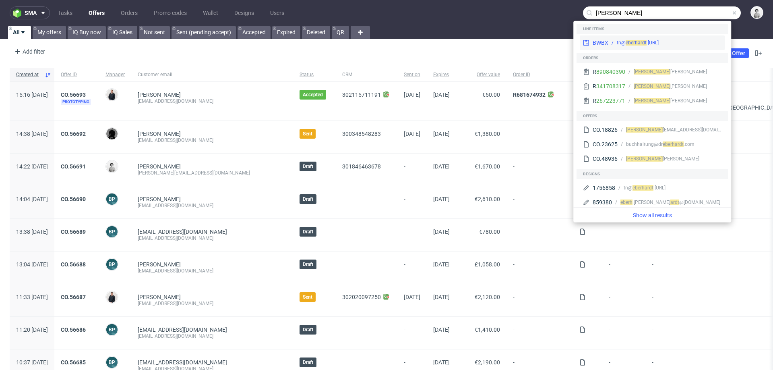
type input "[PERSON_NAME]"
click at [675, 41] on div "tn@ eberh ardt -[URL]" at bounding box center [665, 42] width 113 height 7
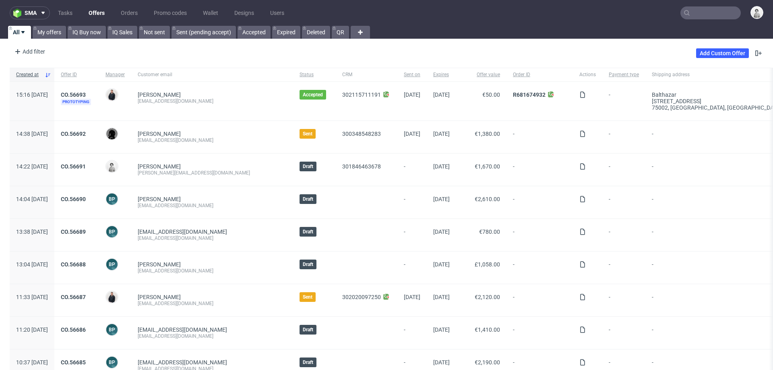
click at [693, 17] on input "text" at bounding box center [711, 12] width 60 height 13
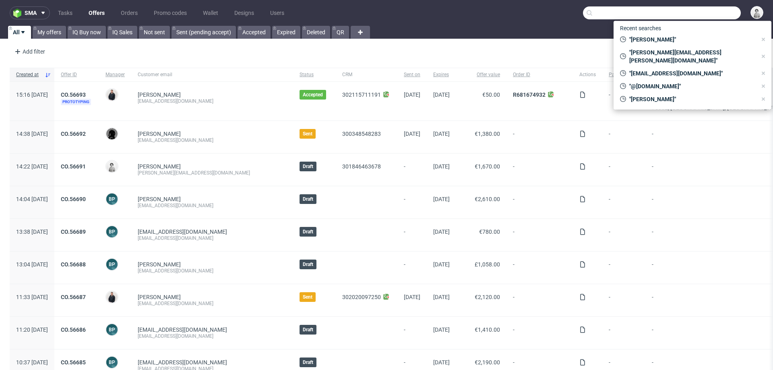
paste input "[PERSON_NAME][EMAIL_ADDRESS][PERSON_NAME][DOMAIN_NAME]"
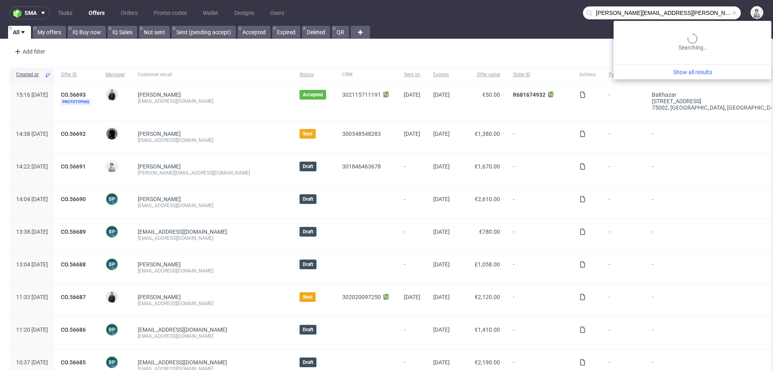
type input "[PERSON_NAME][EMAIL_ADDRESS][PERSON_NAME][DOMAIN_NAME]"
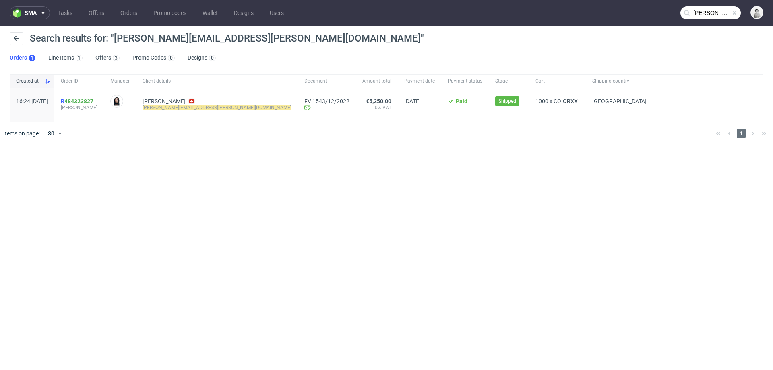
click at [93, 100] on link "484323827" at bounding box center [78, 101] width 29 height 6
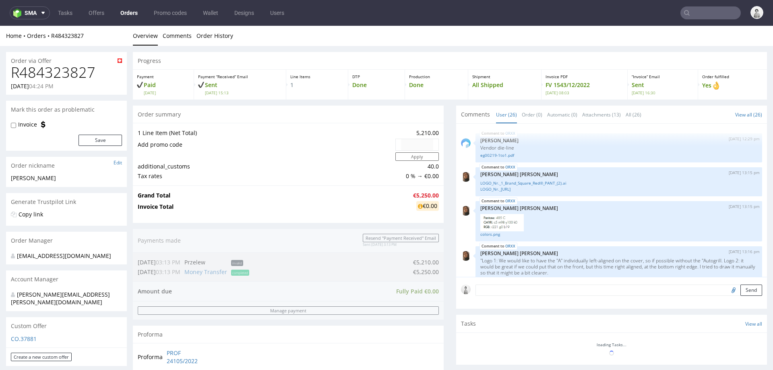
scroll to position [1185, 0]
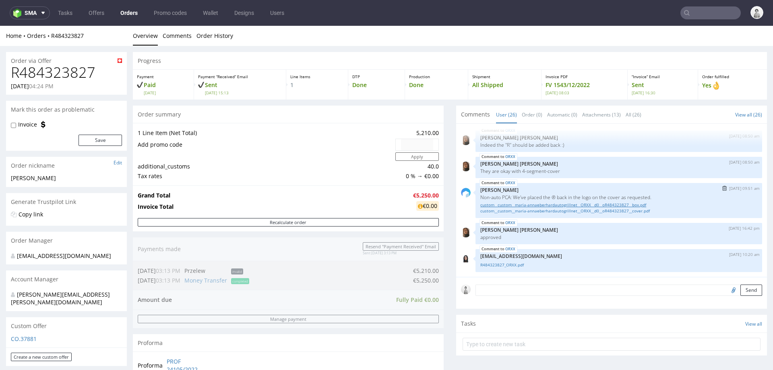
click at [503, 204] on link "custom__custom__maria-annaeberhardautogrillnet__ORXX__d0__oR484323827__box.pdf" at bounding box center [619, 205] width 277 height 6
click at [560, 210] on link "custom__custom__maria-annaeberhardautogrillnet__ORXX__d0__oR484323827__cover.pdf" at bounding box center [619, 211] width 277 height 6
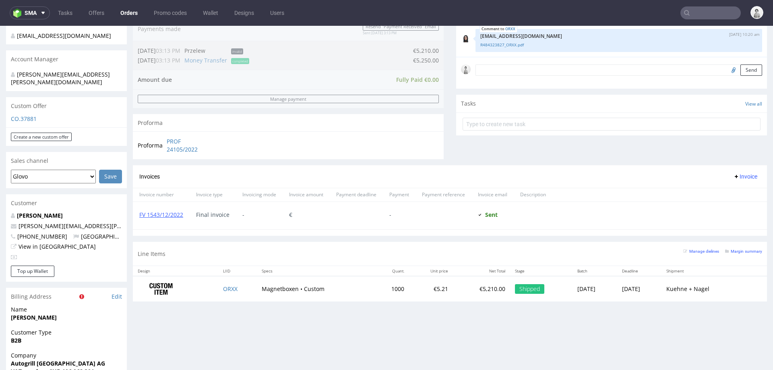
scroll to position [221, 0]
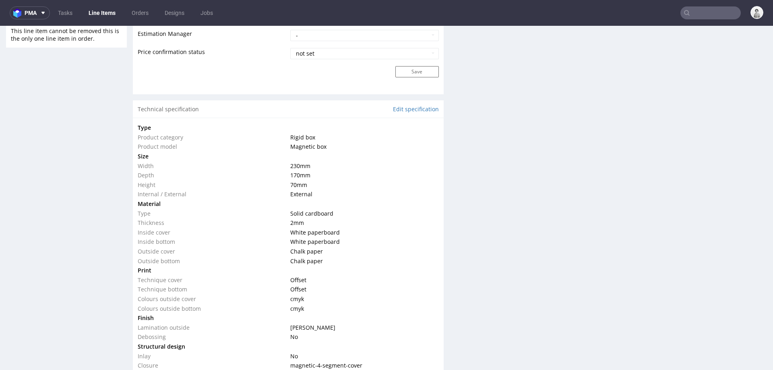
scroll to position [687, 0]
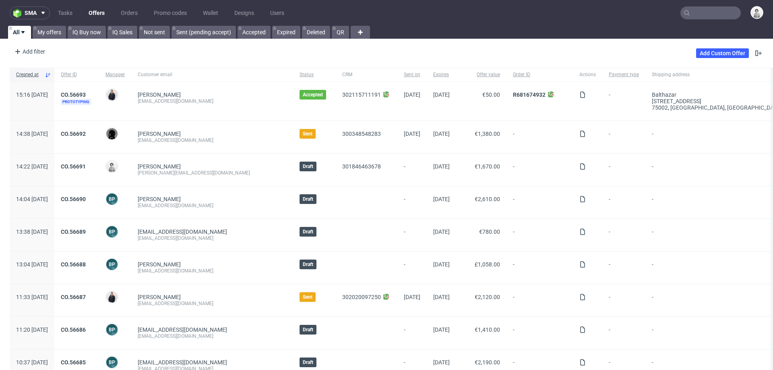
click at [515, 15] on input "text" at bounding box center [711, 12] width 60 height 13
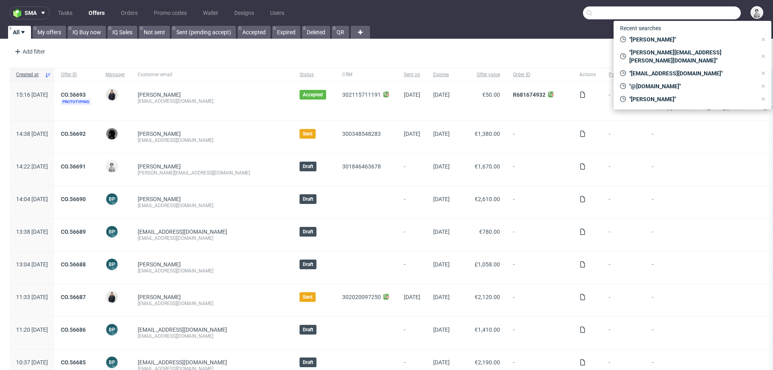
paste input "[PERSON_NAME][EMAIL_ADDRESS][PERSON_NAME][DOMAIN_NAME]"
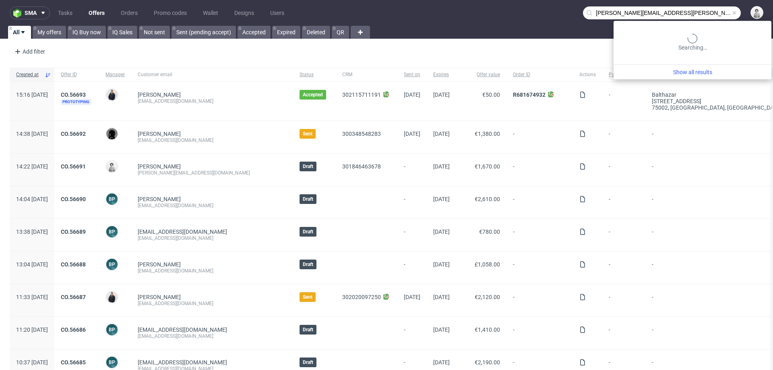
type input "[PERSON_NAME][EMAIL_ADDRESS][PERSON_NAME][DOMAIN_NAME]"
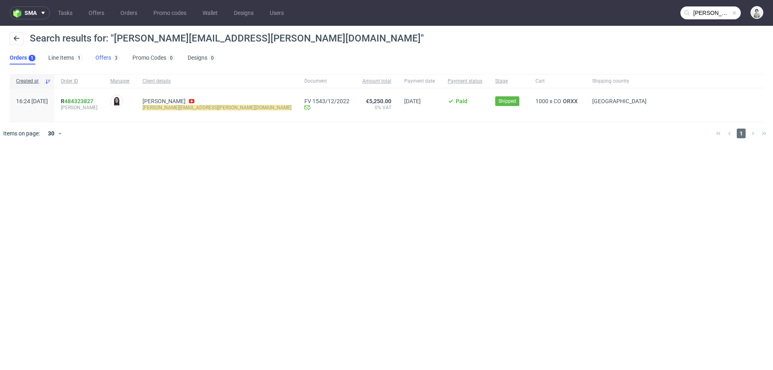
click at [105, 55] on link "Offers 3" at bounding box center [107, 58] width 24 height 13
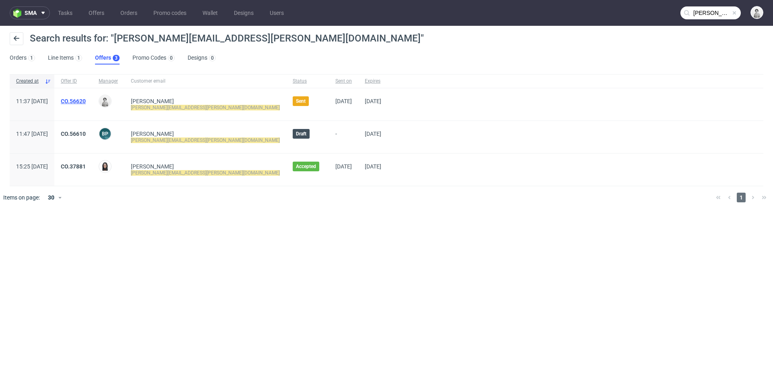
click at [86, 102] on link "CO.56620" at bounding box center [73, 101] width 25 height 6
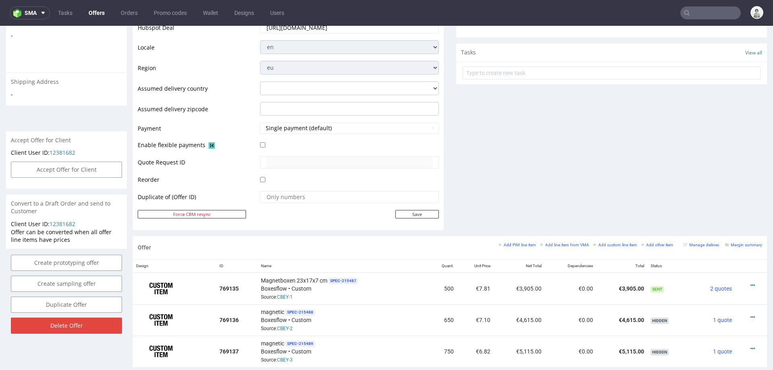
scroll to position [274, 0]
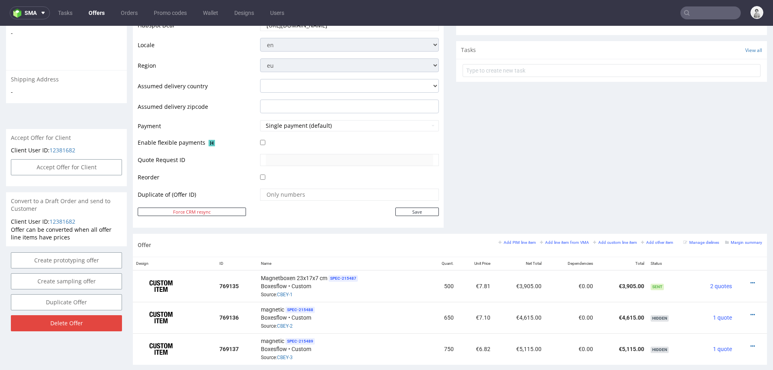
click at [515, 128] on div "Comments User (0) Automatic (0) Attachments (0) All (0) View all (0) Send Tasks…" at bounding box center [611, 33] width 311 height 402
click at [515, 232] on icon at bounding box center [753, 283] width 4 height 6
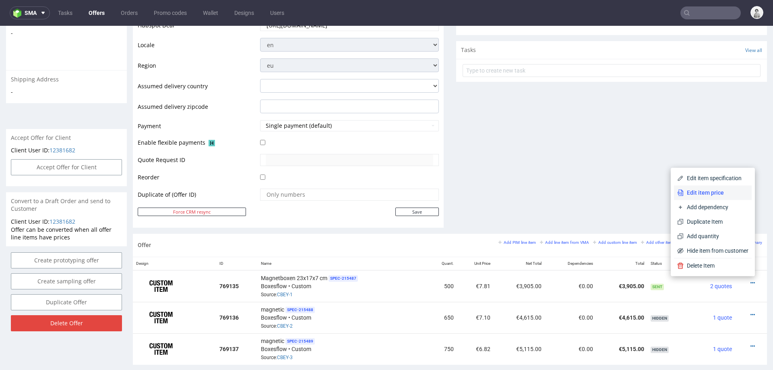
click at [515, 191] on span "Edit item price" at bounding box center [716, 193] width 65 height 8
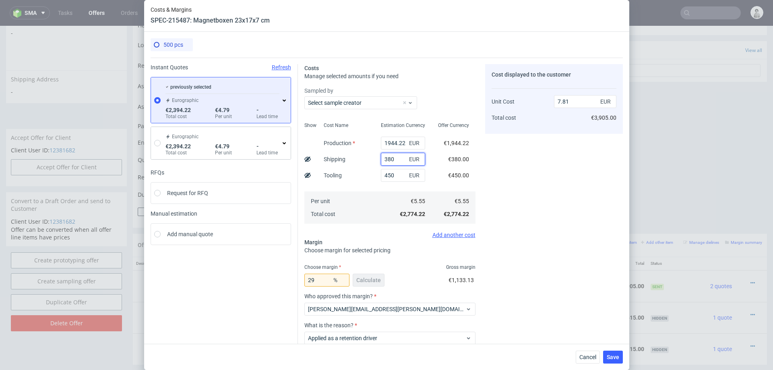
click at [394, 160] on input "380" at bounding box center [403, 159] width 44 height 13
click at [515, 232] on span "Cancel" at bounding box center [588, 357] width 17 height 6
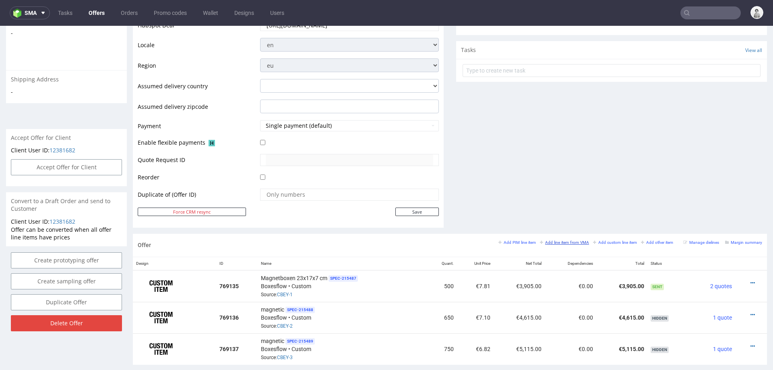
click at [515, 232] on small "Add line item from VMA" at bounding box center [564, 242] width 49 height 4
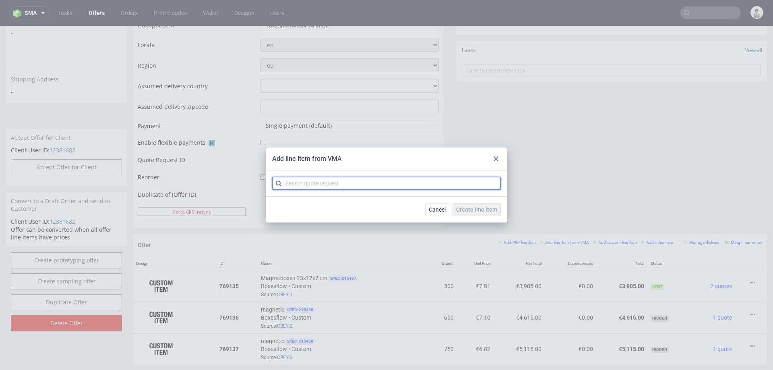
click at [381, 182] on input "text" at bounding box center [386, 183] width 229 height 13
type input "cbey"
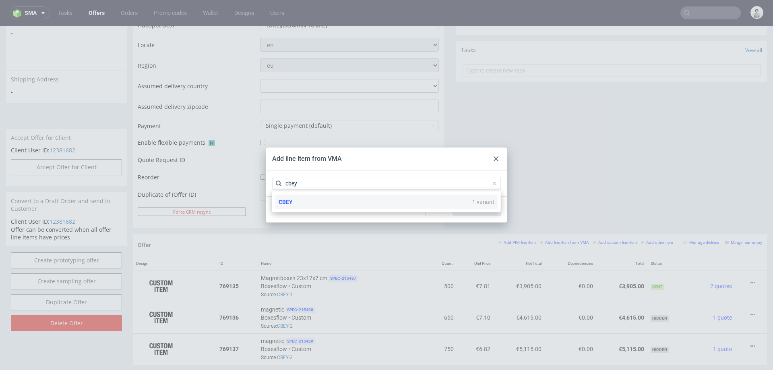
click at [295, 202] on div "CBEY 1 variant" at bounding box center [387, 202] width 222 height 15
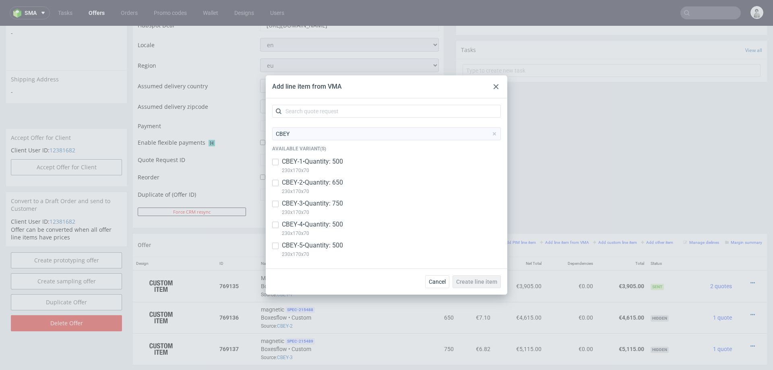
click at [289, 232] on p "230x170x70" at bounding box center [312, 254] width 61 height 9
checkbox input "true"
click at [483, 232] on button "Create line item" at bounding box center [477, 281] width 48 height 13
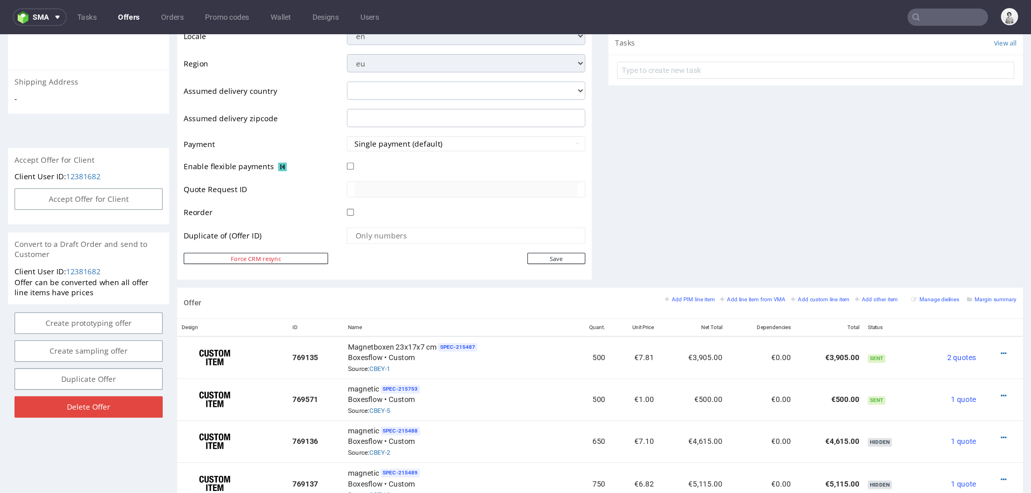
scroll to position [316, 0]
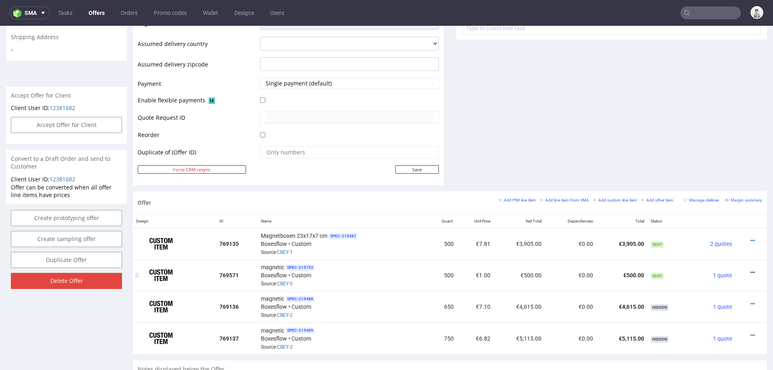
click at [515, 232] on icon at bounding box center [753, 272] width 4 height 6
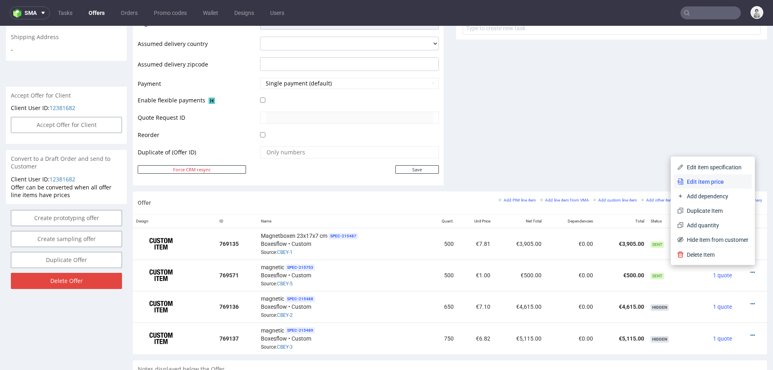
click at [515, 183] on span "Edit item price" at bounding box center [716, 182] width 65 height 8
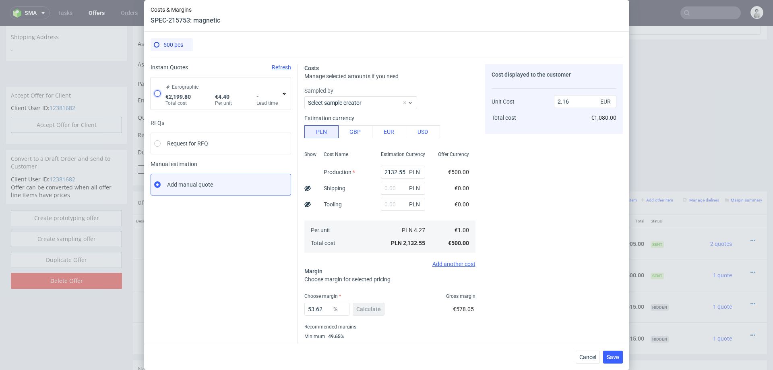
click at [157, 93] on input "radio" at bounding box center [157, 93] width 6 height 6
radio input "true"
radio input "false"
type input "1749.8000000000002"
type input "450"
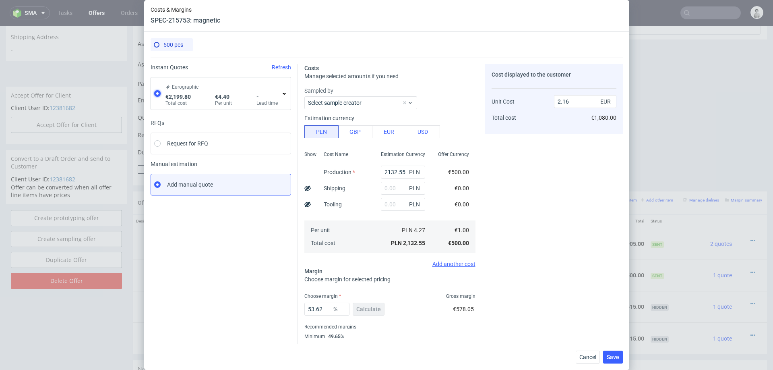
type input "4.4"
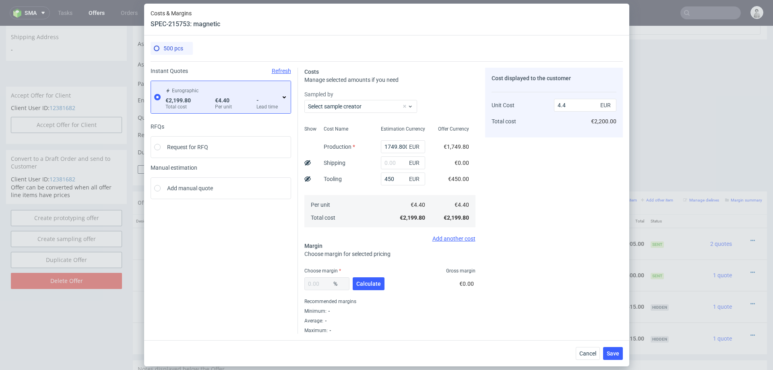
click at [284, 95] on icon at bounding box center [284, 97] width 6 height 6
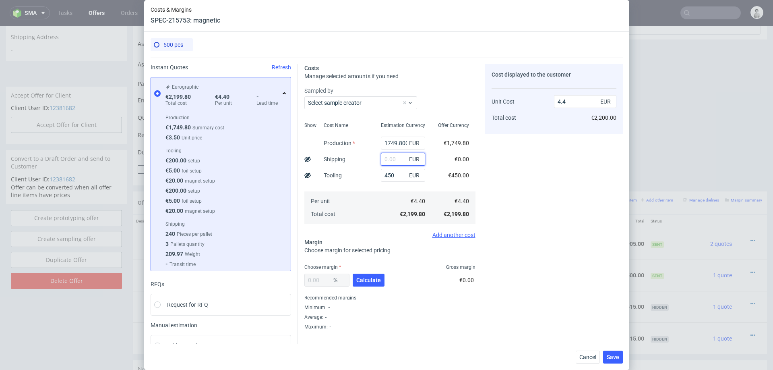
click at [393, 157] on input "text" at bounding box center [403, 159] width 44 height 13
type input "380"
type input "5.16"
type input "380"
click at [377, 232] on span "Calculate" at bounding box center [368, 280] width 25 height 6
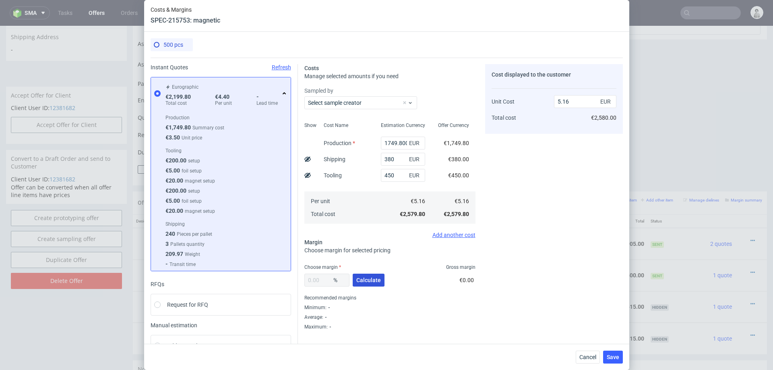
type input "33.04"
type input "7.71"
click at [318, 232] on input "33.04" at bounding box center [327, 280] width 45 height 13
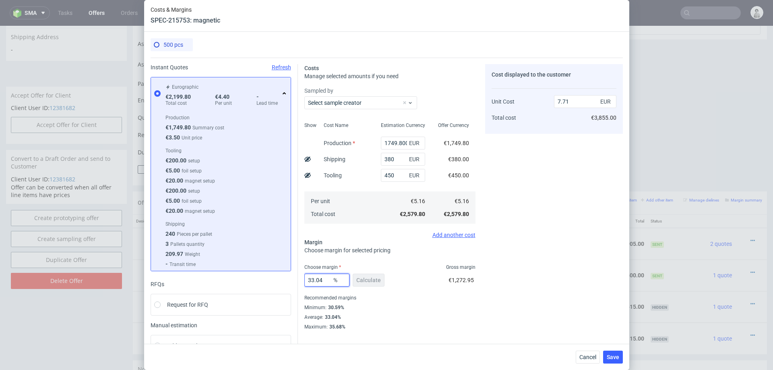
click at [318, 232] on input "33.04" at bounding box center [327, 280] width 45 height 13
type input "20"
type input "6.45"
type input "20"
click at [442, 232] on div "20 % Calculate €644.95" at bounding box center [390, 281] width 171 height 23
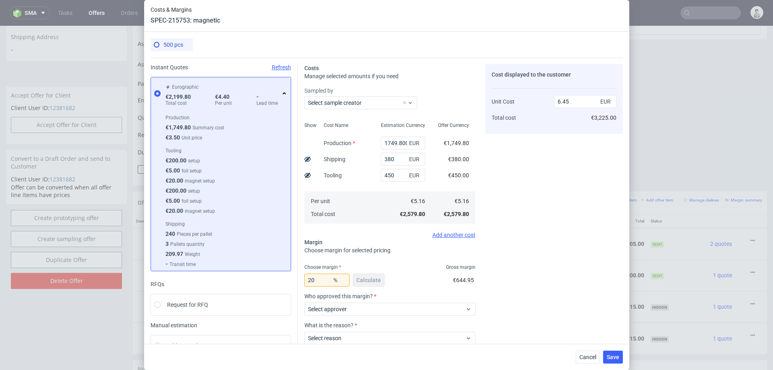
click at [515, 232] on div "Cost displayed to the customer Unit Cost Total cost 6.45 EUR €3,225.00" at bounding box center [554, 226] width 138 height 324
click at [398, 178] on input "450" at bounding box center [403, 175] width 44 height 13
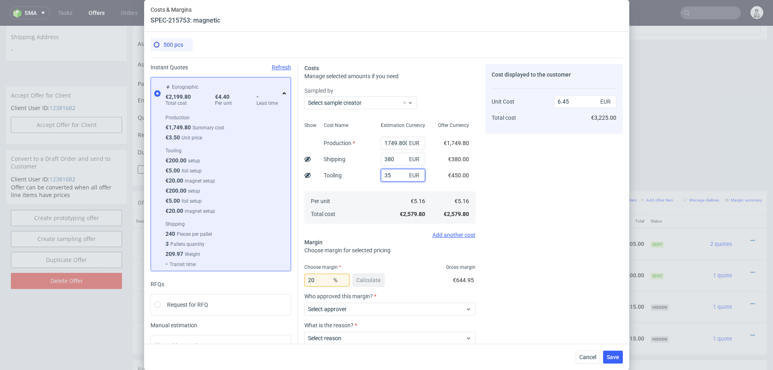
type input "350"
type input "6.2"
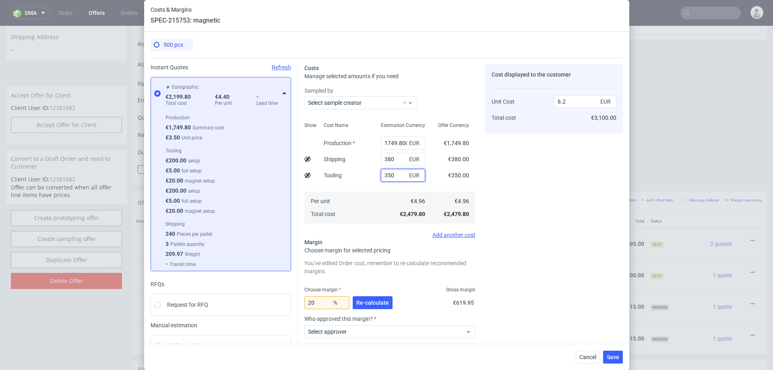
type input "350"
click at [316, 232] on input "20" at bounding box center [327, 302] width 45 height 13
type input "26"
type input "6.7"
type input "2"
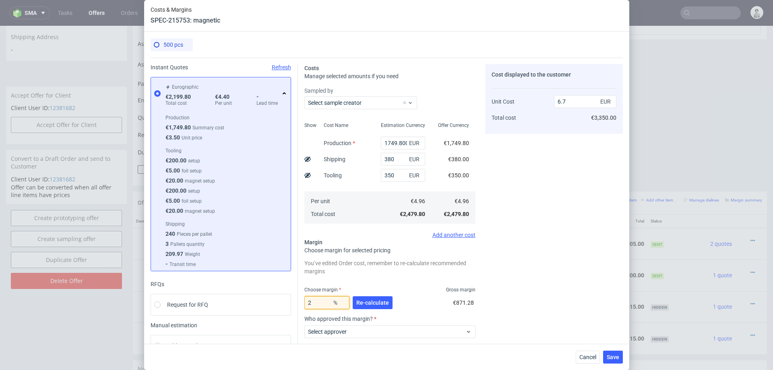
type input "5.06"
type input "3"
type input "5.11"
type input "23"
type input "6.44"
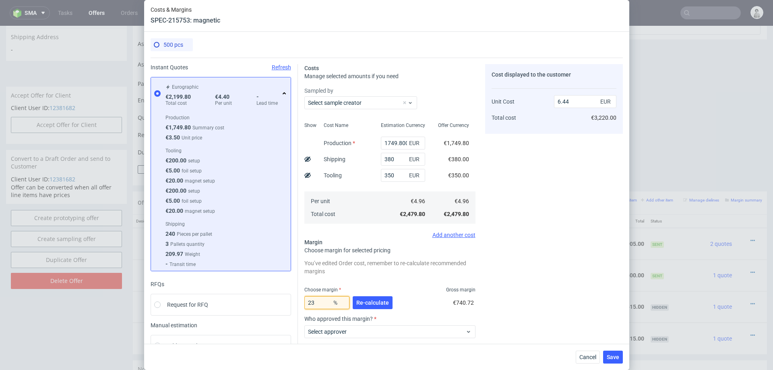
type input "23"
click at [515, 232] on div "Cost displayed to the customer Unit Cost Total cost 6.44 EUR €3,220.00" at bounding box center [554, 237] width 138 height 346
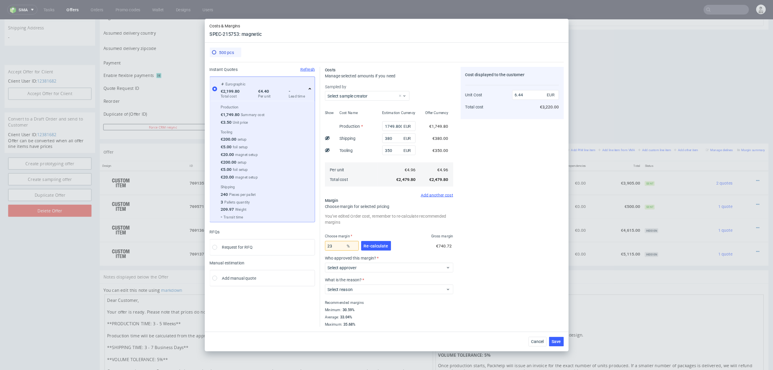
scroll to position [315, 0]
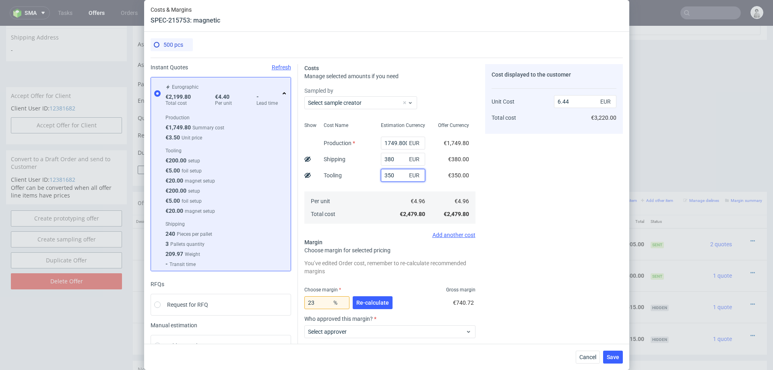
click at [394, 180] on input "350" at bounding box center [403, 175] width 44 height 13
type input "5.53"
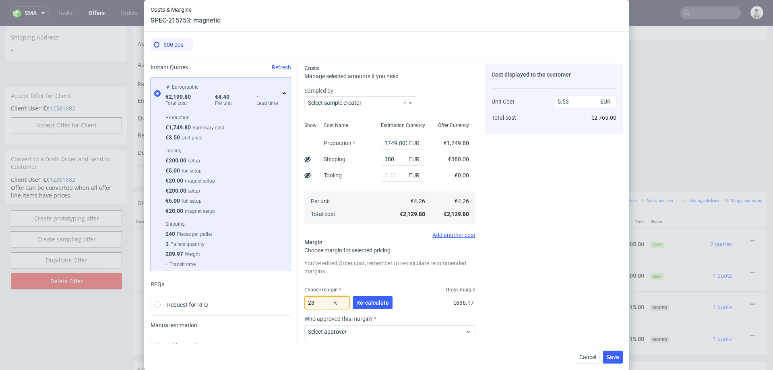
click at [319, 232] on input "23" at bounding box center [327, 302] width 45 height 13
type input "30"
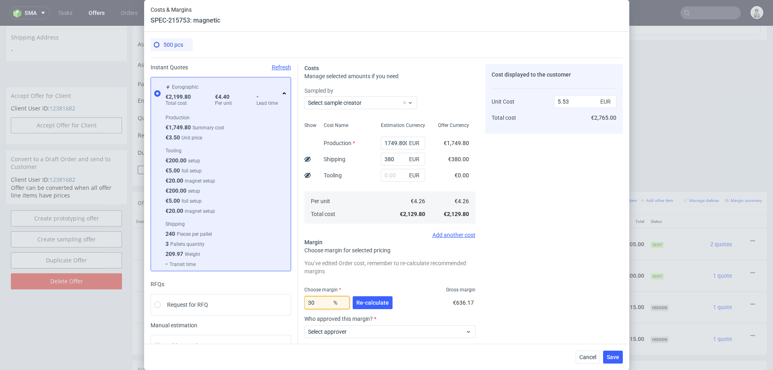
type input "6.09"
click at [515, 232] on div "Cost displayed to the customer Unit Cost Total cost 6.09 EUR €3,045.00" at bounding box center [554, 237] width 138 height 346
click at [318, 232] on input "30" at bounding box center [327, 302] width 45 height 13
click at [515, 232] on div "Cost displayed to the customer Unit Cost Total cost 6.09 EUR €3,045.00" at bounding box center [554, 237] width 138 height 346
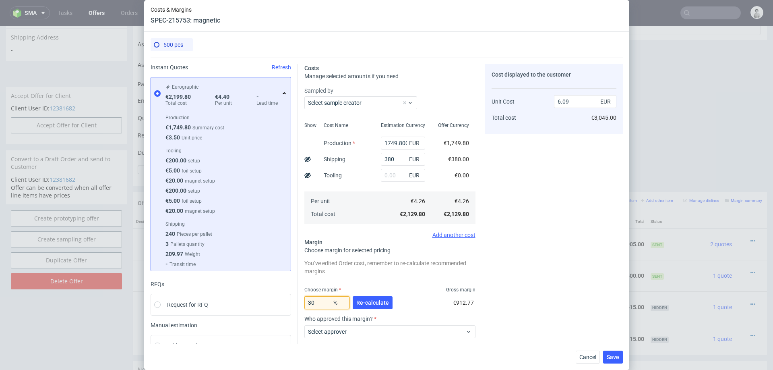
click at [321, 232] on input "30" at bounding box center [327, 302] width 45 height 13
type input "31"
type input "6.17"
type input "31"
click at [515, 232] on div "Cost displayed to the customer Unit Cost Total cost 6.17 EUR €3,085.00" at bounding box center [554, 208] width 138 height 288
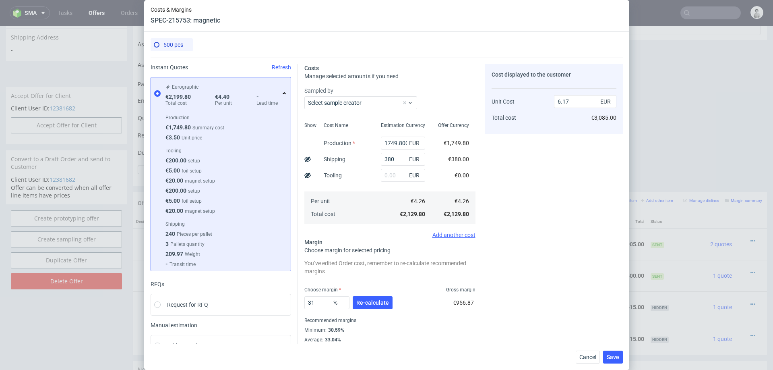
scroll to position [25, 0]
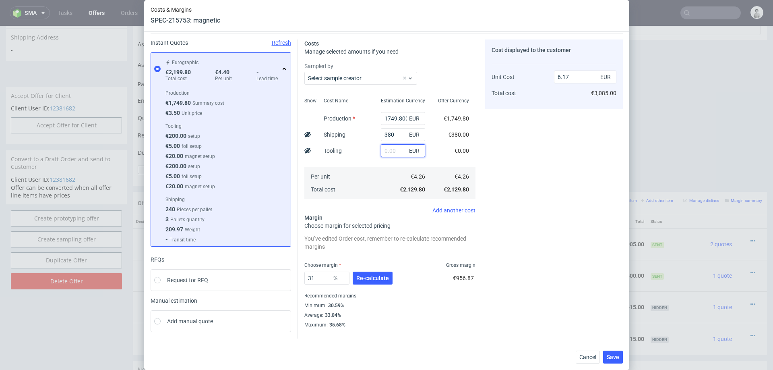
click at [386, 149] on input "text" at bounding box center [403, 150] width 44 height 13
type input "450"
type input "7.48"
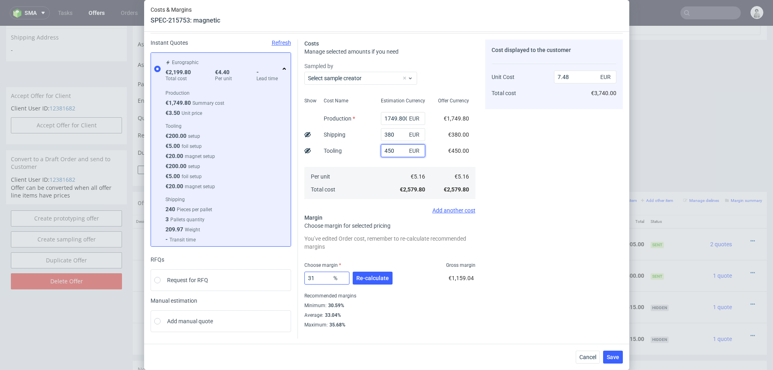
type input "450"
click at [321, 232] on input "31" at bounding box center [327, 277] width 45 height 13
click at [322, 232] on input "31" at bounding box center [327, 277] width 45 height 13
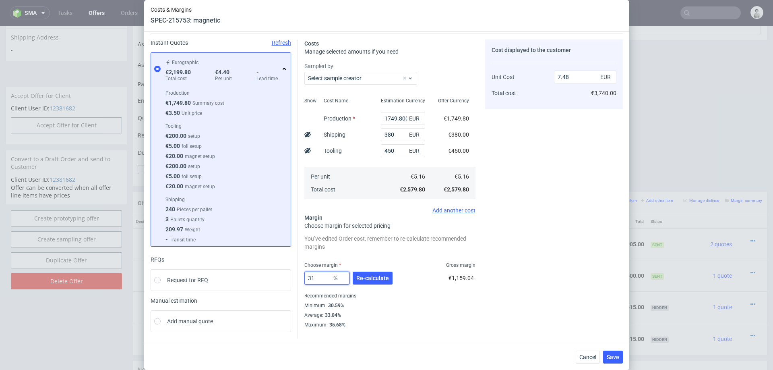
click at [322, 232] on input "31" at bounding box center [327, 277] width 45 height 13
type input "20"
type input "6.45"
type input "2"
type input "17"
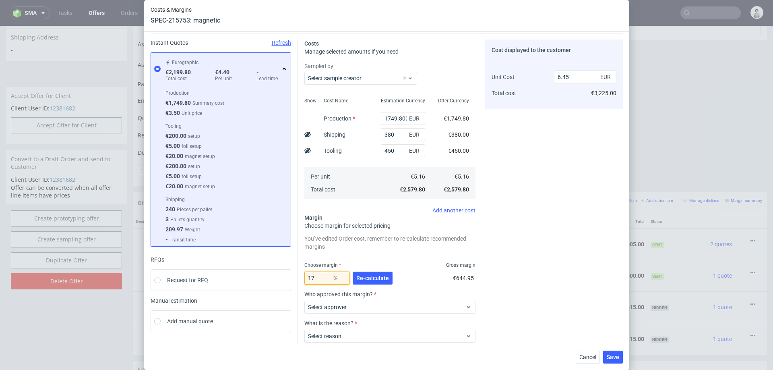
type input "6.22"
type input "18"
type input "6.29"
click at [515, 222] on div "Cost displayed to the customer Unit Cost Total cost 6.29 EUR €3,145.00" at bounding box center [554, 212] width 138 height 346
click at [330, 232] on input "18" at bounding box center [327, 277] width 45 height 13
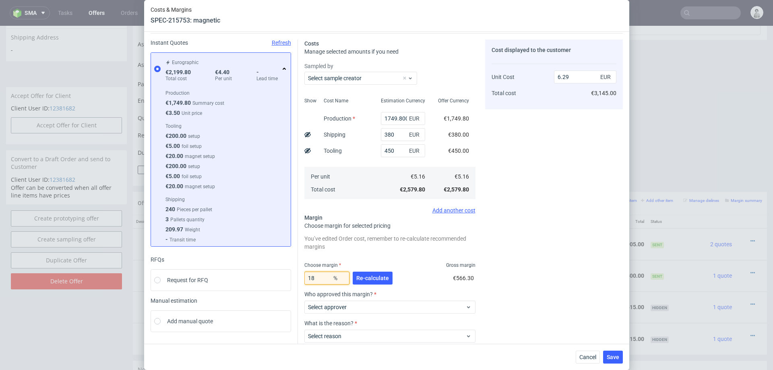
click at [330, 232] on input "18" at bounding box center [327, 277] width 45 height 13
type input "33"
type input "7.7"
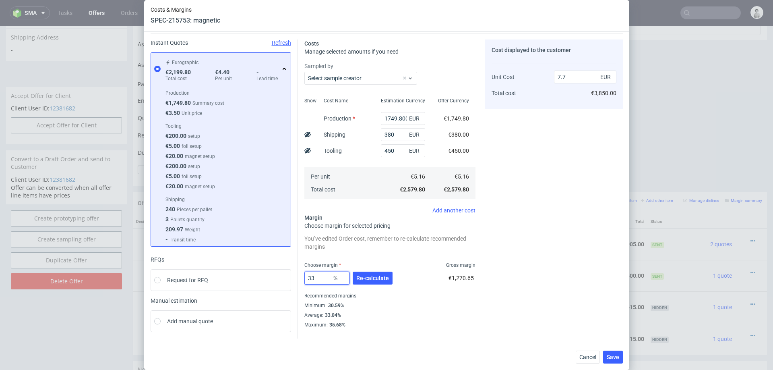
type input "33"
click at [503, 232] on div "Cost displayed to the customer Unit Cost Total cost 7.7 EUR €3,850.00" at bounding box center [554, 183] width 138 height 288
click at [398, 149] on input "450" at bounding box center [403, 150] width 44 height 13
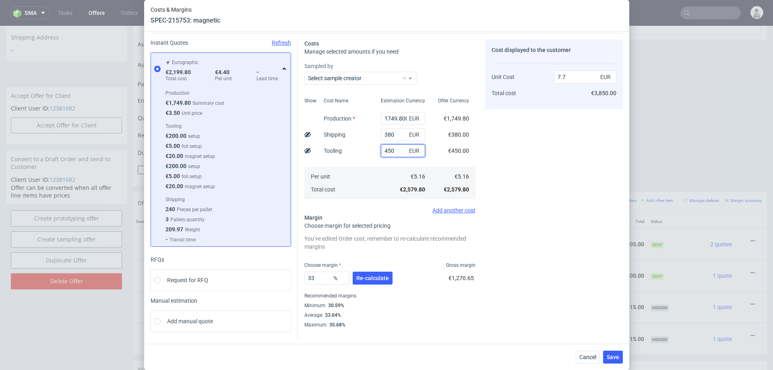
click at [398, 149] on input "450" at bounding box center [403, 150] width 44 height 13
type input "6.36"
click at [378, 232] on span "Re-calculate" at bounding box center [372, 278] width 33 height 6
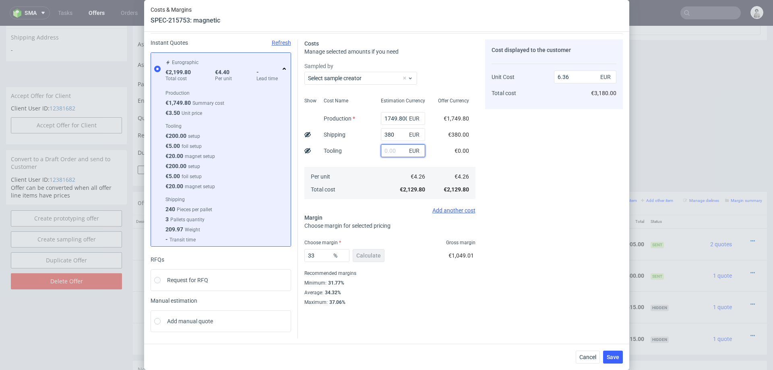
click at [397, 151] on input "text" at bounding box center [403, 150] width 44 height 13
paste input "maria-anna.eberhard@autogrill.net"
type input "maria-anna.eberhard@autogrill.net"
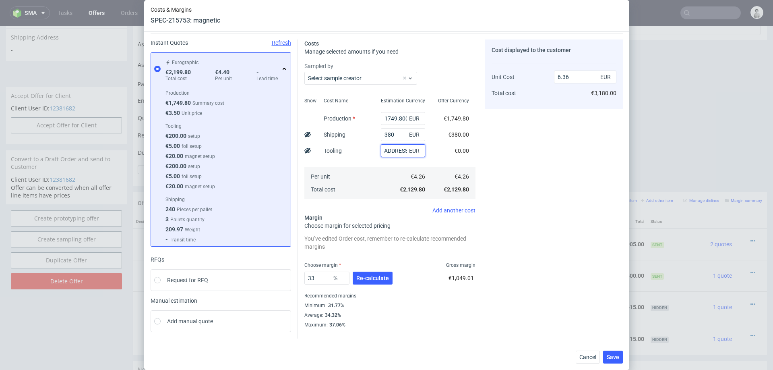
click at [397, 151] on input "maria-anna.eberhard@autogrill.net" at bounding box center [403, 150] width 44 height 13
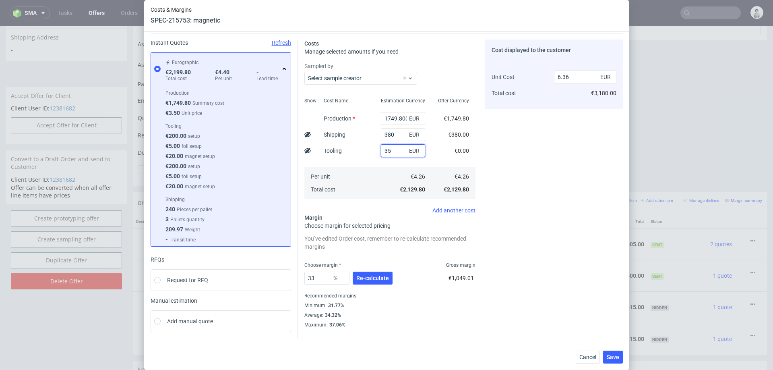
type input "350"
type input "7.4"
type input "300"
type input "7.25"
type input "300"
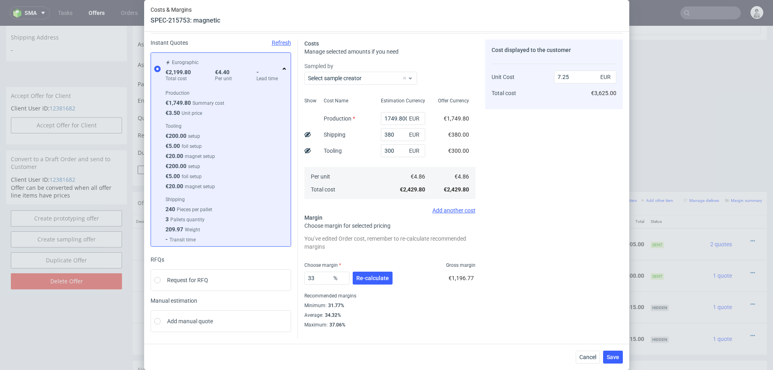
click at [379, 160] on div "Estimation Currency 1749.8000000000002 EUR 380 EUR 300 EUR €4.86 €2,429.80" at bounding box center [403, 147] width 57 height 106
click at [324, 232] on input "33" at bounding box center [327, 277] width 45 height 13
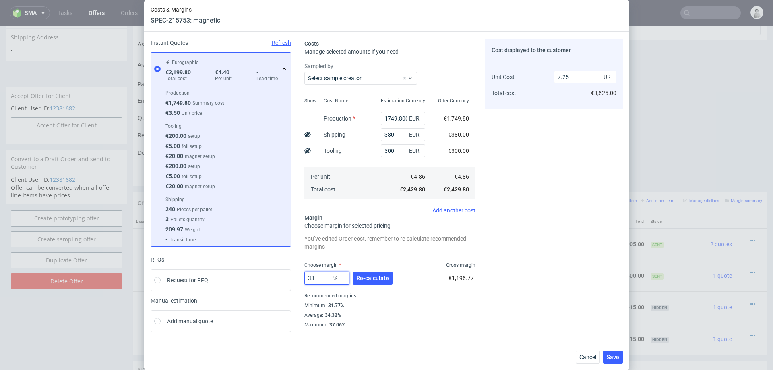
click at [324, 232] on input "33" at bounding box center [327, 277] width 45 height 13
type input "2"
type input "4.96"
type input "28"
type input "6.75"
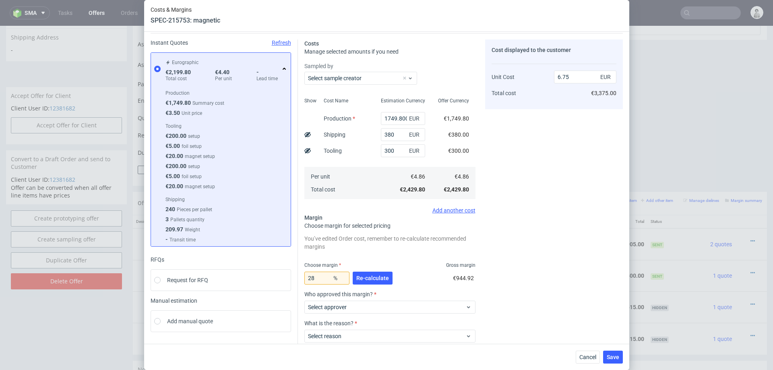
click at [496, 232] on div "Cost displayed to the customer Unit Cost Total cost 6.75 EUR €3,375.00" at bounding box center [554, 212] width 138 height 346
click at [326, 232] on input "28" at bounding box center [327, 277] width 45 height 13
type input "23"
type input "6.31"
type input "20"
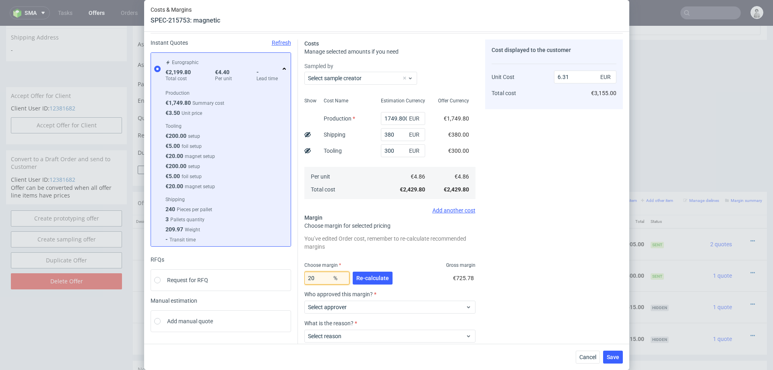
type input "6.07"
click at [485, 232] on div "Cost displayed to the customer Unit Cost Total cost 6.07 EUR €3,035.00" at bounding box center [554, 212] width 138 height 346
click at [326, 232] on input "20" at bounding box center [327, 277] width 45 height 13
type input "22"
type input "6.23"
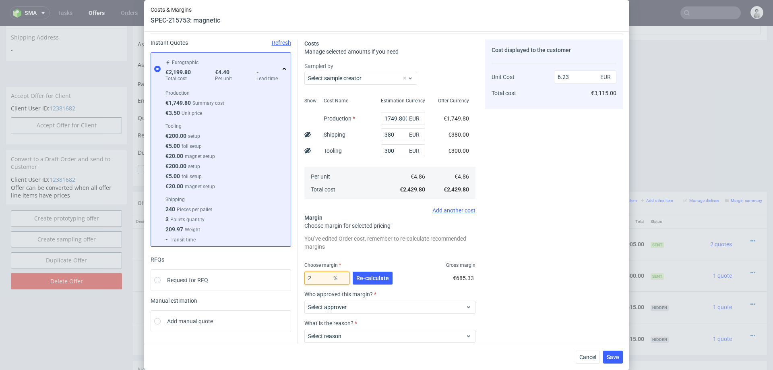
type input "21"
type input "6.15"
click at [515, 232] on div "Cost displayed to the customer Unit Cost Total cost 6.15 EUR €3,075.00" at bounding box center [554, 212] width 138 height 346
click at [319, 232] on input "21" at bounding box center [327, 277] width 45 height 13
type input "22"
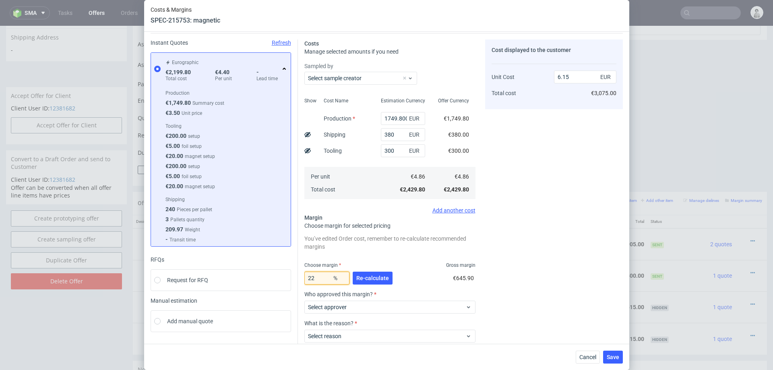
type input "6.23"
type input "22"
click at [499, 230] on div "Cost displayed to the customer Unit Cost Total cost 6.23 EUR €3,115.00" at bounding box center [554, 212] width 138 height 346
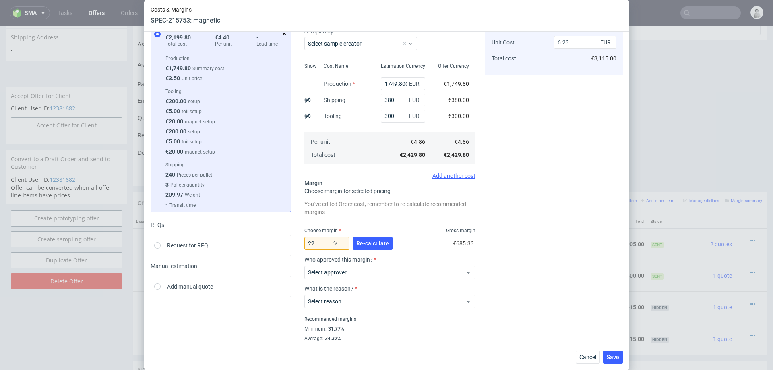
scroll to position [60, 0]
click at [391, 114] on input "300" at bounding box center [403, 114] width 44 height 13
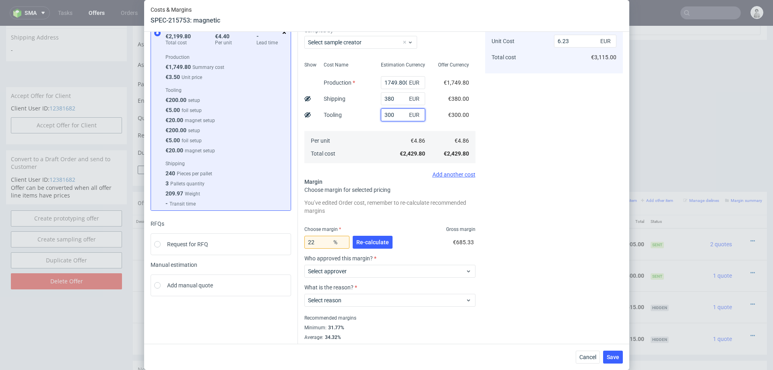
click at [391, 114] on input "300" at bounding box center [403, 114] width 44 height 13
type input "340"
type input "6.33"
type input "340"
click at [322, 232] on input "22" at bounding box center [327, 242] width 45 height 13
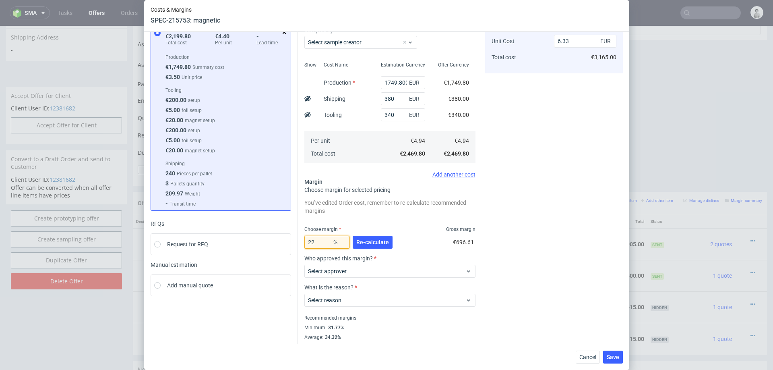
click at [322, 232] on input "22" at bounding box center [327, 242] width 45 height 13
type input "18"
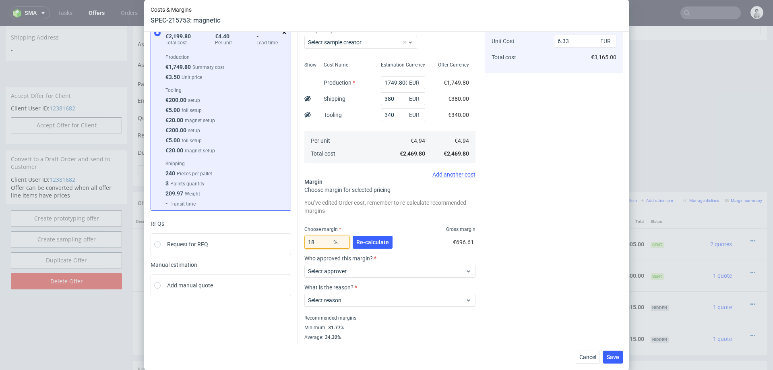
type input "6.02"
type input "120"
type input "-24.7"
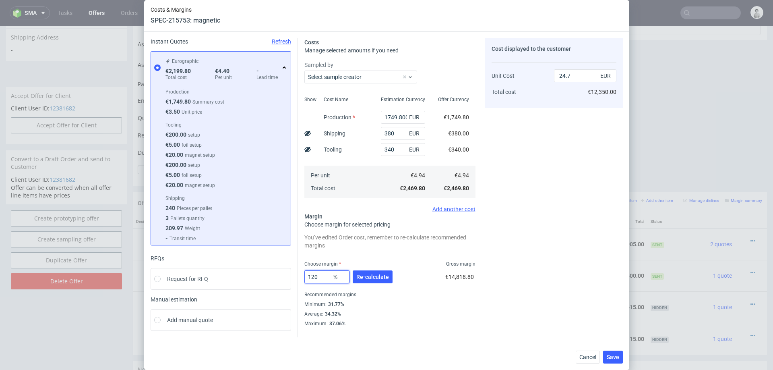
scroll to position [25, 0]
type input "1"
type input "20"
type input "6.17"
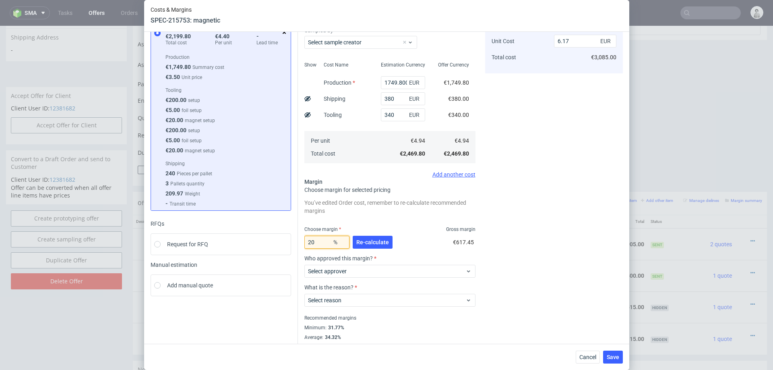
type input "20"
click at [515, 184] on div "Cost displayed to the customer Unit Cost Total cost 6.17 EUR €3,085.00" at bounding box center [554, 177] width 138 height 346
click at [386, 115] on input "340" at bounding box center [403, 114] width 44 height 13
type input "440"
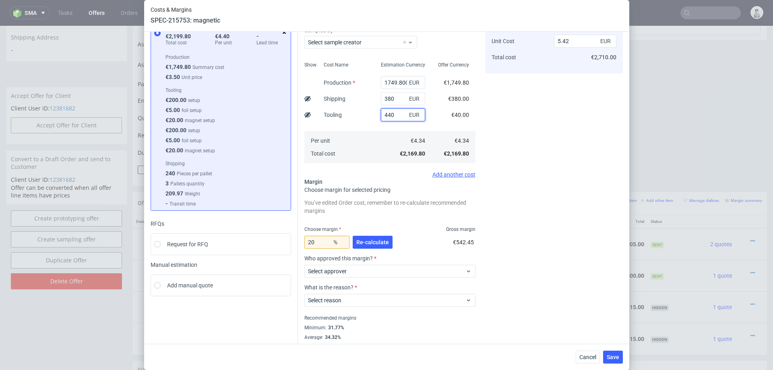
type input "6.42"
click at [515, 123] on div "Cost displayed to the customer Unit Cost Total cost 6.42 EUR €3,210.00" at bounding box center [554, 177] width 138 height 346
click at [399, 114] on input "440" at bounding box center [403, 114] width 44 height 13
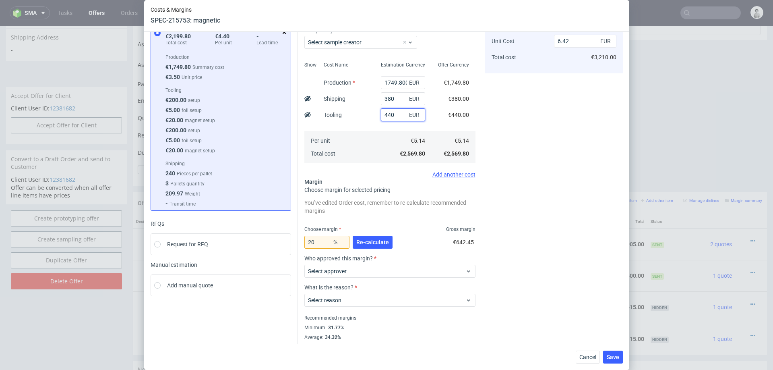
click at [399, 114] on input "440" at bounding box center [403, 114] width 44 height 13
type input "450"
type input "6.45"
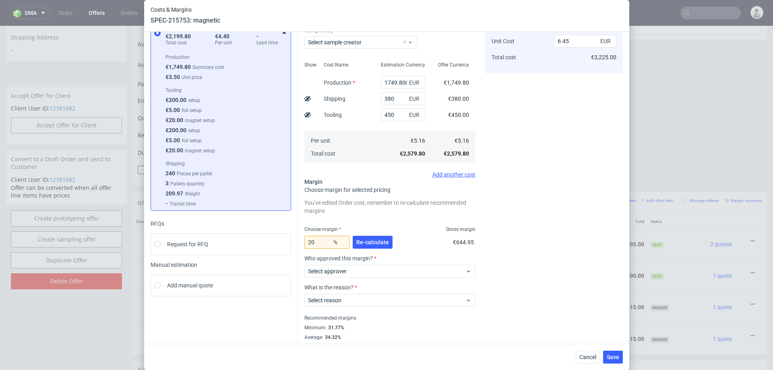
click at [515, 120] on div "Cost displayed to the customer Unit Cost Total cost 6.45 EUR €3,225.00" at bounding box center [554, 177] width 138 height 346
click at [386, 115] on input "450" at bounding box center [403, 114] width 44 height 13
type input "350"
type input "6.2"
type input "350"
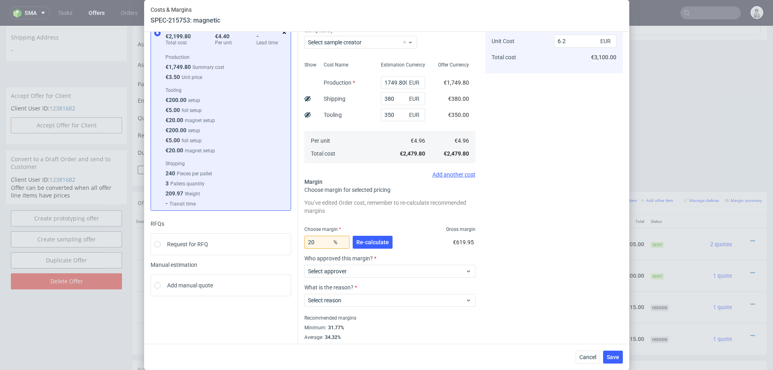
click at [507, 173] on div "Cost displayed to the customer Unit Cost Total cost 6.2 EUR €3,100.00" at bounding box center [554, 177] width 138 height 346
click at [324, 232] on input "20" at bounding box center [327, 242] width 45 height 13
type input "22"
type input "6.36"
type input "22"
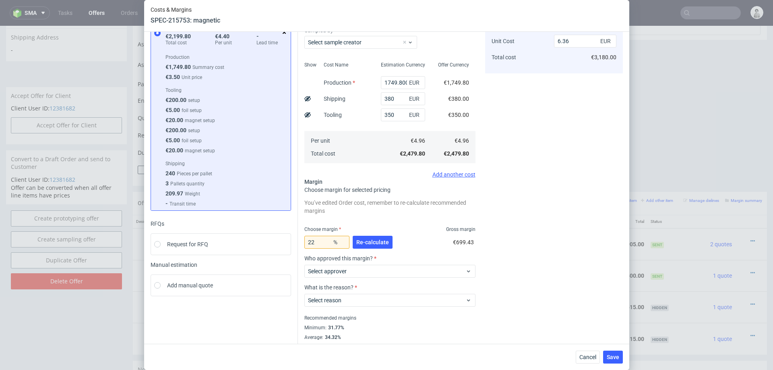
click at [515, 184] on div "Cost displayed to the customer Unit Cost Total cost 6.36 EUR €3,180.00" at bounding box center [554, 177] width 138 height 346
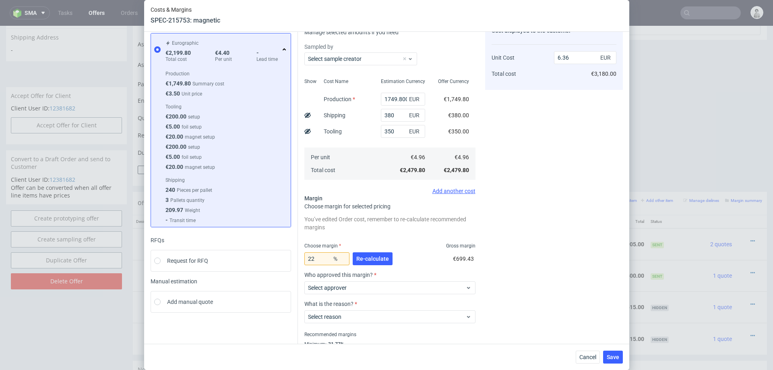
scroll to position [45, 0]
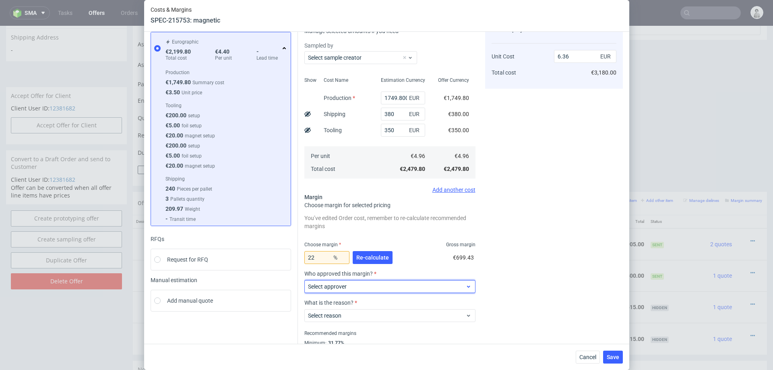
click at [355, 232] on span "Select approver" at bounding box center [387, 286] width 158 height 8
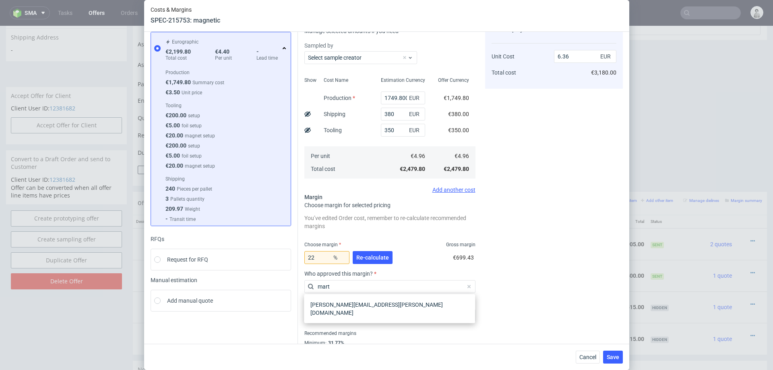
type input "marta"
click at [334, 232] on div "[PERSON_NAME][EMAIL_ADDRESS][PERSON_NAME][DOMAIN_NAME]" at bounding box center [389, 308] width 165 height 23
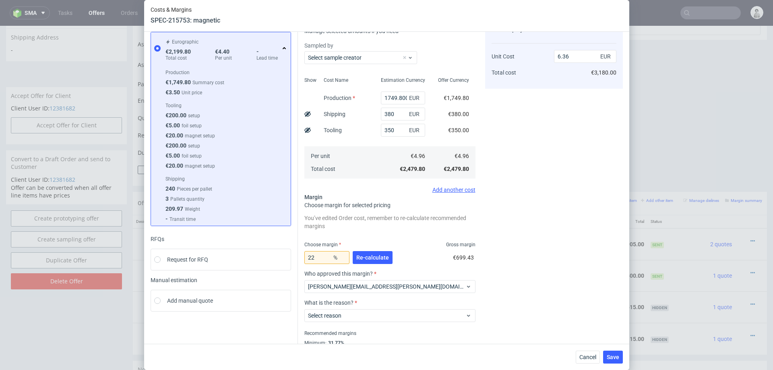
click at [341, 232] on div "What is the reason? Select reason" at bounding box center [390, 313] width 171 height 29
click at [346, 232] on div "Select reason" at bounding box center [390, 315] width 171 height 13
type input "applied"
click at [356, 232] on div "Applied as a retention driver" at bounding box center [389, 333] width 165 height 15
click at [356, 232] on div "Recommended margins" at bounding box center [390, 333] width 171 height 10
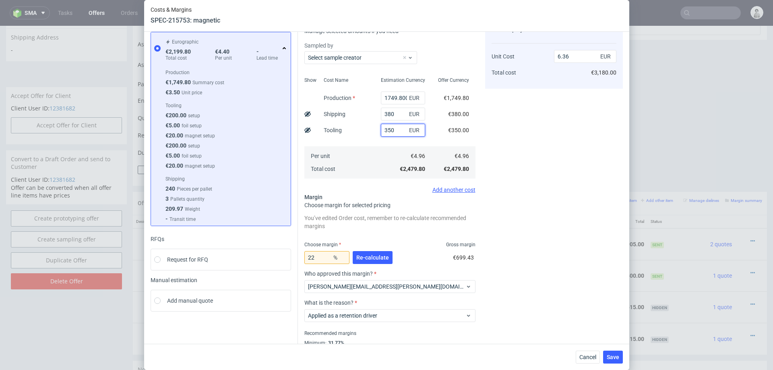
click at [387, 130] on input "350" at bounding box center [403, 130] width 44 height 13
type input "5.46"
click at [515, 150] on div "Cost displayed to the customer Unit Cost Total cost 5.46 EUR €2,730.00" at bounding box center [554, 192] width 138 height 346
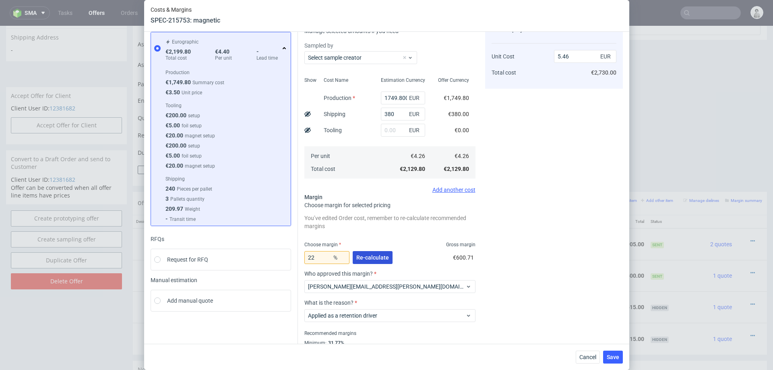
click at [378, 232] on span "Re-calculate" at bounding box center [372, 258] width 33 height 6
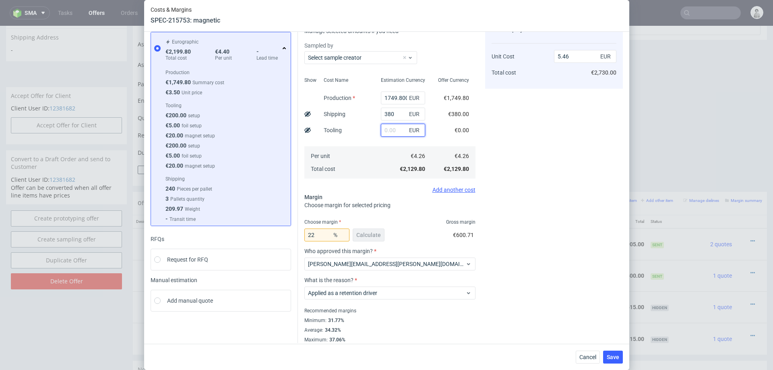
click at [390, 130] on input "text" at bounding box center [403, 130] width 44 height 13
type input "350"
type input "6.36"
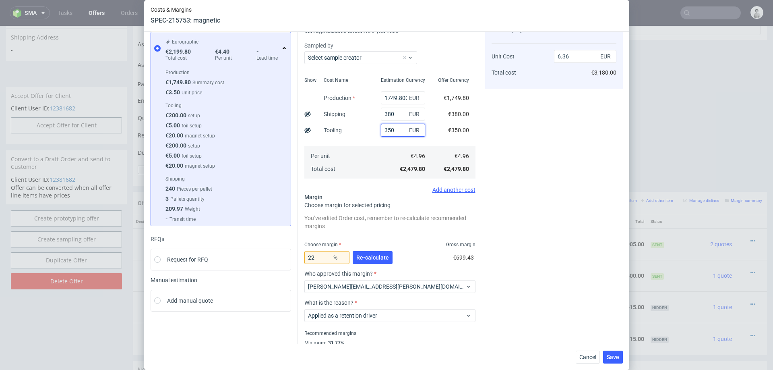
type input "350"
click at [515, 110] on div "Costs & Margins SPEC-215753: magnetic 500 pcs Instant Quotes Refresh Eurographi…" at bounding box center [386, 185] width 773 height 370
click at [515, 129] on div "Cost displayed to the customer Unit Cost Total cost 6.36 EUR €3,180.00" at bounding box center [554, 192] width 138 height 346
click at [364, 232] on span "Re-calculate" at bounding box center [372, 258] width 33 height 6
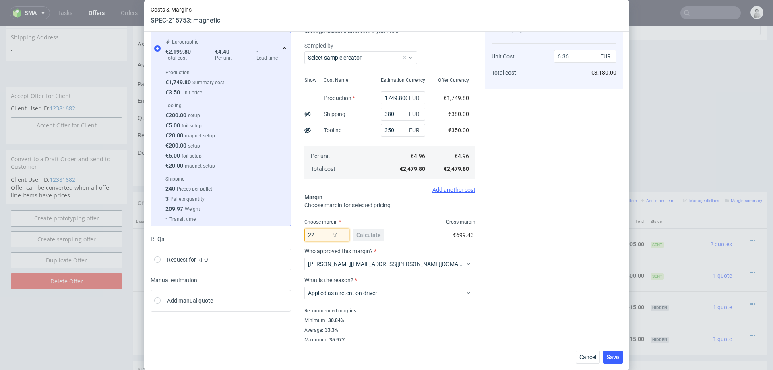
click at [325, 232] on input "22" at bounding box center [327, 234] width 45 height 13
click at [515, 196] on div "Cost displayed to the customer Unit Cost Total cost 6.36 EUR €3,180.00" at bounding box center [554, 181] width 138 height 324
click at [515, 232] on span "Save" at bounding box center [613, 357] width 12 height 6
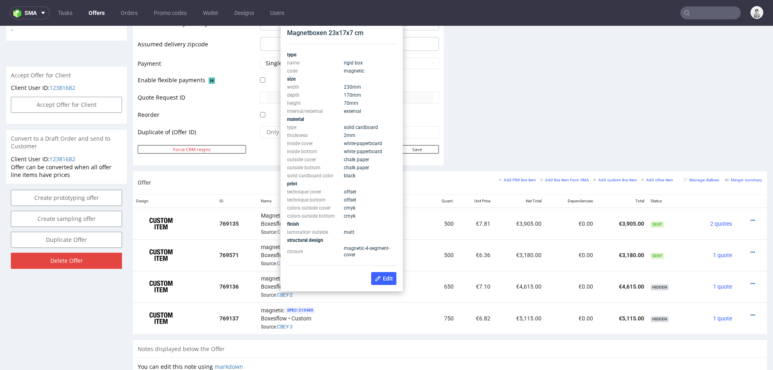
scroll to position [331, 0]
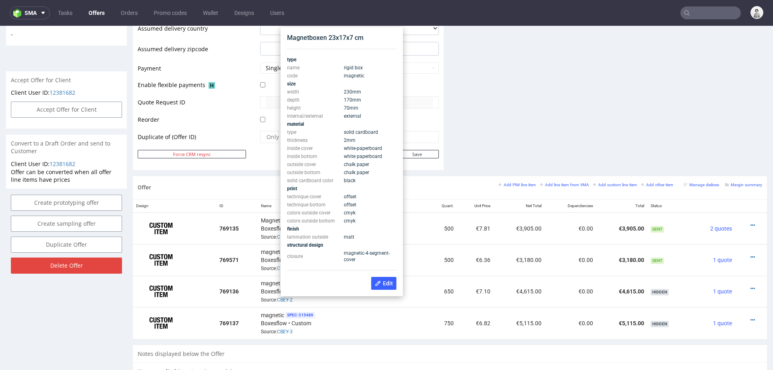
click at [332, 36] on div "Magnetboxen 23x17x7 cm" at bounding box center [342, 37] width 110 height 9
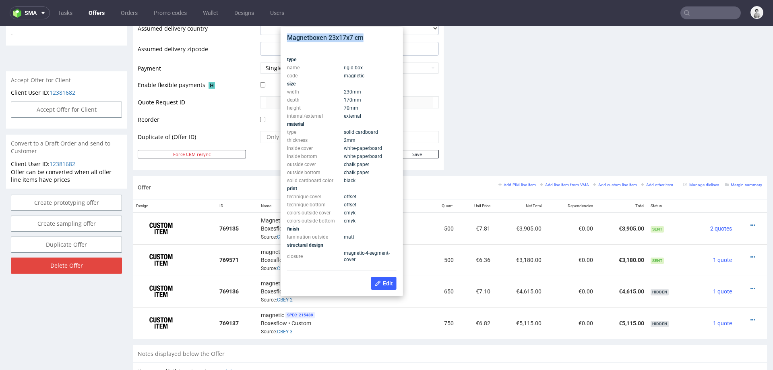
copy div "Magnetboxen 23x17x7 cm"
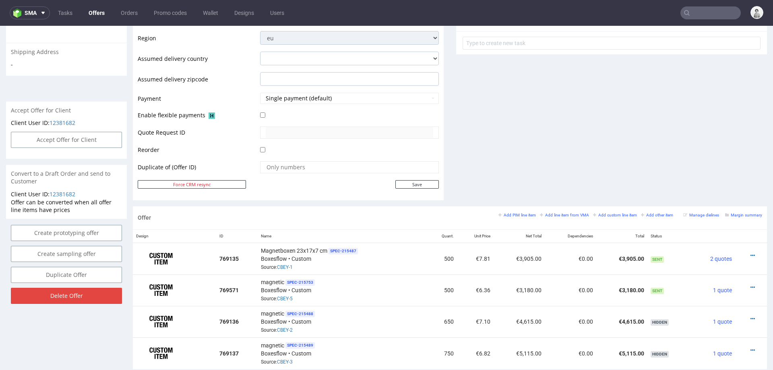
scroll to position [0, 0]
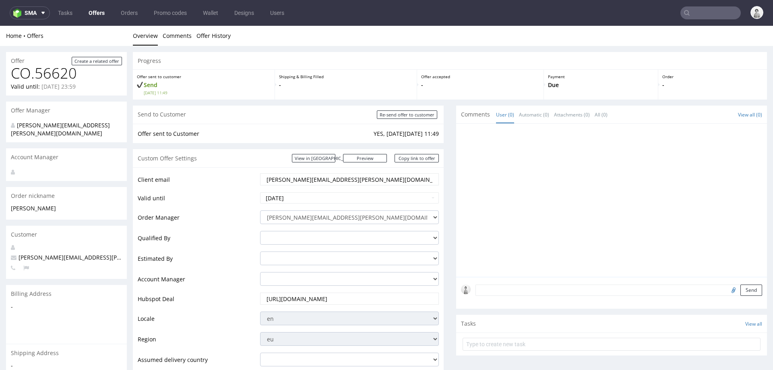
click at [334, 182] on input "maria-anna.eberhard@autogrill.net" at bounding box center [350, 179] width 168 height 11
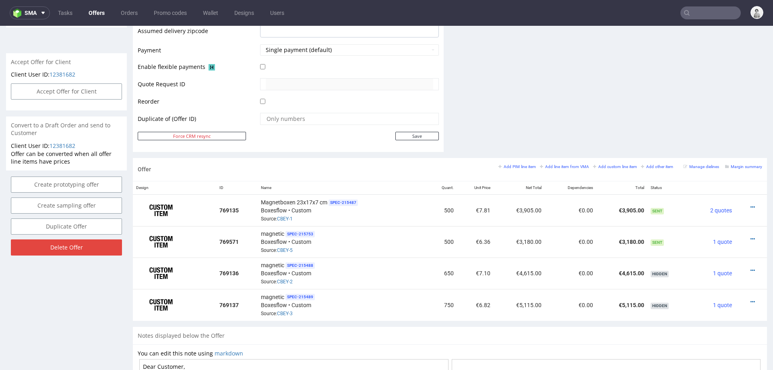
scroll to position [351, 0]
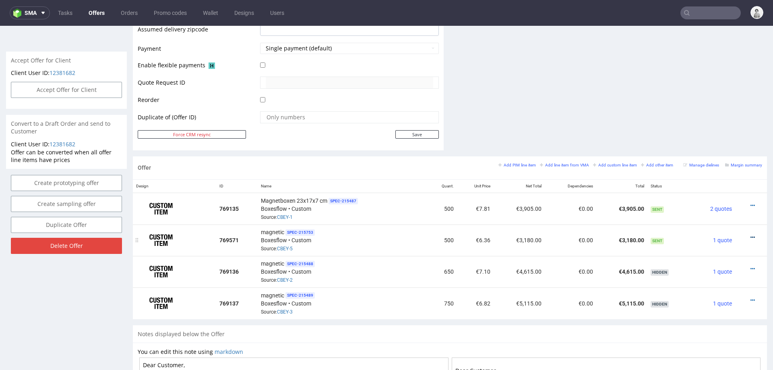
click at [515, 232] on icon at bounding box center [753, 237] width 4 height 6
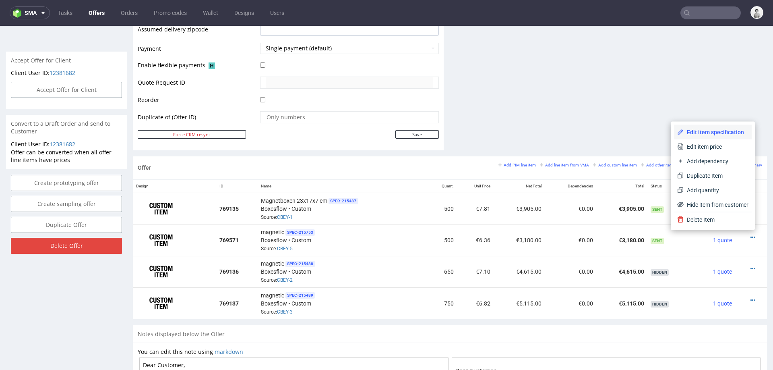
click at [515, 131] on span "Edit item specification" at bounding box center [716, 132] width 65 height 8
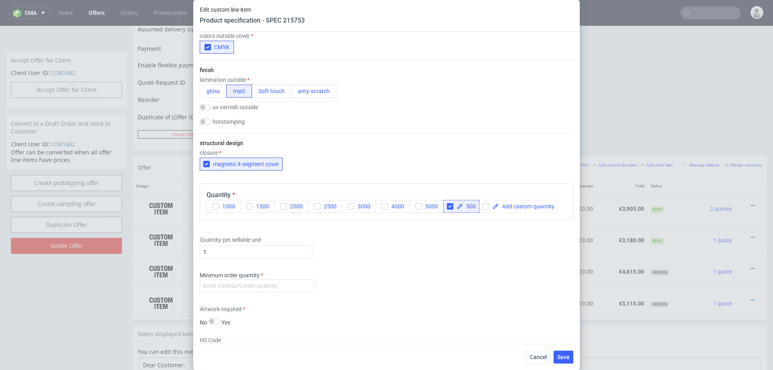
scroll to position [539, 0]
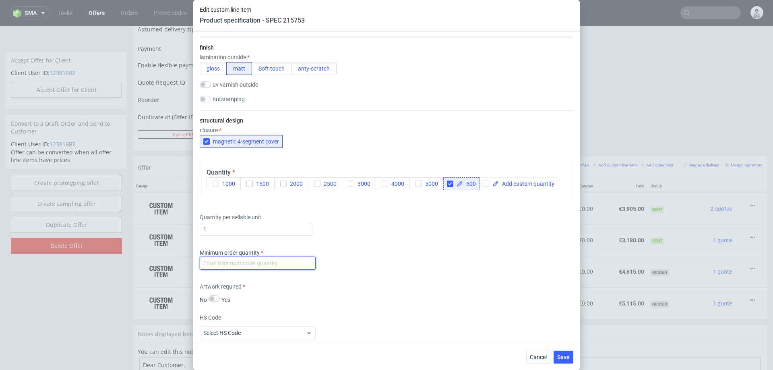
click at [293, 232] on input "number" at bounding box center [258, 263] width 116 height 13
type input "100"
click at [384, 232] on div "Minimum order quantity 100" at bounding box center [387, 261] width 374 height 24
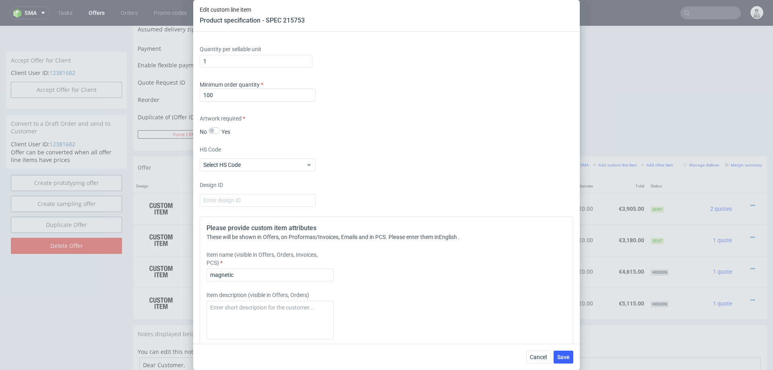
scroll to position [707, 0]
click at [304, 232] on input "magnetic" at bounding box center [270, 274] width 127 height 13
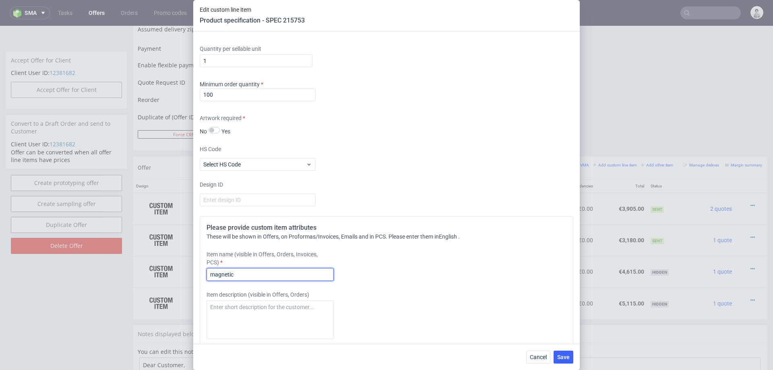
click at [304, 232] on input "magnetic" at bounding box center [270, 274] width 127 height 13
paste input "ria-anna.eberhard@autogrill.net"
paste input "Magnetboxen 23x17x7 cm"
type input "Magnetboxen 23x17x7 cm"
click at [515, 232] on span "Save" at bounding box center [563, 357] width 12 height 6
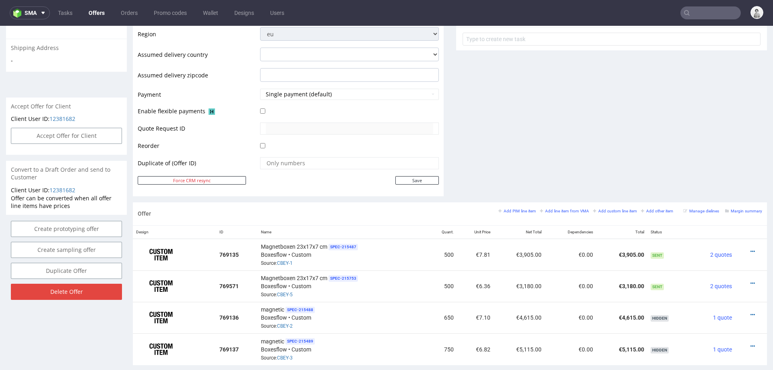
scroll to position [336, 0]
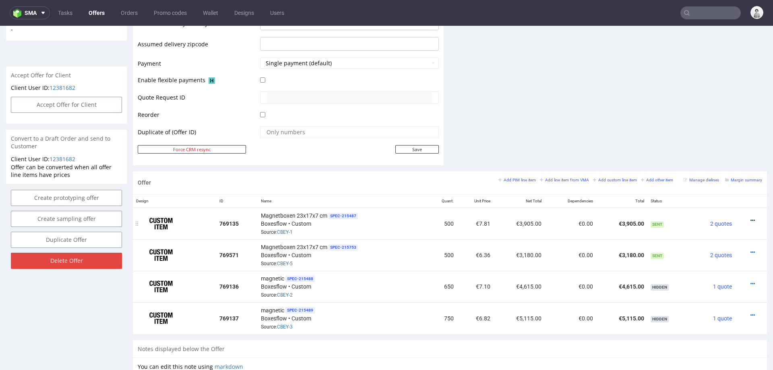
click at [515, 218] on icon at bounding box center [753, 221] width 4 height 6
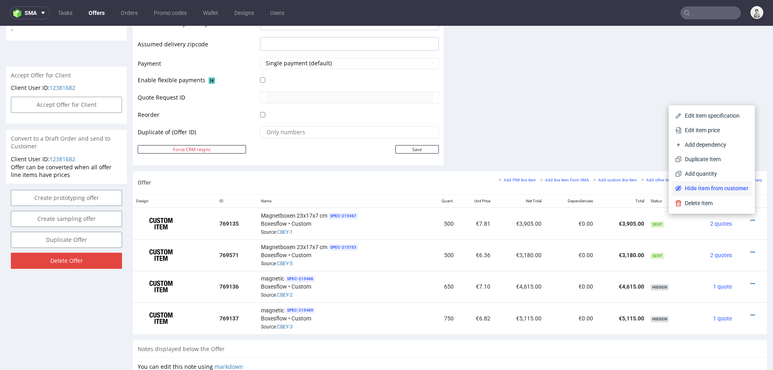
click at [515, 185] on span "Hide item from customer" at bounding box center [715, 188] width 67 height 8
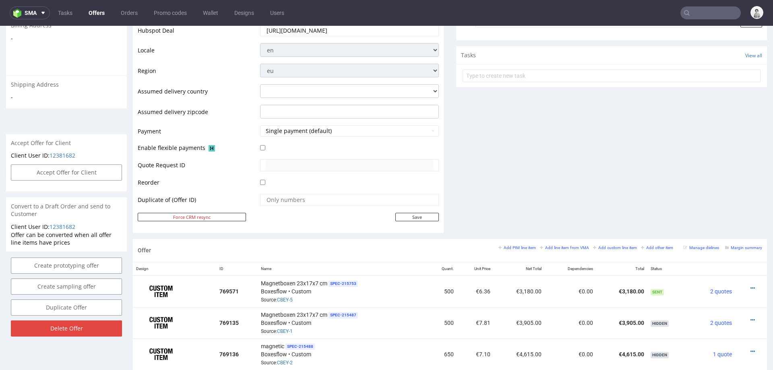
scroll to position [0, 0]
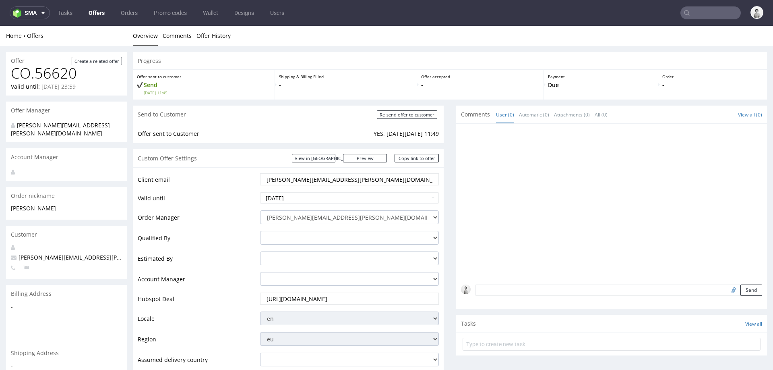
click at [278, 181] on input "maria-anna.eberhard@autogrill.net" at bounding box center [350, 179] width 168 height 11
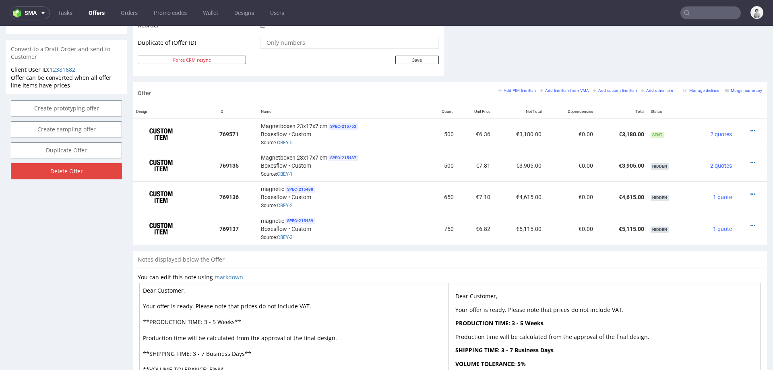
scroll to position [425, 0]
click at [515, 129] on icon at bounding box center [753, 132] width 4 height 6
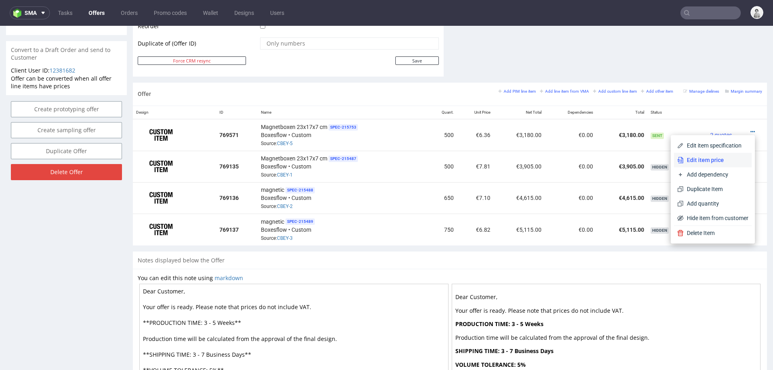
click at [515, 159] on span "Edit item price" at bounding box center [716, 160] width 65 height 8
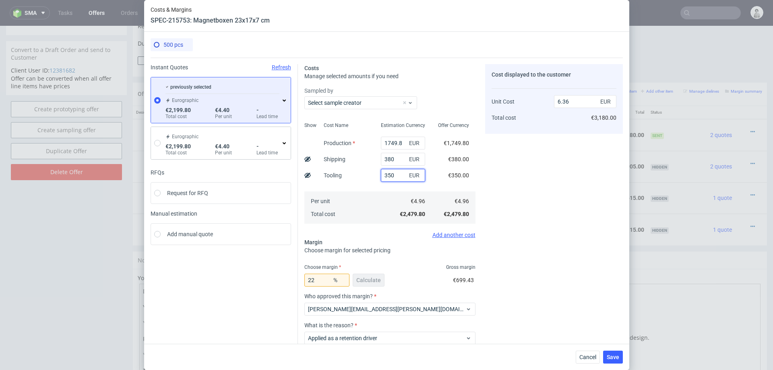
click at [396, 175] on input "350" at bounding box center [403, 175] width 44 height 13
type input "5.46"
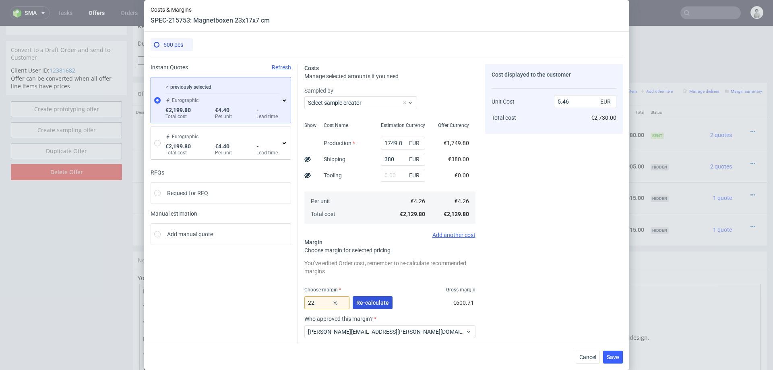
click at [368, 232] on button "Re-calculate" at bounding box center [373, 302] width 40 height 13
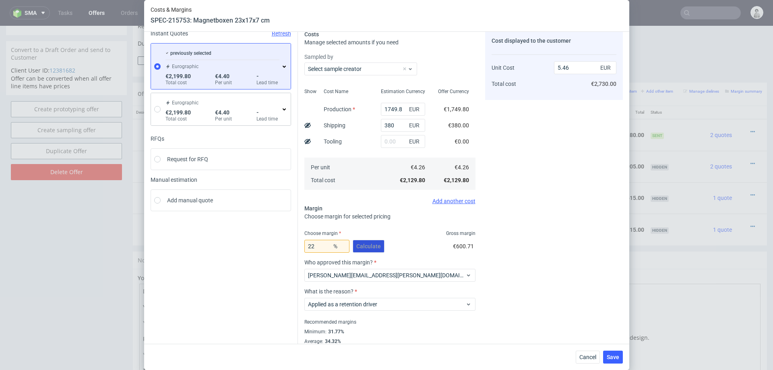
scroll to position [35, 0]
click at [323, 232] on input "22" at bounding box center [327, 244] width 45 height 13
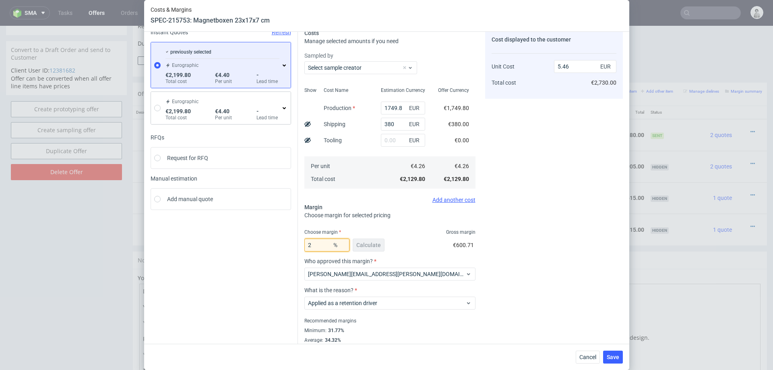
type input "29"
type input "6"
type input "2"
type input "0"
type input "4.26"
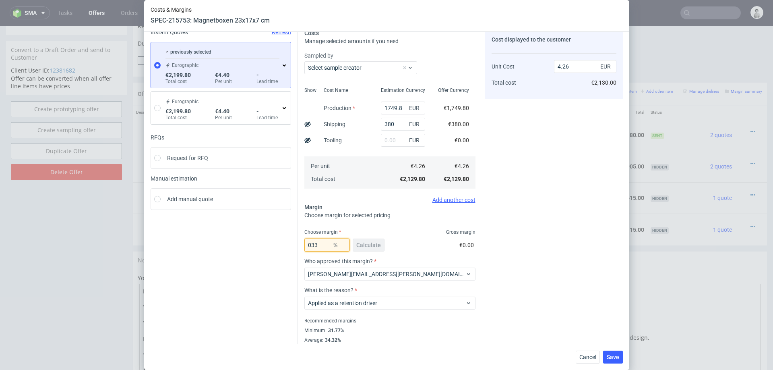
type input "33"
type input "6.36"
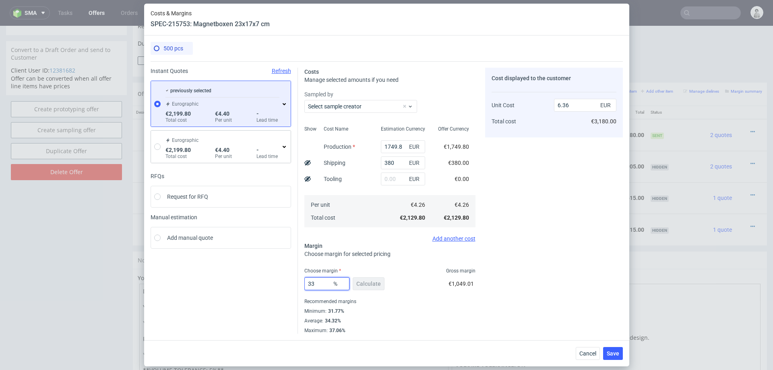
scroll to position [0, 0]
type input "32"
type input "6.26"
type input "32"
click at [513, 232] on div "Cost displayed to the customer Unit Cost Total cost 6.26 EUR €3,130.00" at bounding box center [554, 201] width 138 height 266
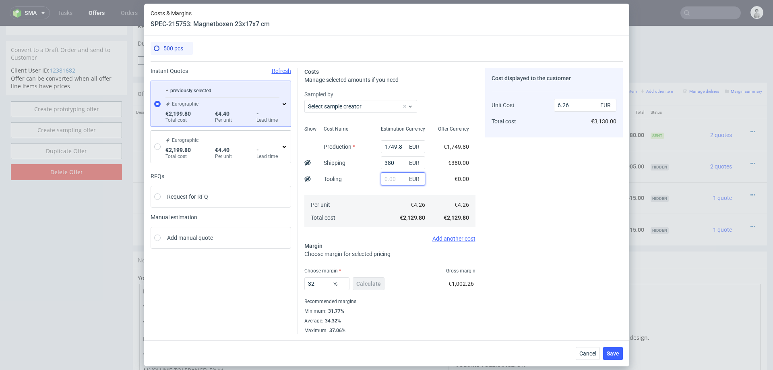
click at [396, 178] on input "text" at bounding box center [403, 178] width 44 height 13
type input "350"
type input "7.29"
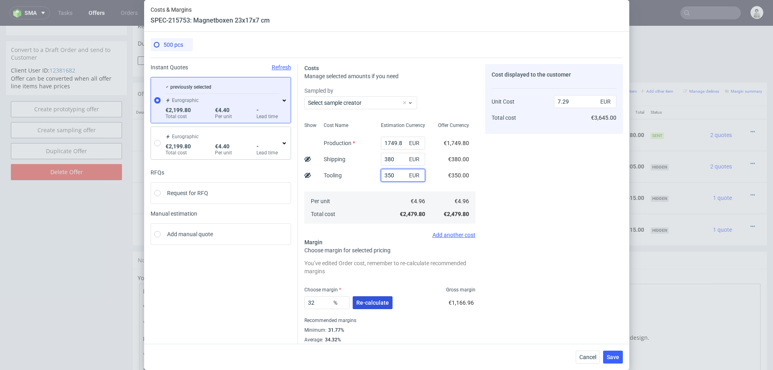
type input "350"
click at [370, 232] on span "Re-calculate" at bounding box center [372, 303] width 33 height 6
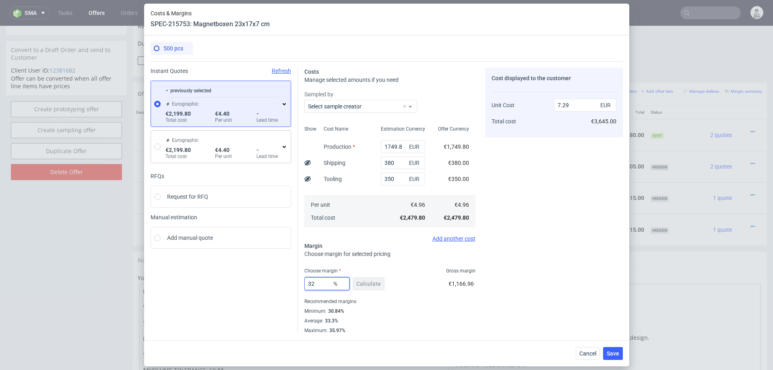
click at [323, 232] on input "32" at bounding box center [327, 283] width 45 height 13
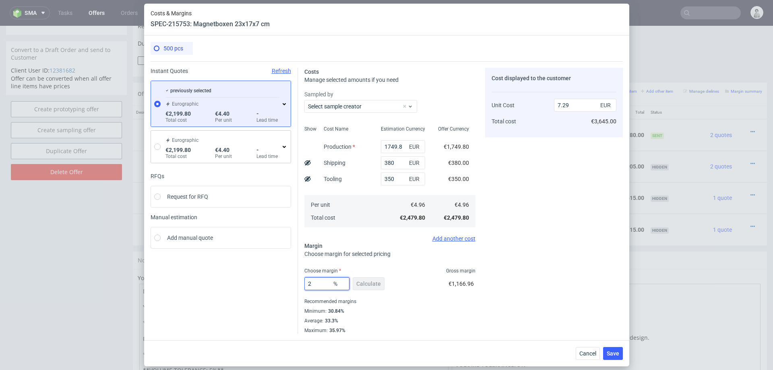
type input "20"
type input "6.2"
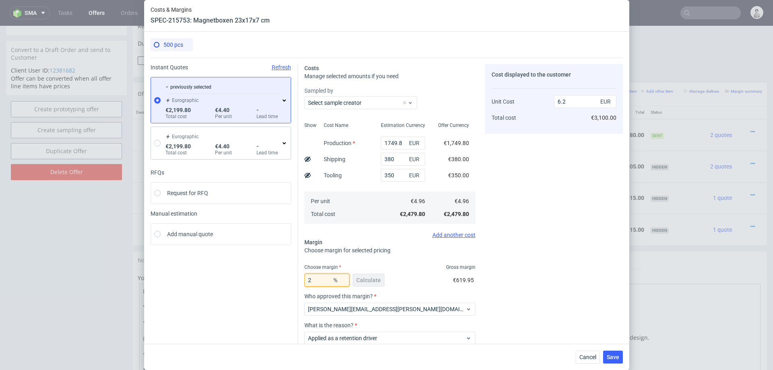
type input "22"
type input "6.36"
type input "21"
type input "6.28"
click at [515, 199] on div "Cost displayed to the customer Unit Cost Total cost 6.28 EUR €3,140.00" at bounding box center [554, 226] width 138 height 324
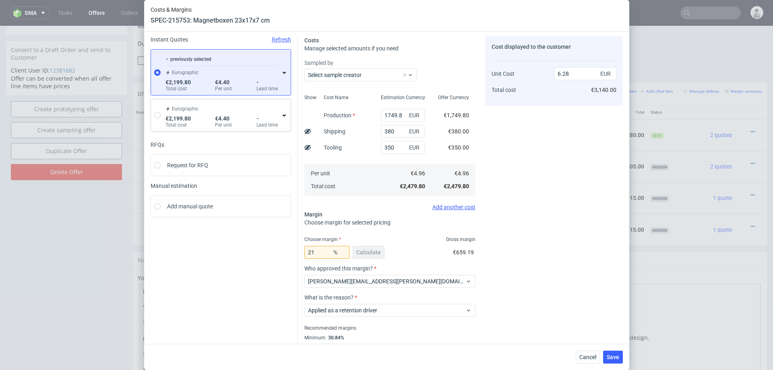
scroll to position [49, 0]
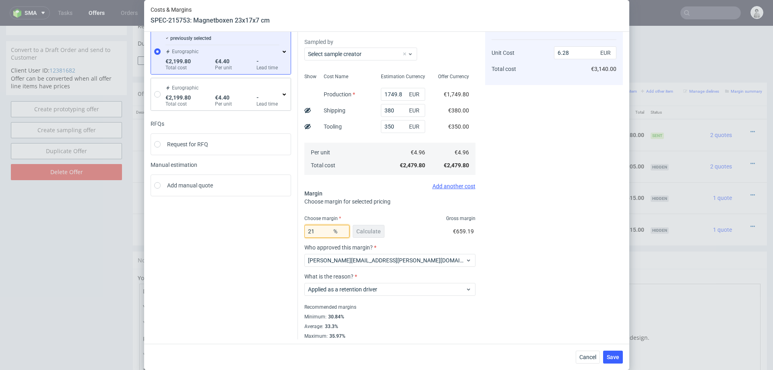
click at [317, 232] on input "21" at bounding box center [327, 231] width 45 height 13
type input "22"
type input "6.36"
type input "21"
type input "6.28"
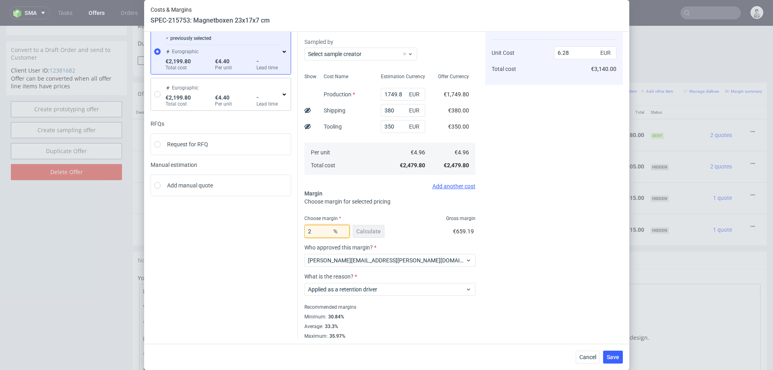
type input "22"
type input "6.36"
type input "21"
type input "6.28"
click at [515, 175] on div "Cost displayed to the customer Unit Cost Total cost 6.28 EUR €3,140.00" at bounding box center [554, 177] width 138 height 324
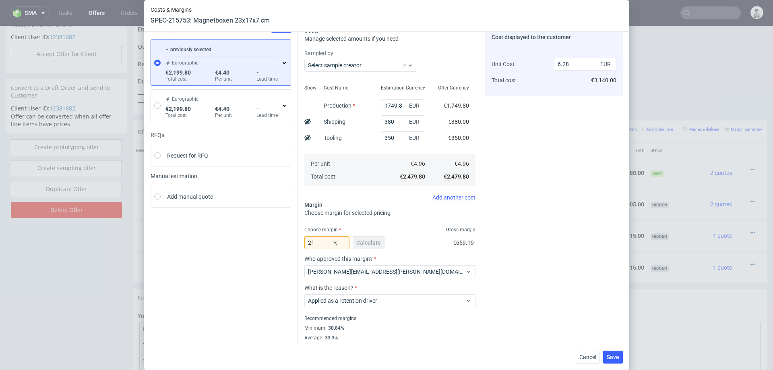
scroll to position [39, 0]
click at [515, 232] on span "Save" at bounding box center [613, 357] width 12 height 6
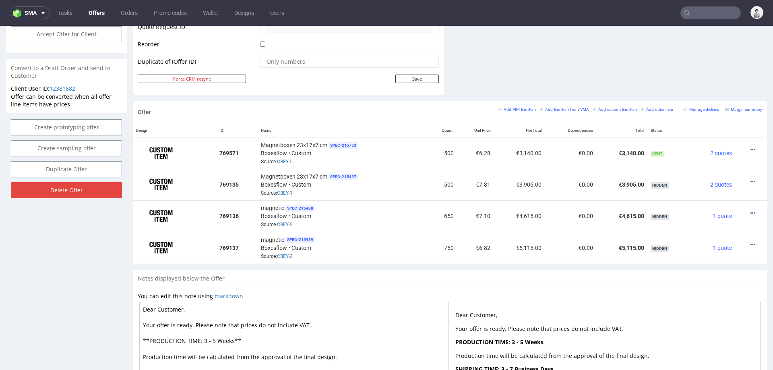
scroll to position [410, 0]
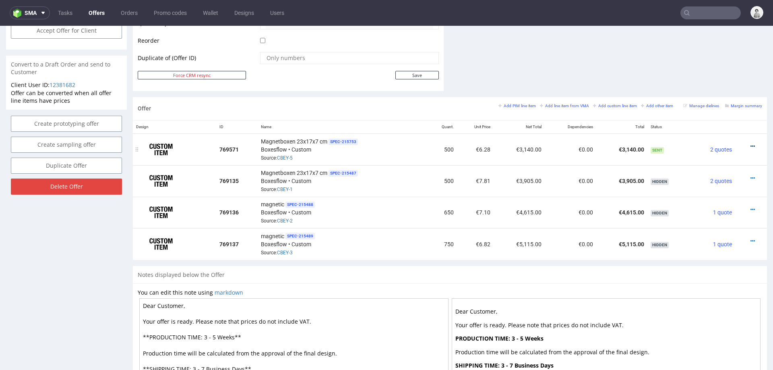
click at [515, 143] on icon at bounding box center [753, 146] width 4 height 6
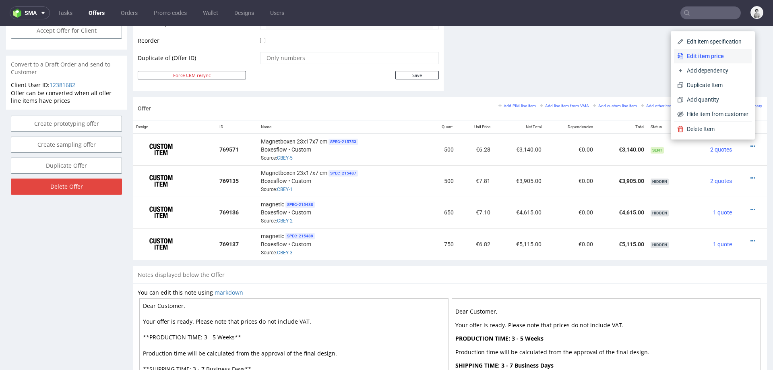
click at [515, 54] on span "Edit item price" at bounding box center [716, 56] width 65 height 8
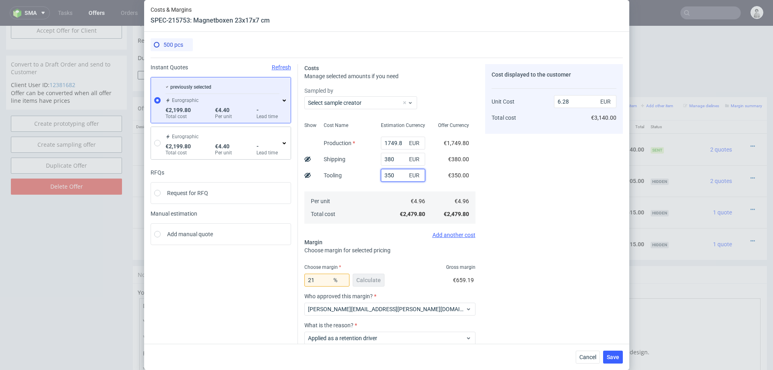
click at [386, 175] on input "350" at bounding box center [403, 175] width 44 height 13
type input "450"
type input "6.53"
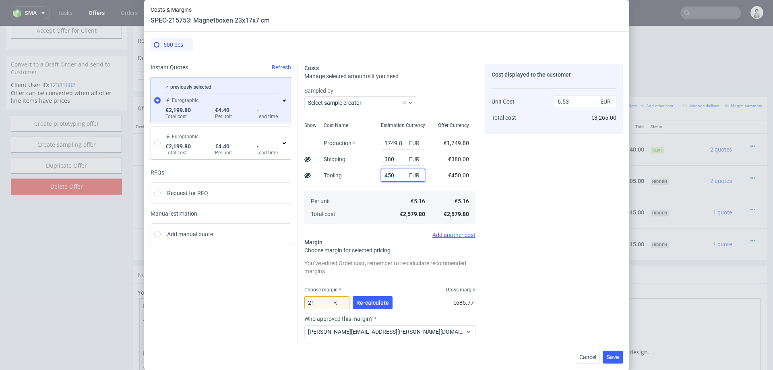
type input "450"
click at [322, 232] on input "21" at bounding box center [327, 302] width 45 height 13
type input "20"
type input "6.45"
type input "2"
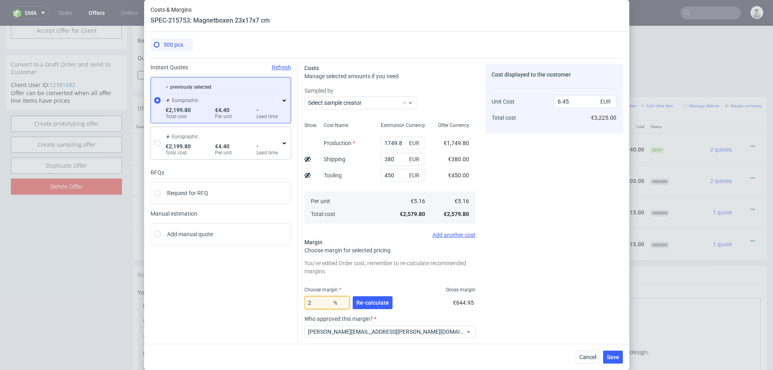
type input "5.26"
type input "18"
type input "6.29"
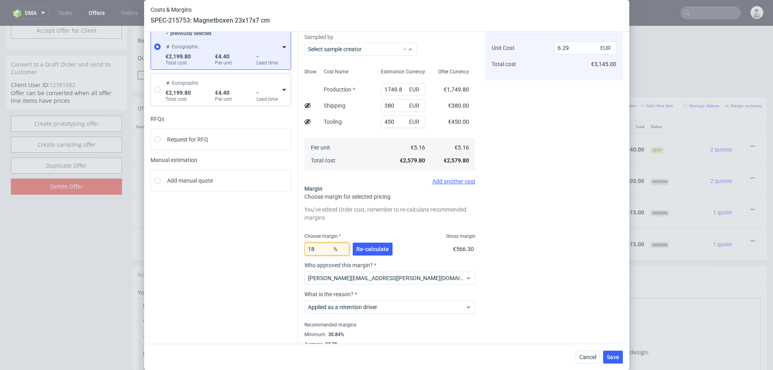
scroll to position [54, 0]
type input "18"
click at [515, 232] on span "Cancel" at bounding box center [588, 357] width 17 height 6
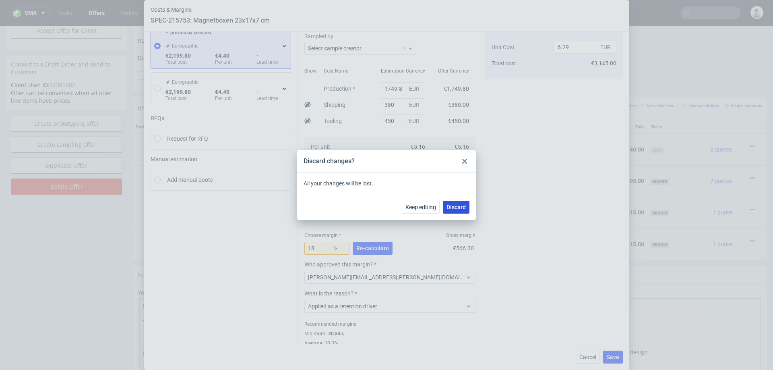
click at [460, 207] on span "Discard" at bounding box center [456, 207] width 19 height 6
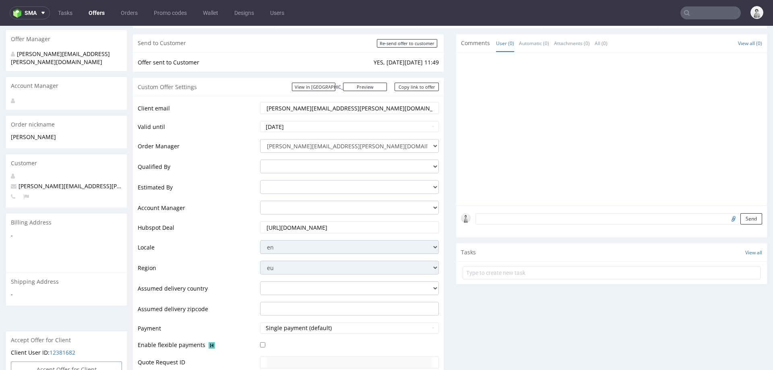
scroll to position [49, 0]
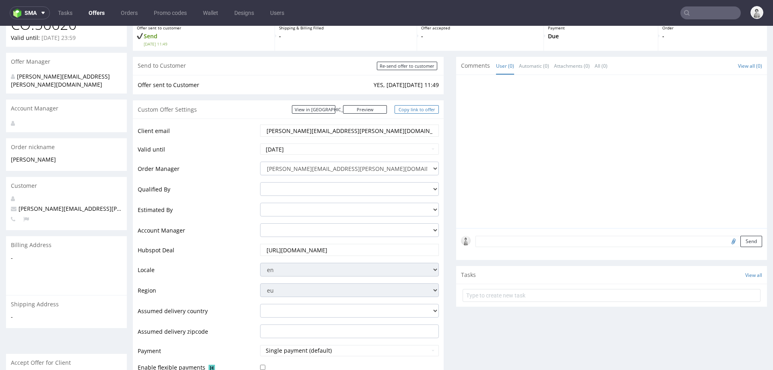
click at [404, 106] on link "Copy link to offer" at bounding box center [417, 109] width 44 height 8
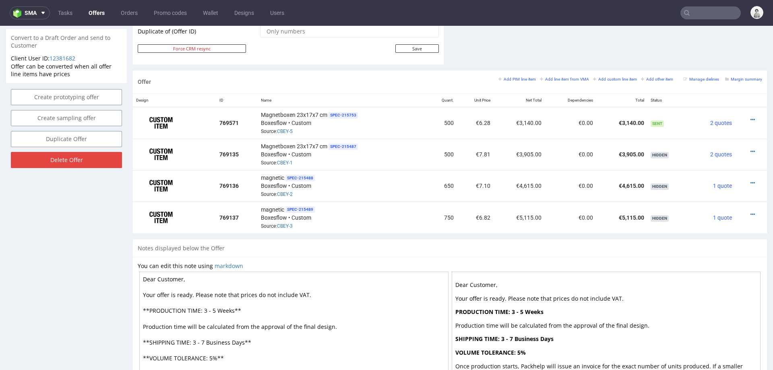
scroll to position [445, 0]
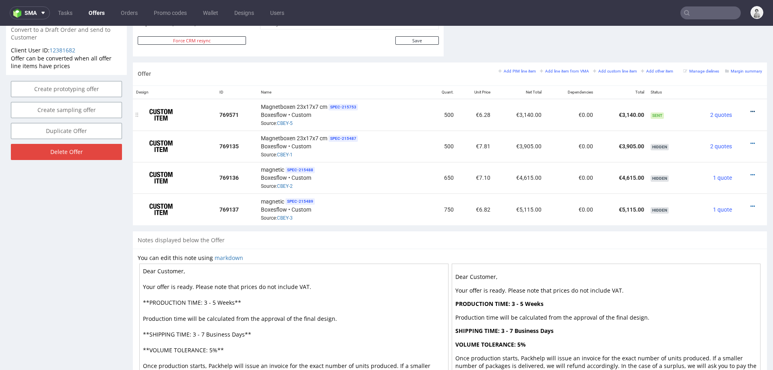
click at [515, 109] on icon at bounding box center [753, 112] width 4 height 6
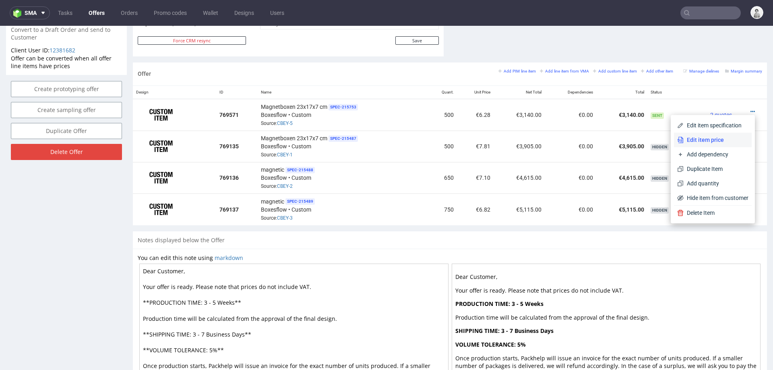
click at [515, 142] on span "Edit item price" at bounding box center [716, 140] width 65 height 8
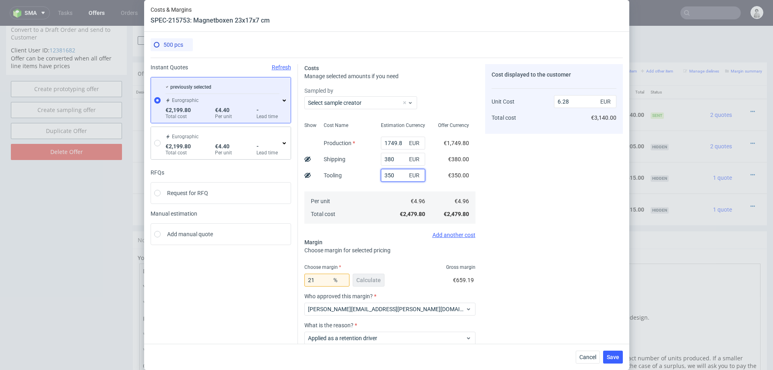
click at [388, 179] on input "350" at bounding box center [403, 175] width 44 height 13
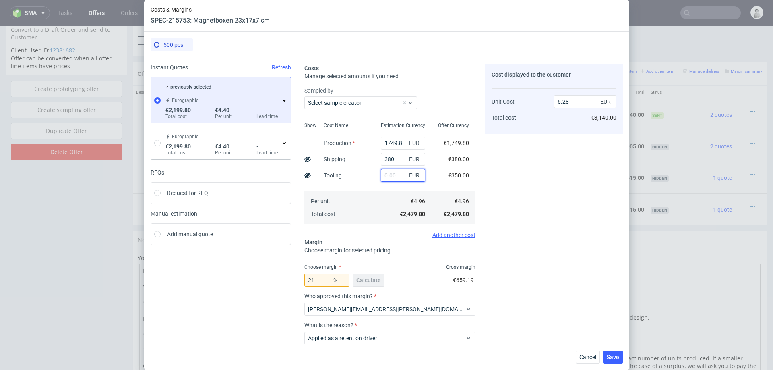
type input "5.39"
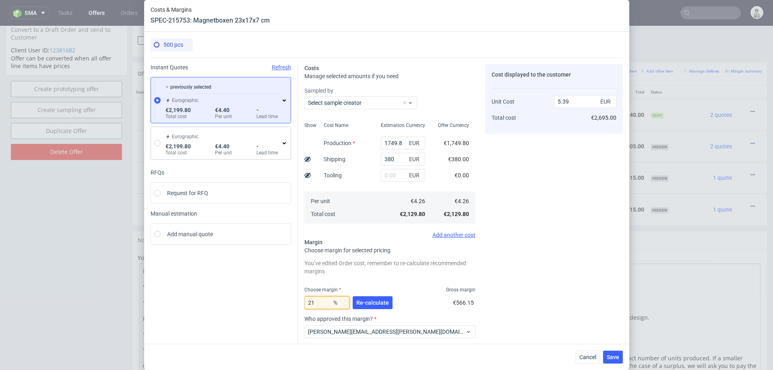
click at [322, 232] on input "21" at bounding box center [327, 302] width 45 height 13
click at [325, 232] on input "21" at bounding box center [327, 302] width 45 height 13
click at [374, 232] on span "Re-calculate" at bounding box center [372, 303] width 33 height 6
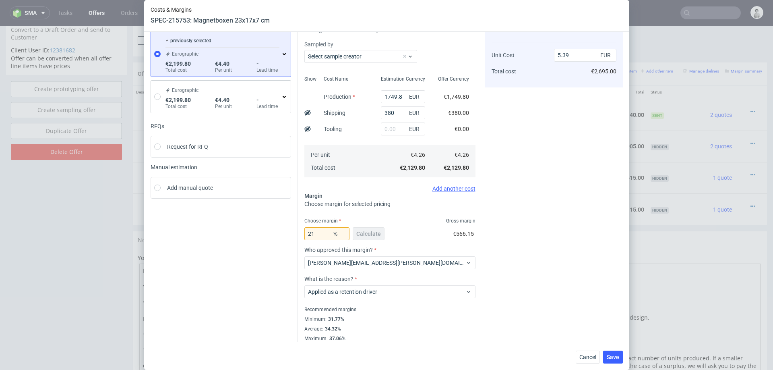
scroll to position [50, 0]
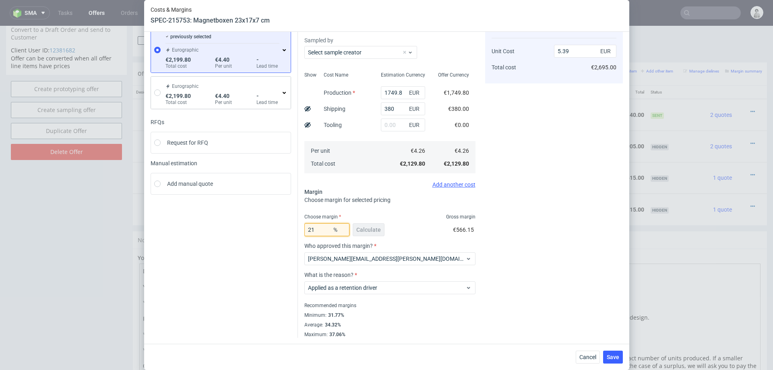
click at [317, 224] on input "21" at bounding box center [327, 229] width 45 height 13
click at [316, 228] on input "21" at bounding box center [327, 229] width 45 height 13
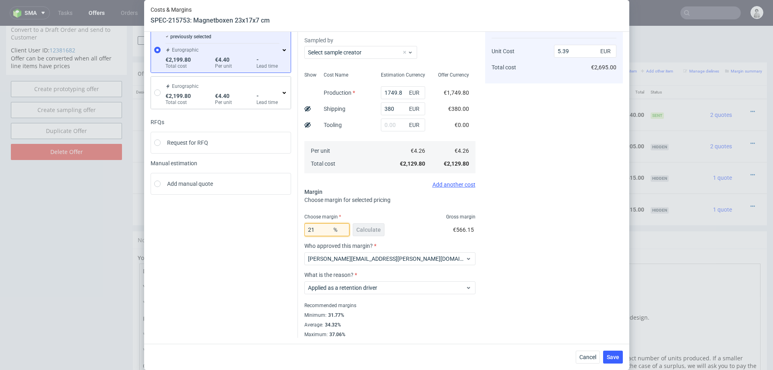
click at [316, 228] on input "21" at bounding box center [327, 229] width 45 height 13
type input "28"
type input "5.92"
type input "2"
type input "32"
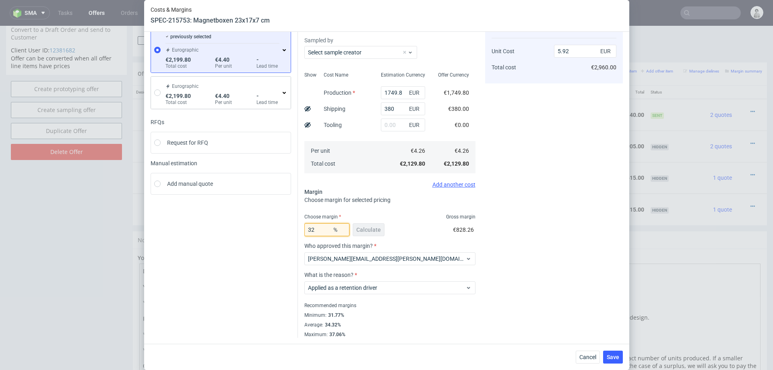
type input "6.26"
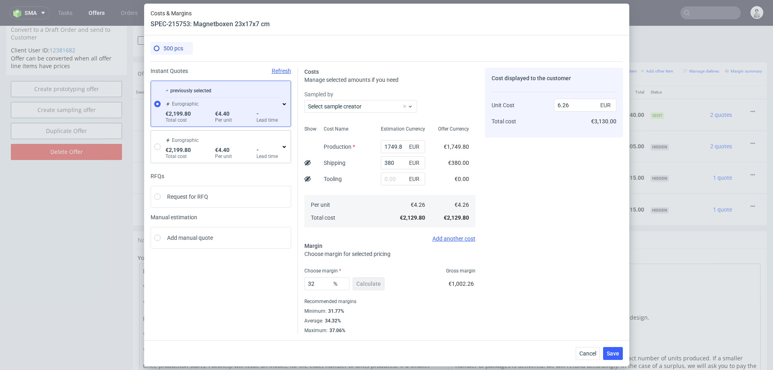
click at [515, 208] on div "Cost displayed to the customer Unit Cost Total cost 6.26 EUR €3,130.00" at bounding box center [554, 201] width 138 height 266
click at [313, 232] on input "32" at bounding box center [327, 283] width 45 height 13
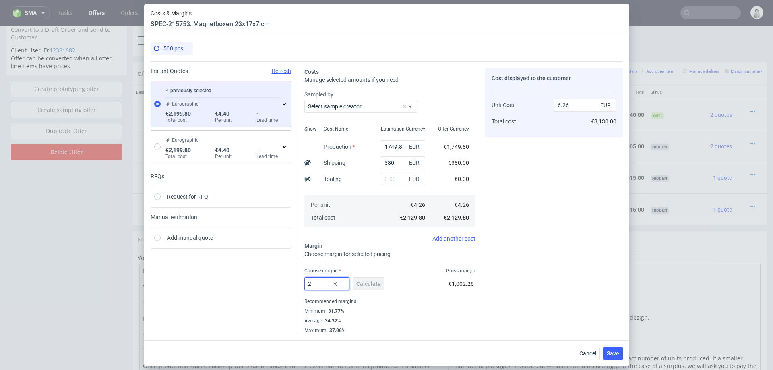
type input "28"
type input "5.92"
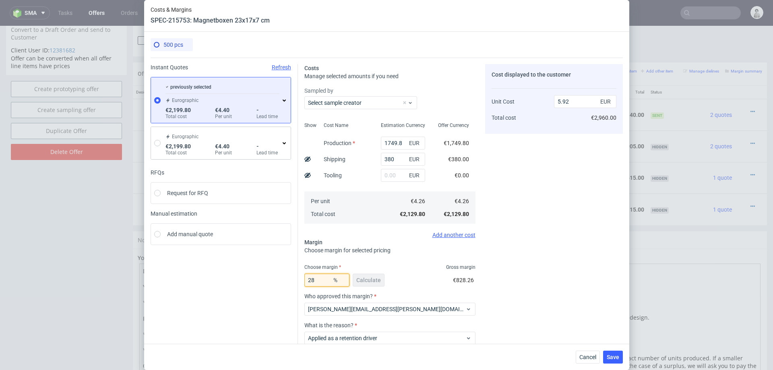
type input "28"
click at [515, 232] on div "Cost displayed to the customer Unit Cost Total cost 5.92 EUR €2,960.00" at bounding box center [554, 226] width 138 height 324
click at [392, 174] on input "text" at bounding box center [403, 175] width 44 height 13
type input "250"
type input "6.61"
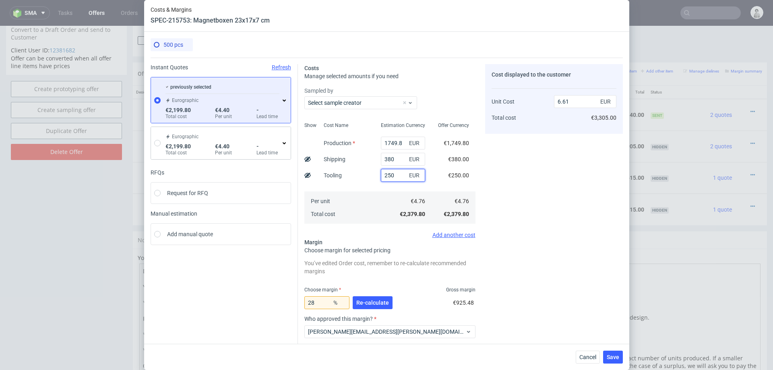
type input "250"
click at [515, 189] on div "Cost displayed to the customer Unit Cost Total cost 6.61 EUR €3,305.00" at bounding box center [554, 237] width 138 height 346
click at [370, 232] on span "Re-calculate" at bounding box center [372, 303] width 33 height 6
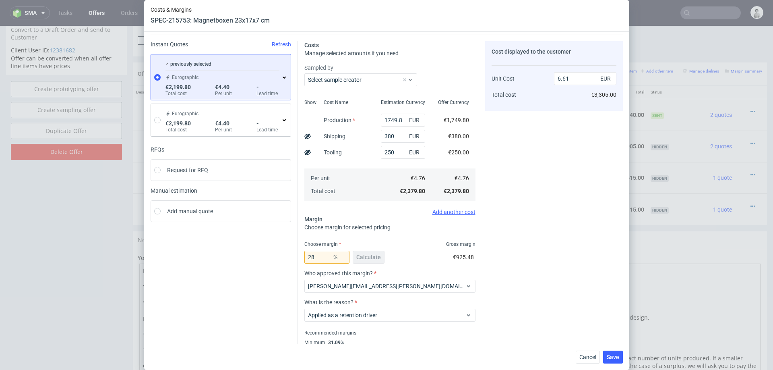
scroll to position [46, 0]
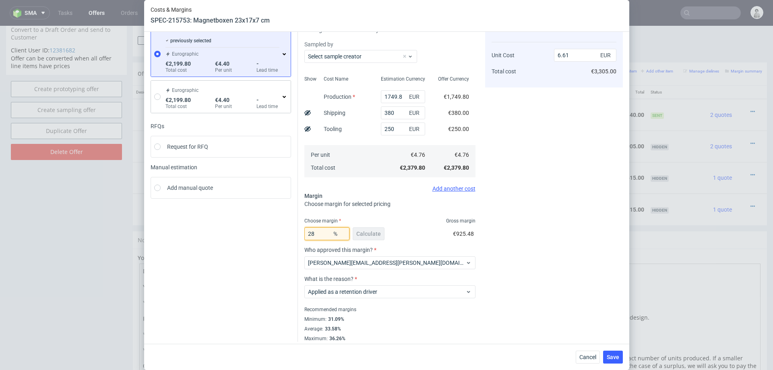
click at [322, 232] on input "28" at bounding box center [327, 233] width 45 height 13
type input "25"
type input "6.35"
type input "23"
type input "6.18"
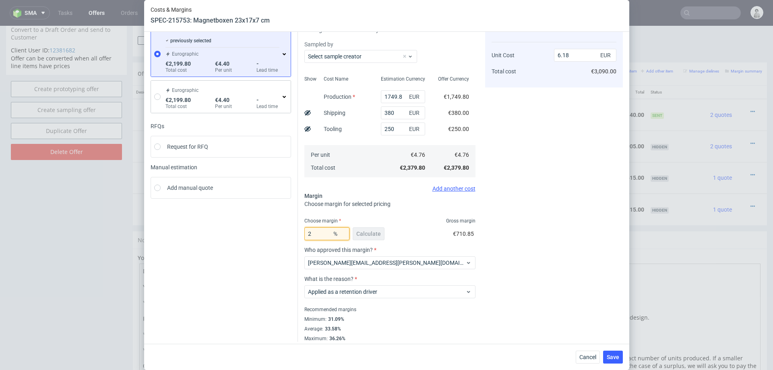
type input "21"
type input "6.02"
type input "22"
type input "6.1"
click at [515, 150] on div "Cost displayed to the customer Unit Cost Total cost 6.1 EUR €3,050.00" at bounding box center [554, 180] width 138 height 324
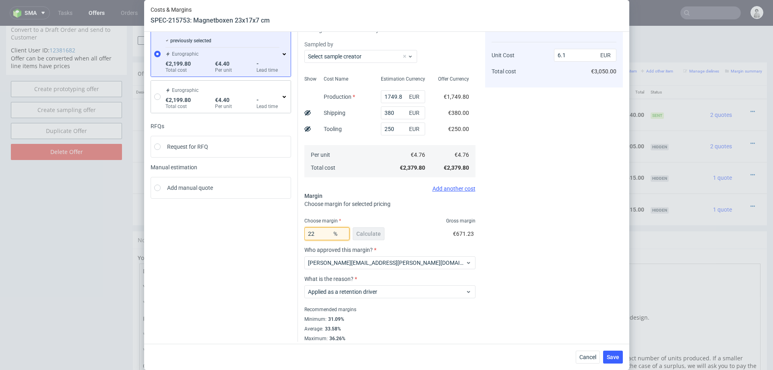
click at [320, 232] on input "22" at bounding box center [327, 233] width 45 height 13
type input "23"
type input "6.18"
type input "23"
click at [515, 200] on div "Cost displayed to the customer Unit Cost Total cost 6.18 EUR €3,090.00" at bounding box center [554, 180] width 138 height 324
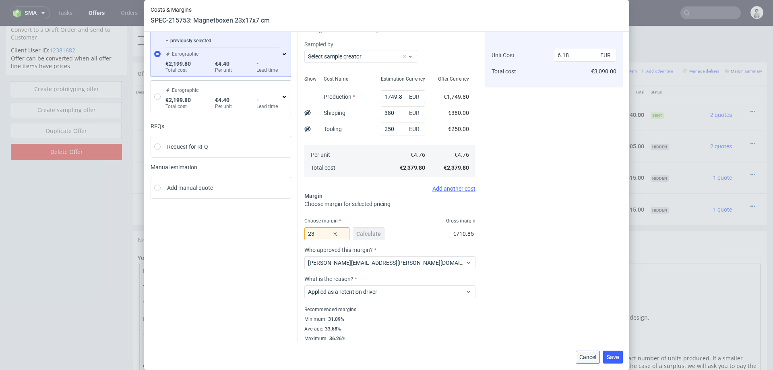
click at [515, 232] on span "Cancel" at bounding box center [588, 357] width 17 height 6
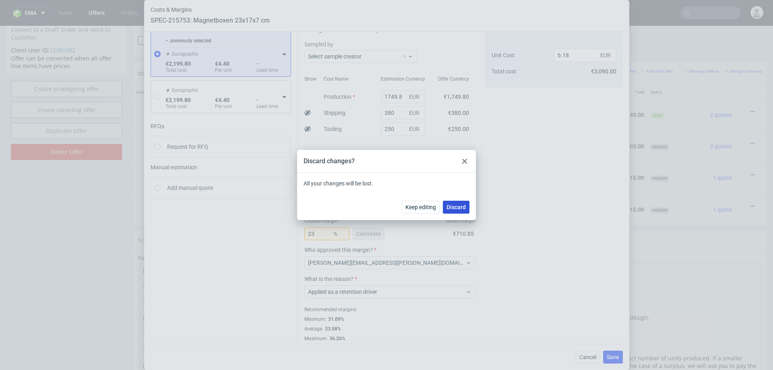
click at [453, 206] on span "Discard" at bounding box center [456, 207] width 19 height 6
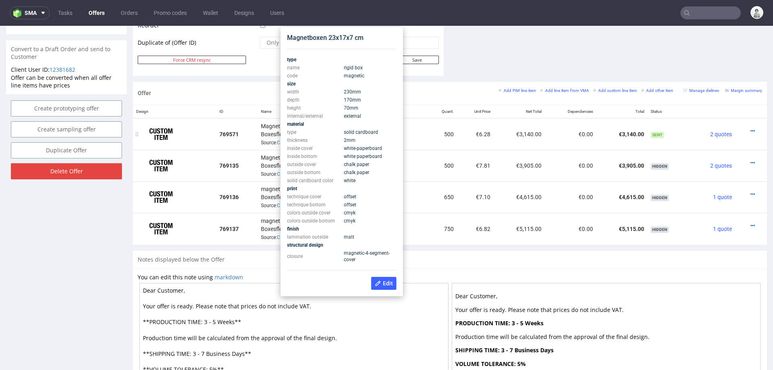
scroll to position [418, 0]
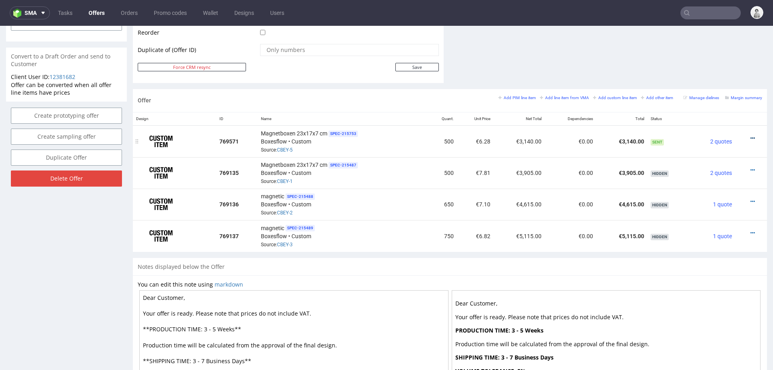
click at [515, 136] on icon at bounding box center [753, 138] width 4 height 6
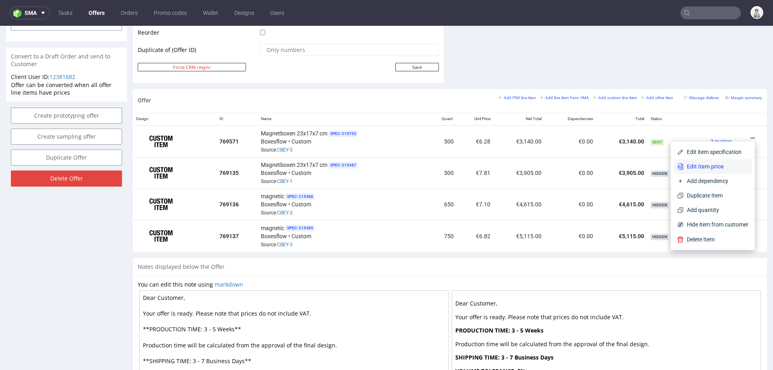
click at [515, 166] on span "Edit item price" at bounding box center [716, 166] width 65 height 8
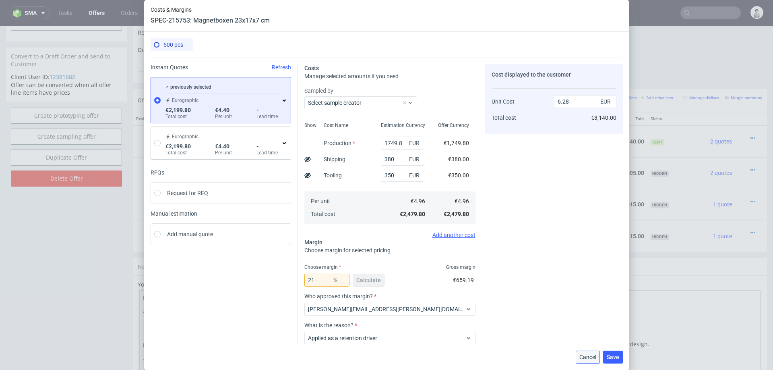
click at [515, 232] on span "Cancel" at bounding box center [588, 357] width 17 height 6
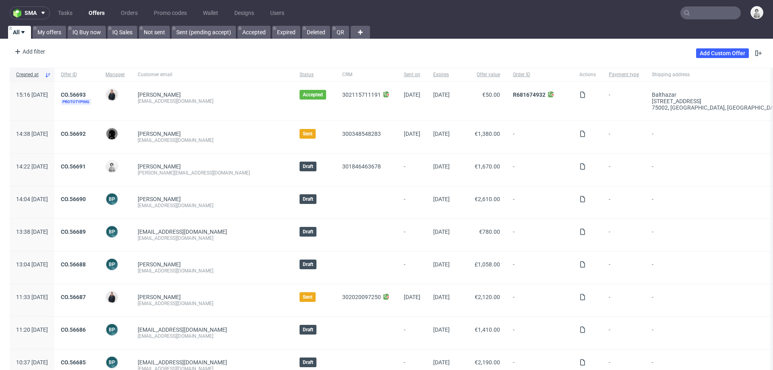
click at [702, 12] on input "text" at bounding box center [711, 12] width 60 height 13
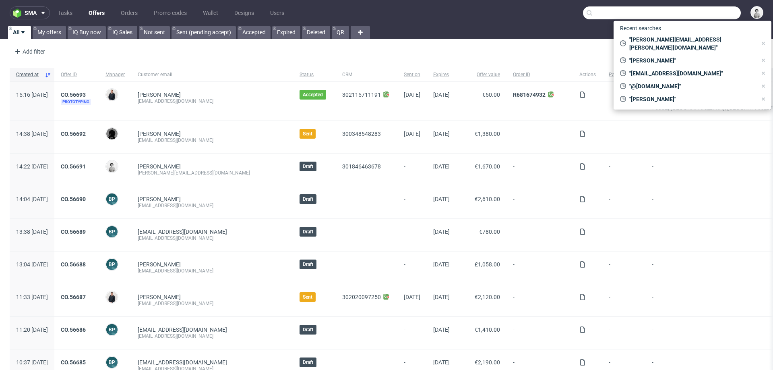
paste input "[PERSON_NAME][EMAIL_ADDRESS][PERSON_NAME][DOMAIN_NAME]"
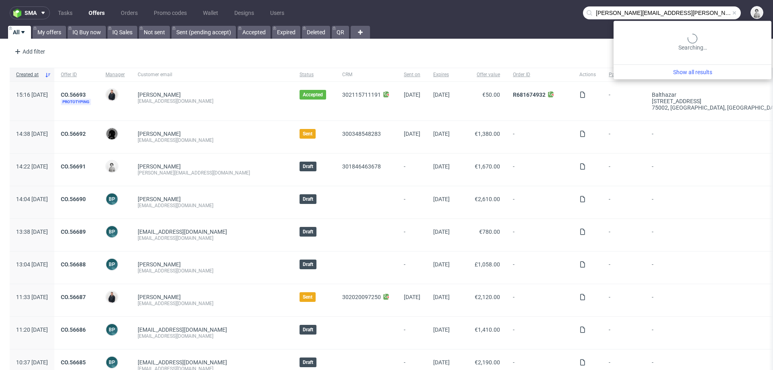
type input "[PERSON_NAME][EMAIL_ADDRESS][PERSON_NAME][DOMAIN_NAME]"
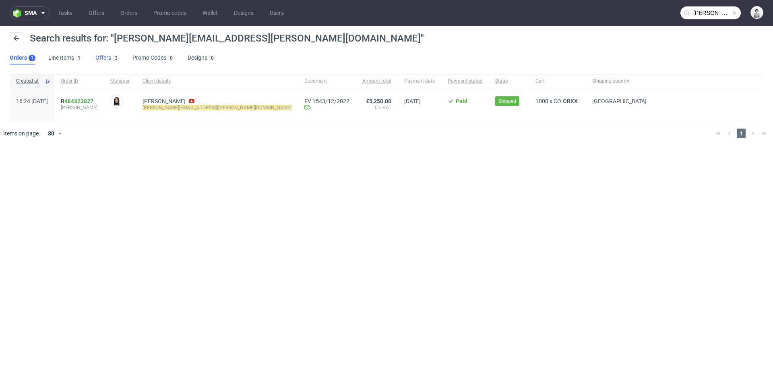
click at [102, 57] on link "Offers 3" at bounding box center [107, 58] width 24 height 13
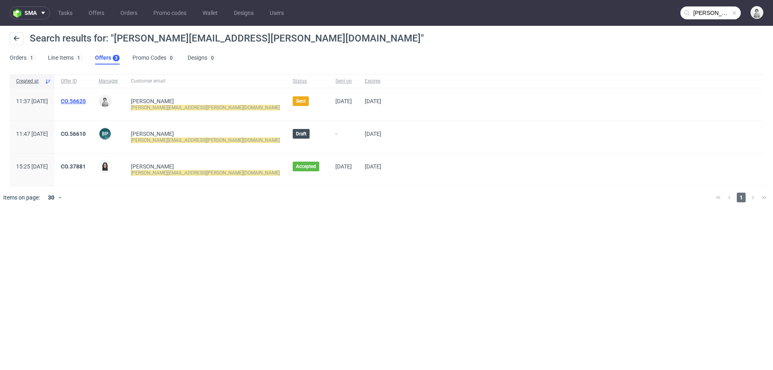
click at [86, 98] on link "CO.56620" at bounding box center [73, 101] width 25 height 6
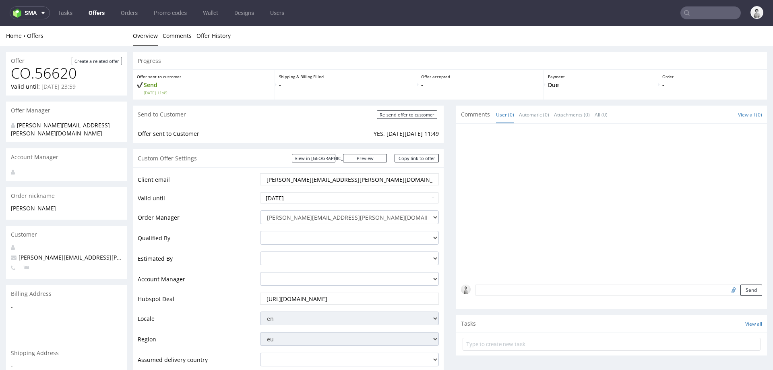
click at [389, 114] on input "Re-send offer to customer" at bounding box center [407, 114] width 60 height 8
type input "In progress..."
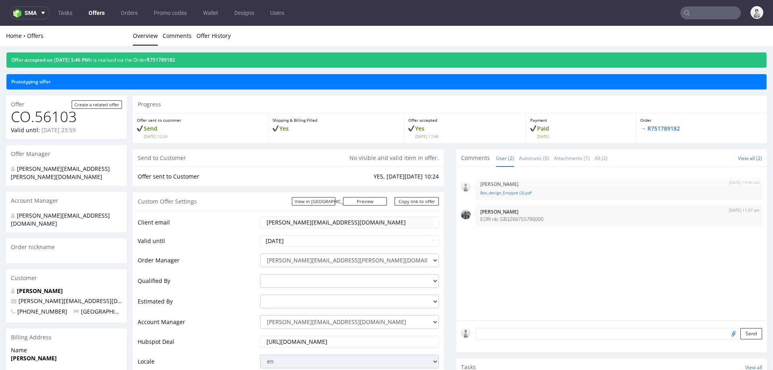
scroll to position [104, 0]
